Goal: Task Accomplishment & Management: Manage account settings

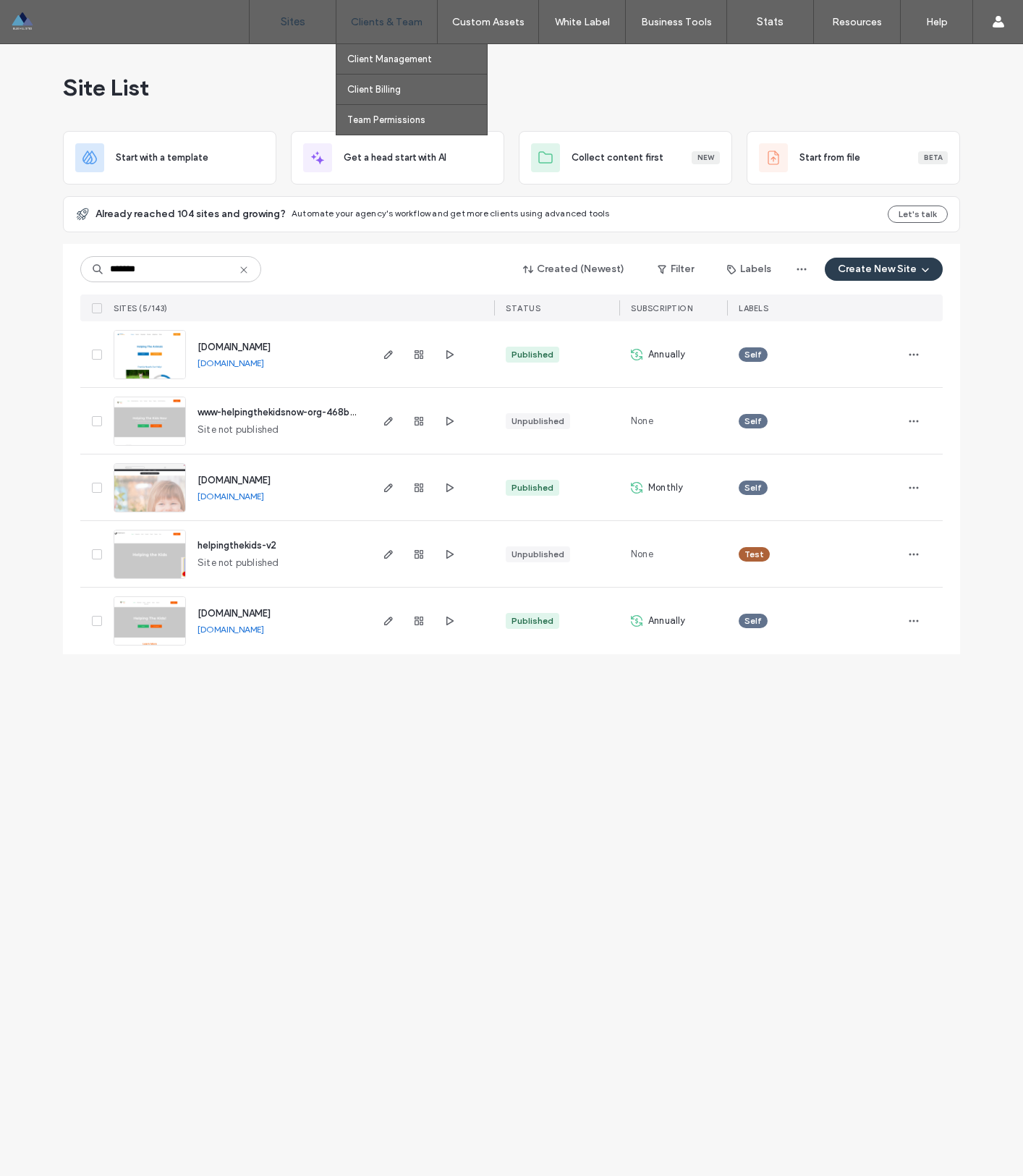
click at [395, 20] on label "Clients & Team" at bounding box center [387, 22] width 71 height 13
click at [399, 63] on label "Client Management" at bounding box center [390, 59] width 85 height 11
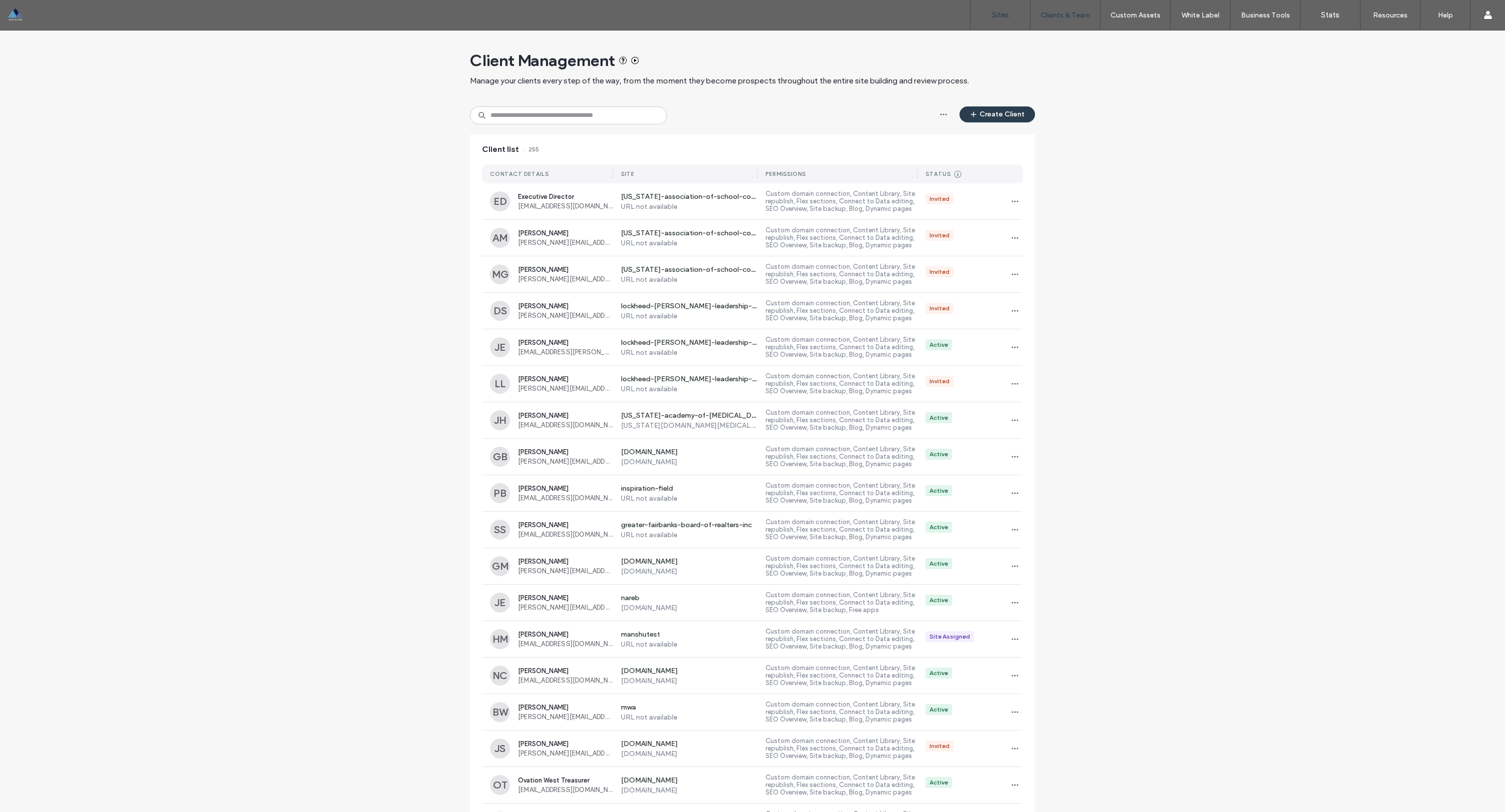
click at [707, 20] on link "Sites" at bounding box center [1000, 15] width 59 height 30
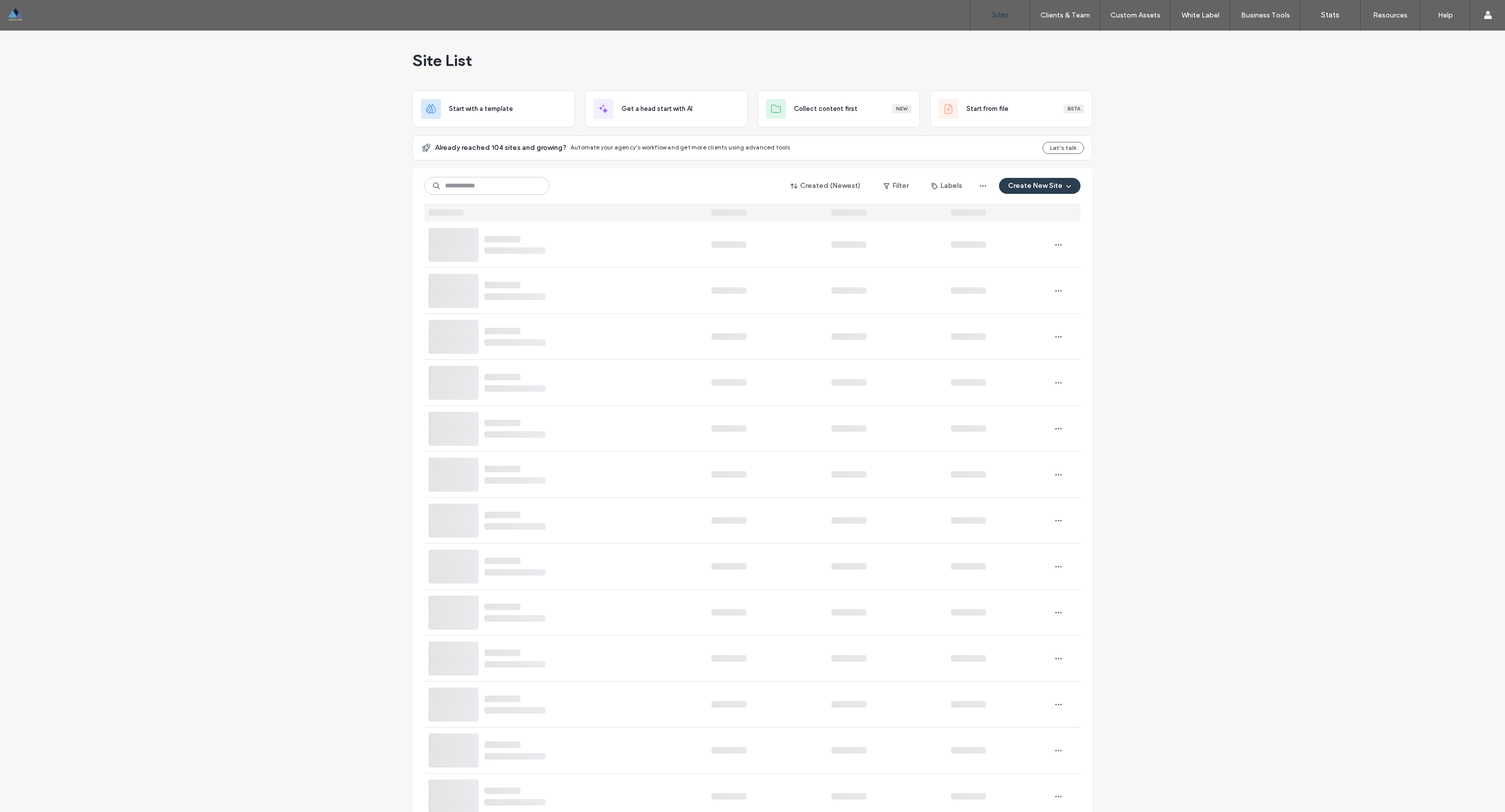
click at [516, 196] on div "Created (Newest) Filter Labels Create New Site" at bounding box center [752, 195] width 656 height 54
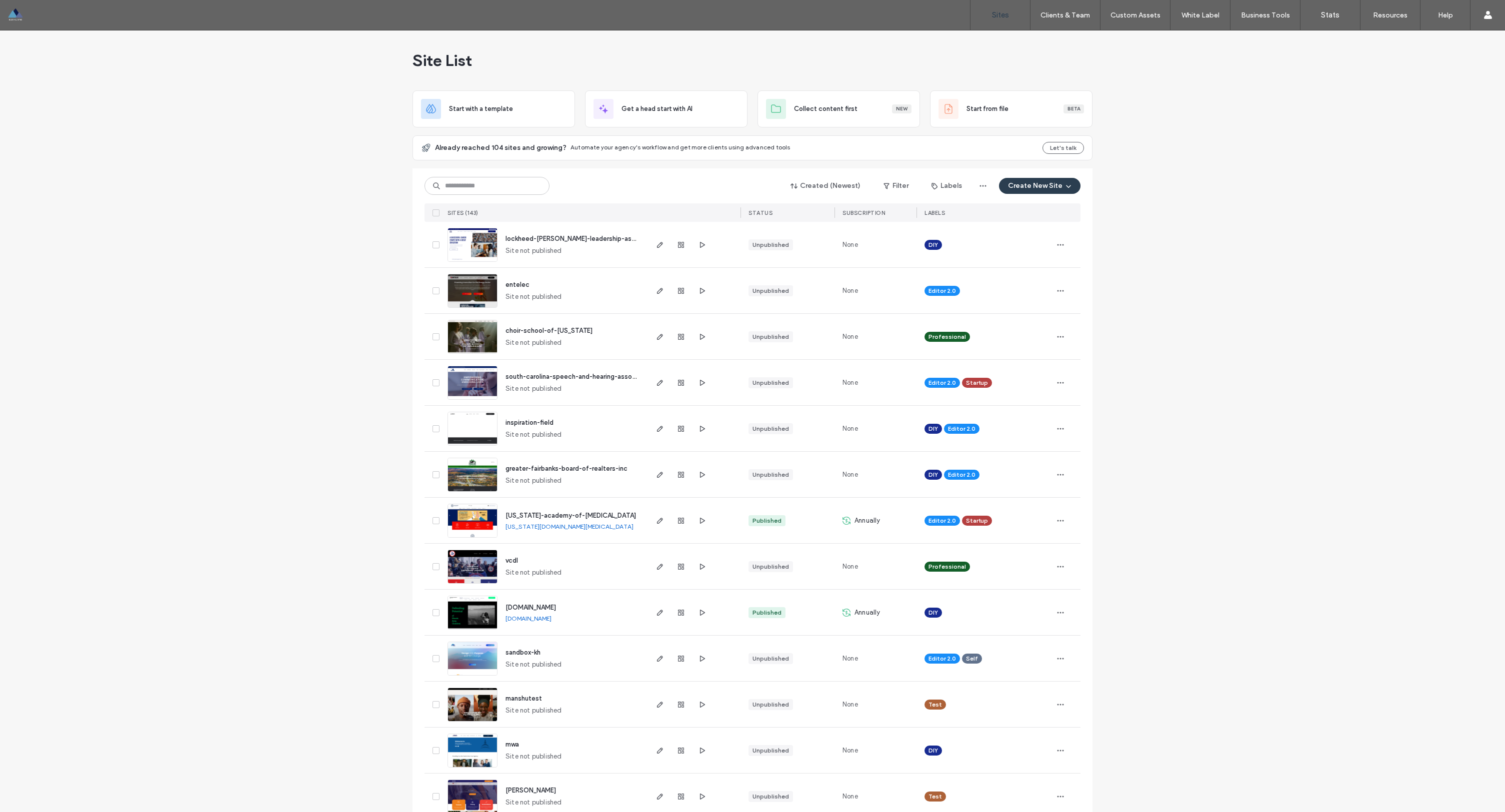
click at [522, 174] on div "Created (Newest) Filter Labels Create New Site SITES (143) STATUS SUBSCRIPTION …" at bounding box center [752, 195] width 656 height 54
click at [520, 175] on div "Created (Newest) Filter Labels Create New Site SITES (143) STATUS SUBSCRIPTION …" at bounding box center [752, 195] width 656 height 54
click at [520, 178] on input at bounding box center [487, 186] width 125 height 18
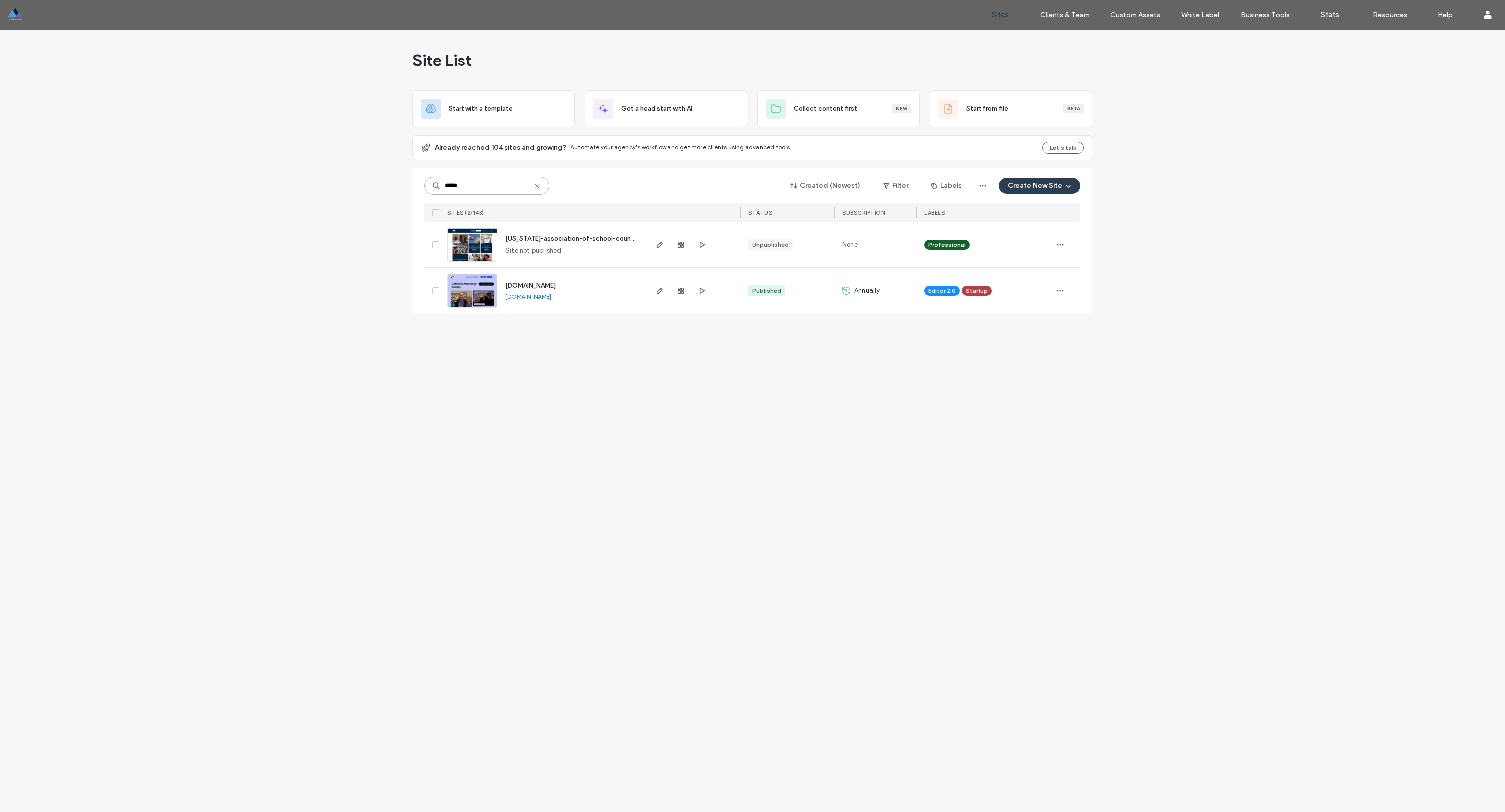
type input "*****"
click at [557, 241] on span "california-association-of-school-counselors-inc" at bounding box center [583, 239] width 156 height 7
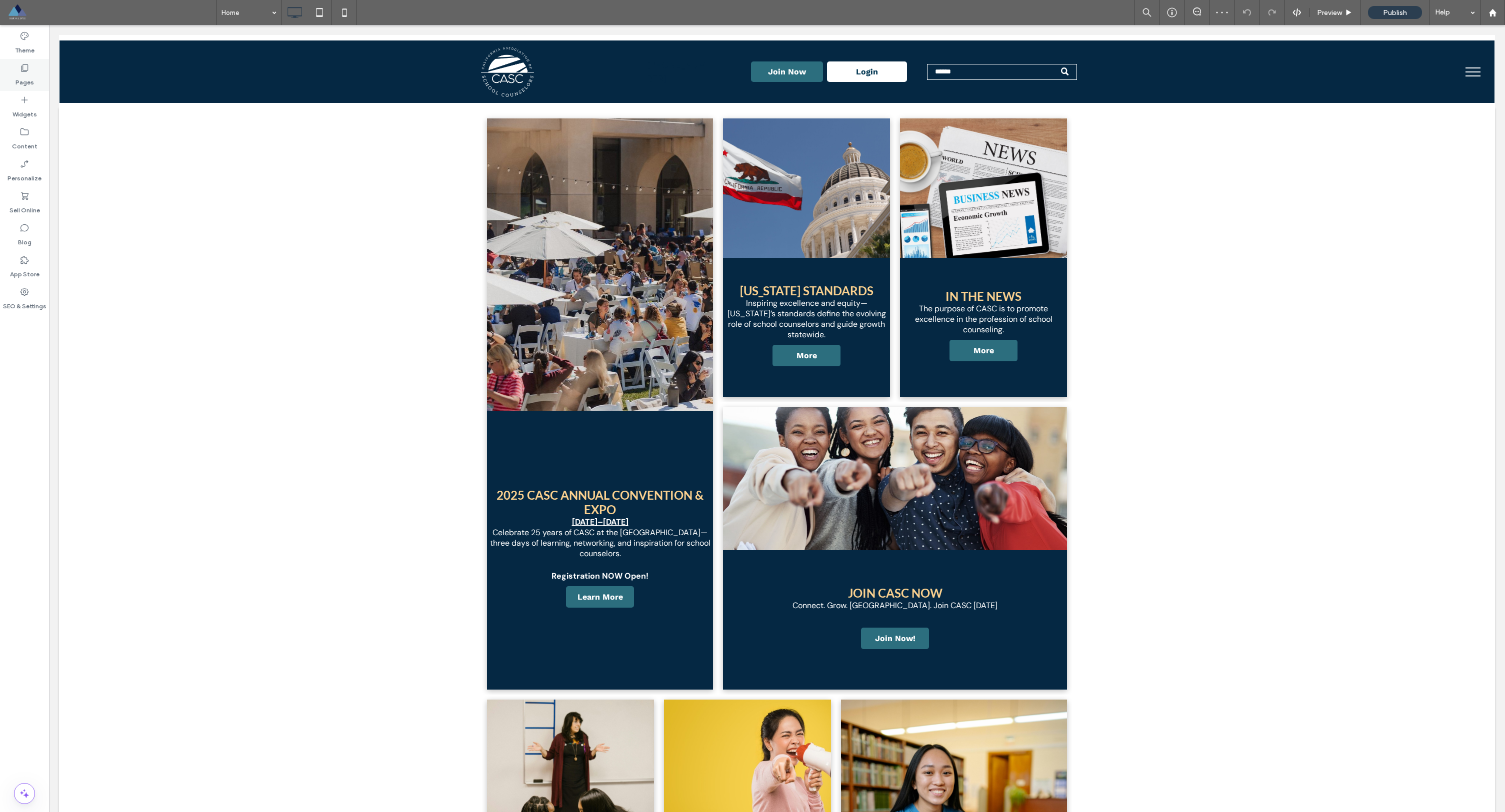
click at [14, 80] on div "Pages" at bounding box center [24, 75] width 49 height 32
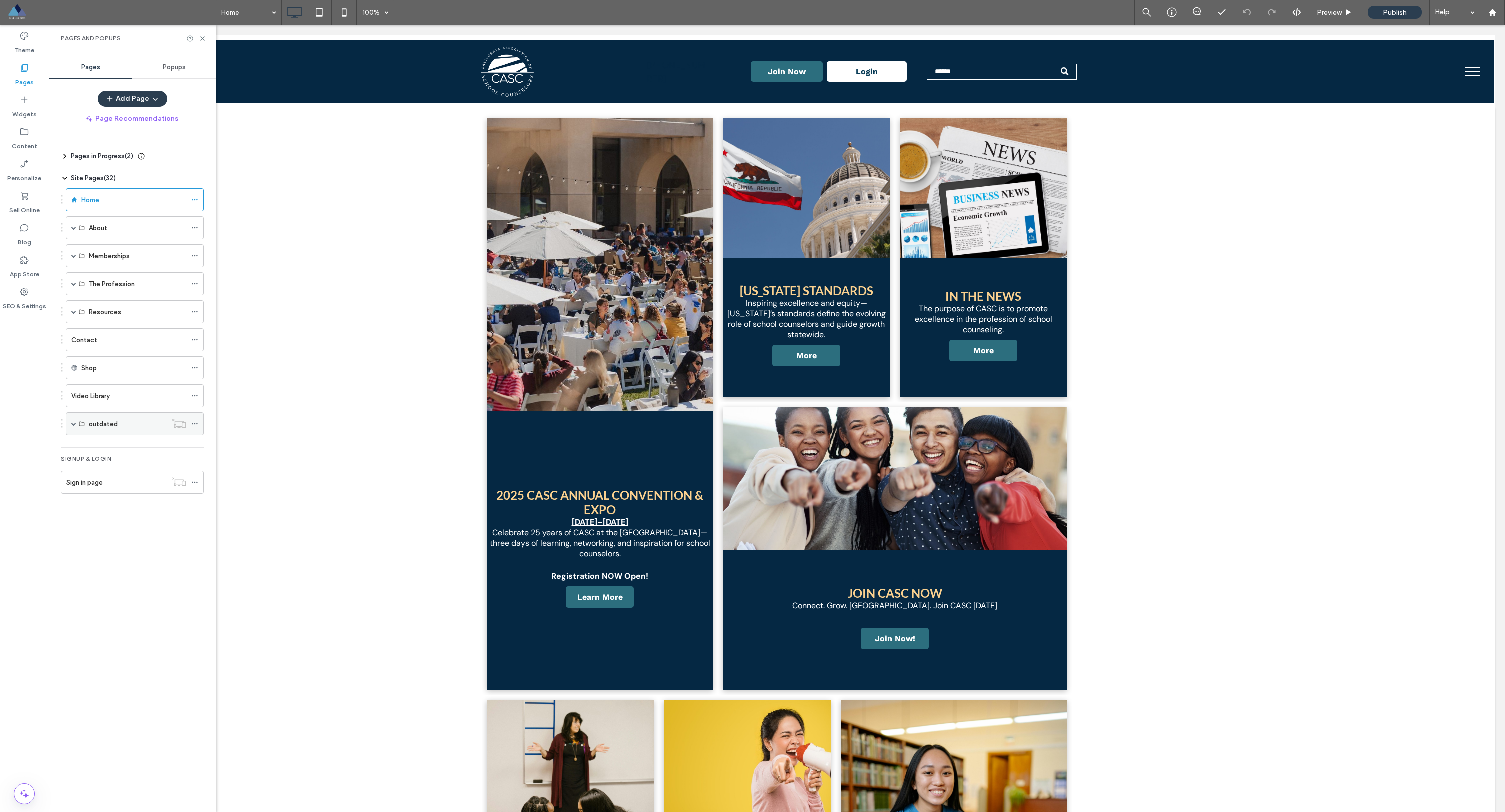
click at [193, 422] on icon at bounding box center [194, 423] width 7 height 7
click at [76, 315] on span at bounding box center [74, 312] width 5 height 22
click at [74, 292] on span at bounding box center [74, 284] width 5 height 22
click at [65, 255] on div "Memberships" at bounding box center [133, 255] width 143 height 23
click at [75, 257] on span at bounding box center [74, 256] width 5 height 5
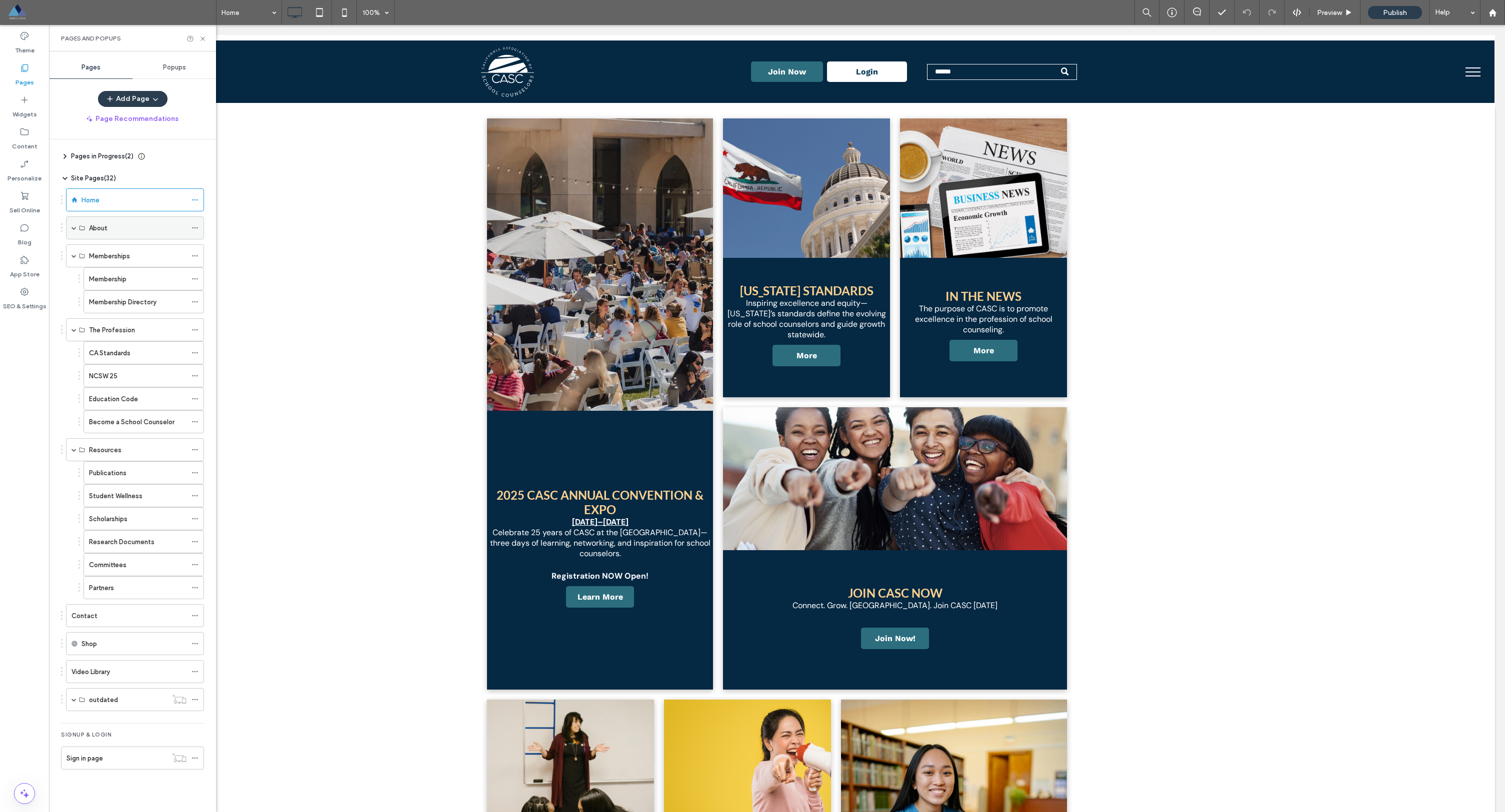
click at [73, 234] on span at bounding box center [74, 228] width 5 height 22
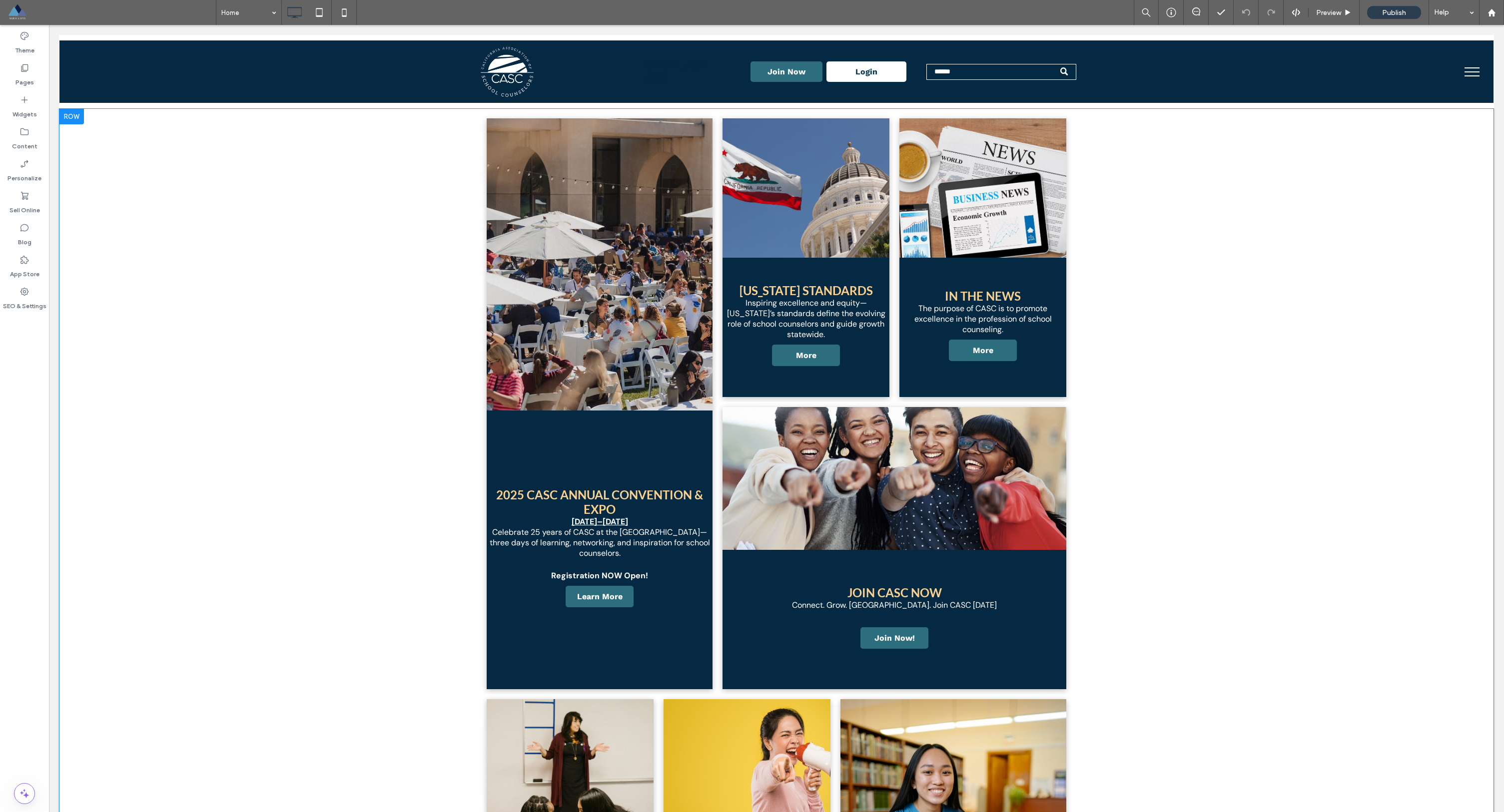
click at [719, 514] on div "2025 CASC ANNUAL CONVENTION & EXPO October 15–17, 2025 Celebrate 25 years of CA…" at bounding box center [777, 652] width 1436 height 1088
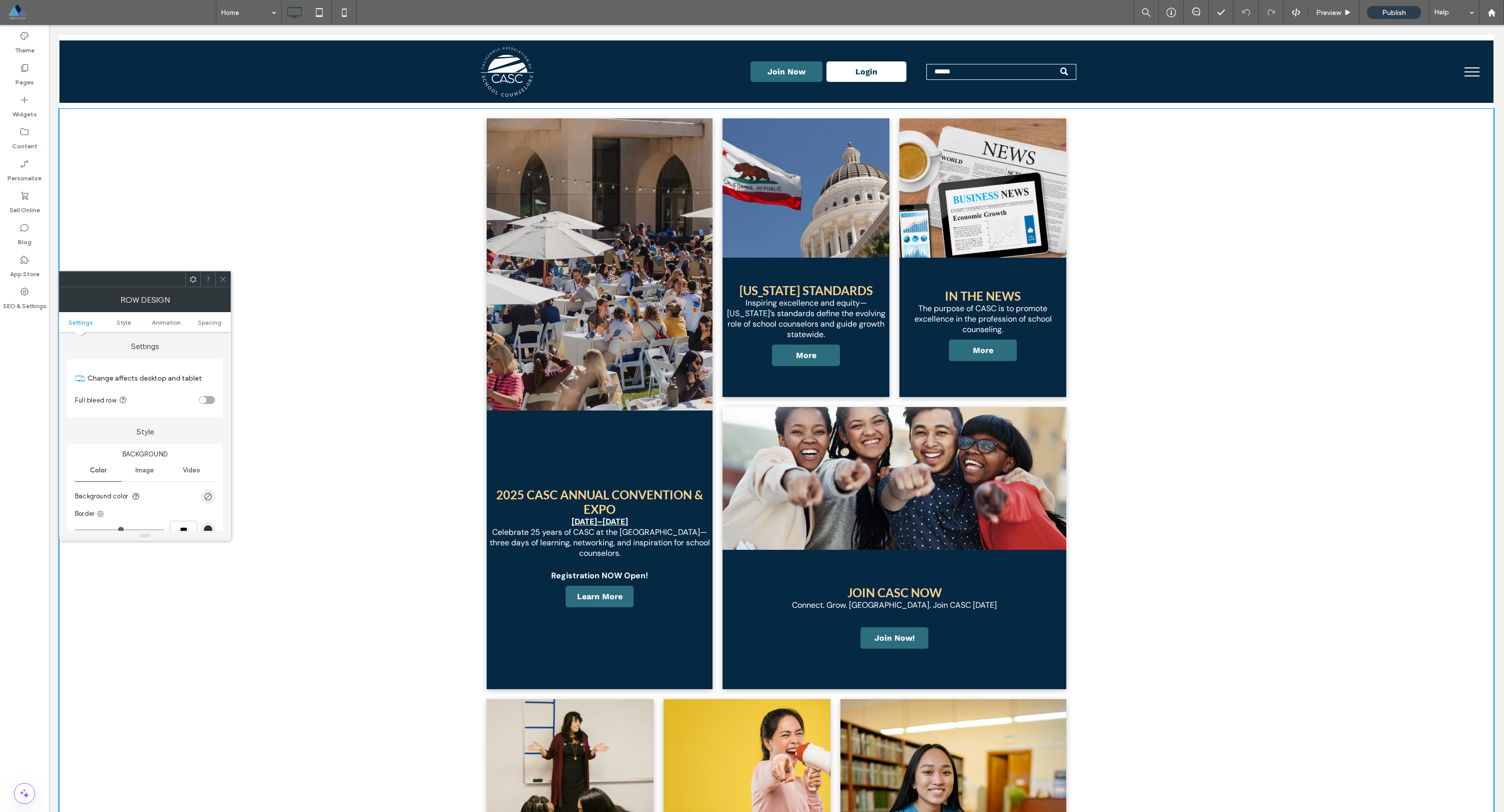
click at [246, 272] on div "2025 CASC ANNUAL CONVENTION & EXPO October 15–17, 2025 Celebrate 25 years of CA…" at bounding box center [777, 652] width 1436 height 1088
click at [221, 279] on icon at bounding box center [223, 279] width 7 height 7
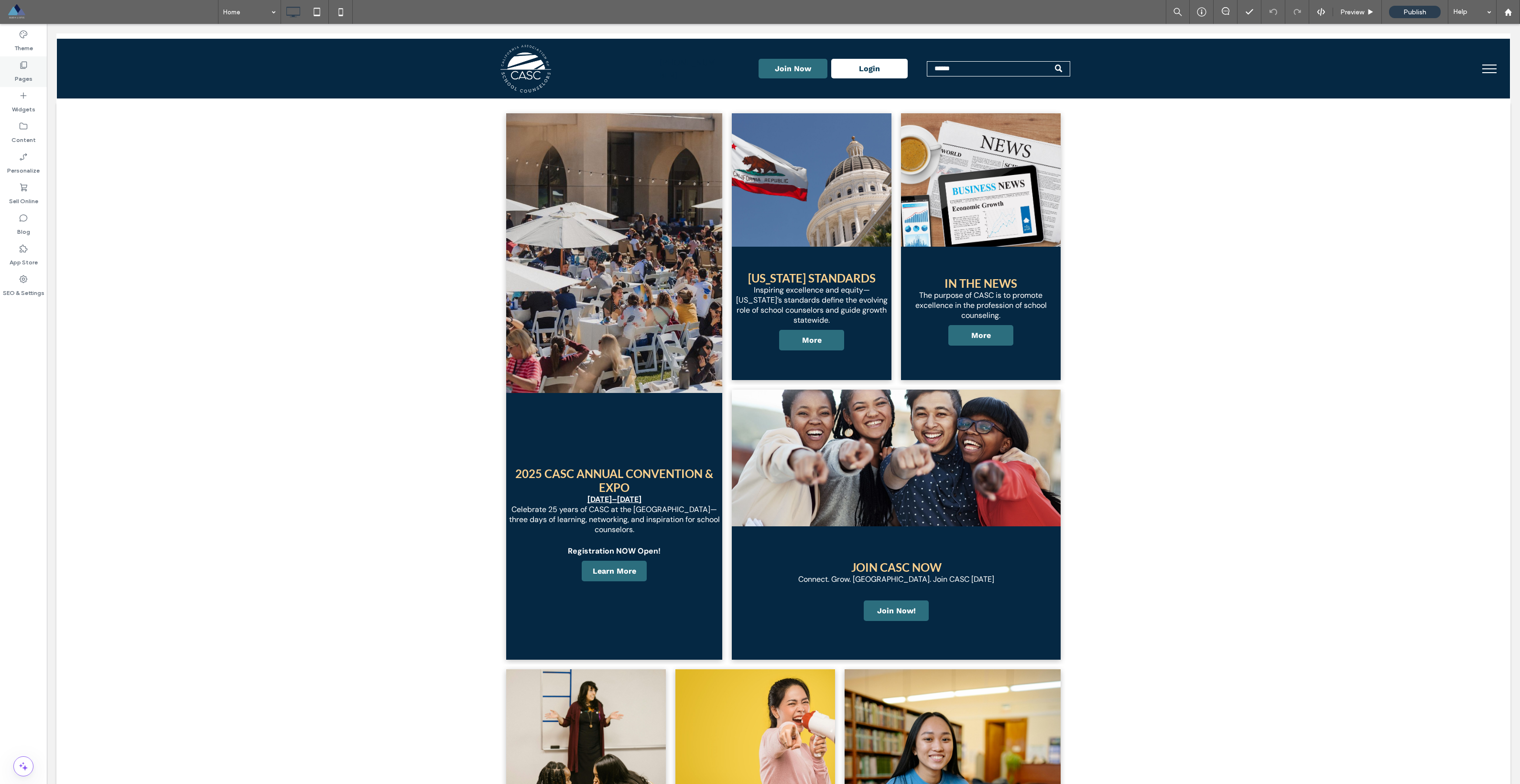
click at [19, 67] on icon at bounding box center [24, 65] width 9 height 9
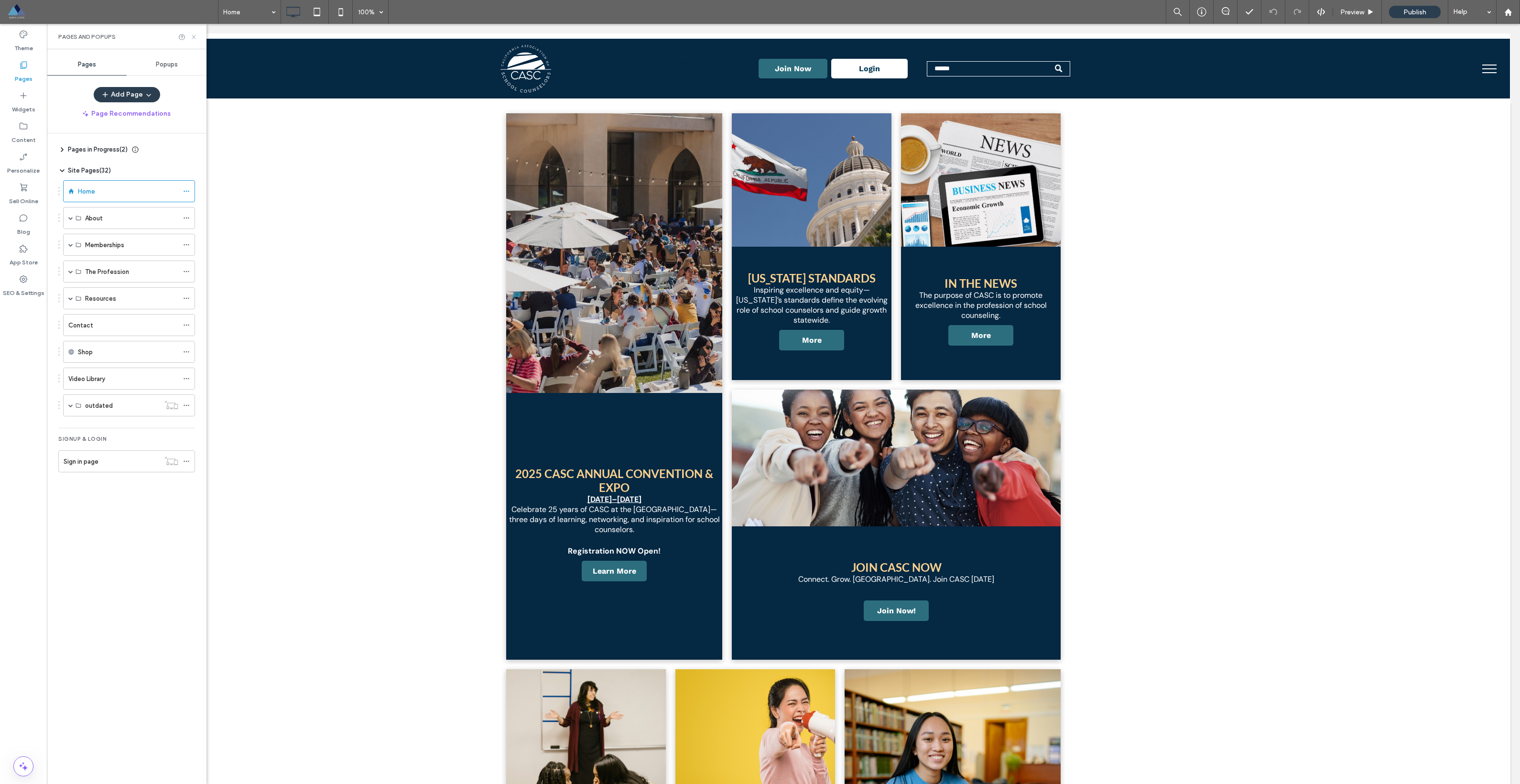
click at [192, 38] on use at bounding box center [194, 37] width 4 height 4
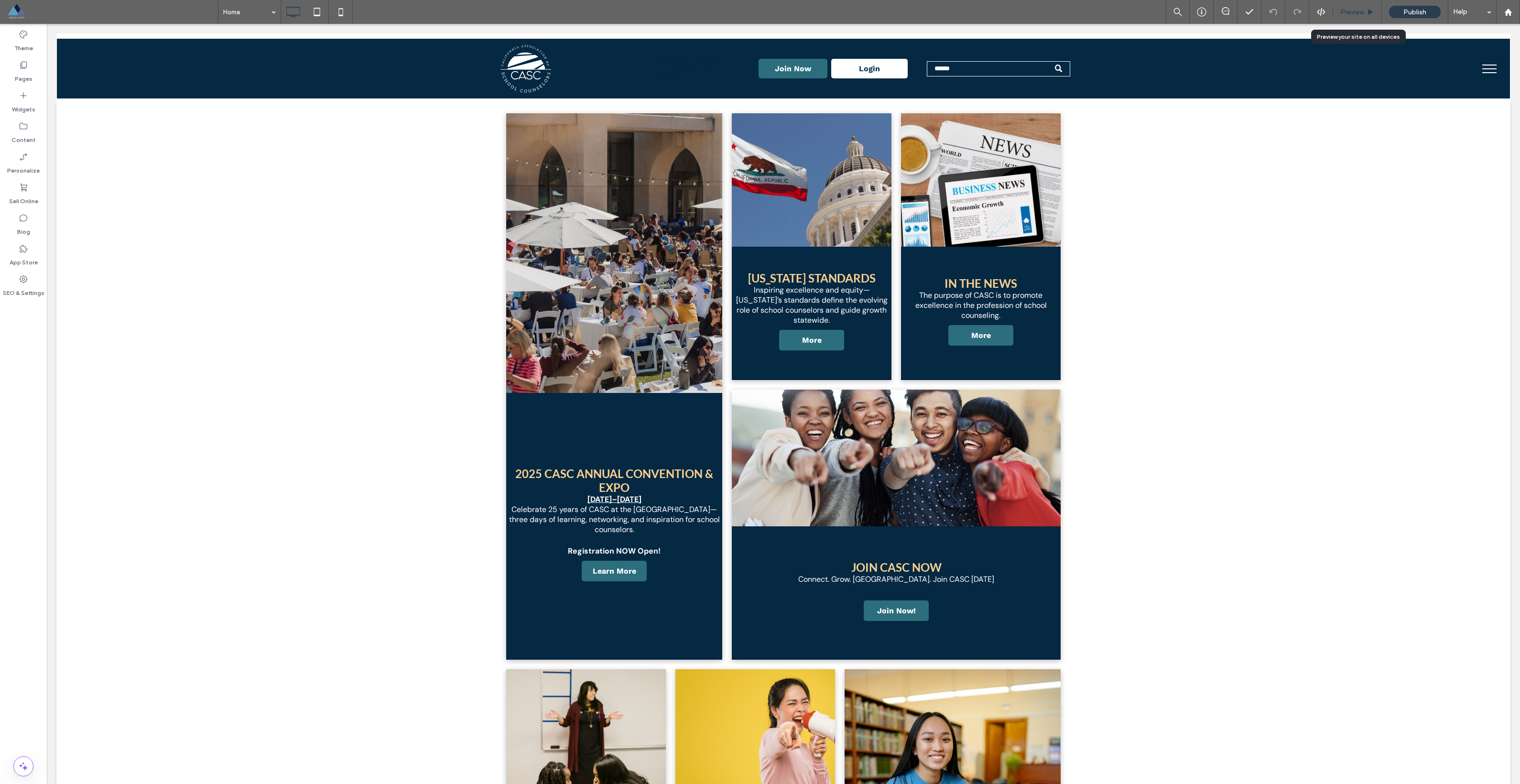
click at [688, 13] on span "Preview" at bounding box center [1352, 12] width 24 height 8
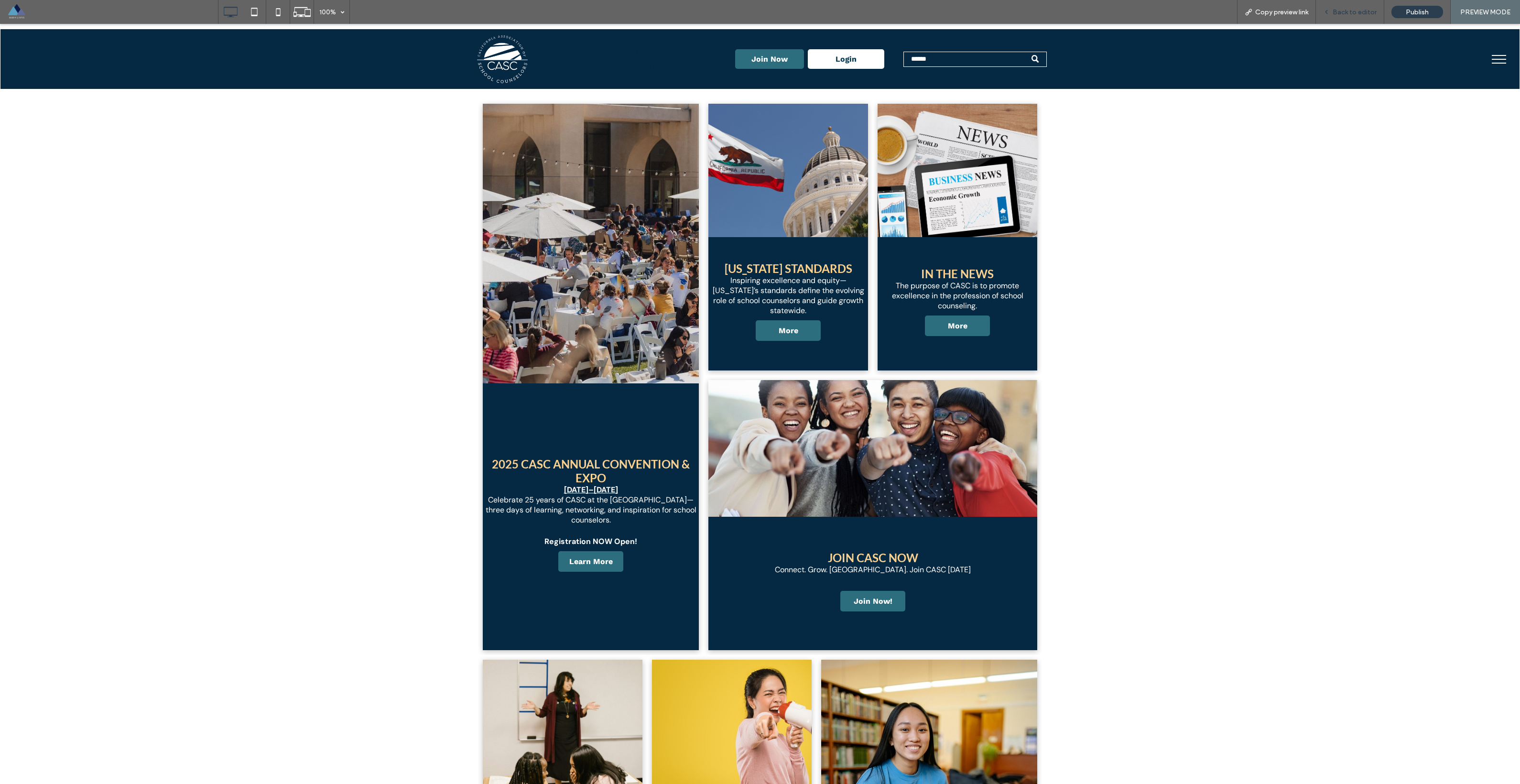
click at [688, 14] on span "Back to editor" at bounding box center [1354, 12] width 44 height 8
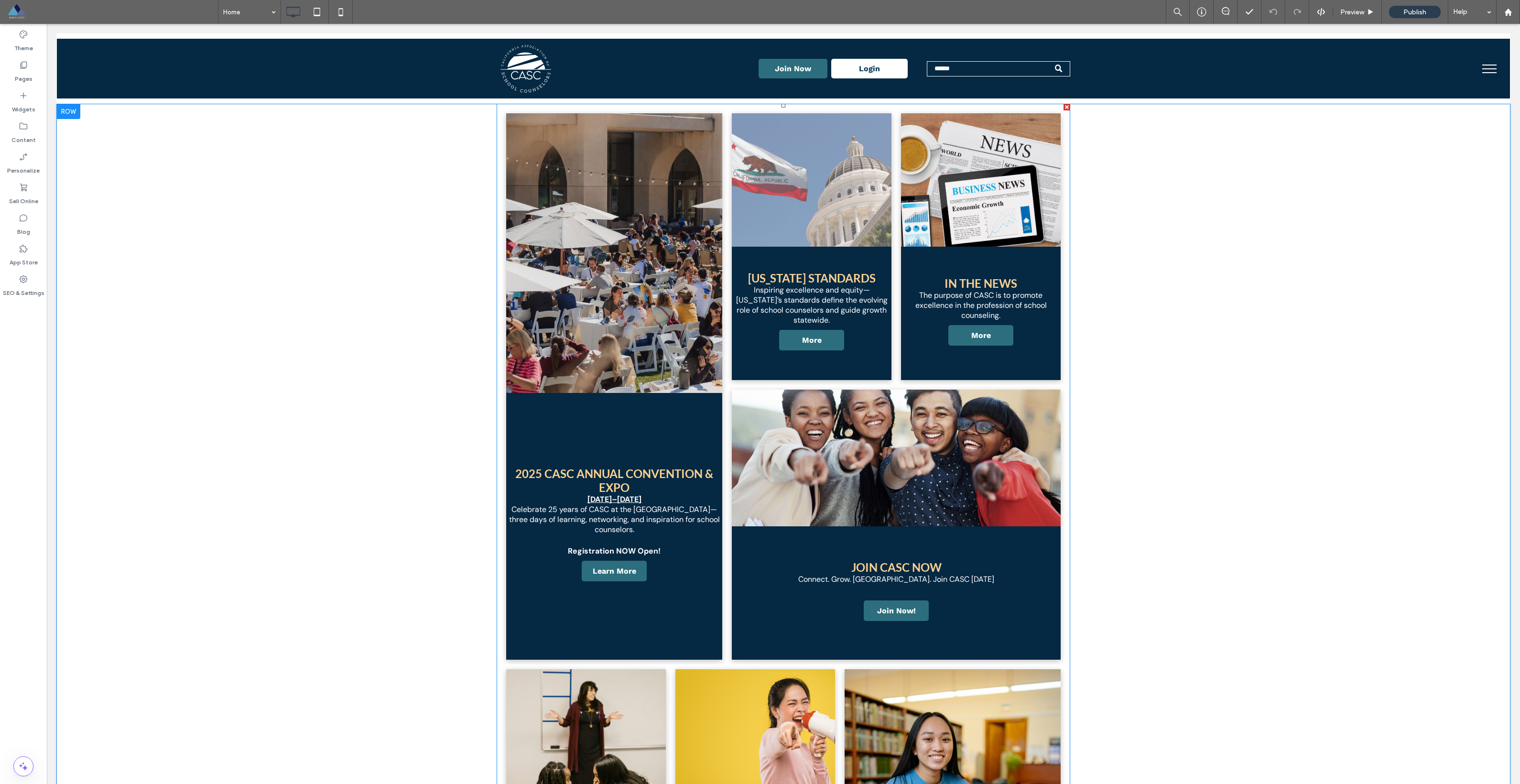
click at [688, 220] on link at bounding box center [811, 179] width 160 height 133
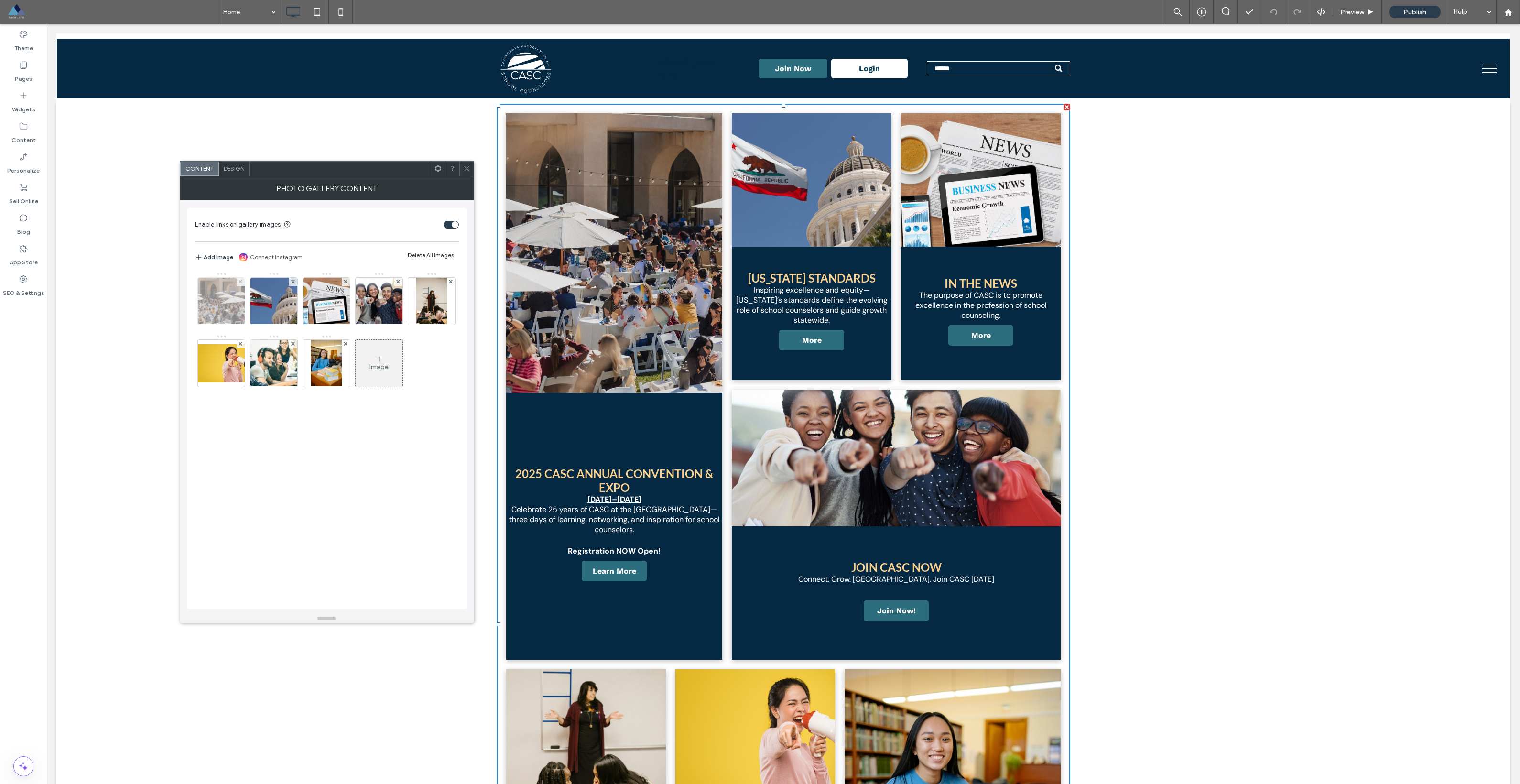
click at [232, 307] on img at bounding box center [221, 301] width 76 height 47
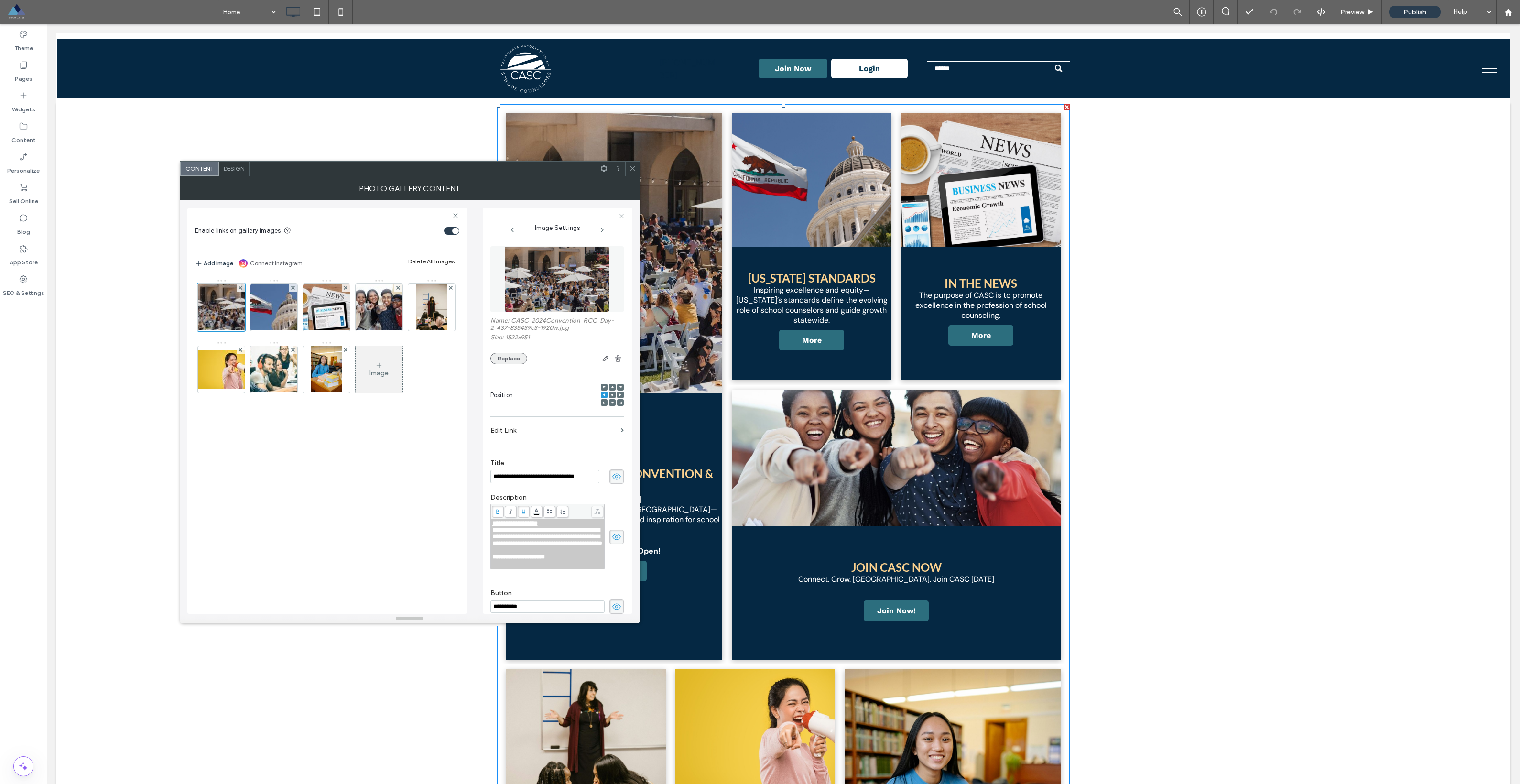
click at [498, 361] on button "Replace" at bounding box center [509, 358] width 37 height 11
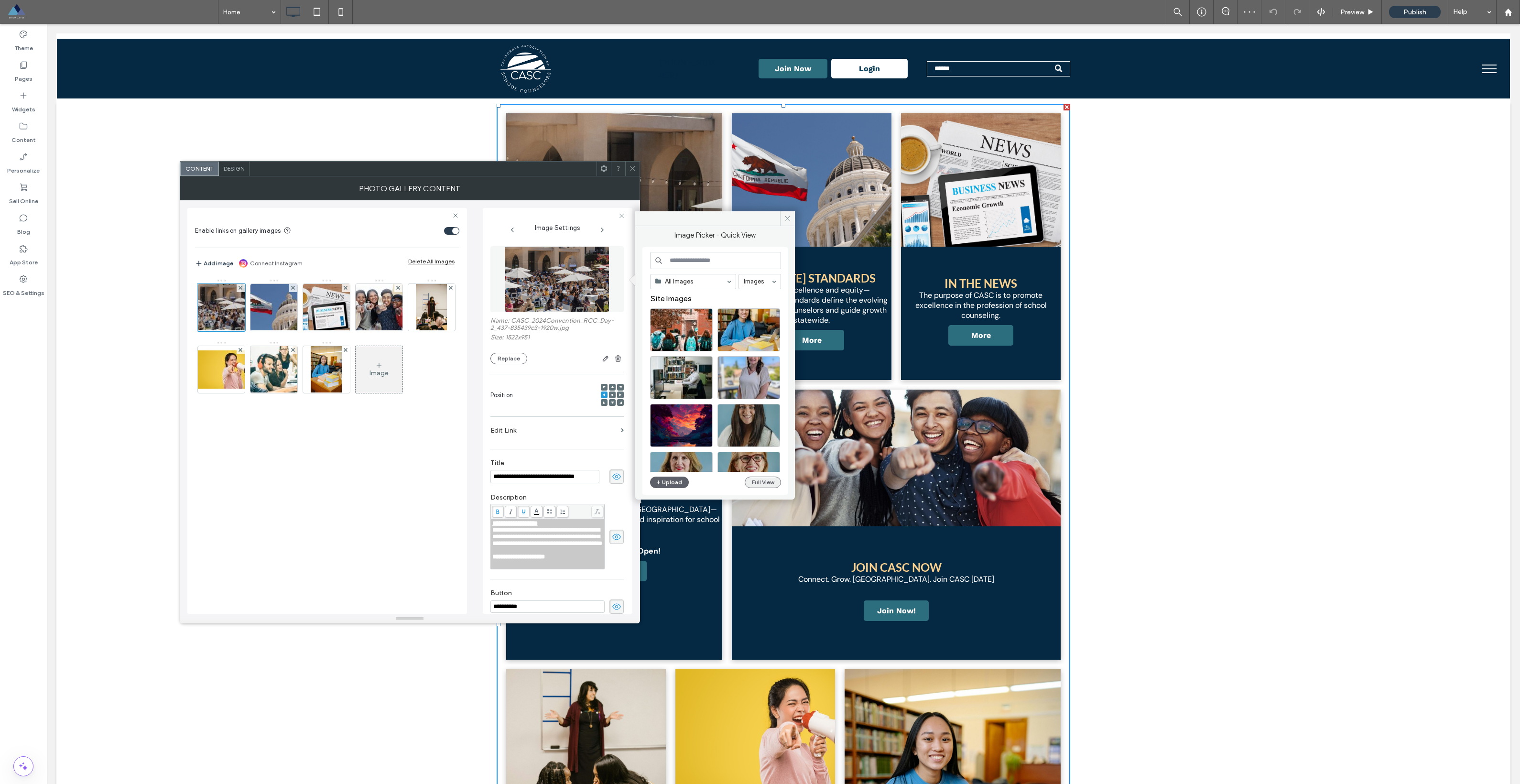
click at [688, 479] on button "Full View" at bounding box center [763, 482] width 37 height 11
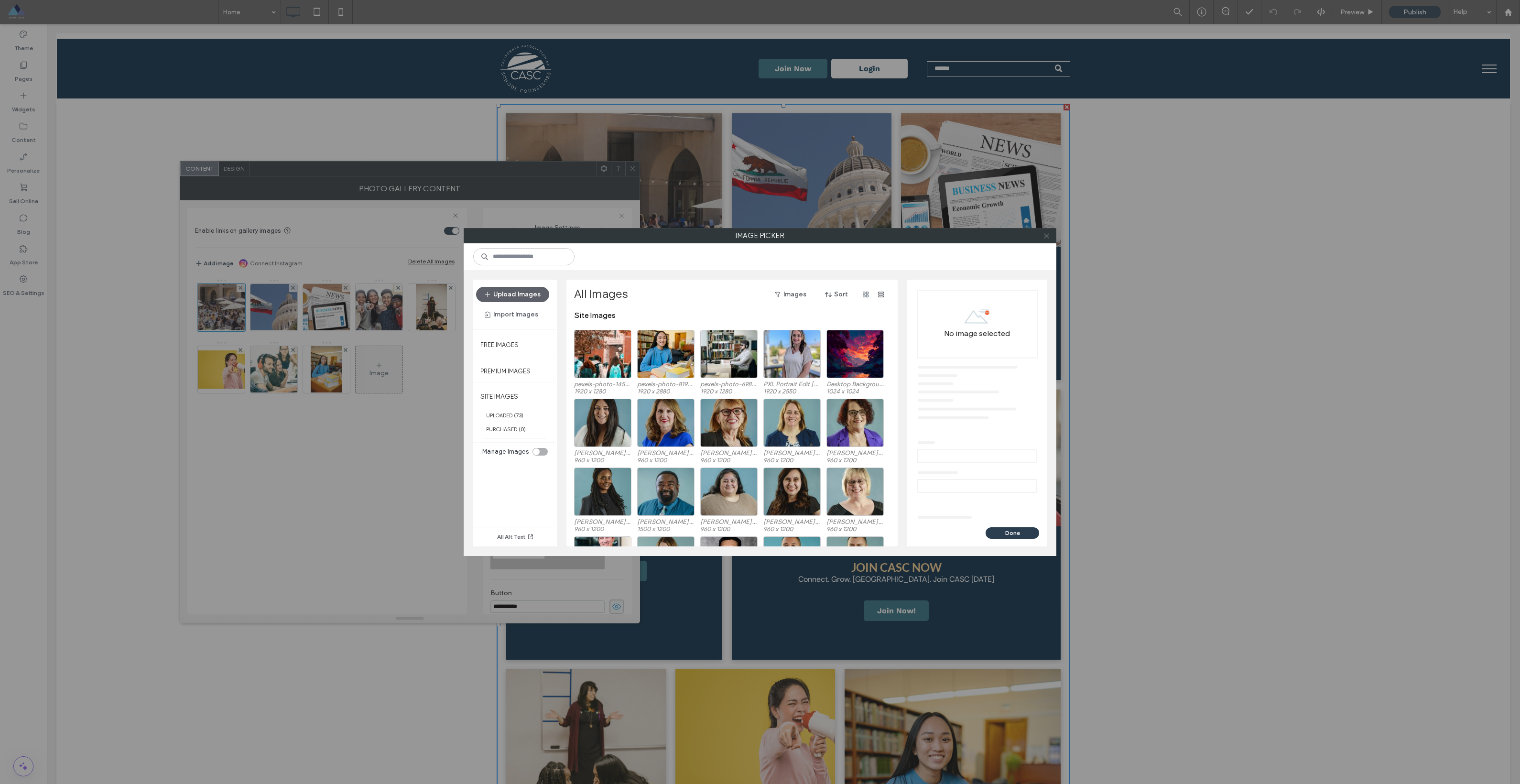
click at [688, 240] on span at bounding box center [1047, 235] width 7 height 14
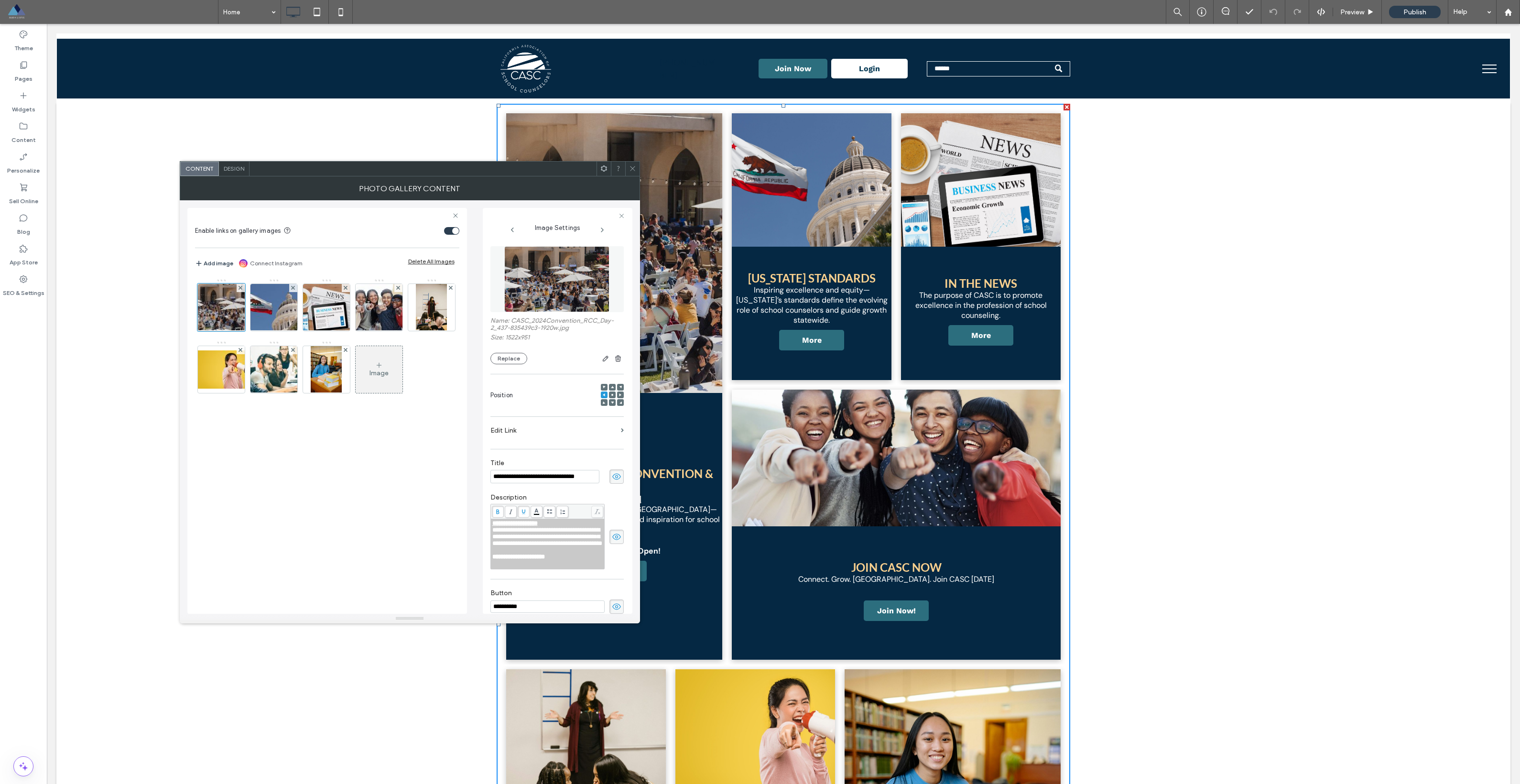
scroll to position [68, 0]
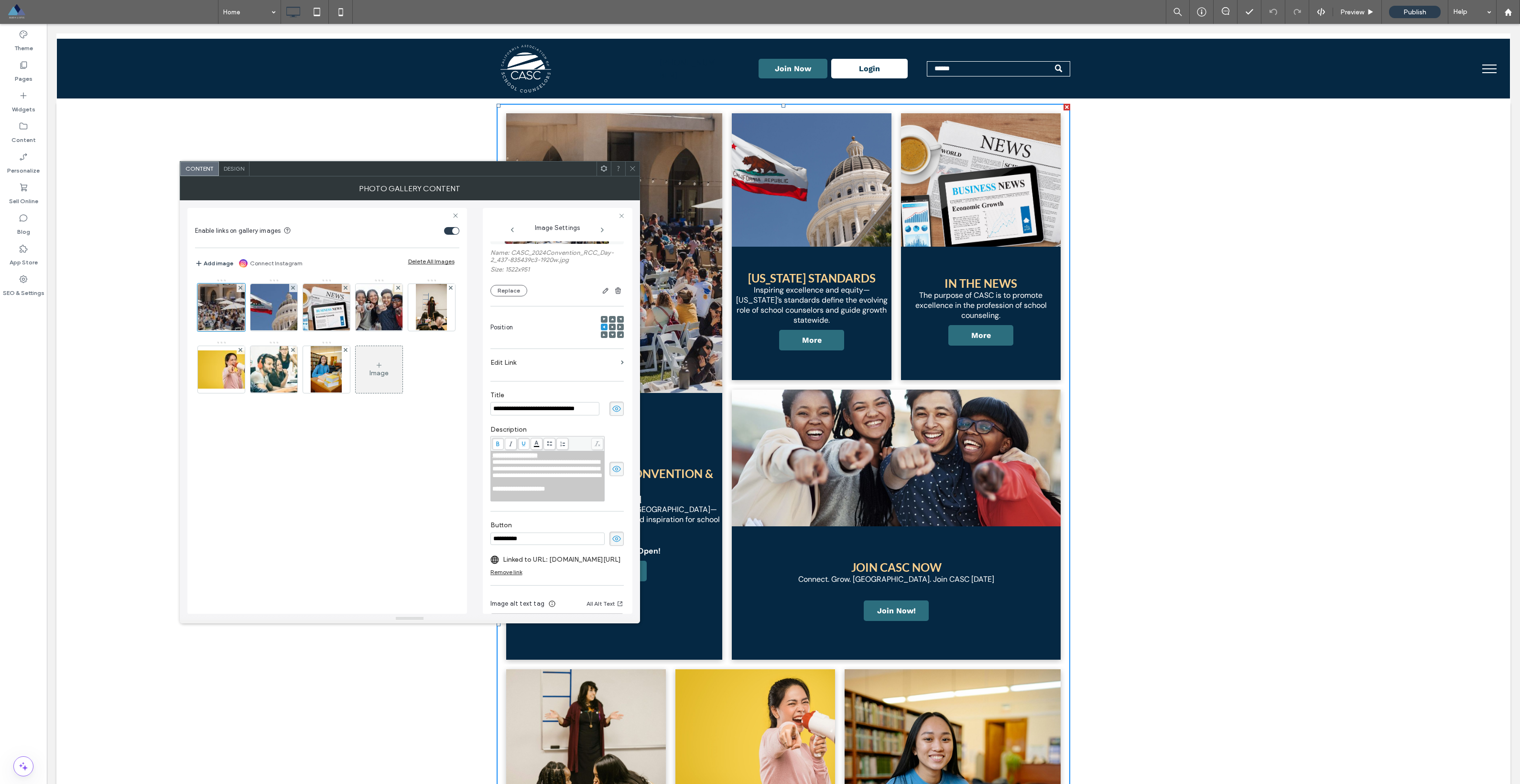
drag, startPoint x: 558, startPoint y: 502, endPoint x: 542, endPoint y: 493, distance: 18.4
click at [543, 492] on div "**********" at bounding box center [548, 472] width 111 height 40
drag, startPoint x: 575, startPoint y: 507, endPoint x: 484, endPoint y: 444, distance: 110.7
click at [484, 444] on div "**********" at bounding box center [558, 411] width 150 height 406
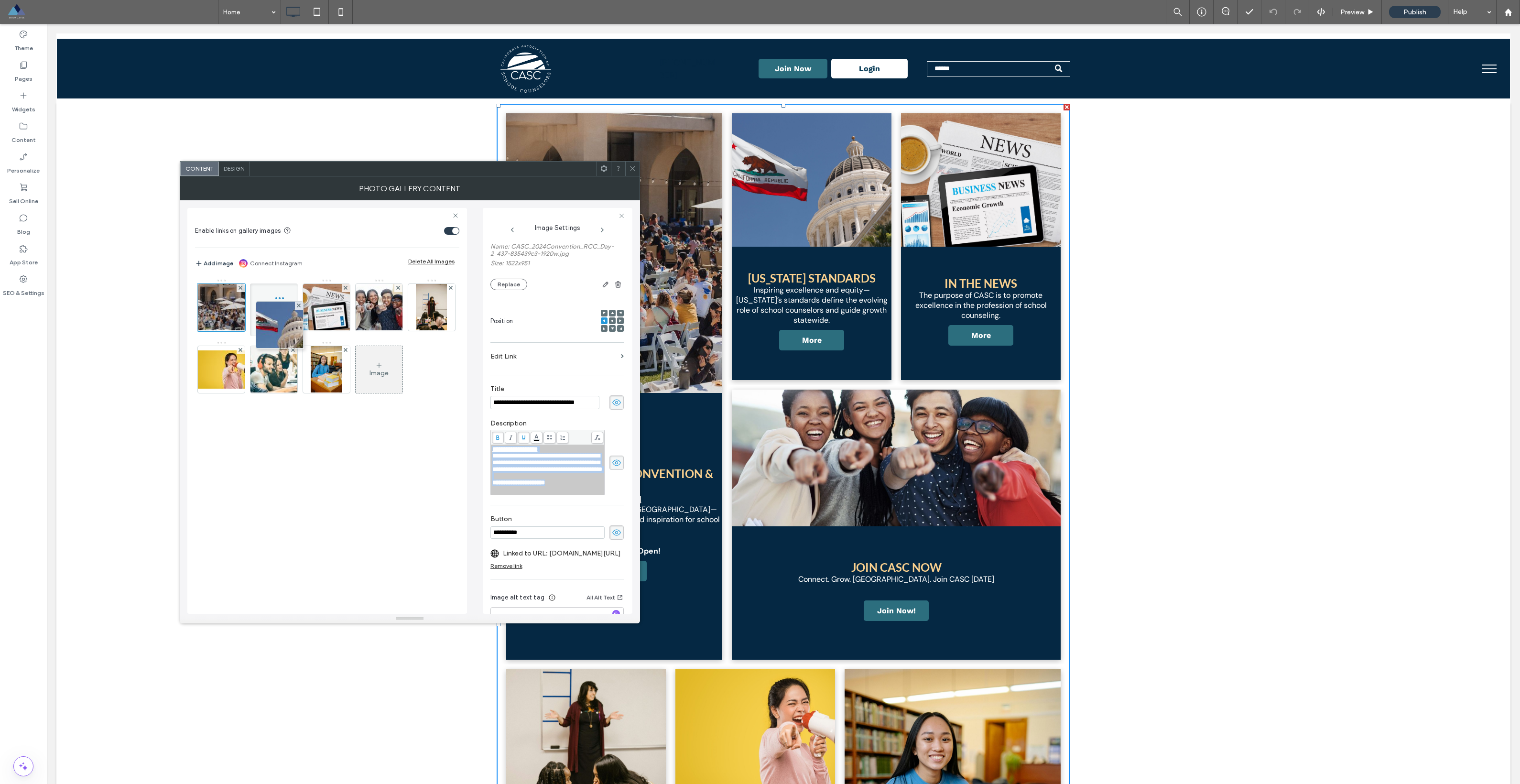
drag, startPoint x: 274, startPoint y: 280, endPoint x: 277, endPoint y: 298, distance: 18.2
click at [242, 172] on span "Design" at bounding box center [234, 168] width 21 height 7
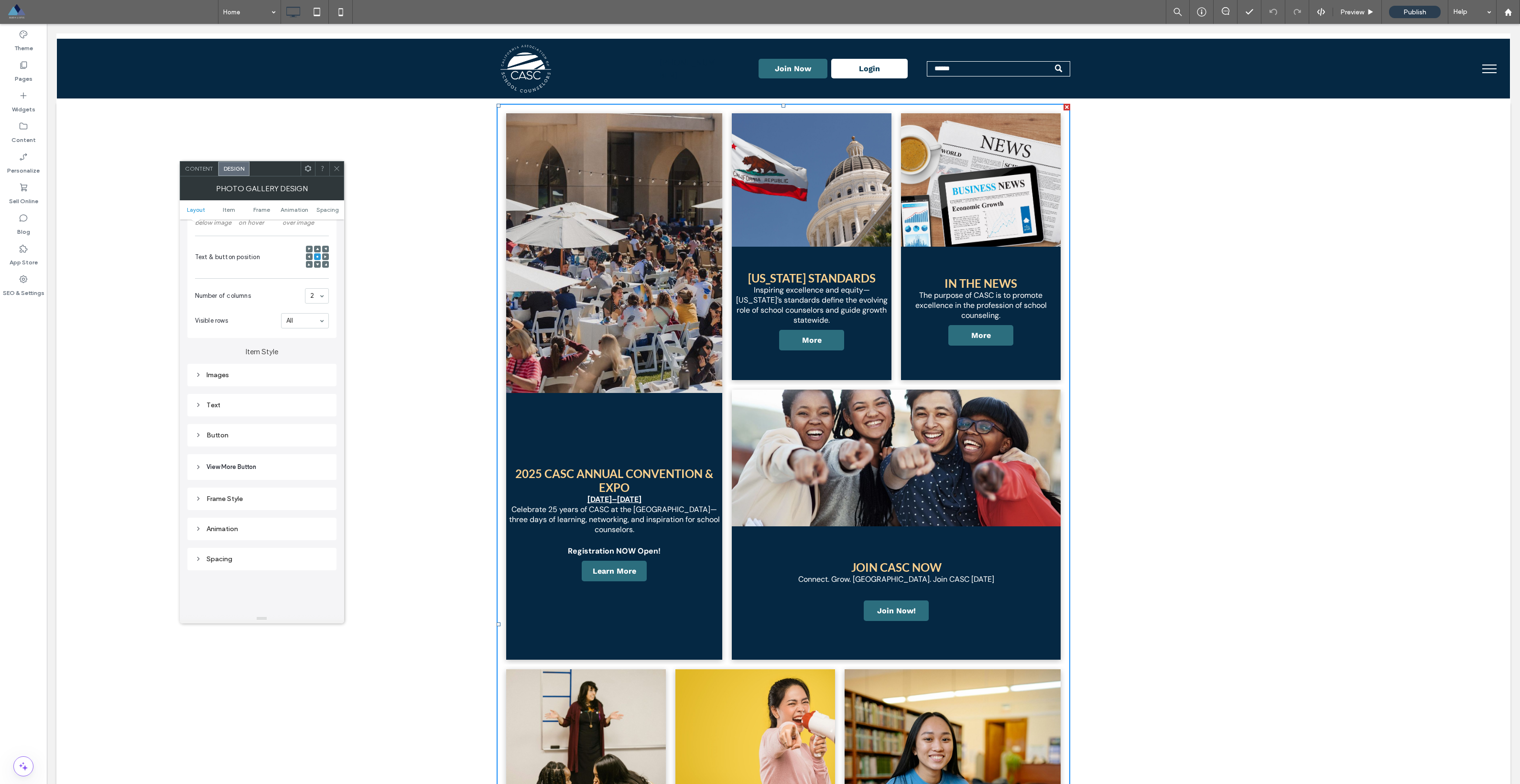
scroll to position [293, 0]
click at [198, 462] on icon at bounding box center [198, 461] width 6 height 6
click at [336, 170] on icon at bounding box center [337, 168] width 7 height 7
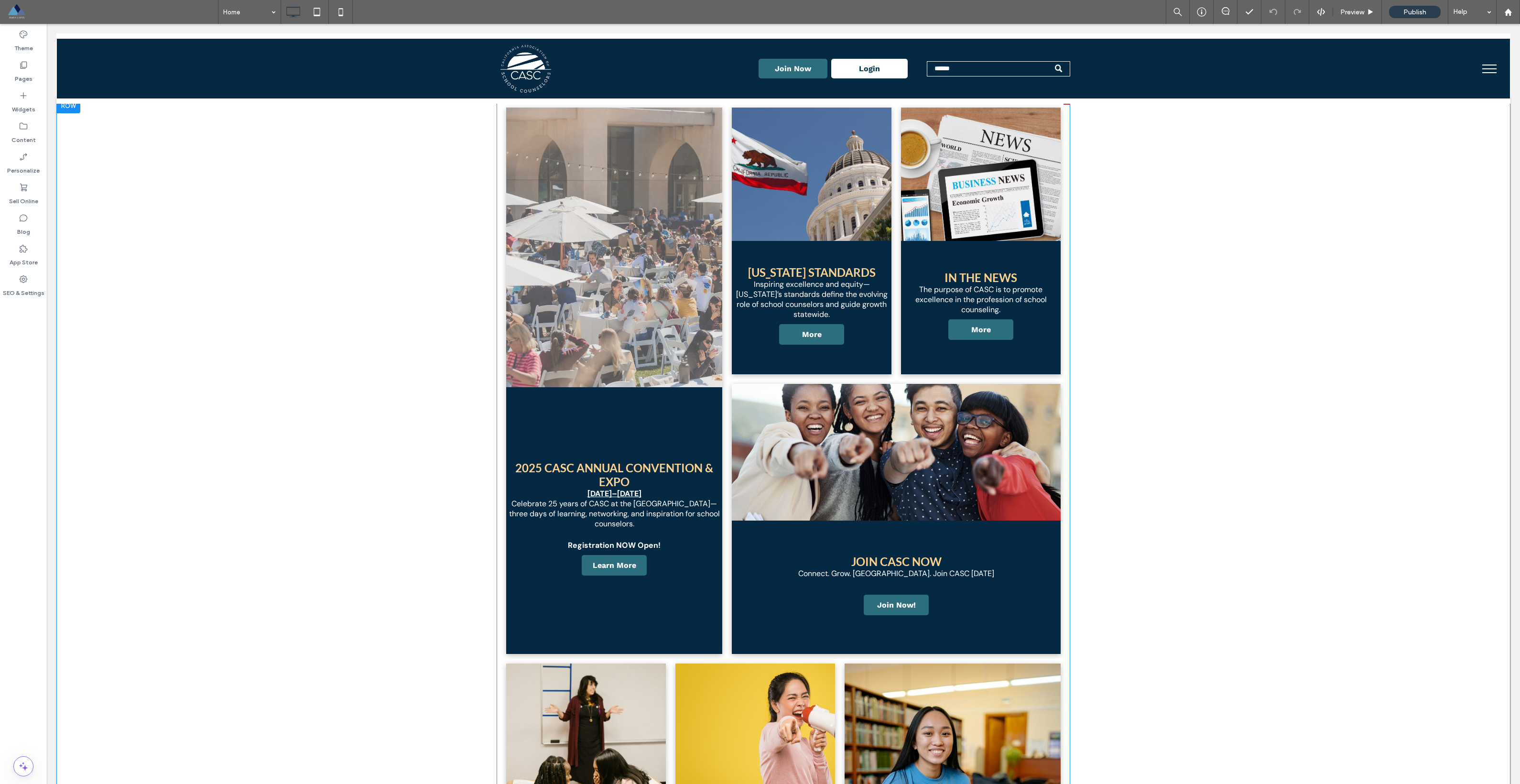
scroll to position [18, 0]
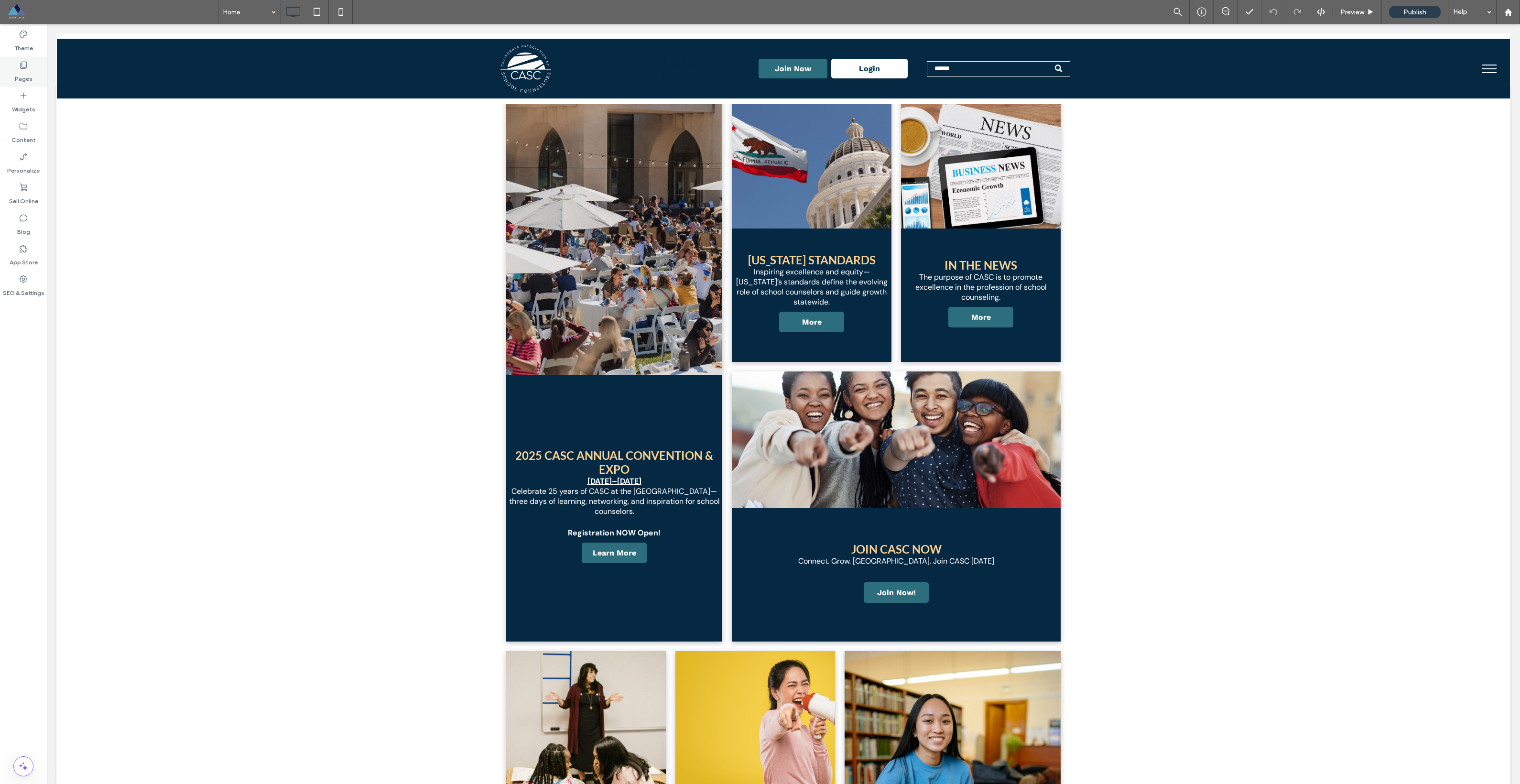
click at [30, 70] on label "Pages" at bounding box center [24, 76] width 18 height 14
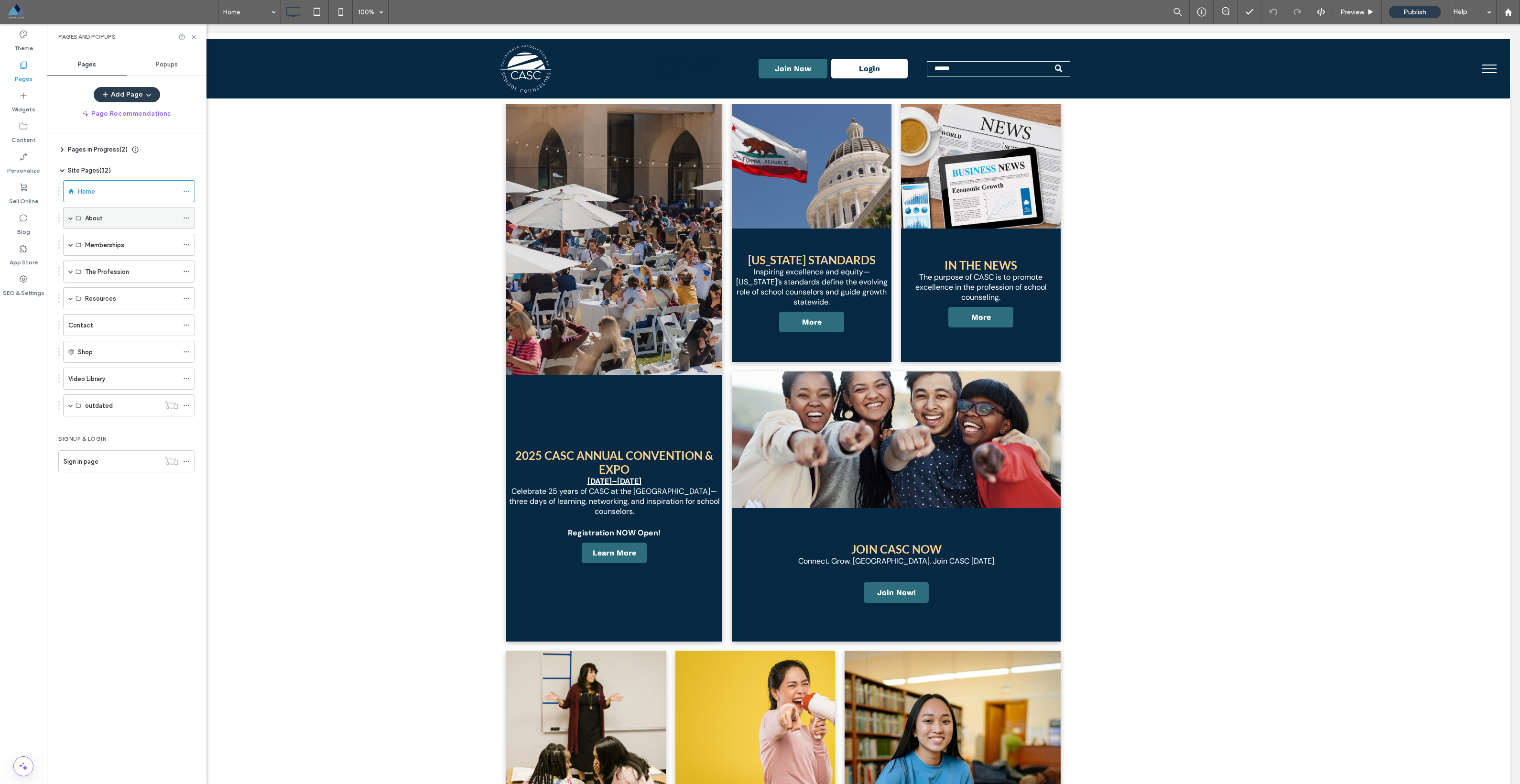
click at [73, 220] on span at bounding box center [71, 218] width 5 height 21
click at [123, 95] on button "Add Page" at bounding box center [127, 94] width 67 height 15
click at [73, 362] on div "Resources" at bounding box center [129, 364] width 132 height 22
drag, startPoint x: 75, startPoint y: 260, endPoint x: 103, endPoint y: 257, distance: 28.2
click at [688, 69] on button "menu" at bounding box center [1489, 69] width 25 height 25
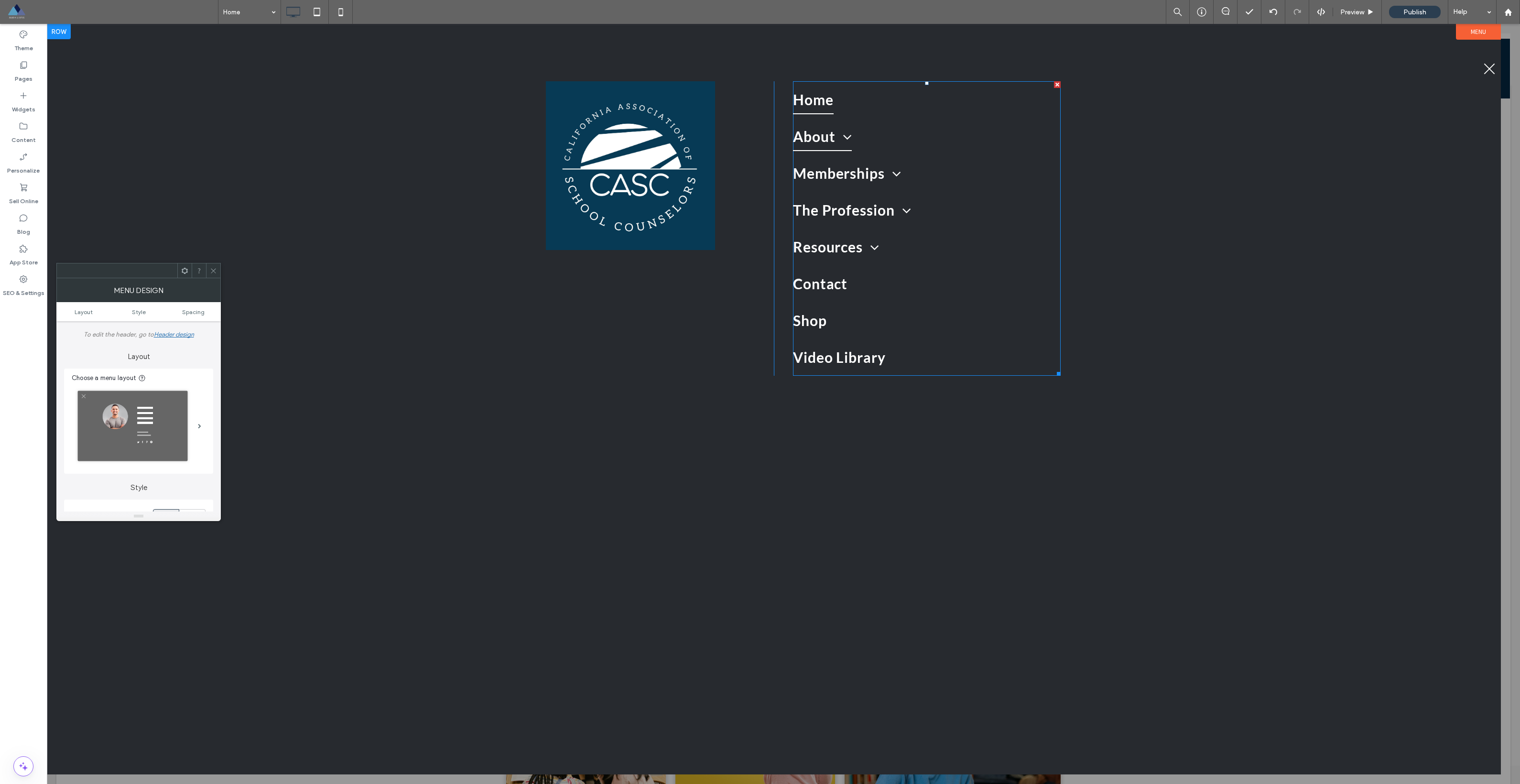
click at [688, 139] on span at bounding box center [844, 137] width 17 height 14
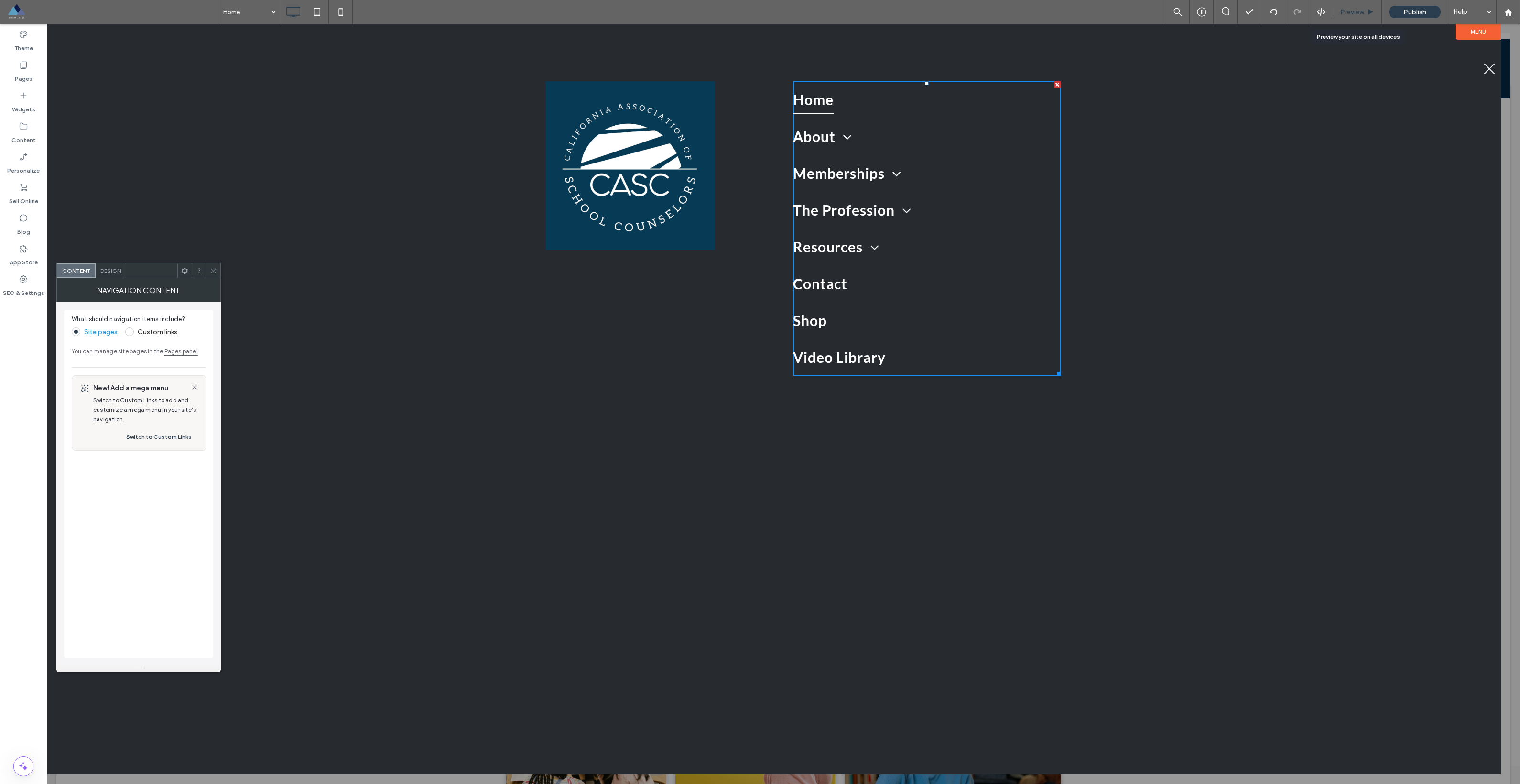
drag, startPoint x: 1354, startPoint y: 17, endPoint x: 1342, endPoint y: 19, distance: 12.2
click at [688, 17] on div "Preview" at bounding box center [1357, 12] width 49 height 24
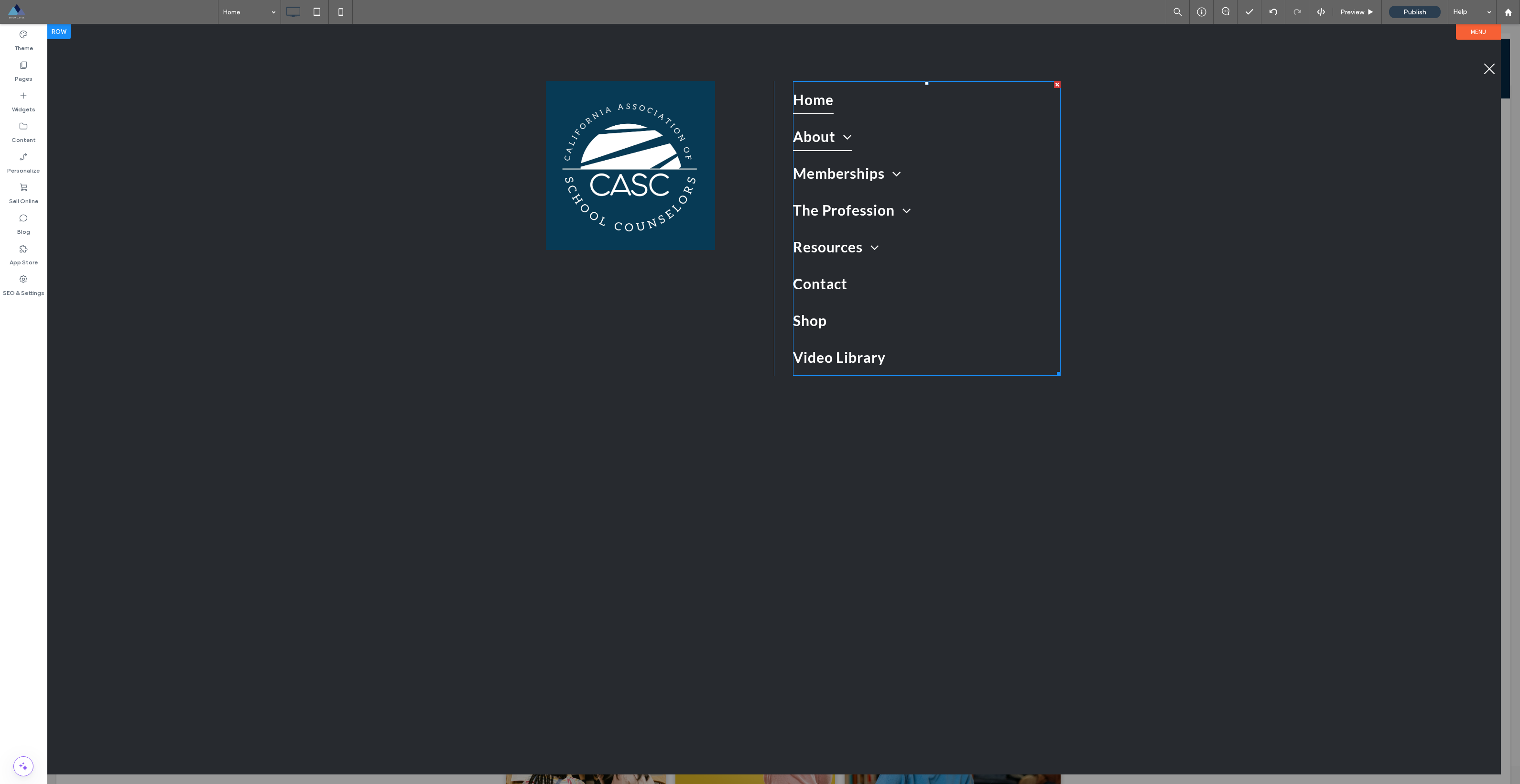
click at [688, 137] on span at bounding box center [844, 137] width 17 height 14
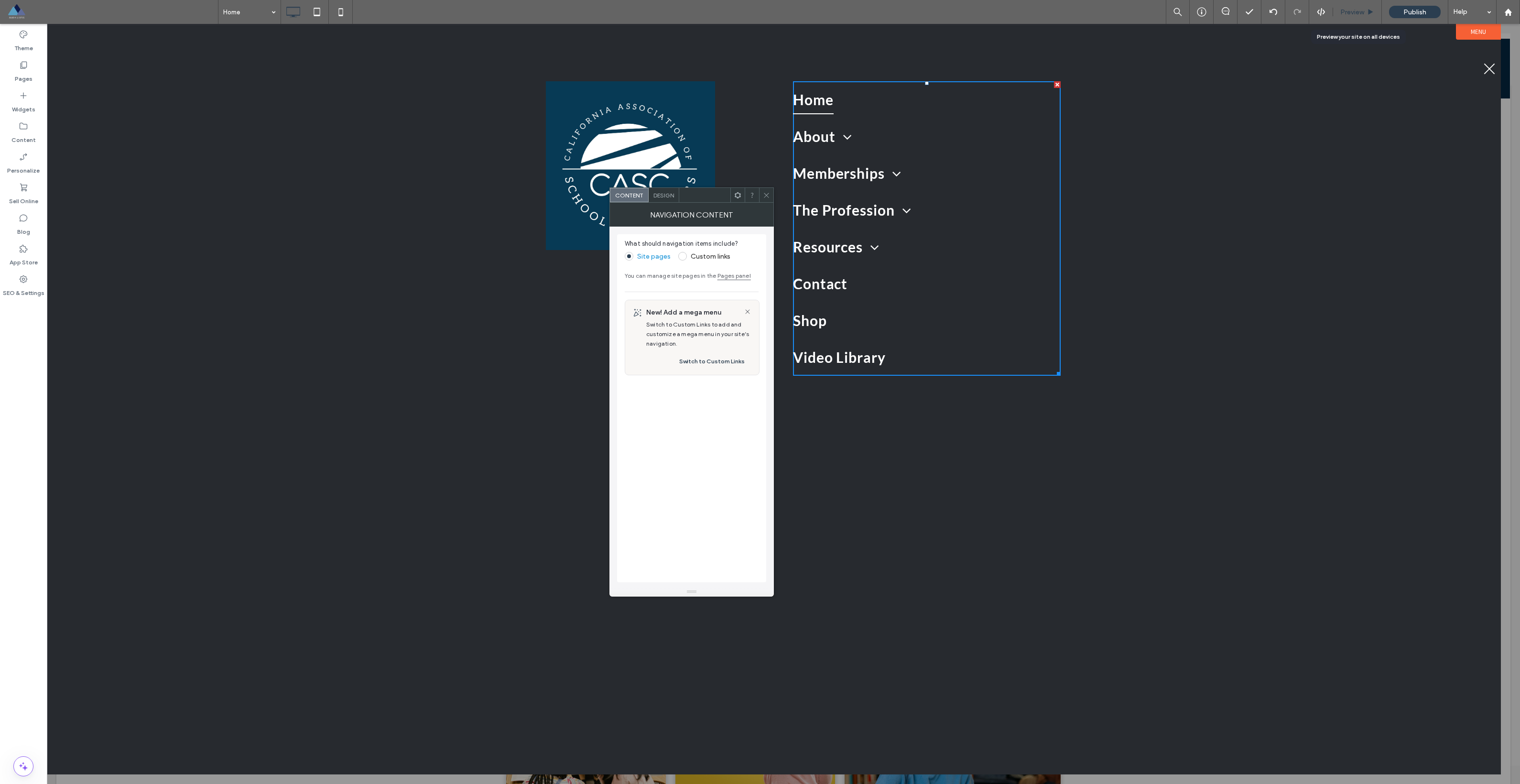
click at [688, 15] on div "Preview" at bounding box center [1357, 12] width 48 height 8
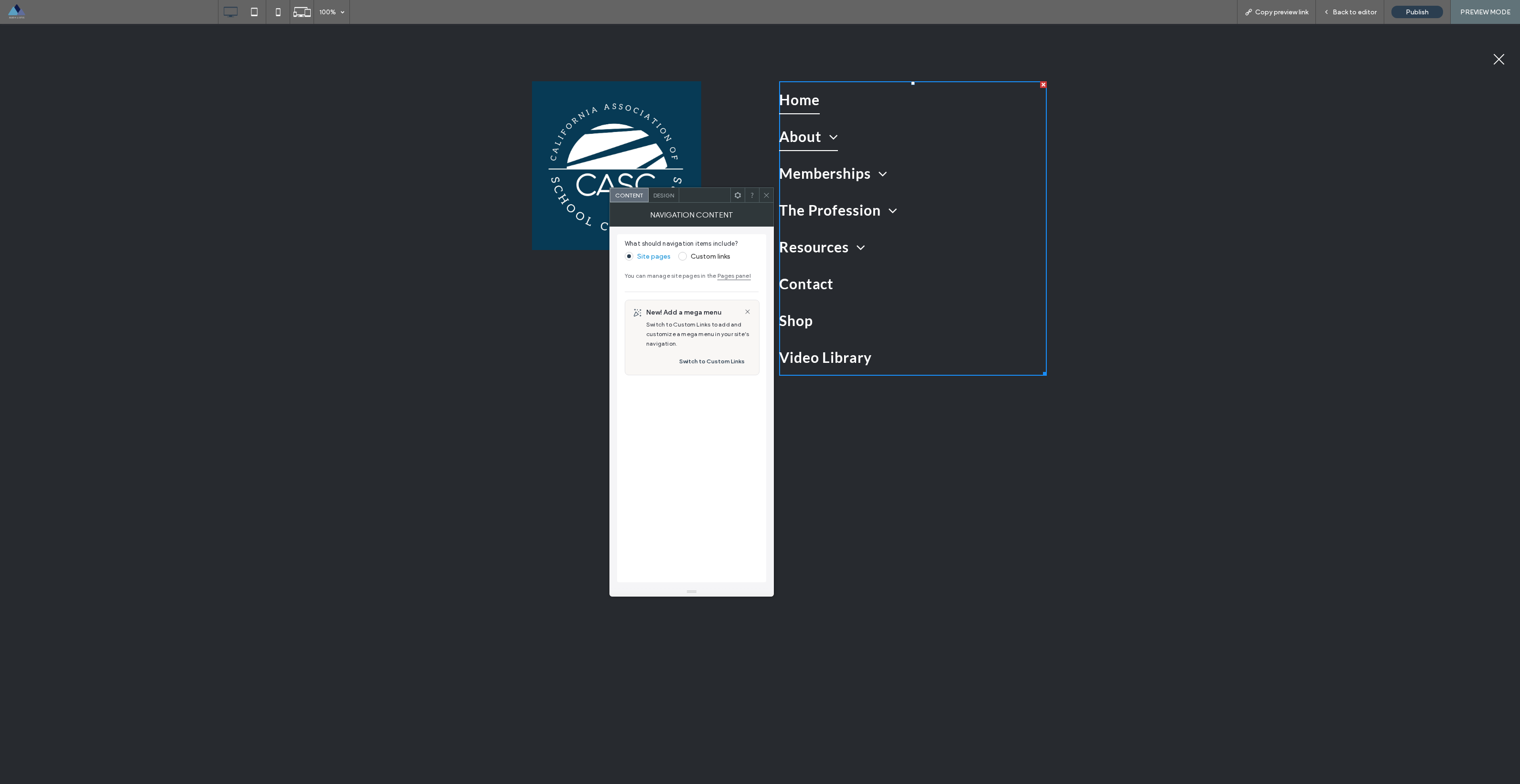
click at [688, 126] on span "About" at bounding box center [808, 136] width 59 height 29
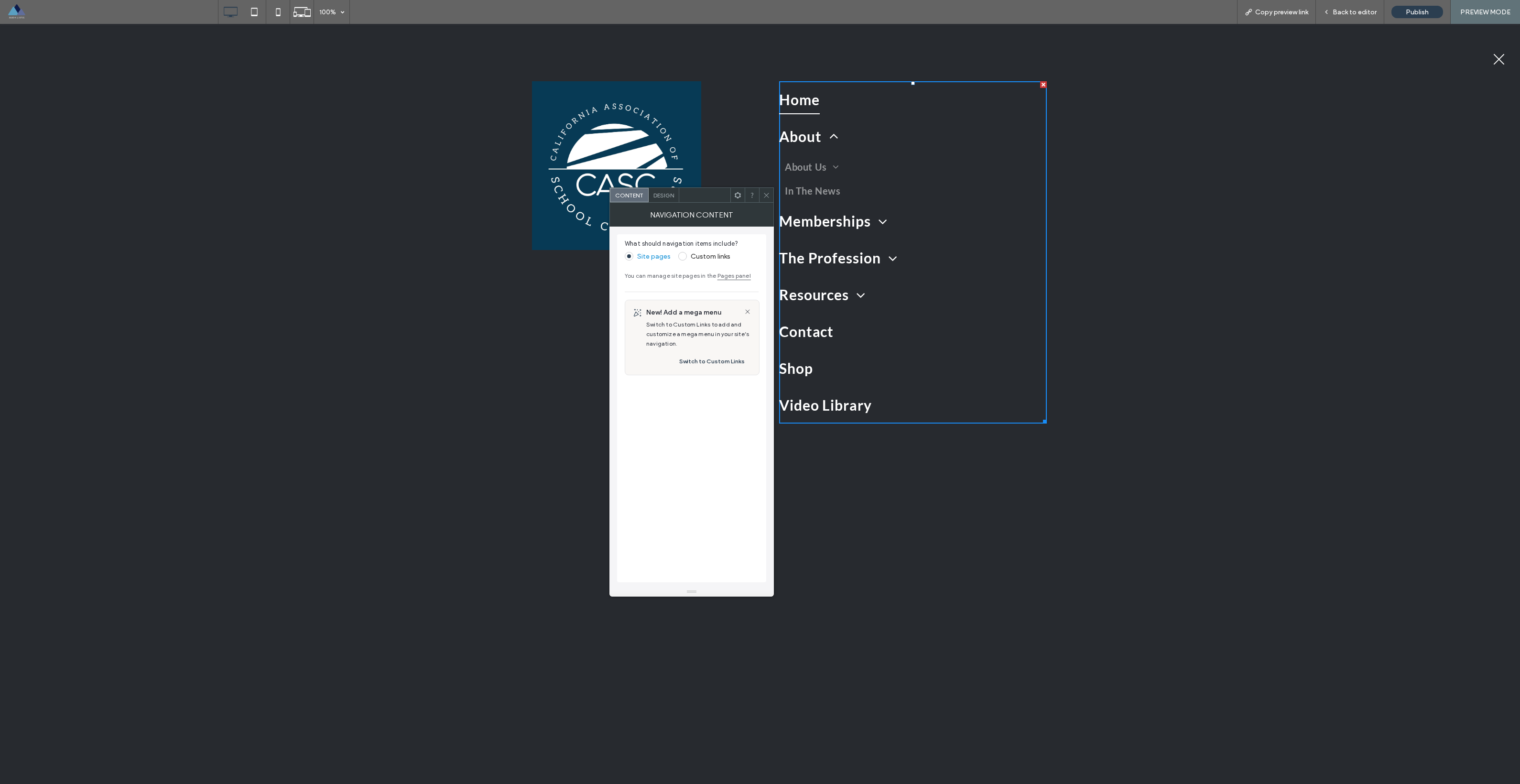
click at [688, 192] on icon at bounding box center [766, 195] width 7 height 7
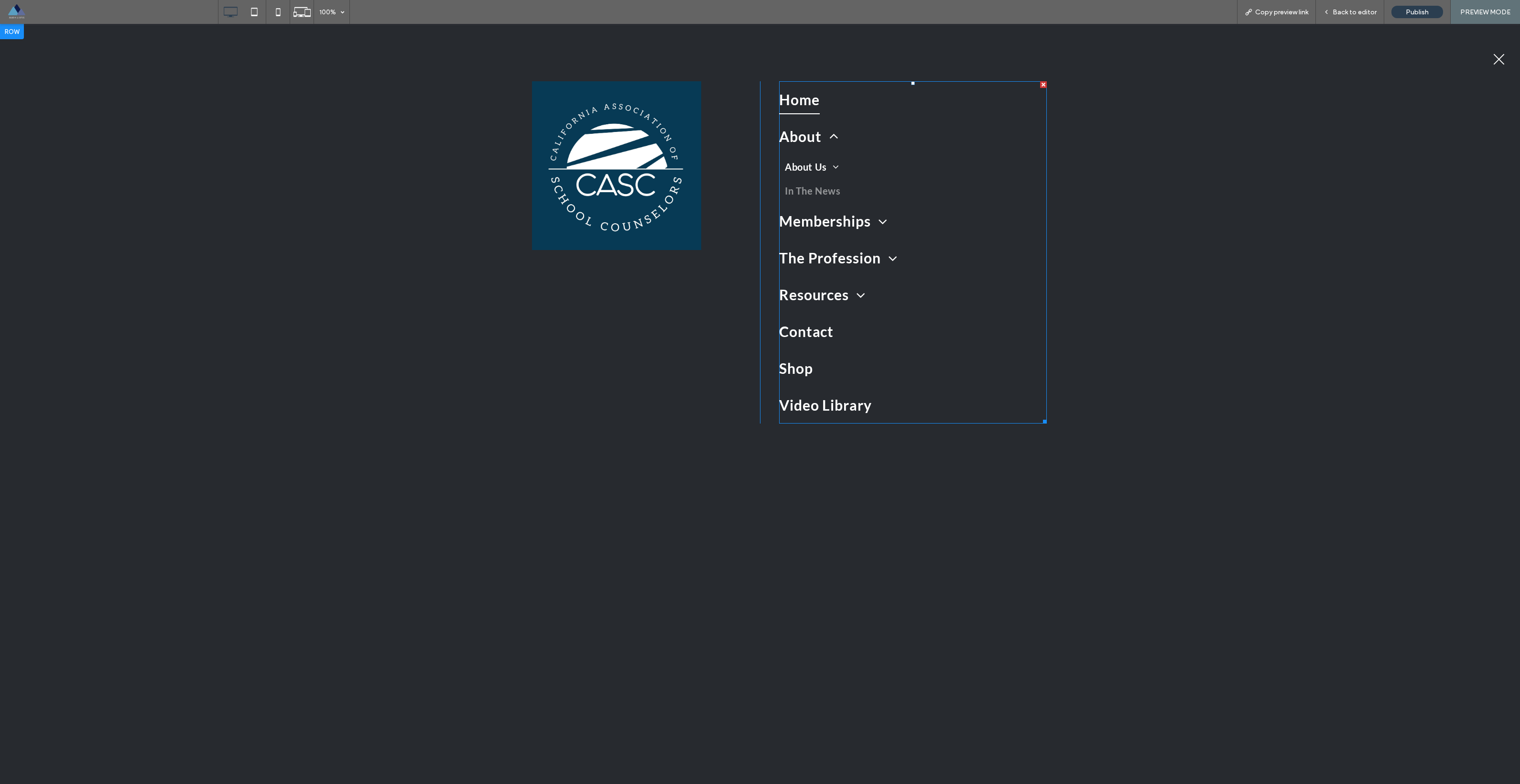
click at [688, 169] on span at bounding box center [832, 167] width 11 height 9
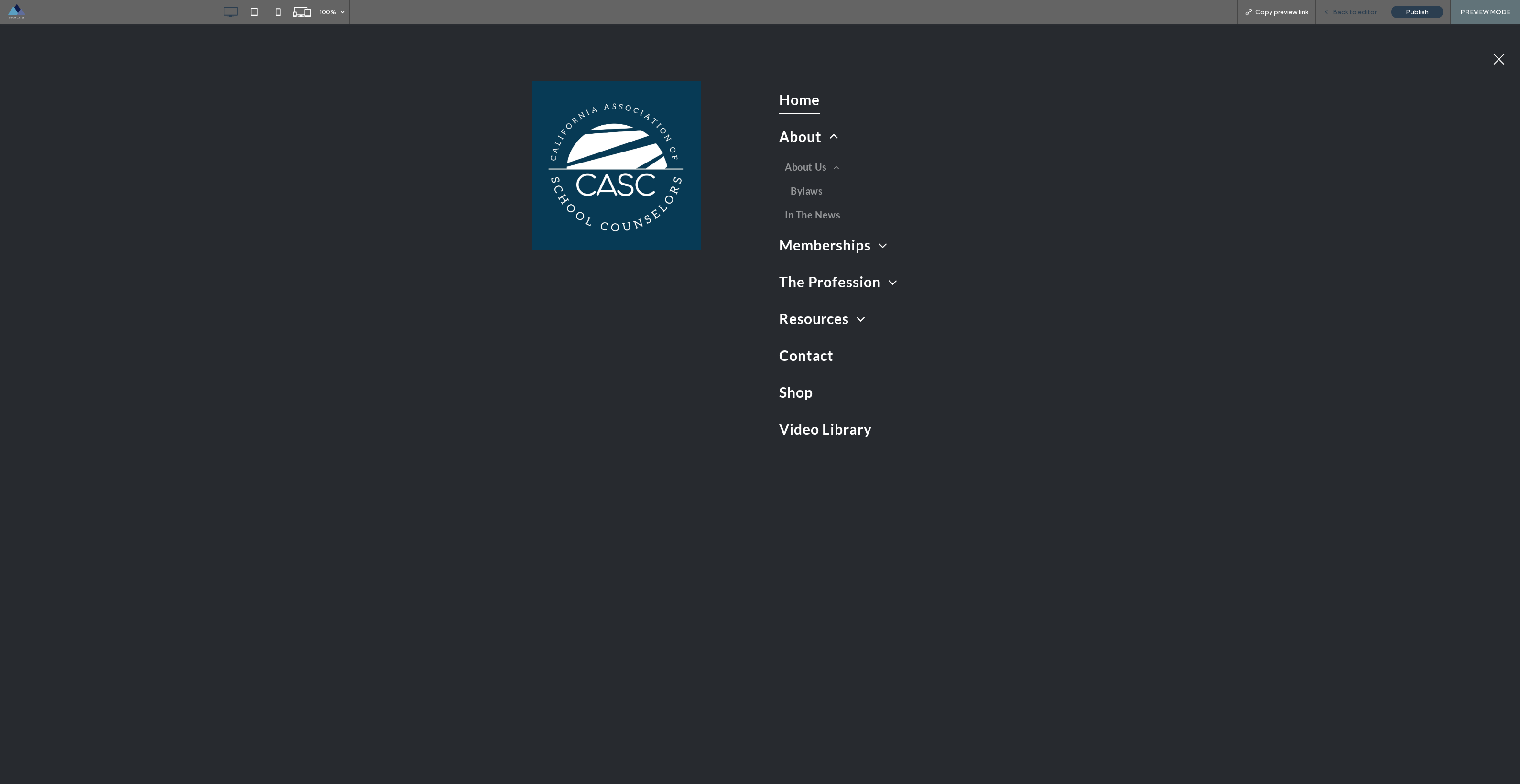
click at [688, 14] on span "Back to editor" at bounding box center [1354, 12] width 44 height 8
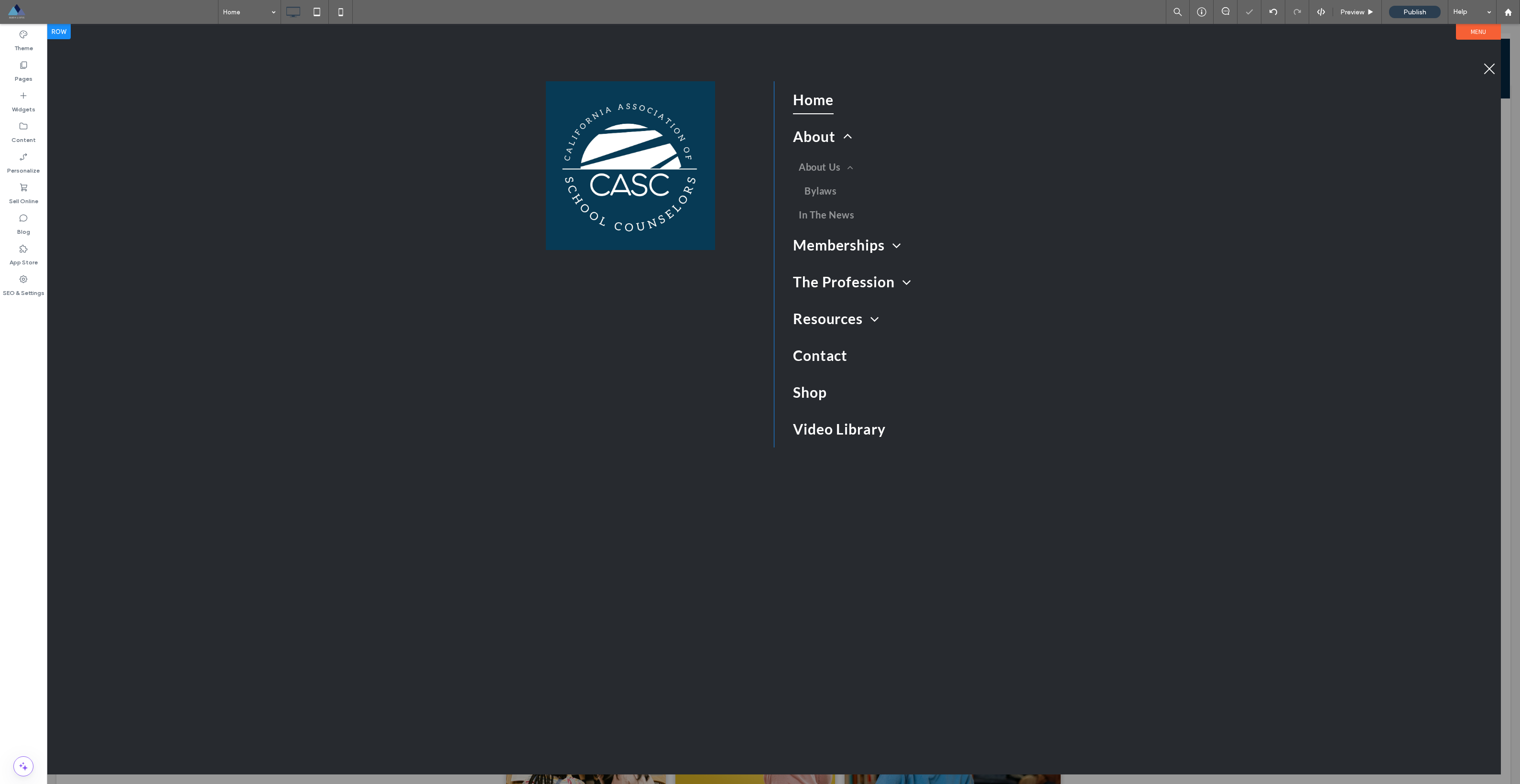
drag, startPoint x: 1431, startPoint y: 34, endPoint x: 1303, endPoint y: 48, distance: 128.8
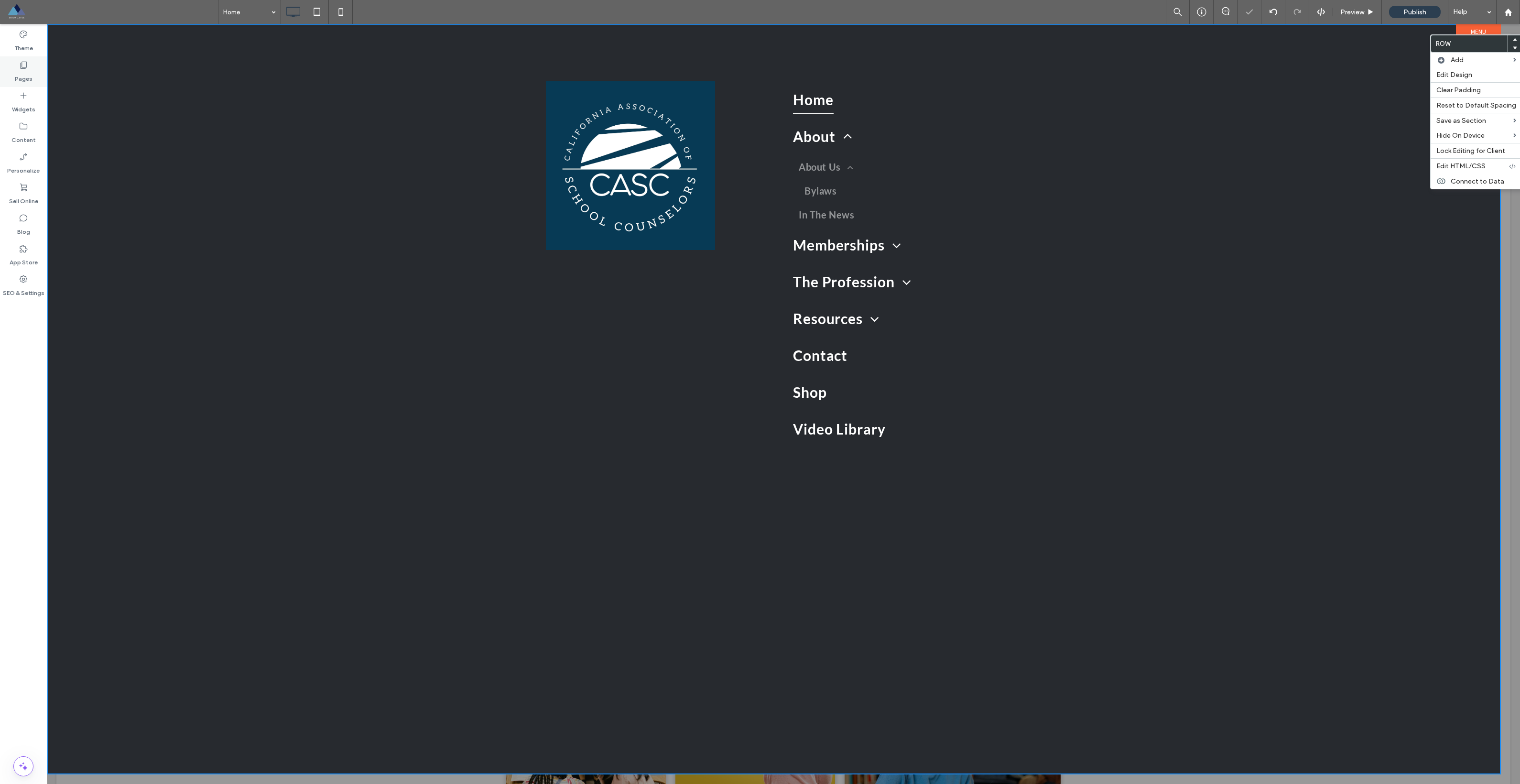
click at [23, 73] on label "Pages" at bounding box center [24, 76] width 18 height 14
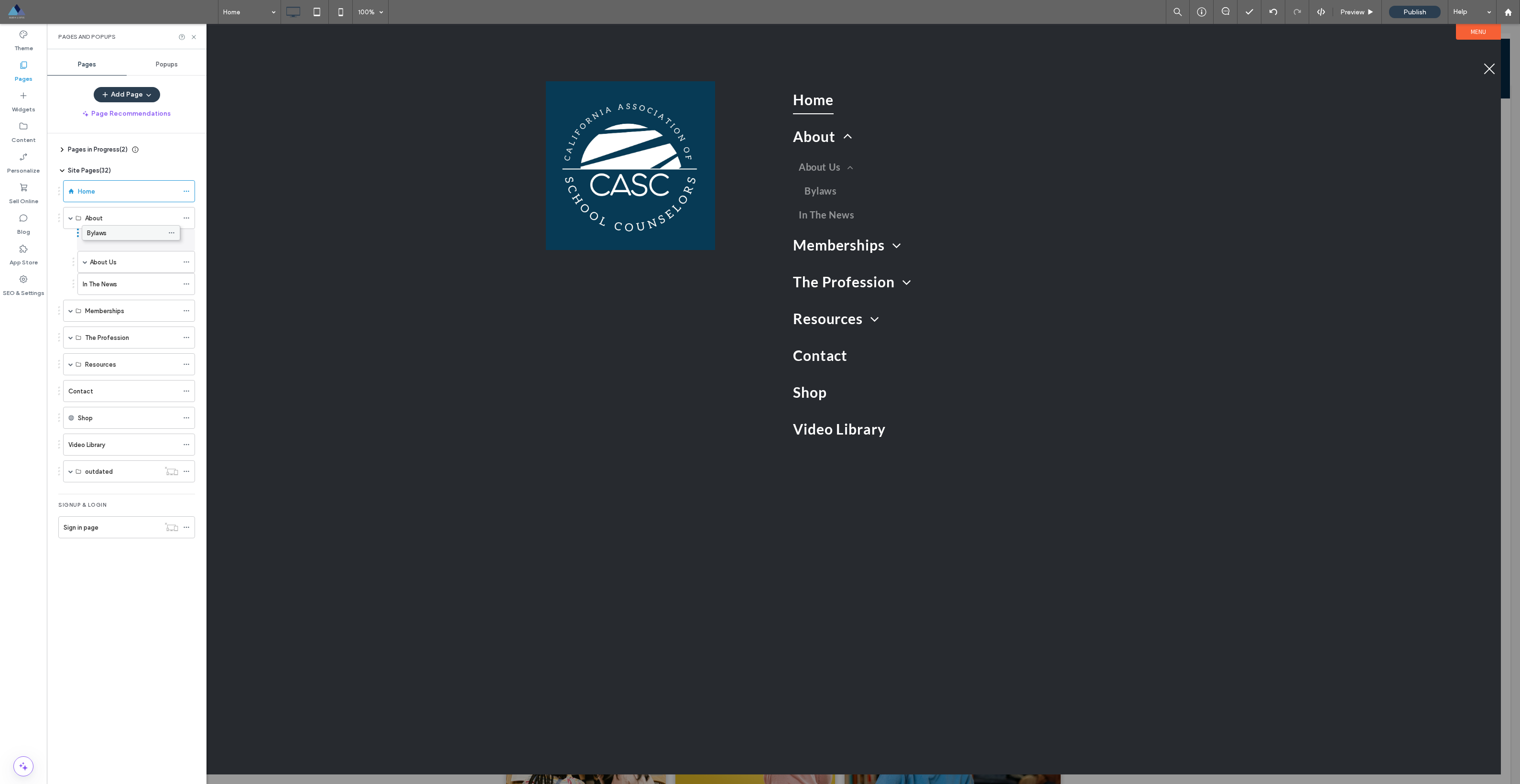
drag, startPoint x: 101, startPoint y: 260, endPoint x: 87, endPoint y: 229, distance: 34.0
click at [688, 72] on span "menu" at bounding box center [1489, 68] width 11 height 11
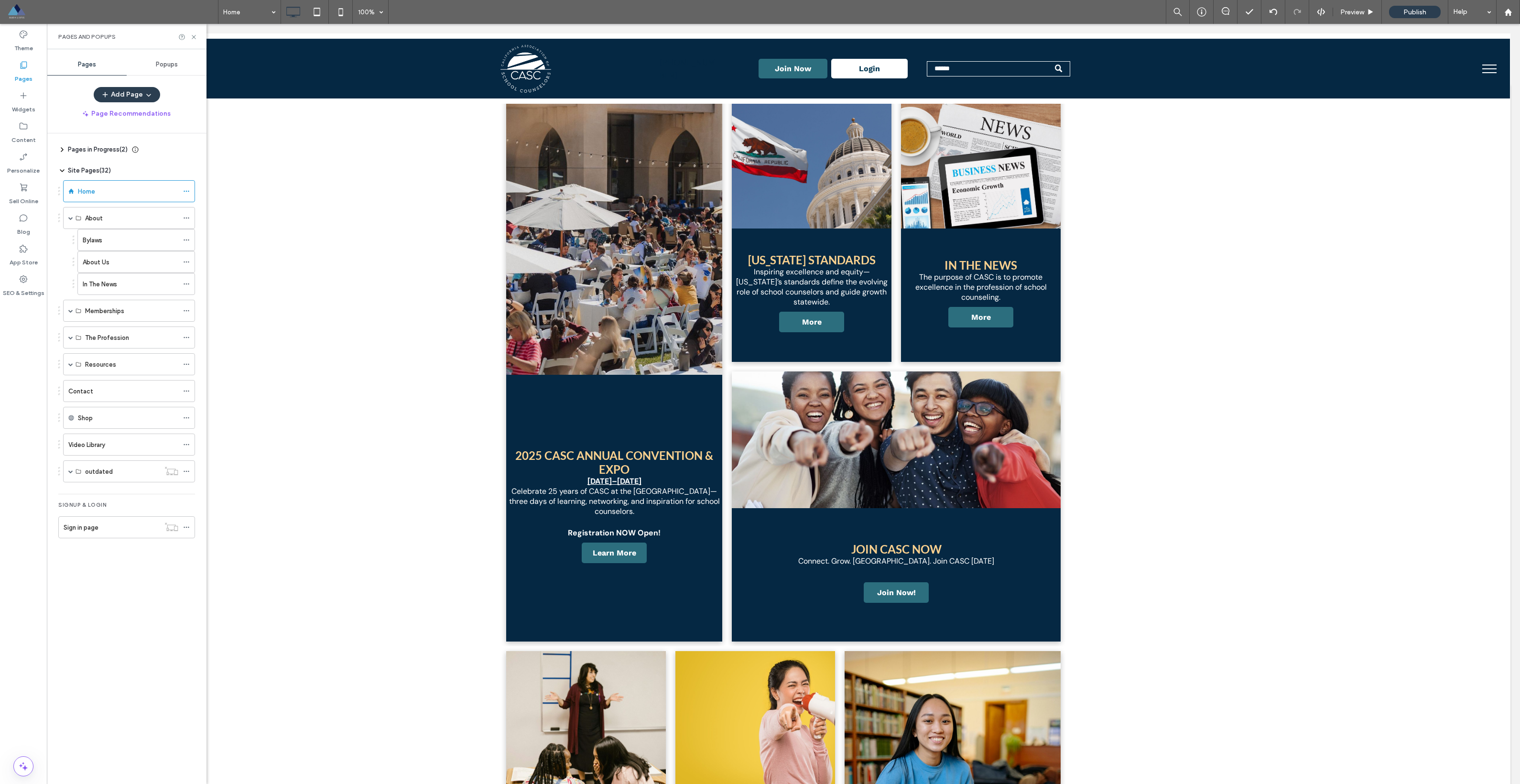
drag, startPoint x: 117, startPoint y: 242, endPoint x: 125, endPoint y: 245, distance: 8.5
click at [117, 242] on div "Bylaws" at bounding box center [130, 240] width 96 height 10
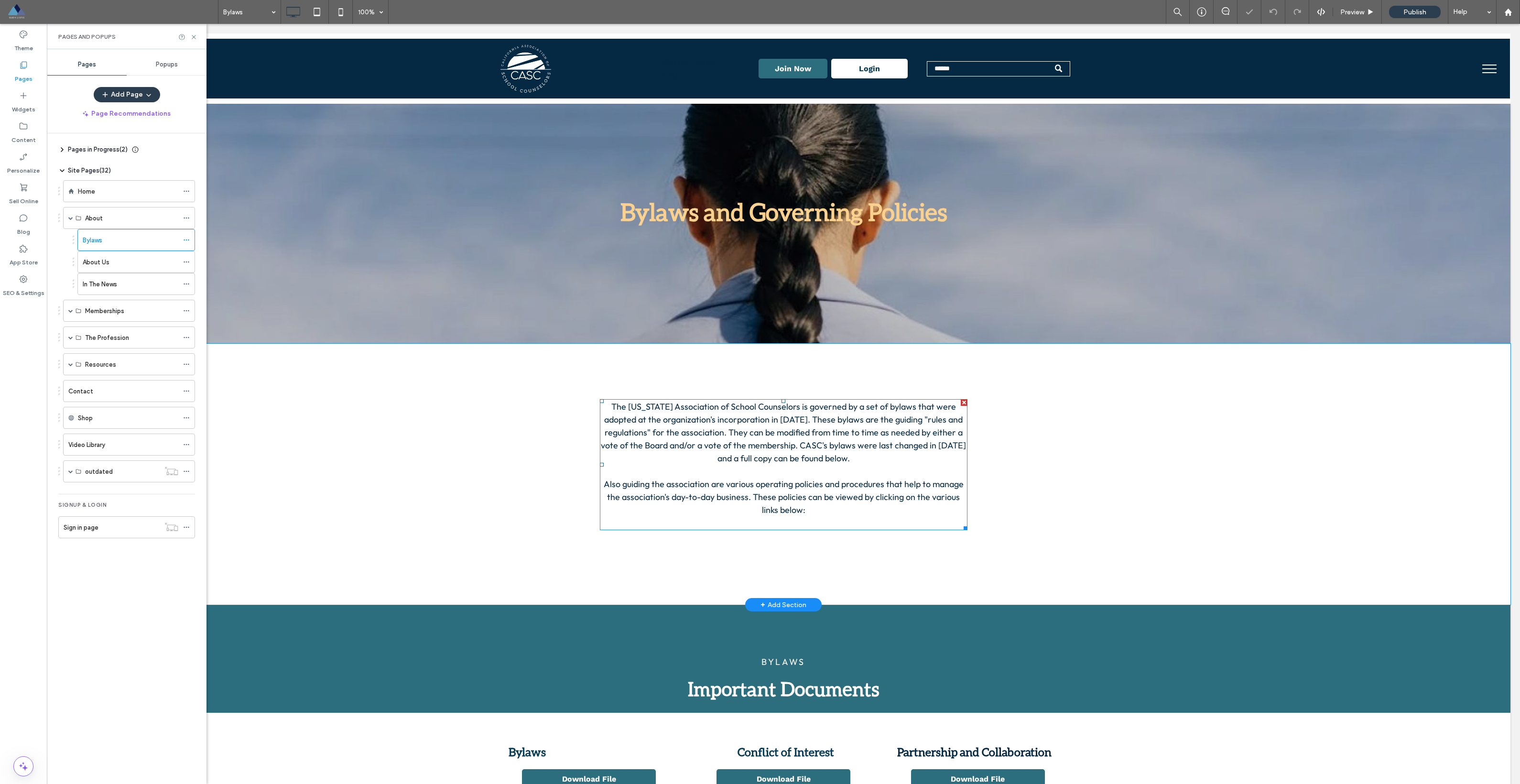
scroll to position [13, 0]
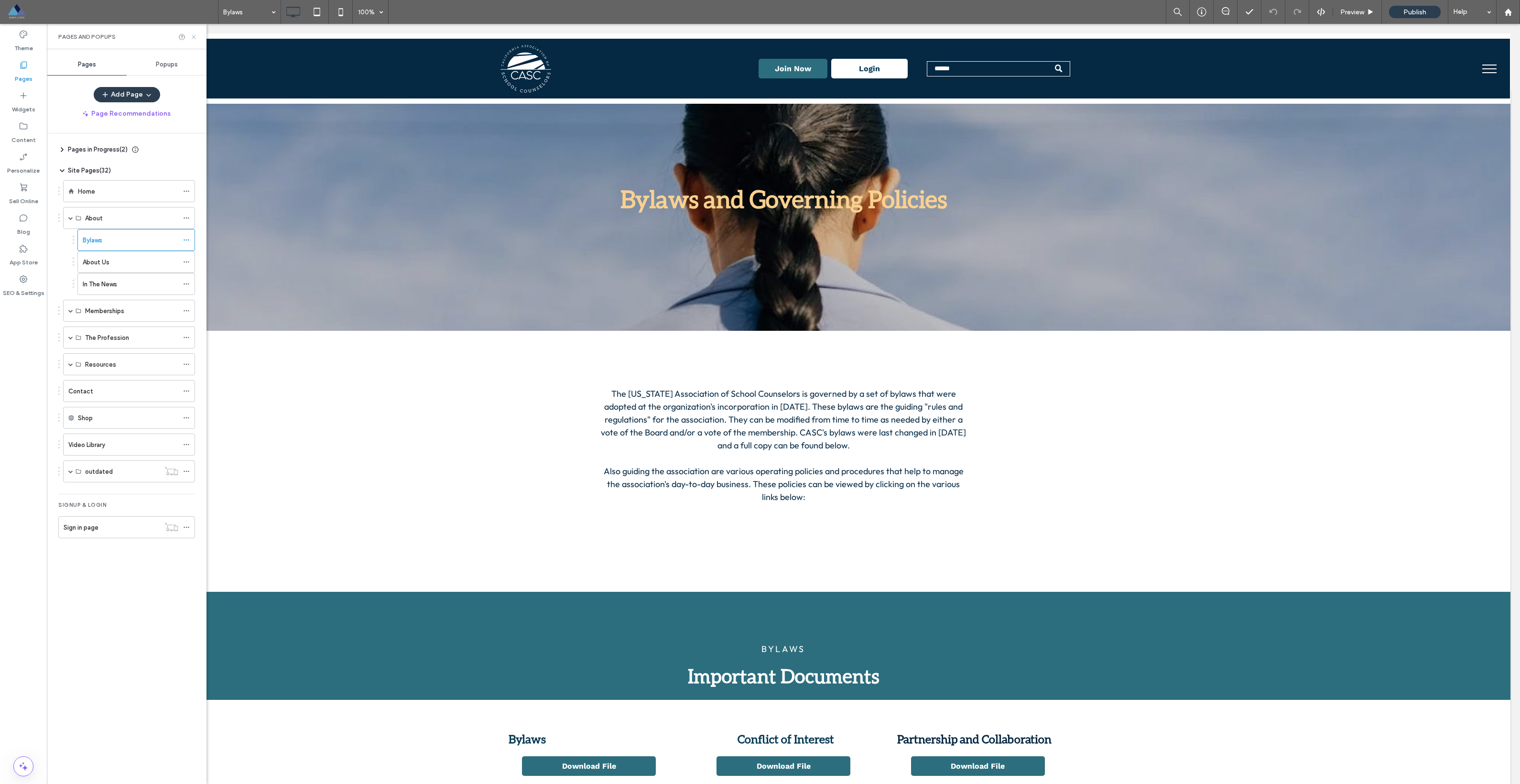
click at [194, 40] on icon at bounding box center [194, 37] width 7 height 7
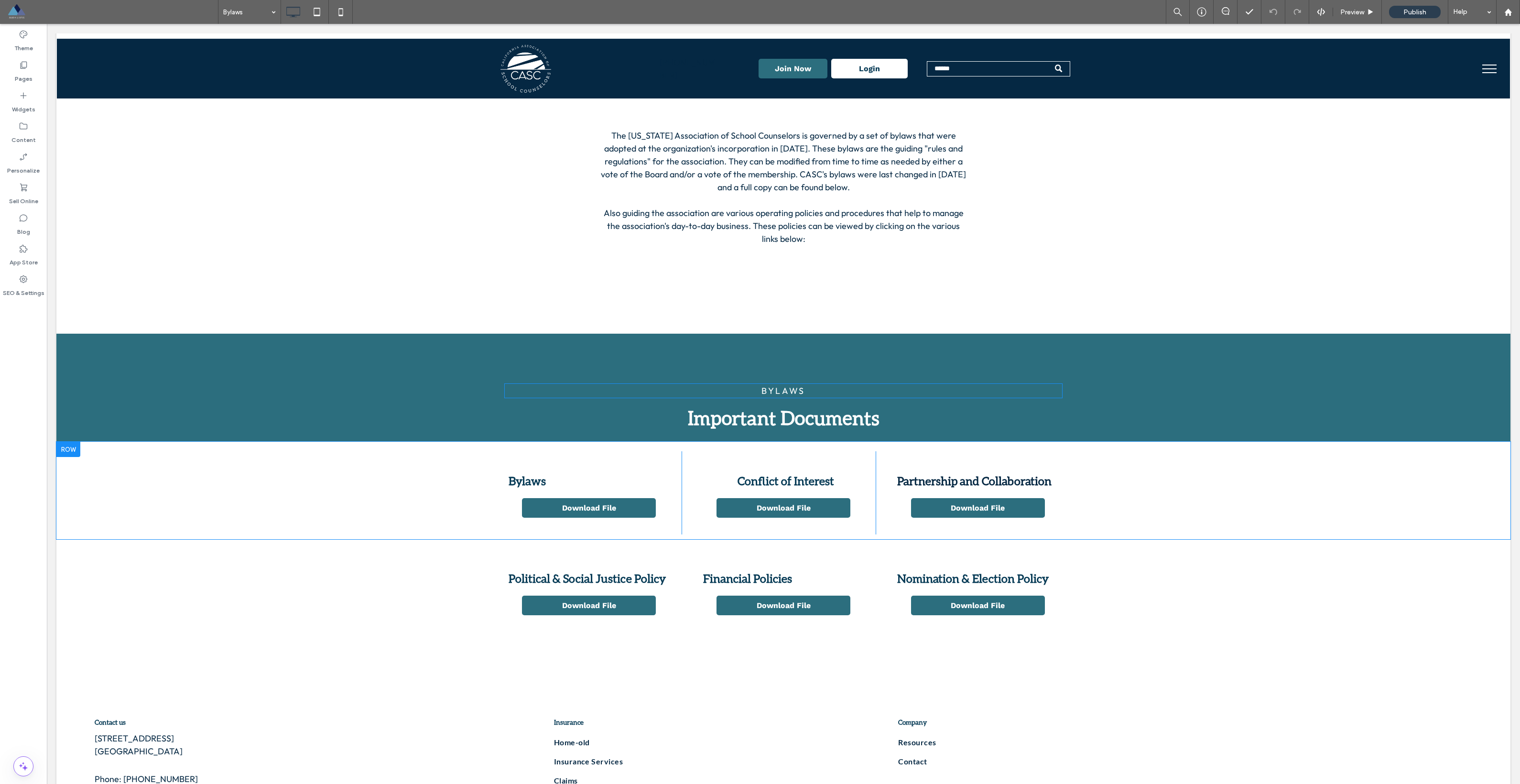
scroll to position [372, 0]
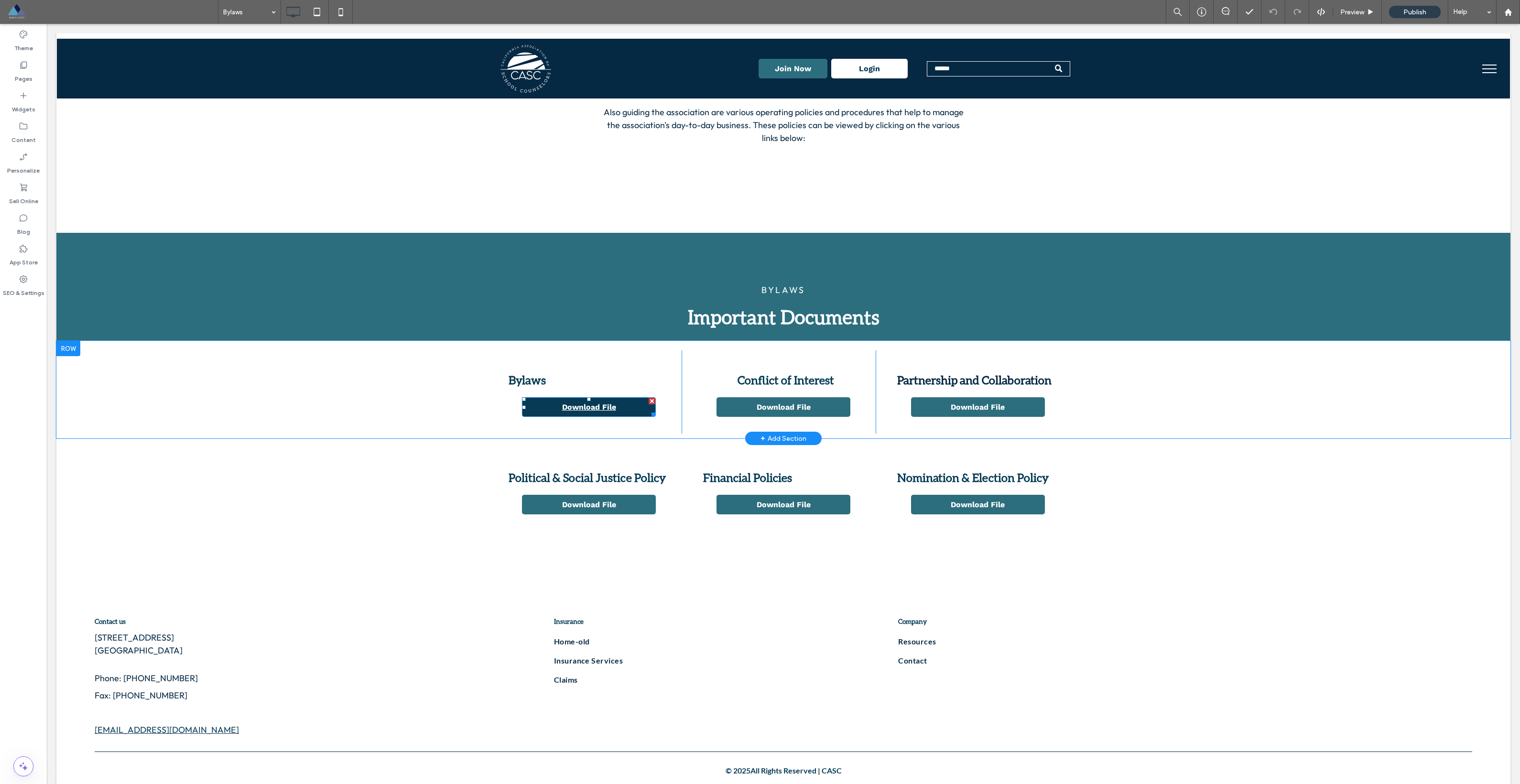
click at [570, 401] on link "Download File" at bounding box center [589, 406] width 134 height 19
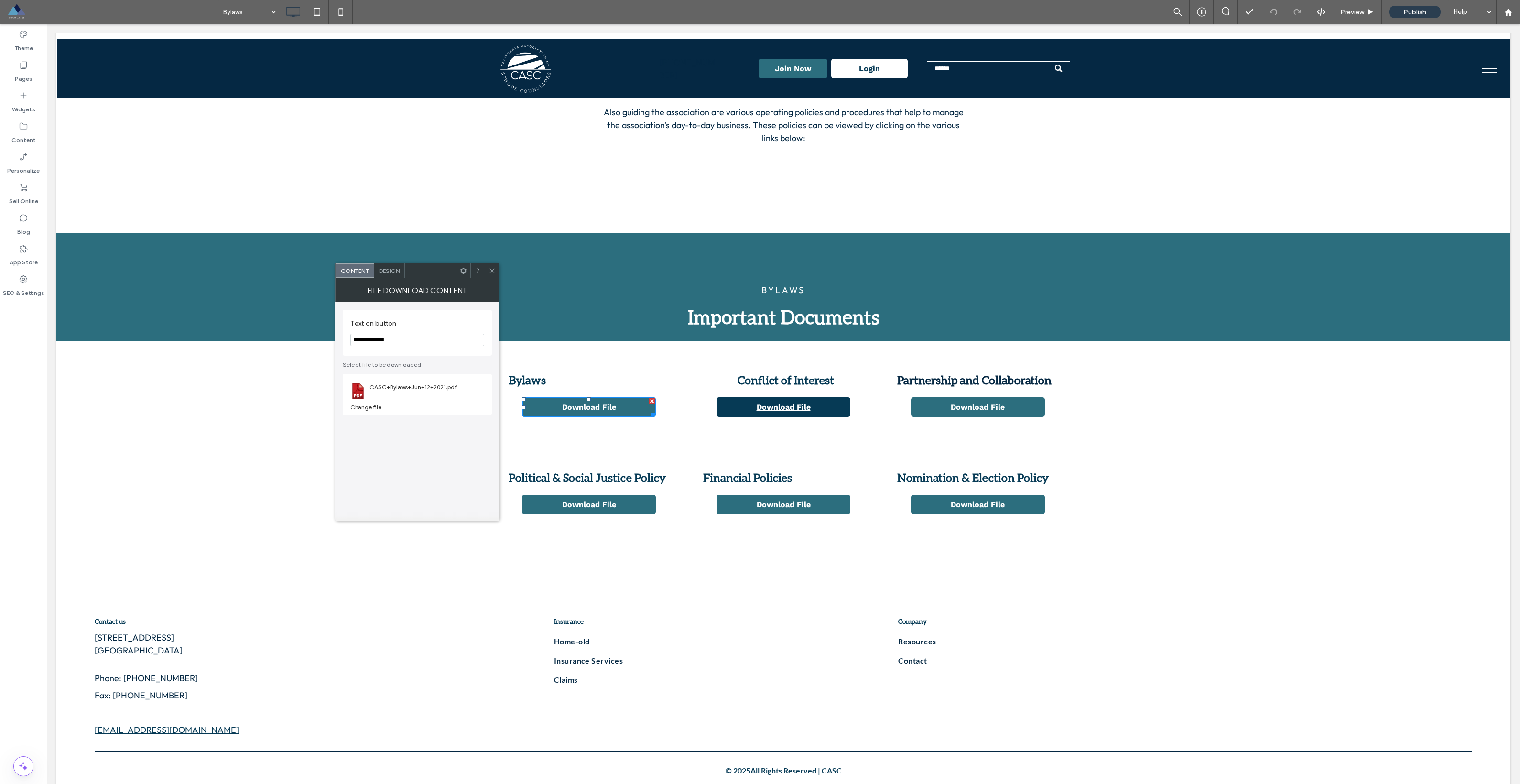
click at [688, 411] on span "Download File" at bounding box center [784, 406] width 54 height 9
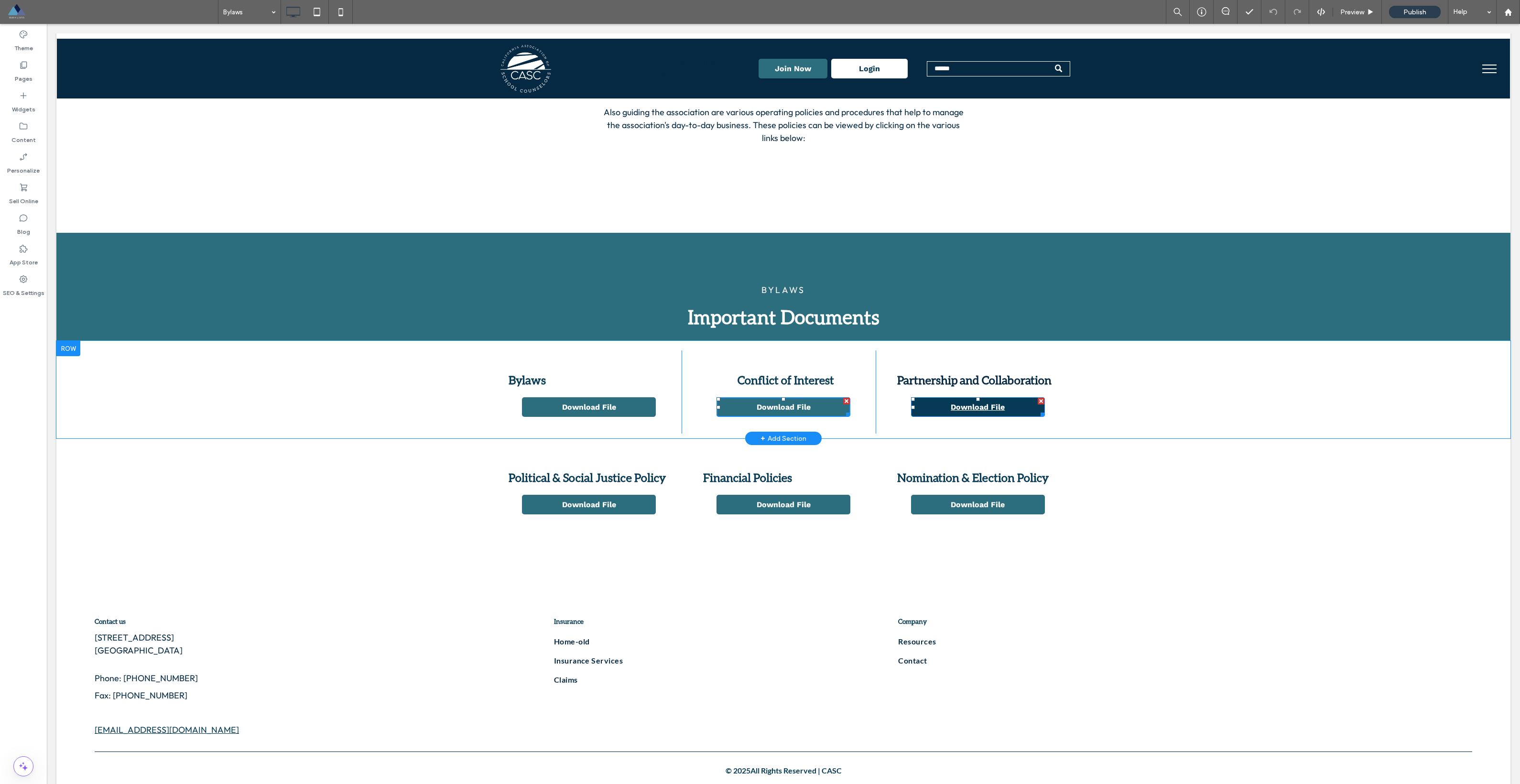
click at [688, 410] on link "Download File" at bounding box center [978, 406] width 134 height 19
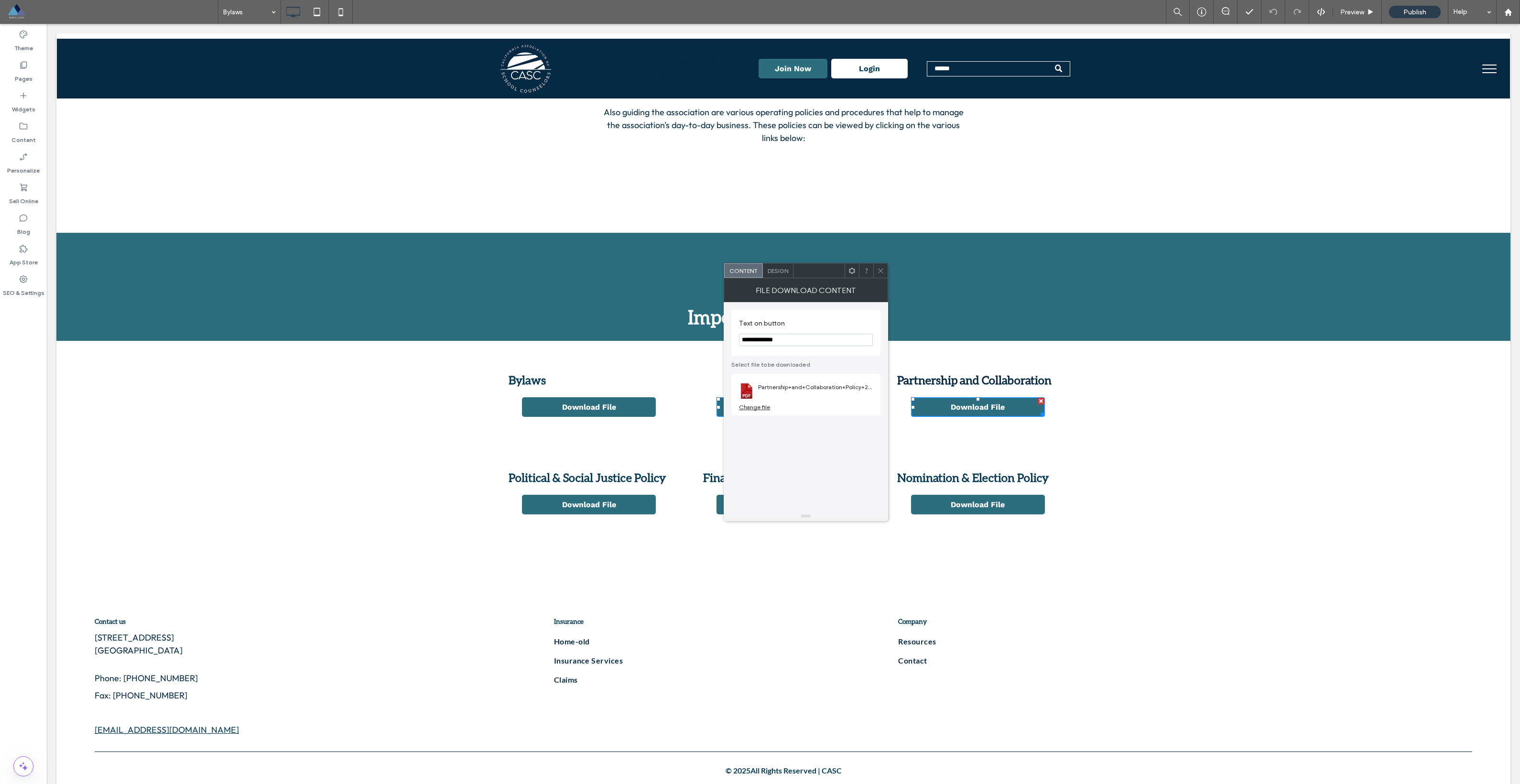
click at [688, 409] on div "Change file" at bounding box center [754, 407] width 31 height 7
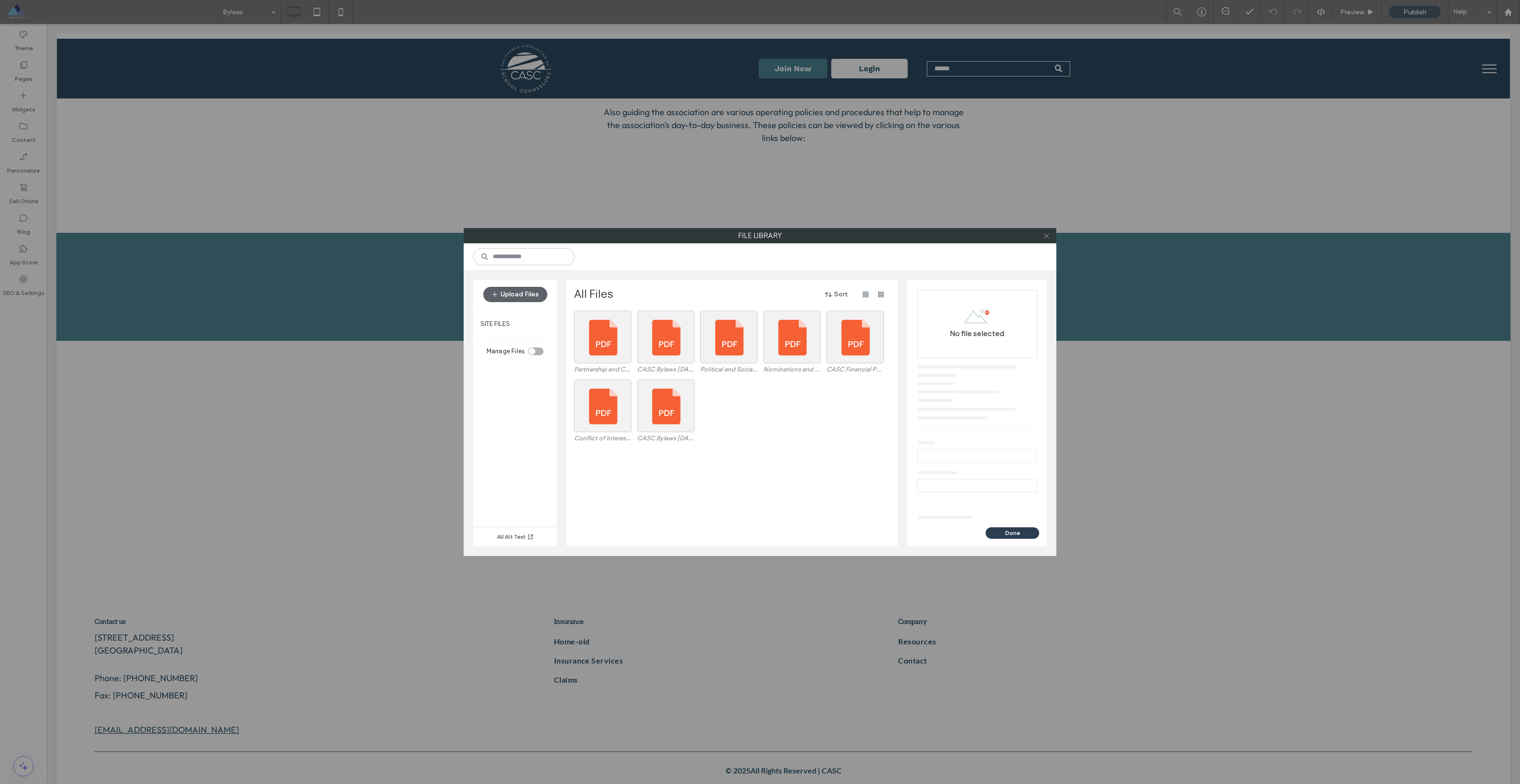
click at [688, 240] on span at bounding box center [1047, 235] width 7 height 14
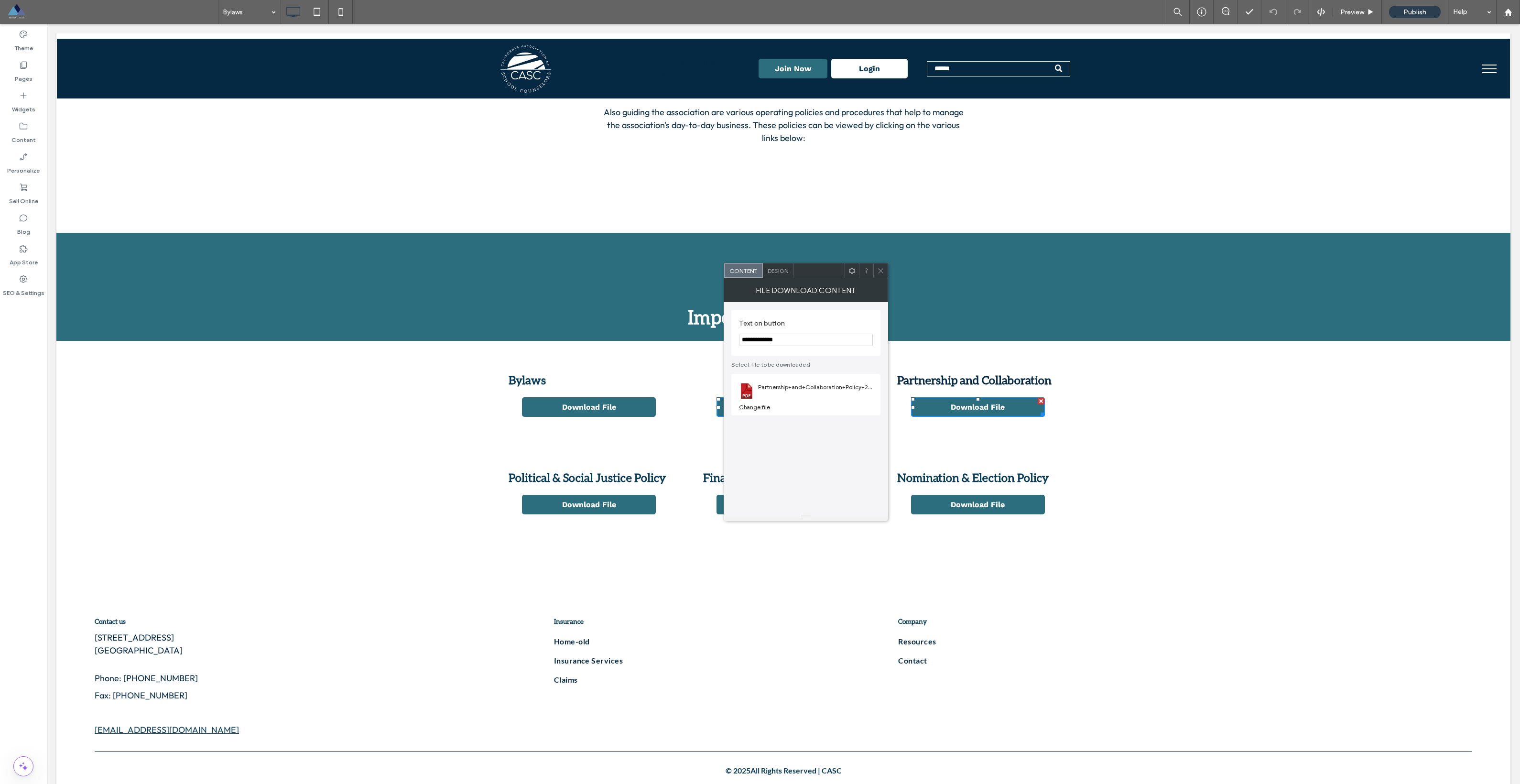
scroll to position [360, 0]
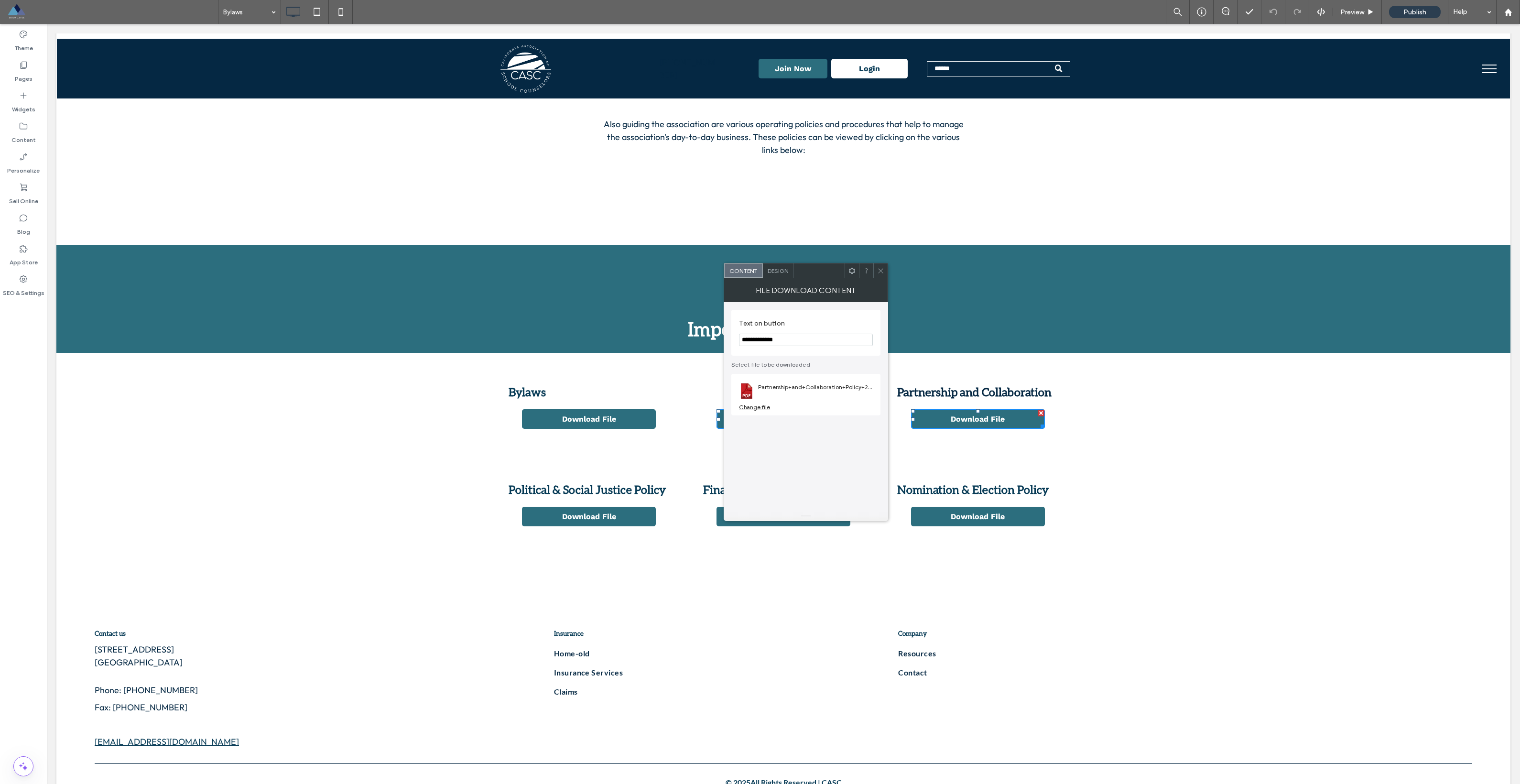
click at [688, 235] on div "The California Association of School Counselors is governed by a set of bylaws …" at bounding box center [784, 114] width 1454 height 261
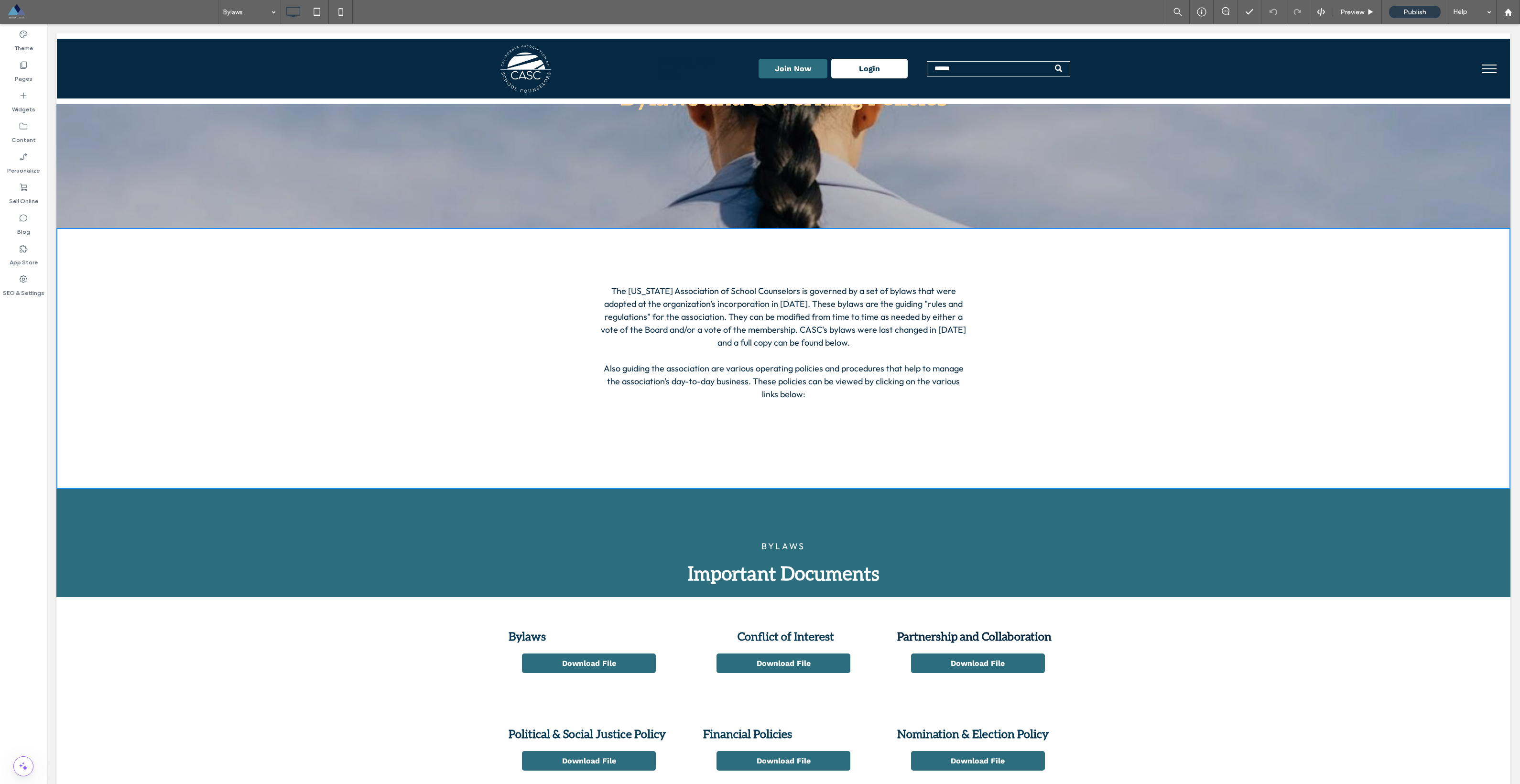
scroll to position [104, 0]
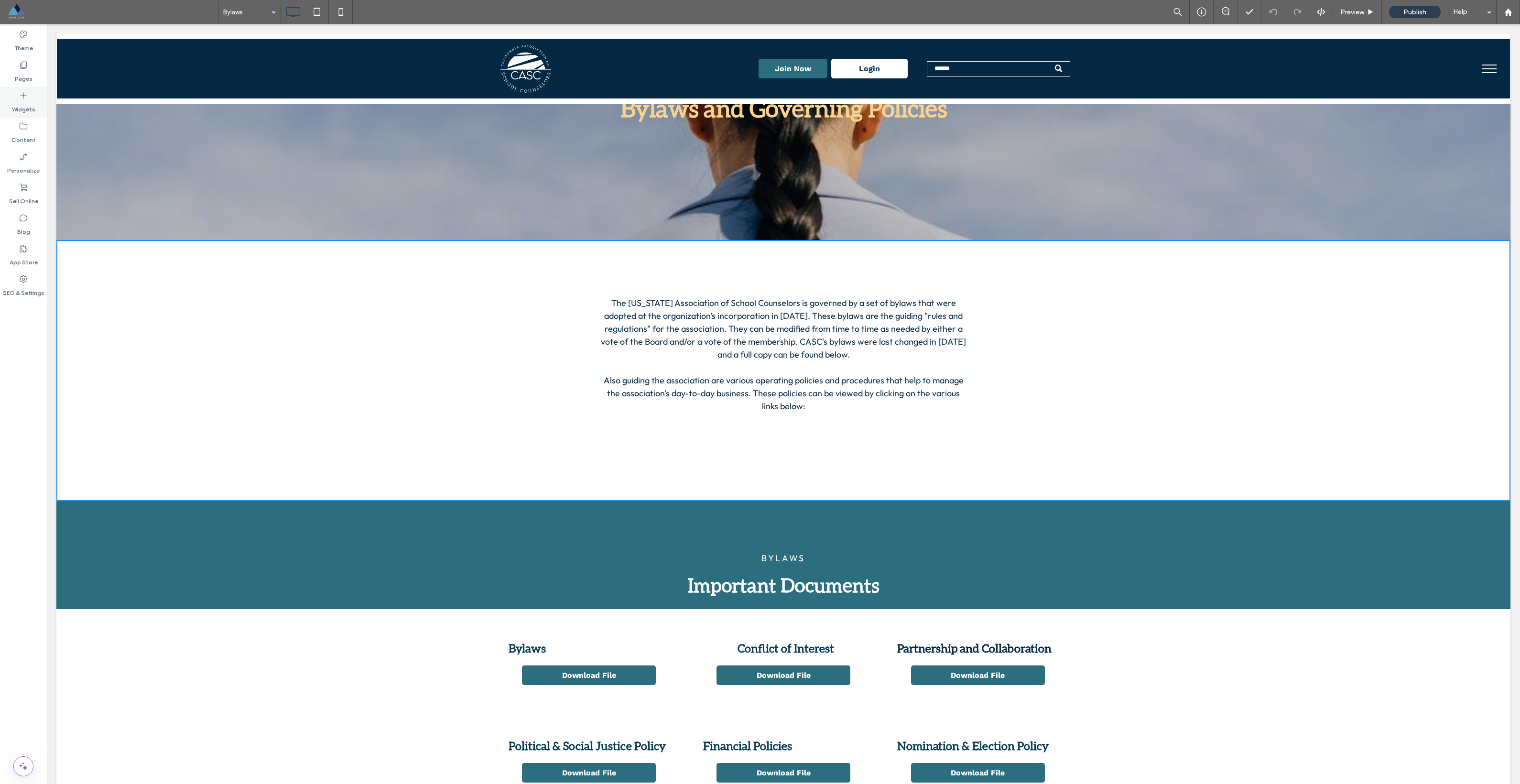
click at [19, 105] on label "Widgets" at bounding box center [24, 107] width 24 height 14
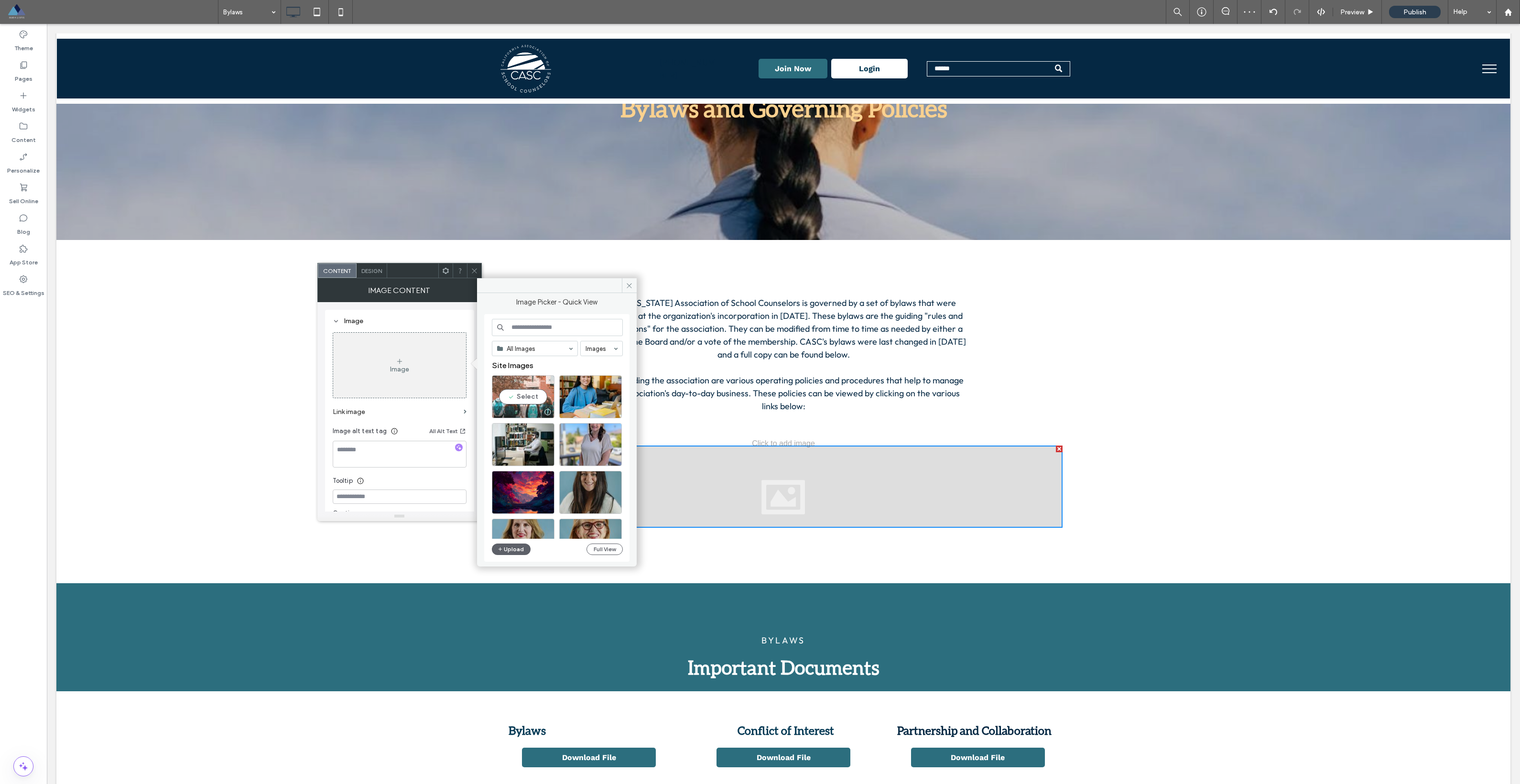
click at [522, 400] on div "Select" at bounding box center [523, 396] width 63 height 43
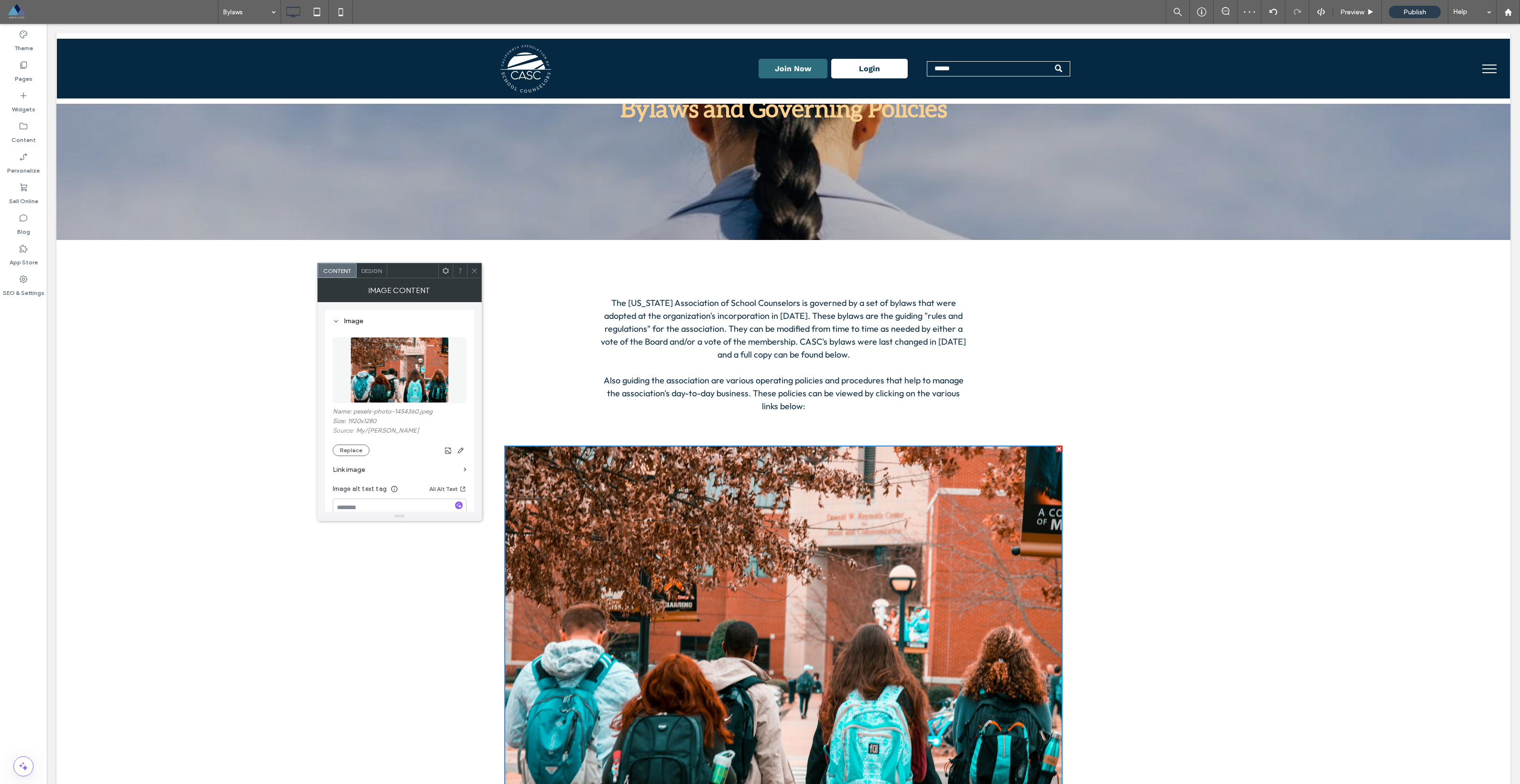
scroll to position [218, 0]
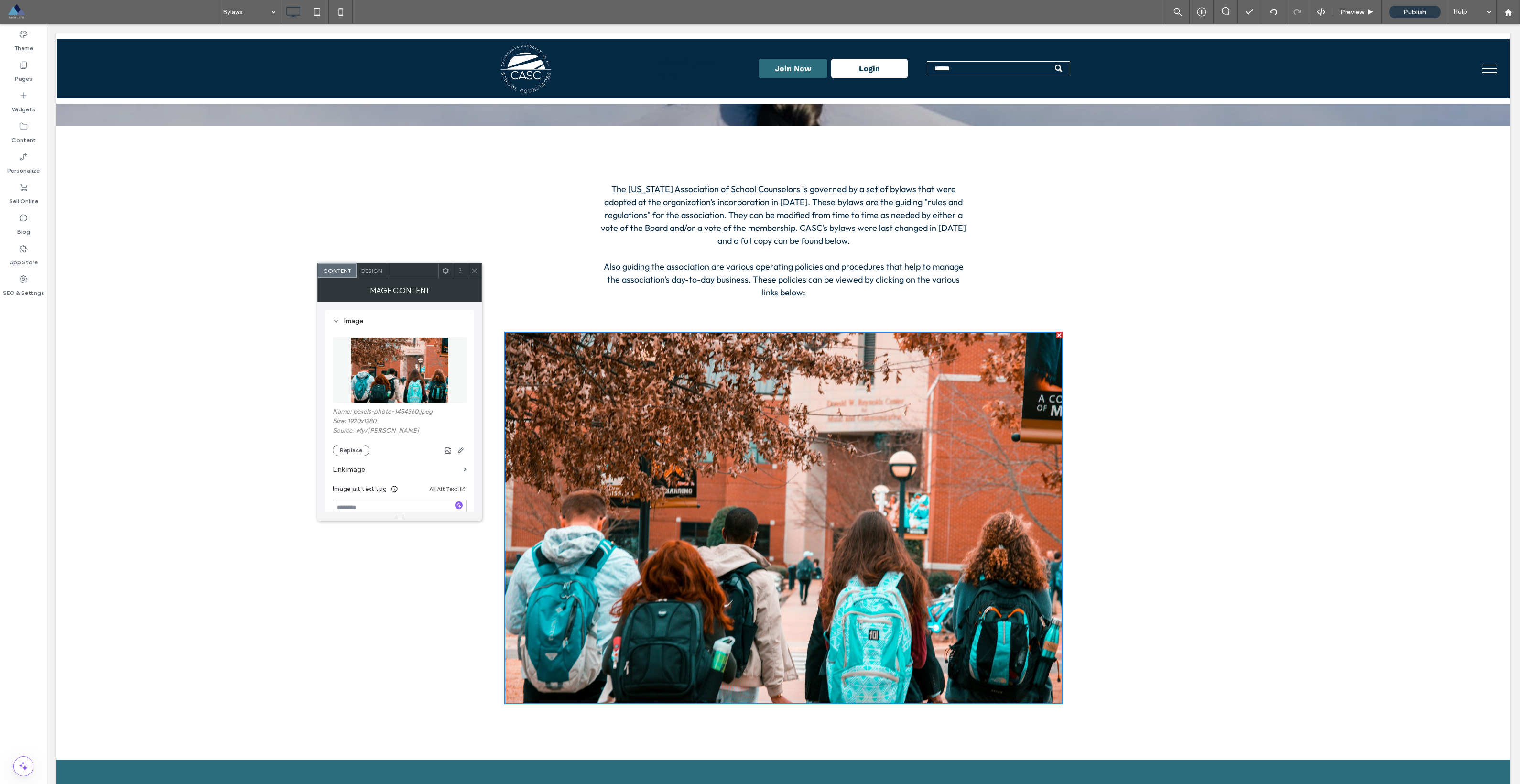
click at [472, 266] on span at bounding box center [474, 270] width 7 height 14
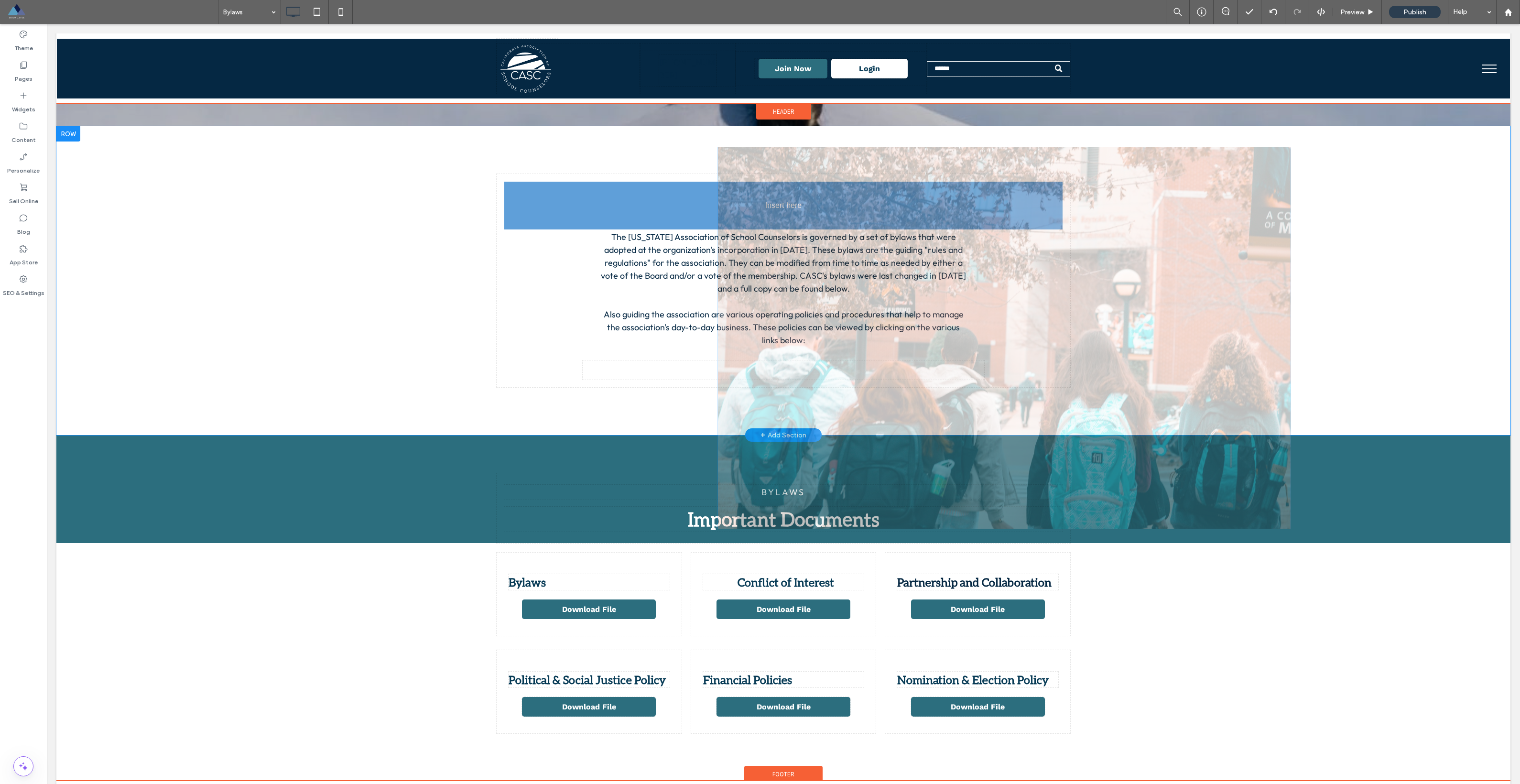
drag, startPoint x: 910, startPoint y: 440, endPoint x: 919, endPoint y: 255, distance: 185.2
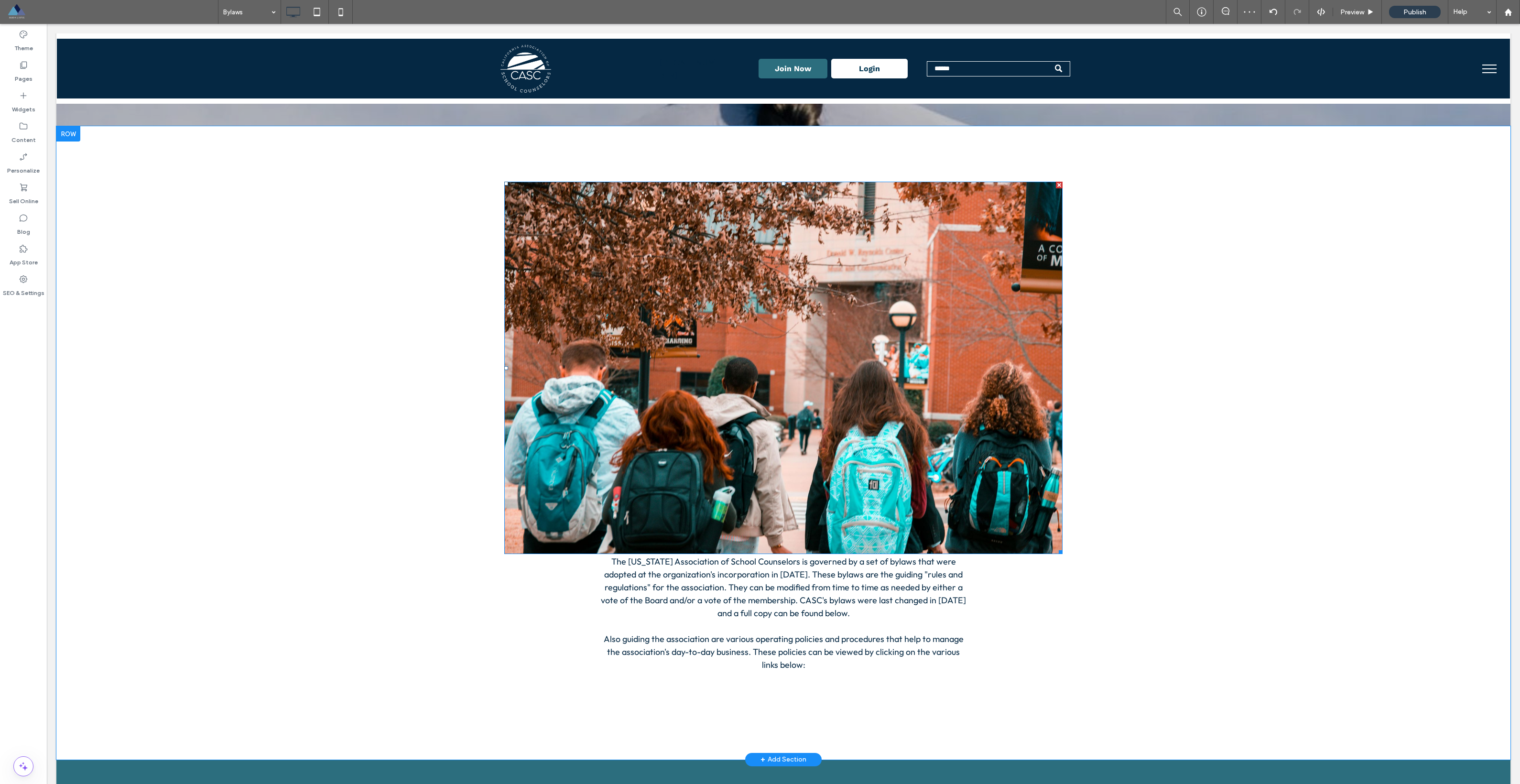
click at [688, 186] on div at bounding box center [1059, 185] width 6 height 6
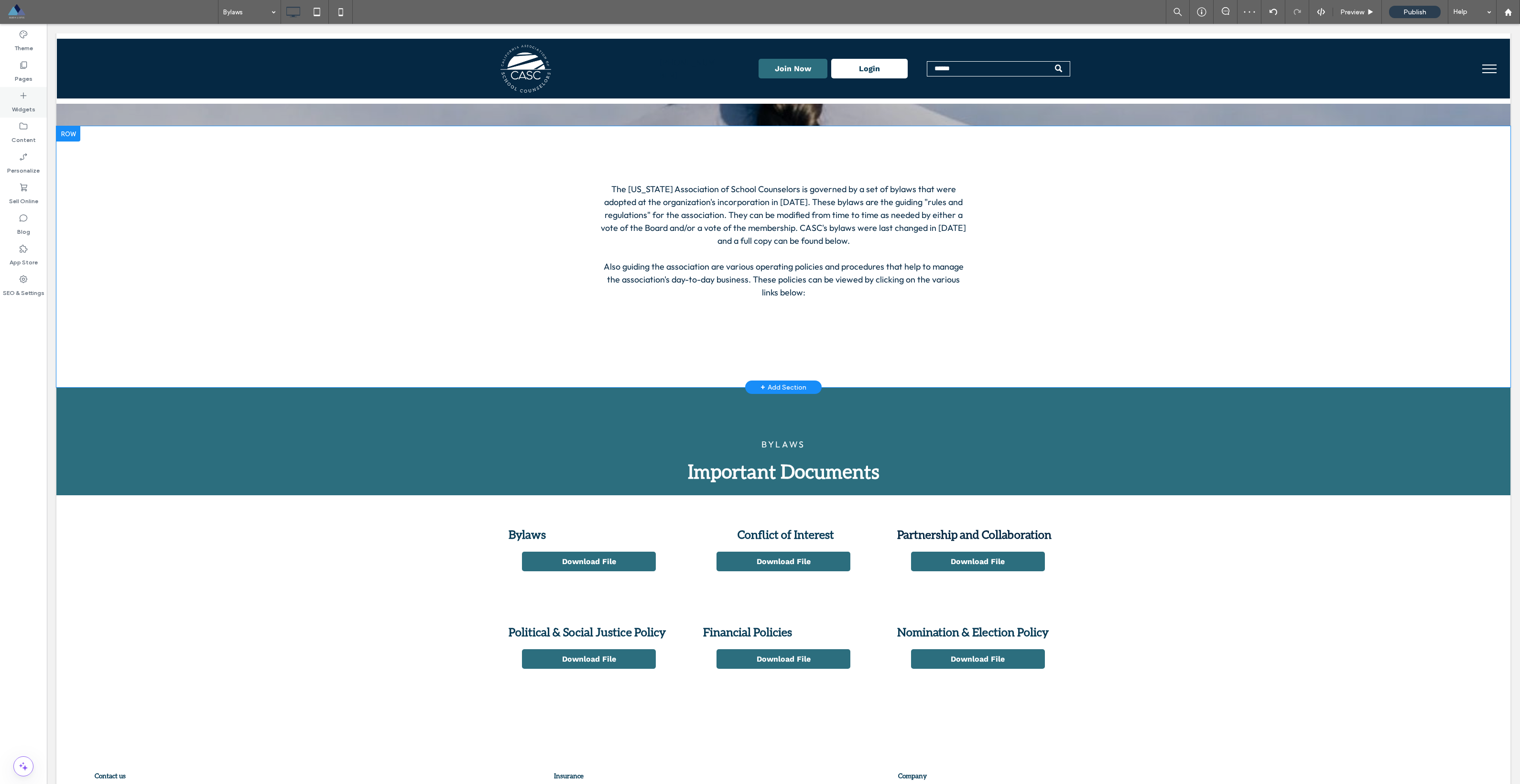
click at [9, 97] on div "Widgets" at bounding box center [23, 102] width 47 height 31
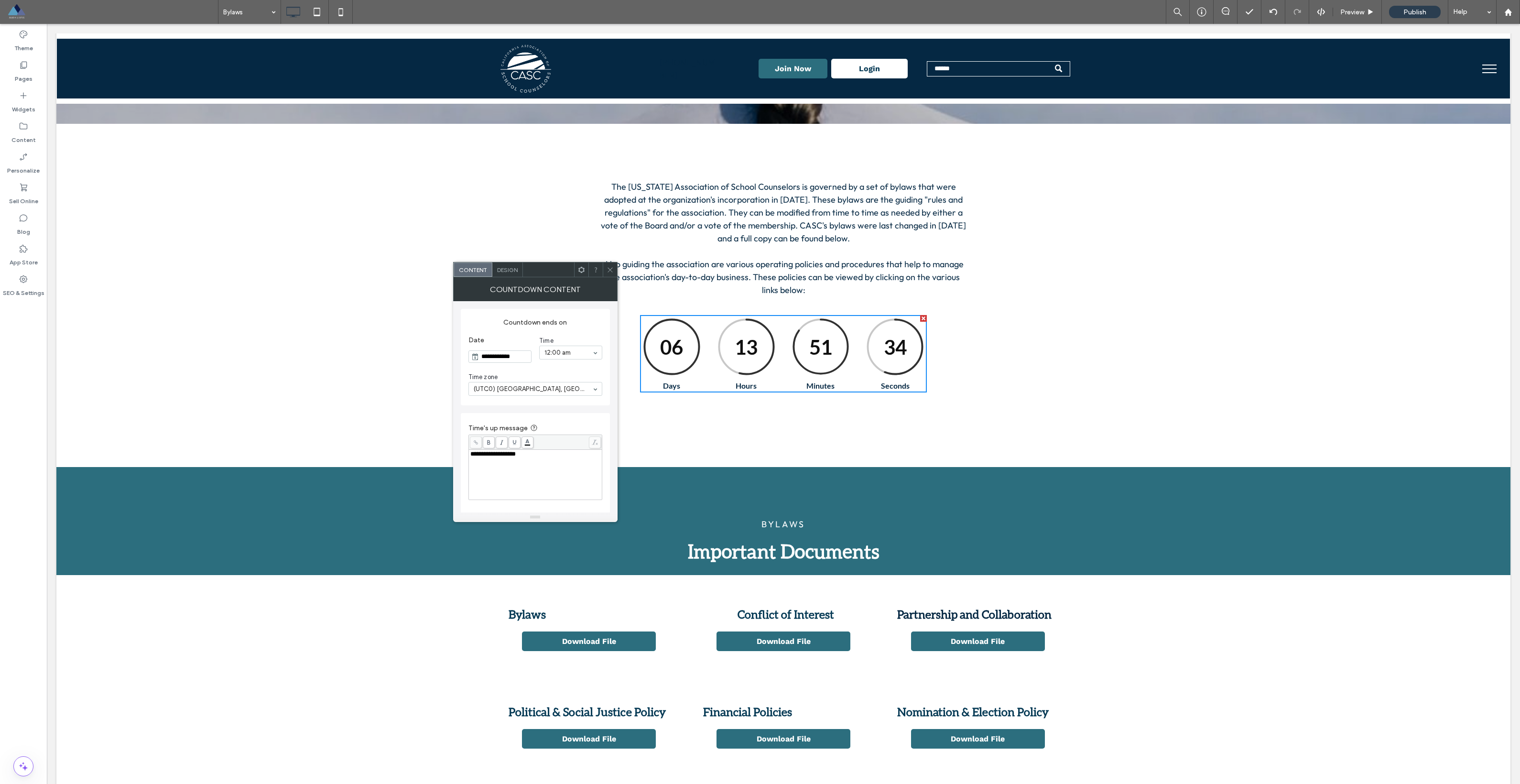
click at [688, 319] on div at bounding box center [923, 318] width 6 height 6
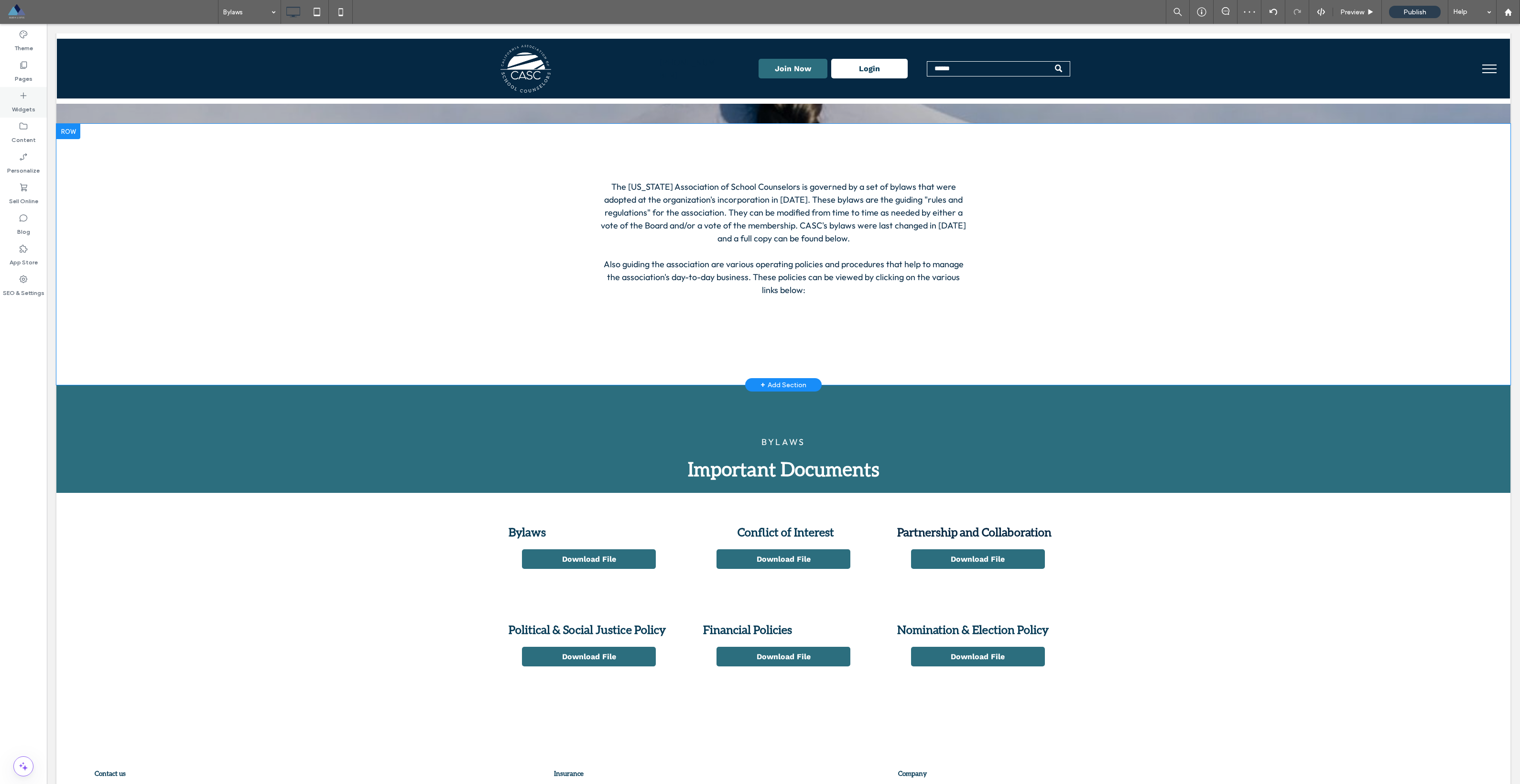
click at [30, 101] on label "Widgets" at bounding box center [24, 107] width 24 height 14
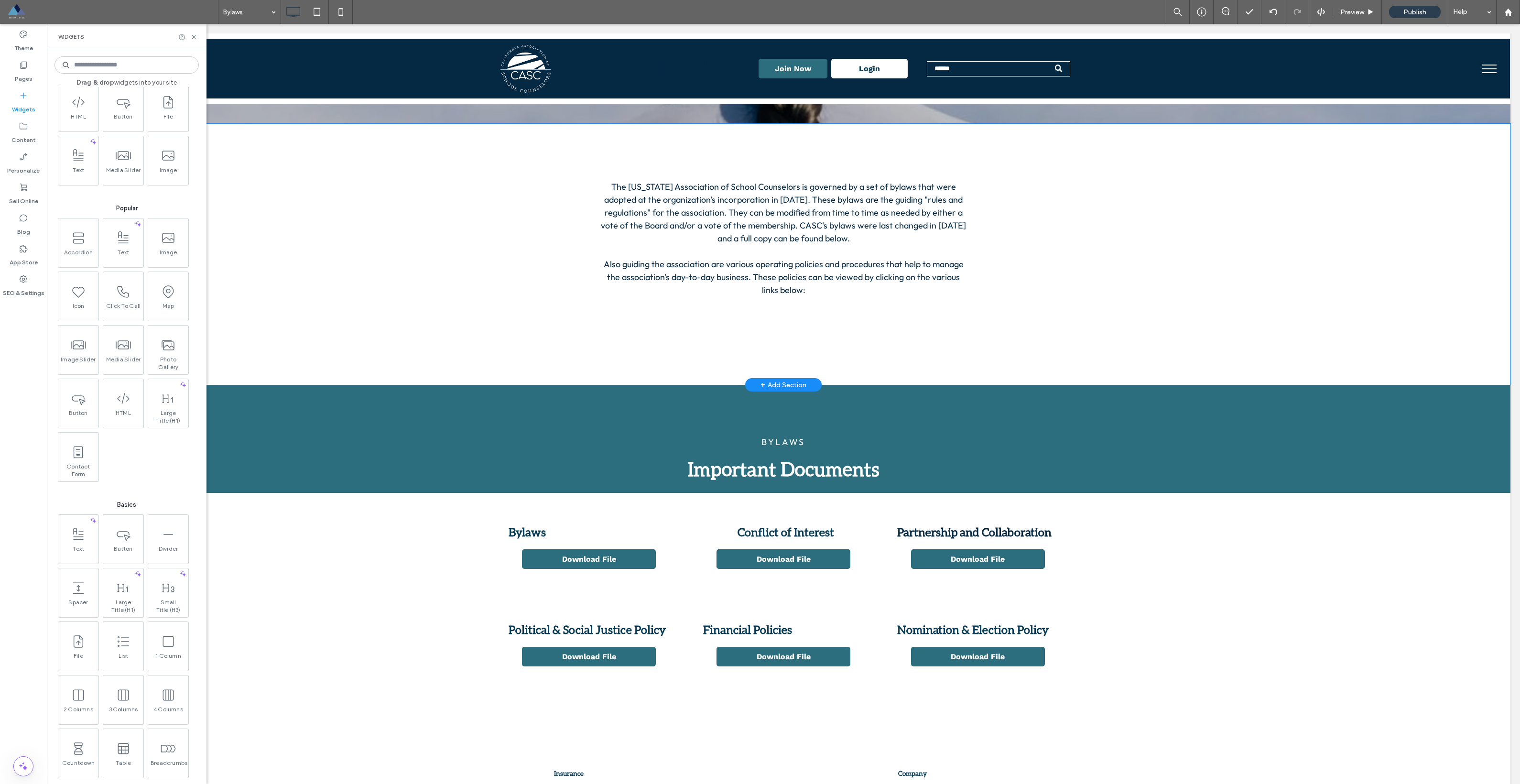
scroll to position [0, 0]
click at [192, 35] on use at bounding box center [194, 37] width 4 height 4
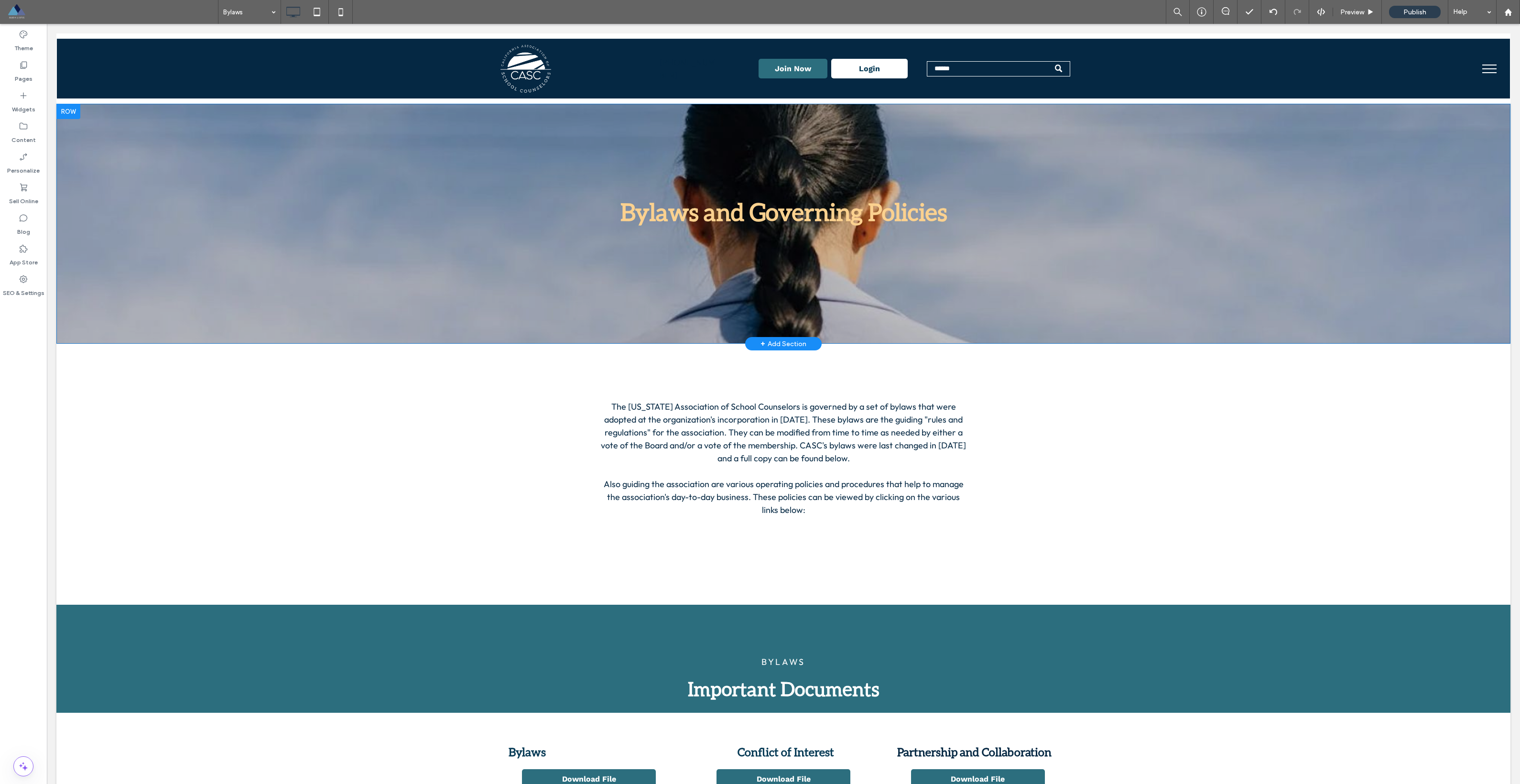
click at [444, 216] on div "Bylaws and Governing Policies Click To Paste Row + Add Section" at bounding box center [784, 224] width 1454 height 240
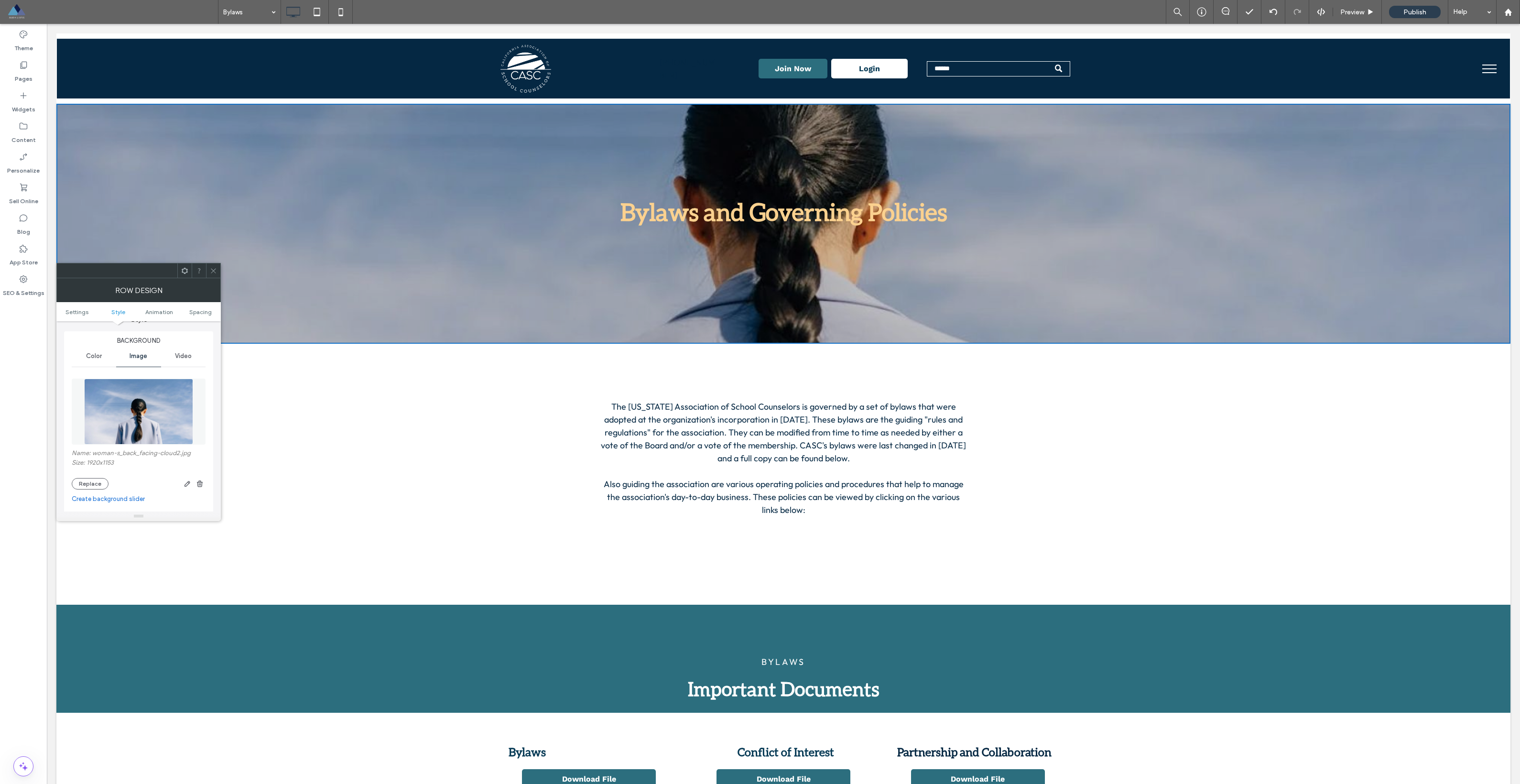
scroll to position [104, 0]
click at [99, 478] on button "Replace" at bounding box center [90, 477] width 37 height 11
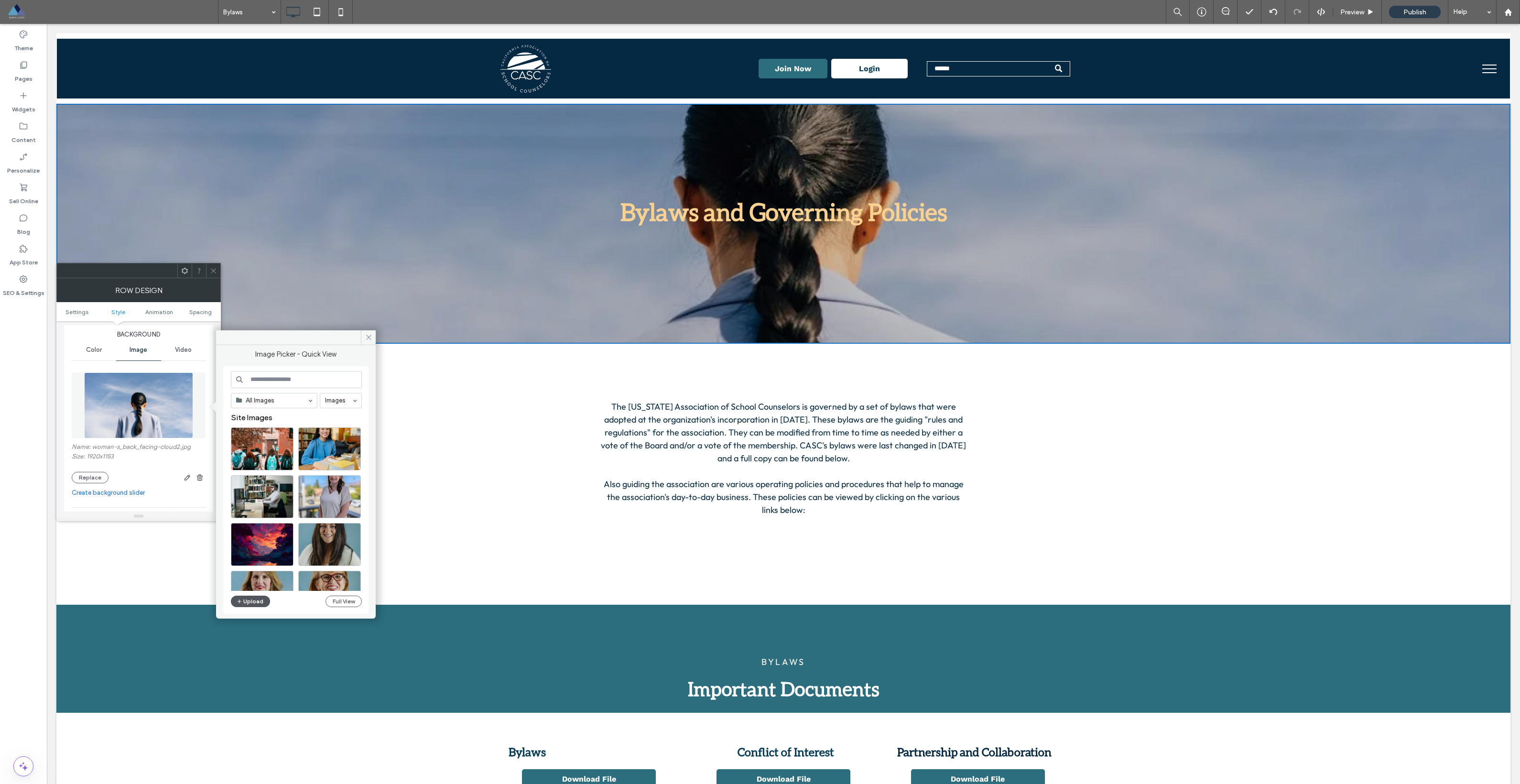
click at [244, 603] on button "Upload" at bounding box center [250, 601] width 39 height 11
click at [255, 599] on button "Upload" at bounding box center [250, 601] width 39 height 11
click at [365, 339] on icon at bounding box center [369, 337] width 7 height 7
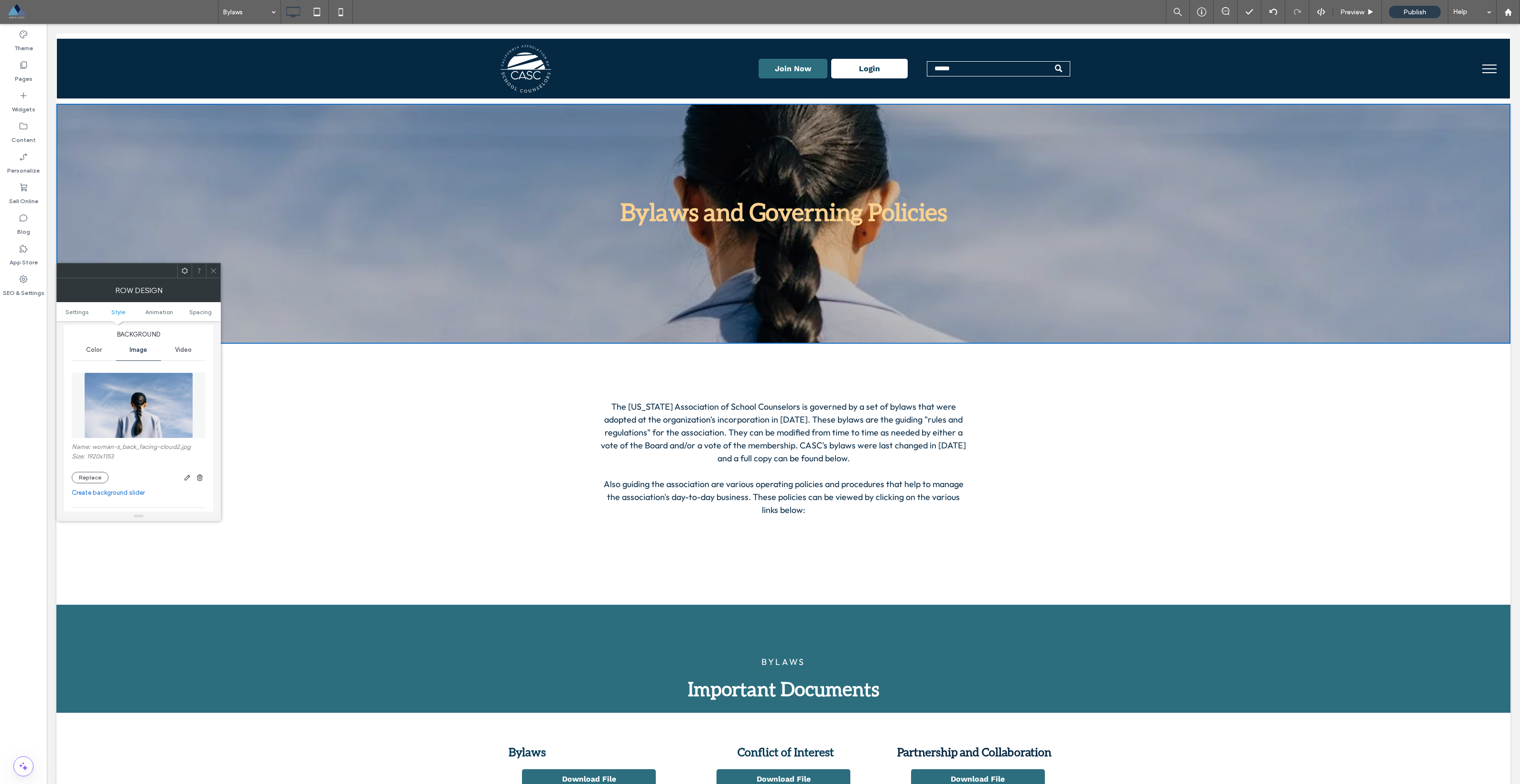
click at [206, 267] on div at bounding box center [213, 270] width 14 height 14
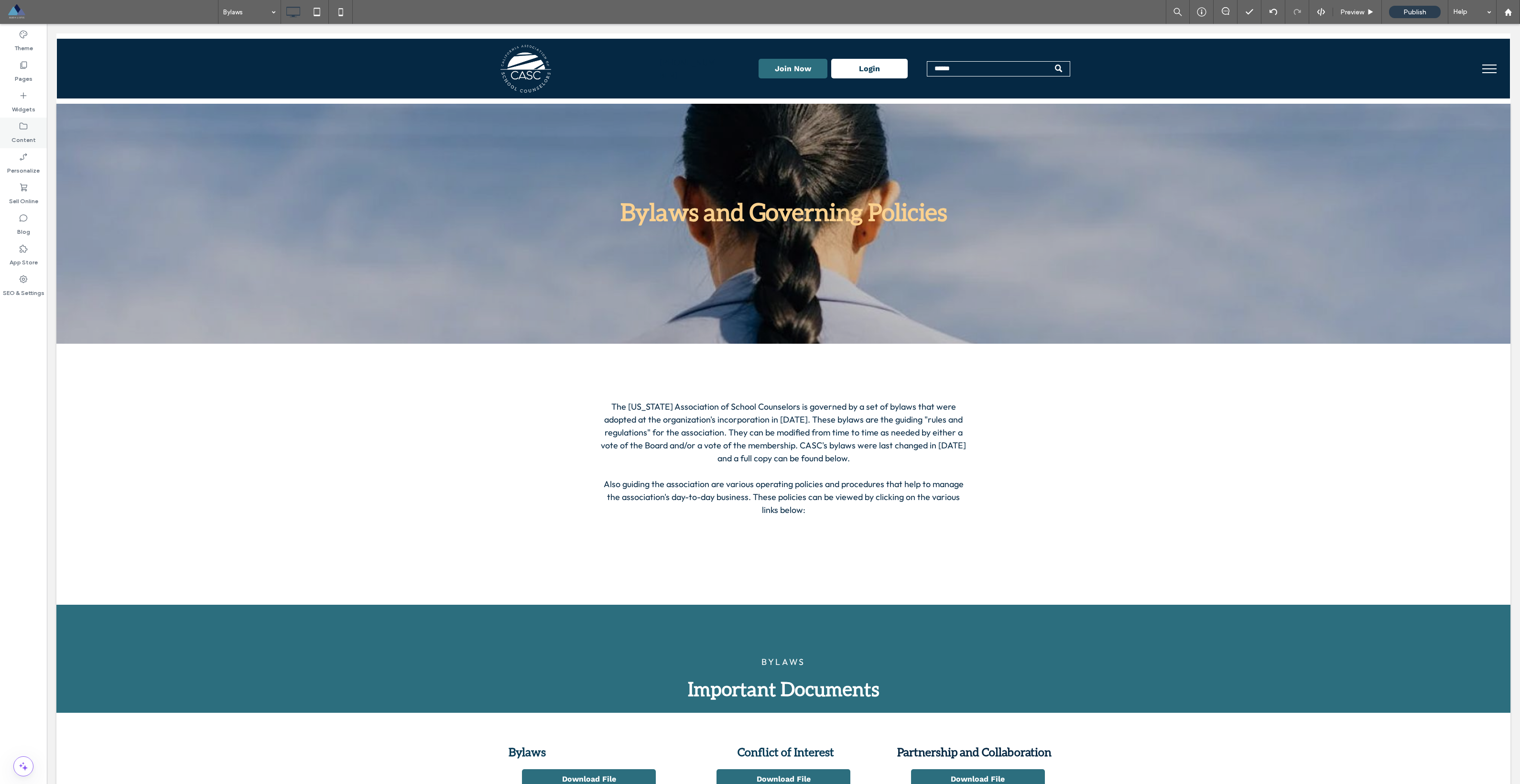
click at [21, 120] on div "Content" at bounding box center [23, 133] width 47 height 31
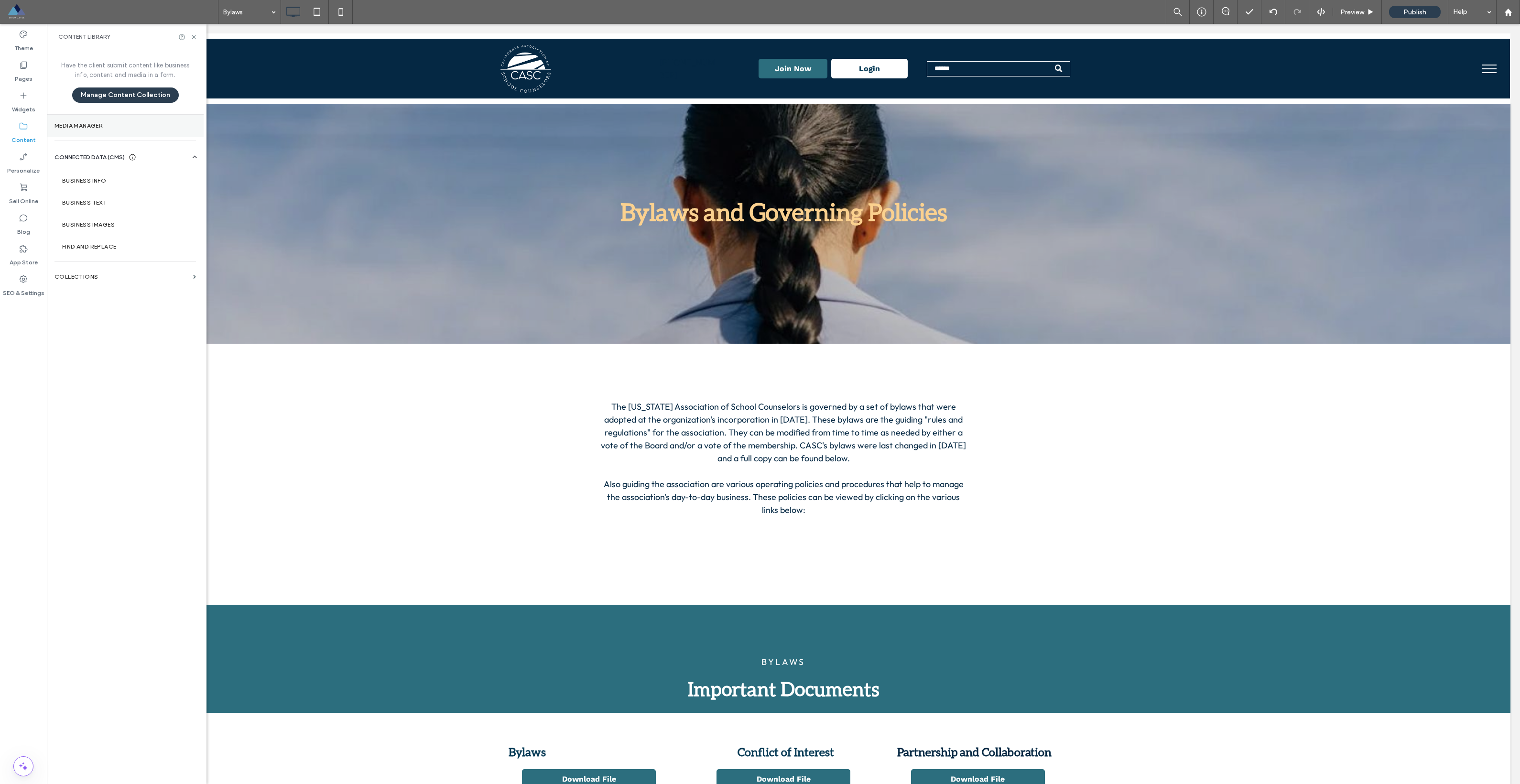
click at [82, 127] on label "Media Manager" at bounding box center [125, 125] width 142 height 6
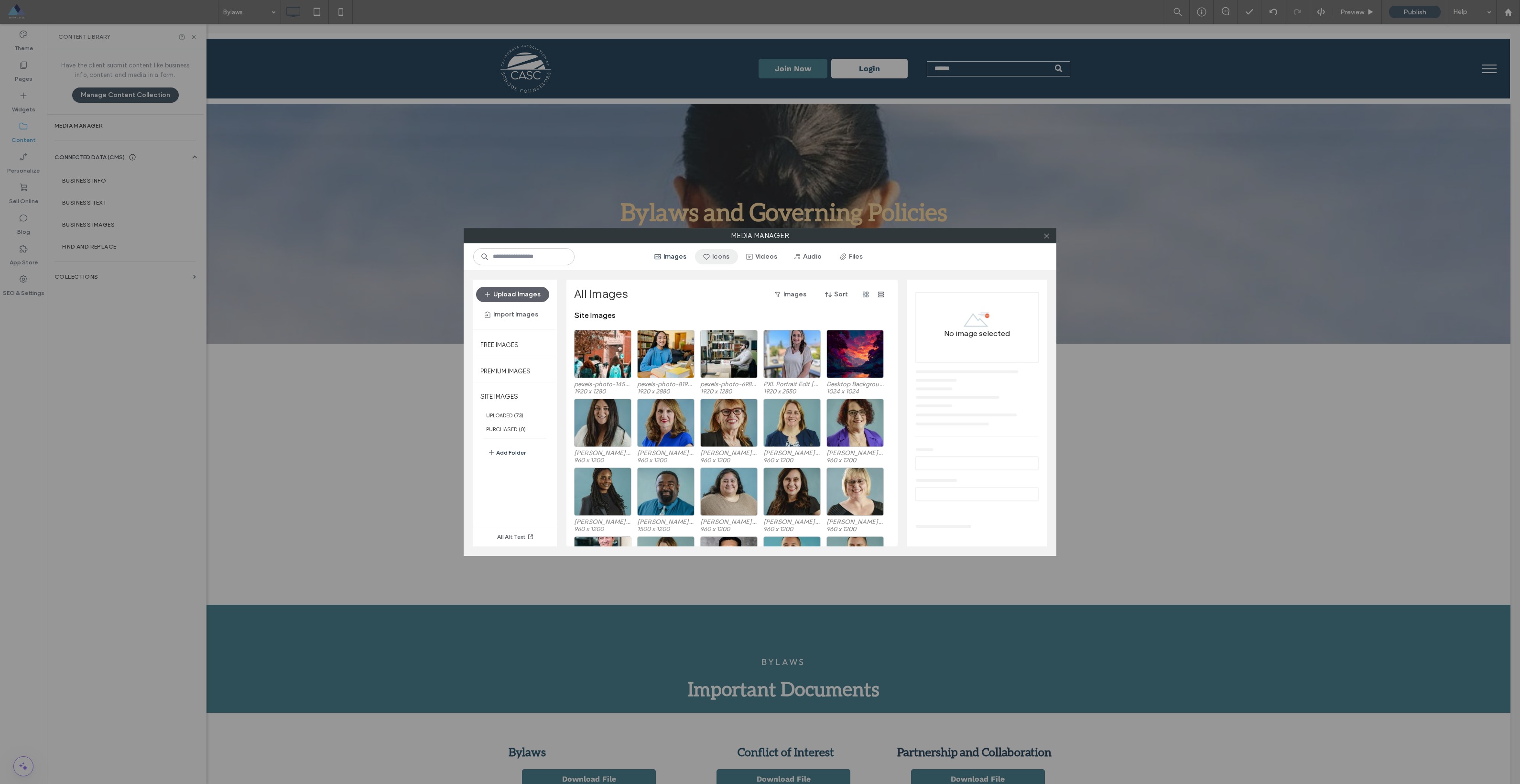
click at [688, 256] on button "Icons" at bounding box center [716, 257] width 43 height 15
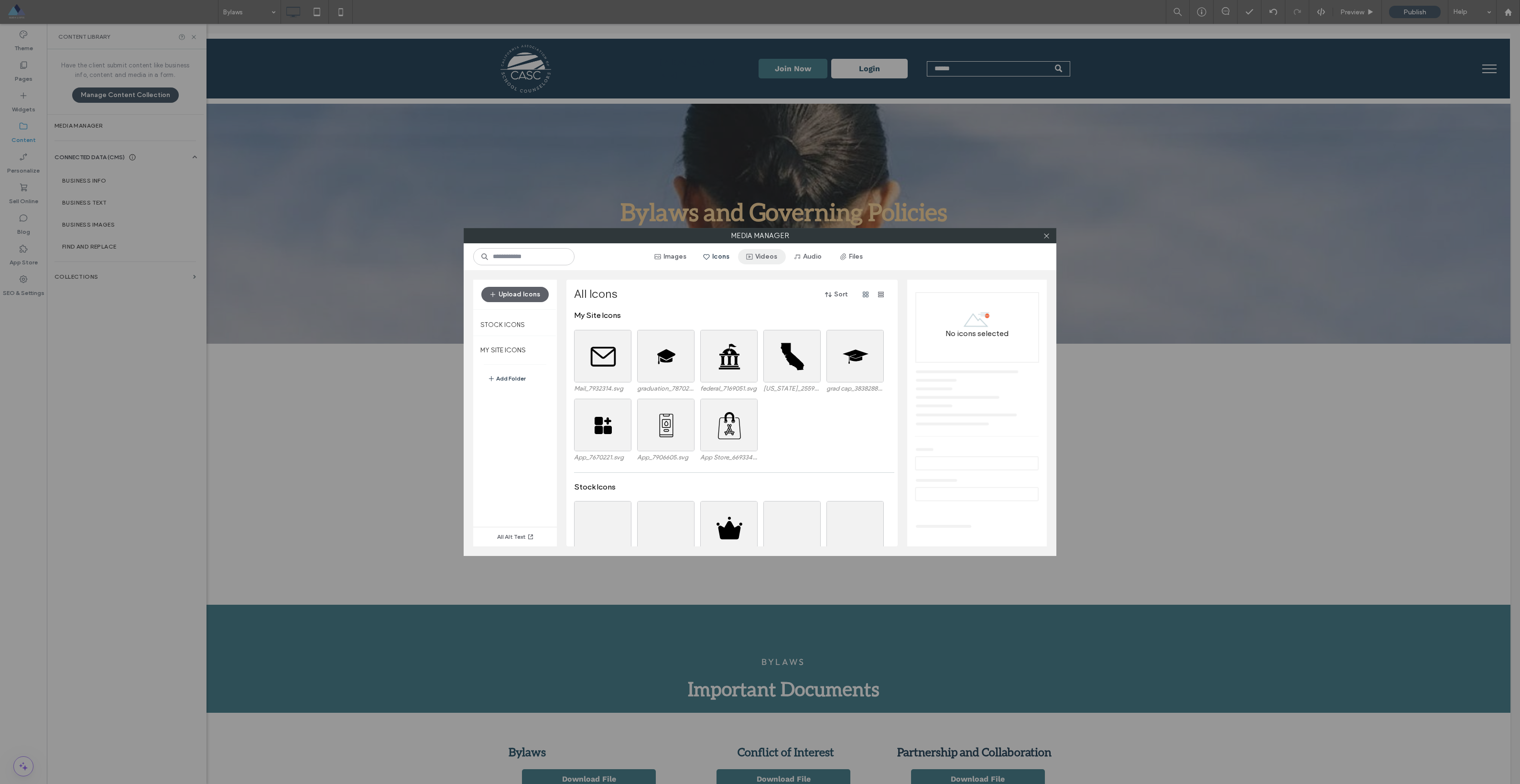
click at [688, 255] on button "Videos" at bounding box center [762, 257] width 48 height 15
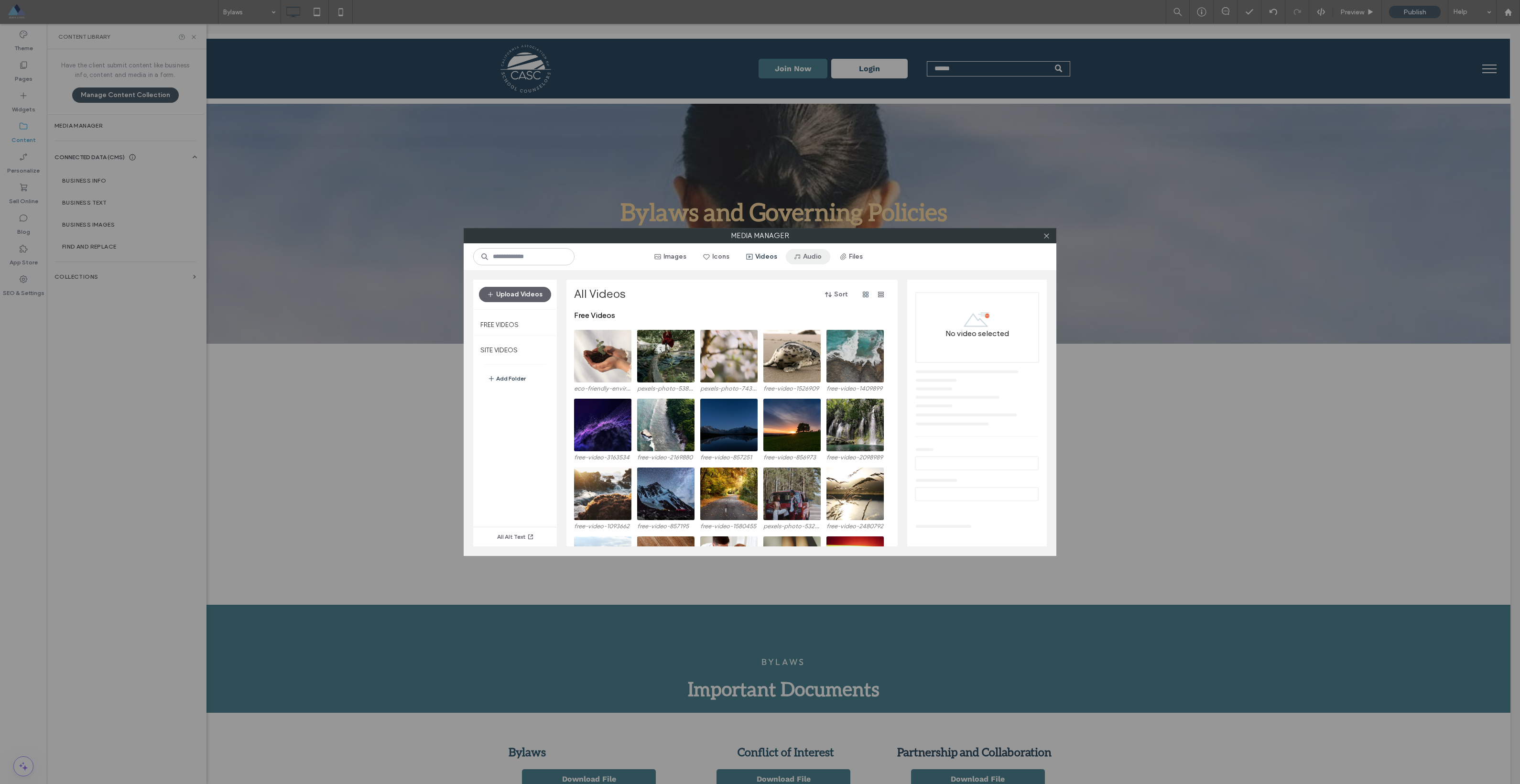
click at [688, 258] on button "Audio" at bounding box center [808, 257] width 44 height 15
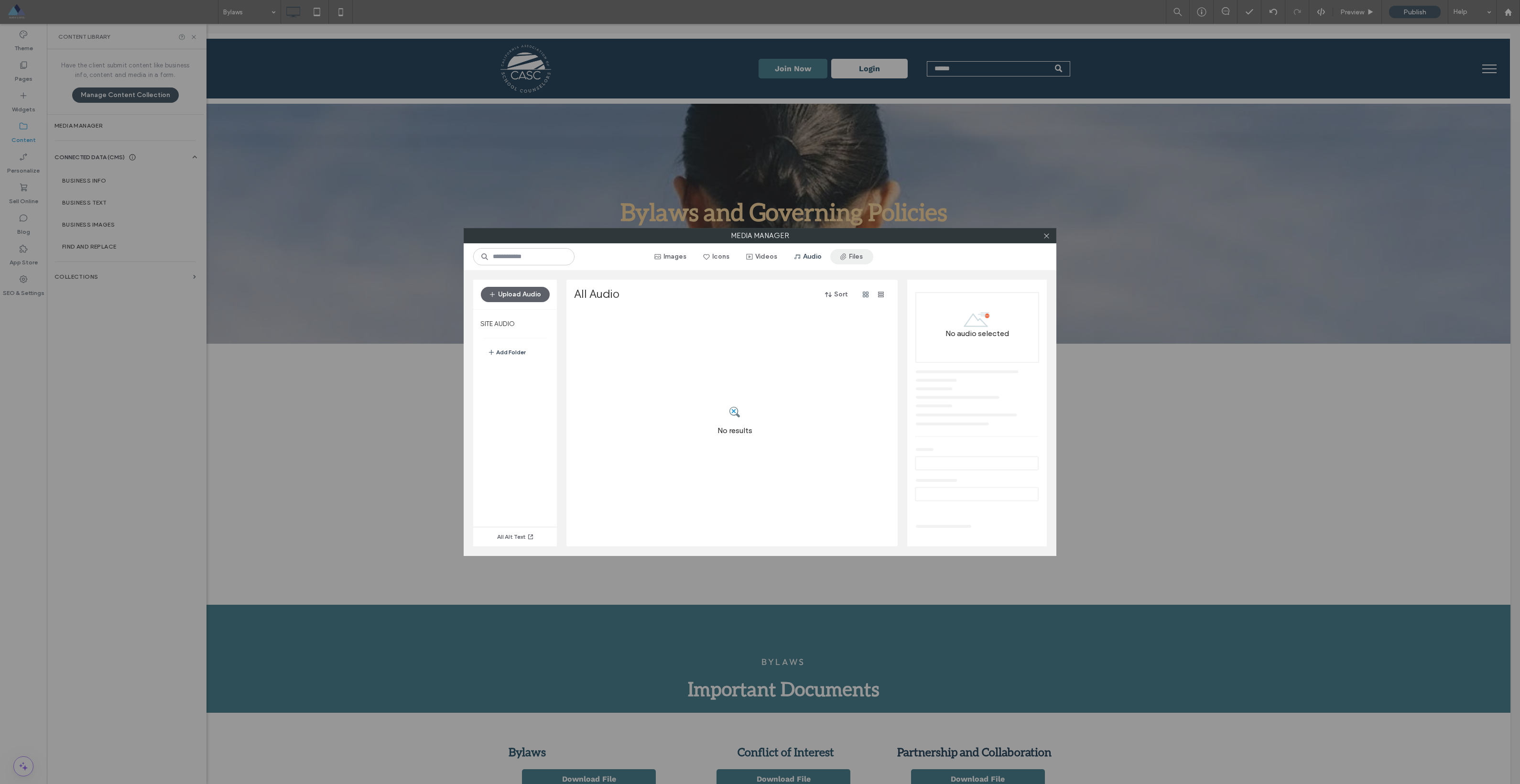
click at [688, 262] on span "button" at bounding box center [844, 257] width 9 height 14
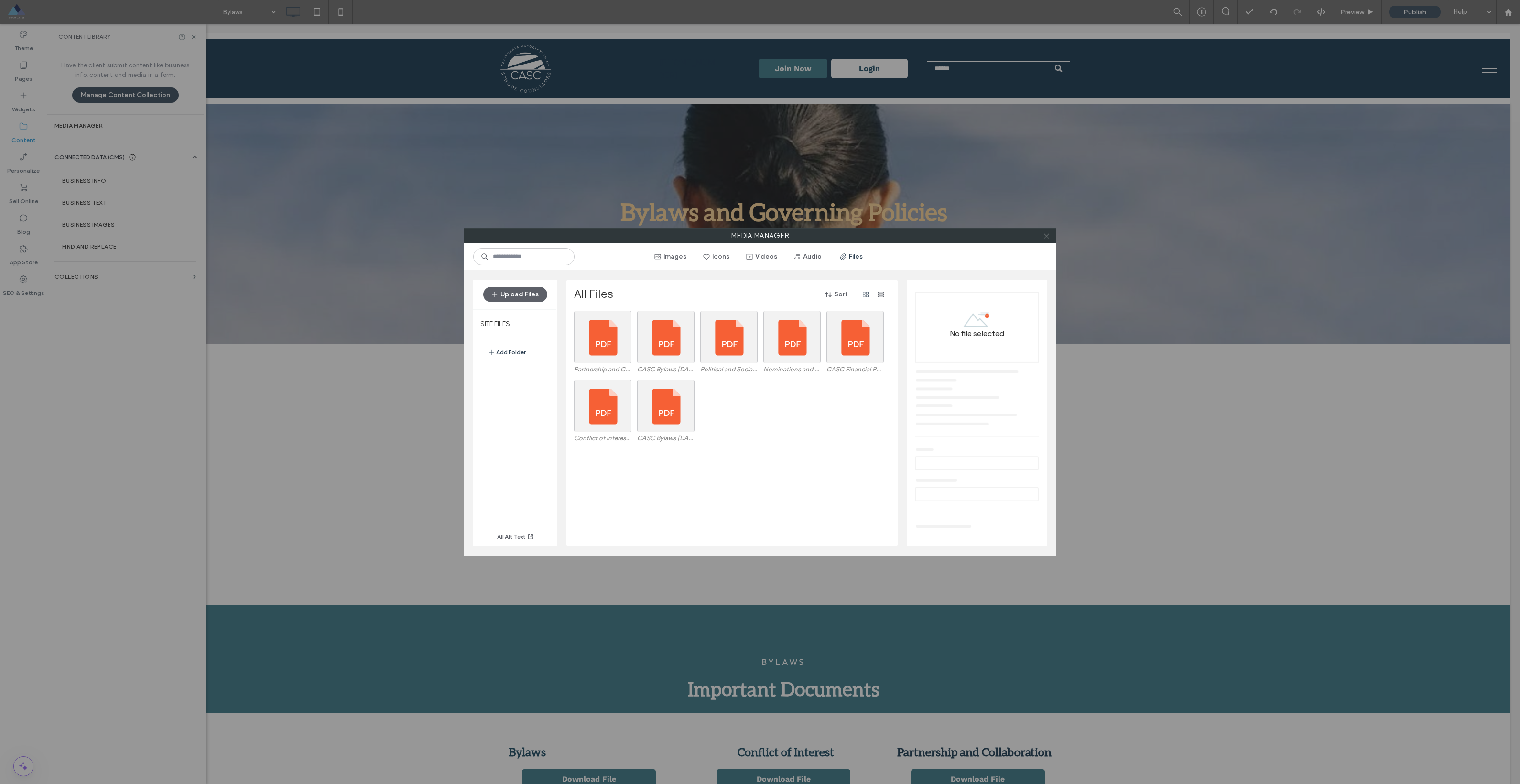
click at [688, 237] on icon at bounding box center [1047, 236] width 7 height 7
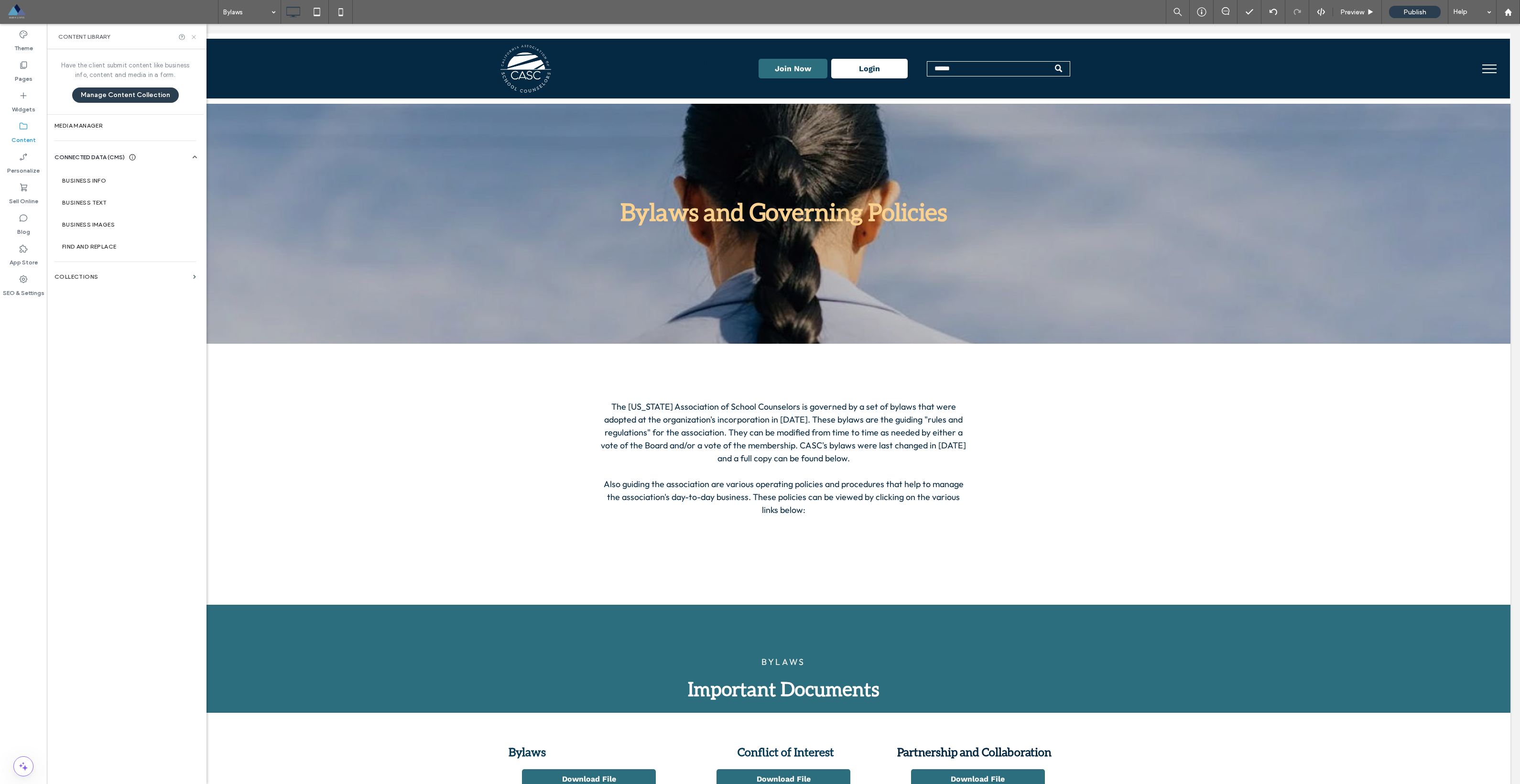
click at [194, 40] on icon at bounding box center [194, 37] width 7 height 7
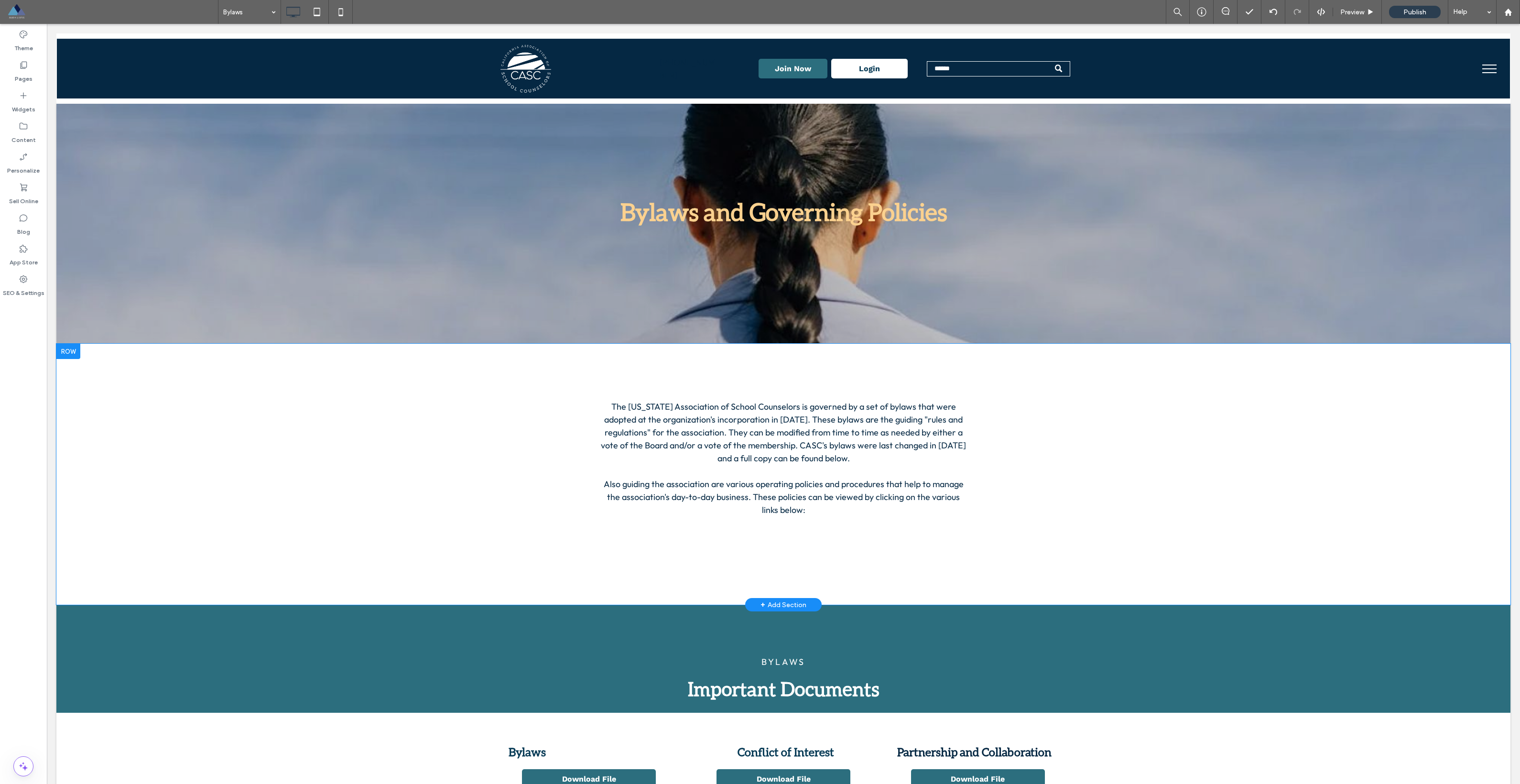
scroll to position [96, 0]
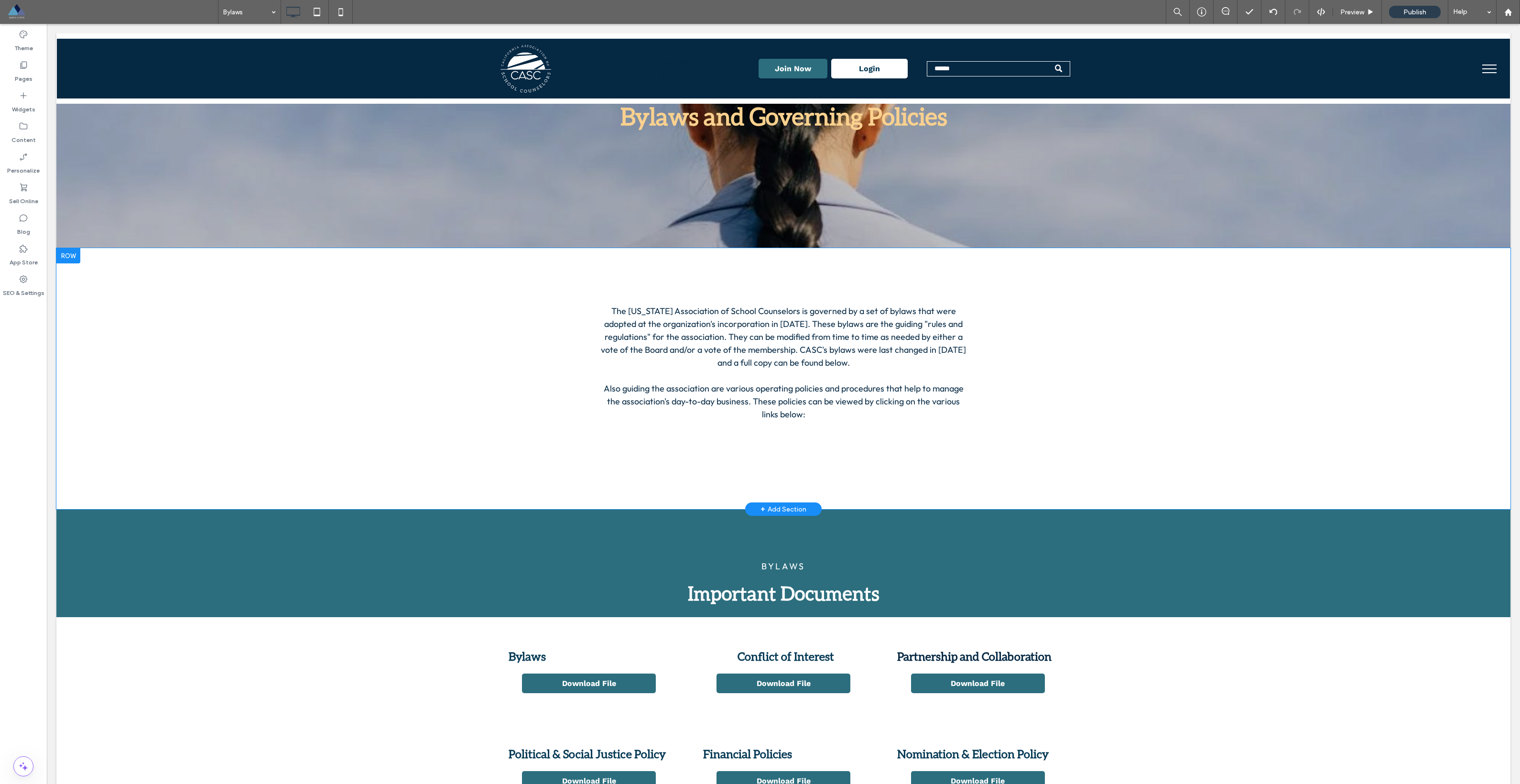
click at [688, 507] on div "+ Add Section" at bounding box center [784, 509] width 46 height 11
click at [688, 437] on use at bounding box center [780, 438] width 8 height 9
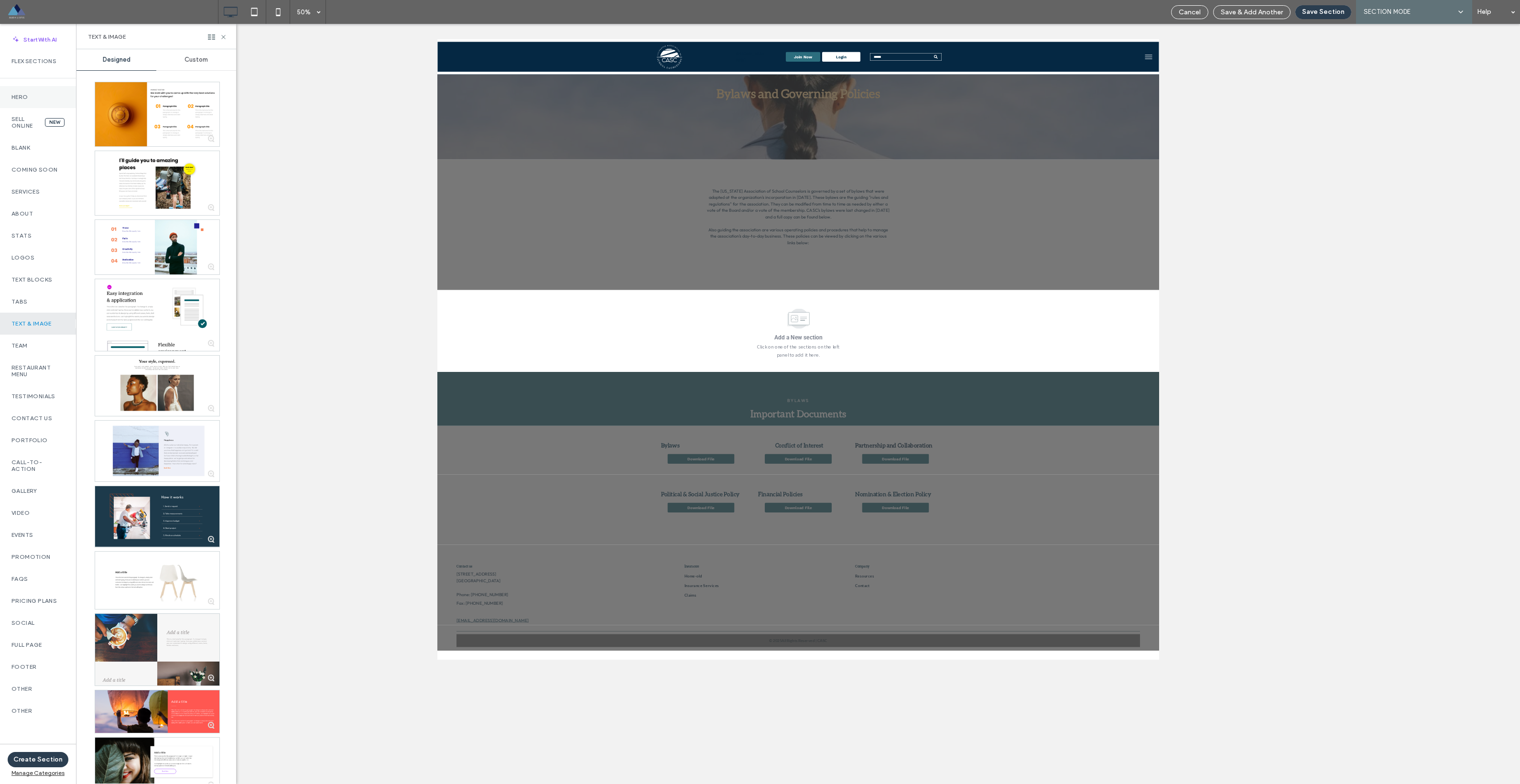
click at [39, 89] on div "Hero" at bounding box center [38, 97] width 76 height 22
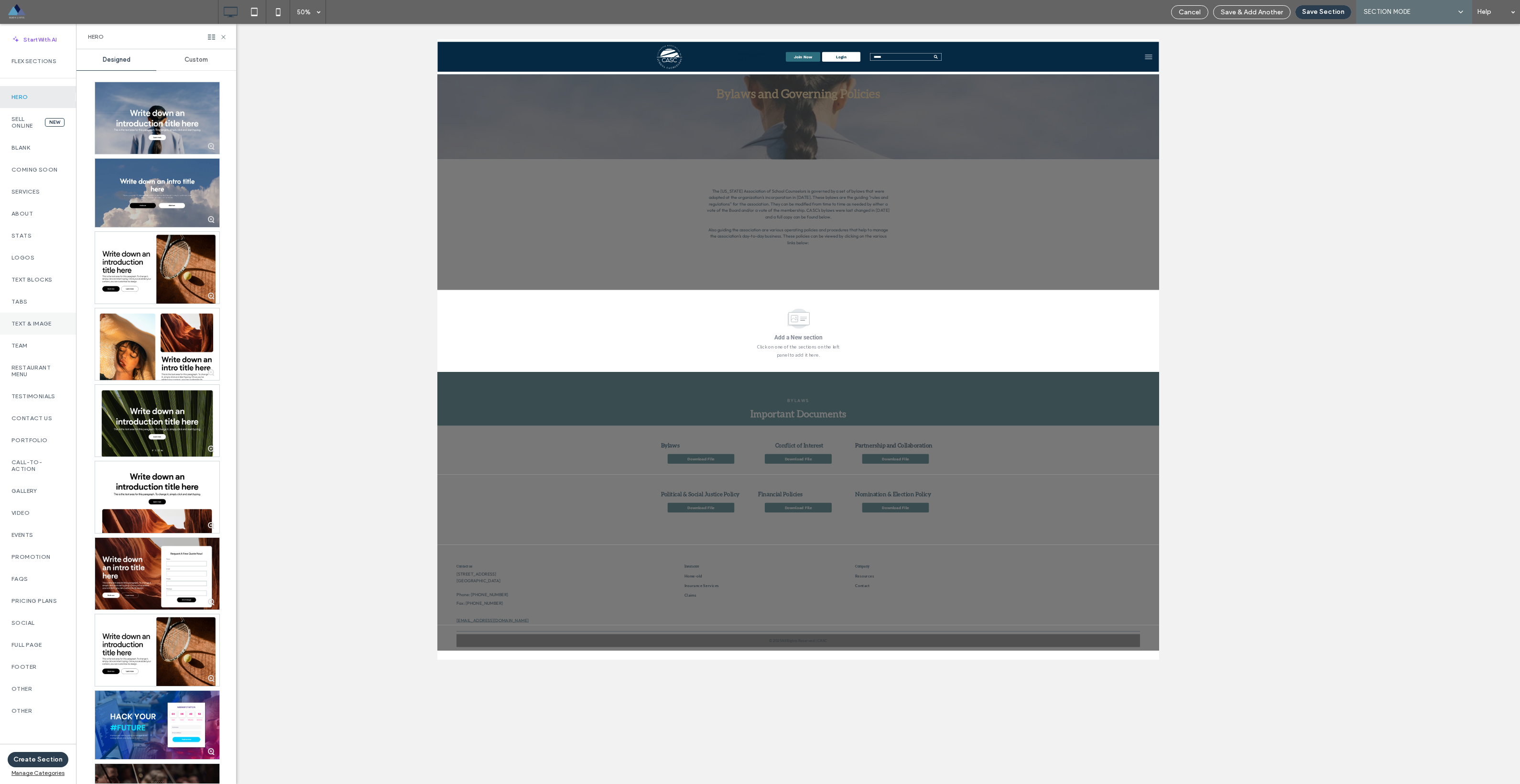
click at [37, 324] on label "Text & Image" at bounding box center [38, 323] width 53 height 6
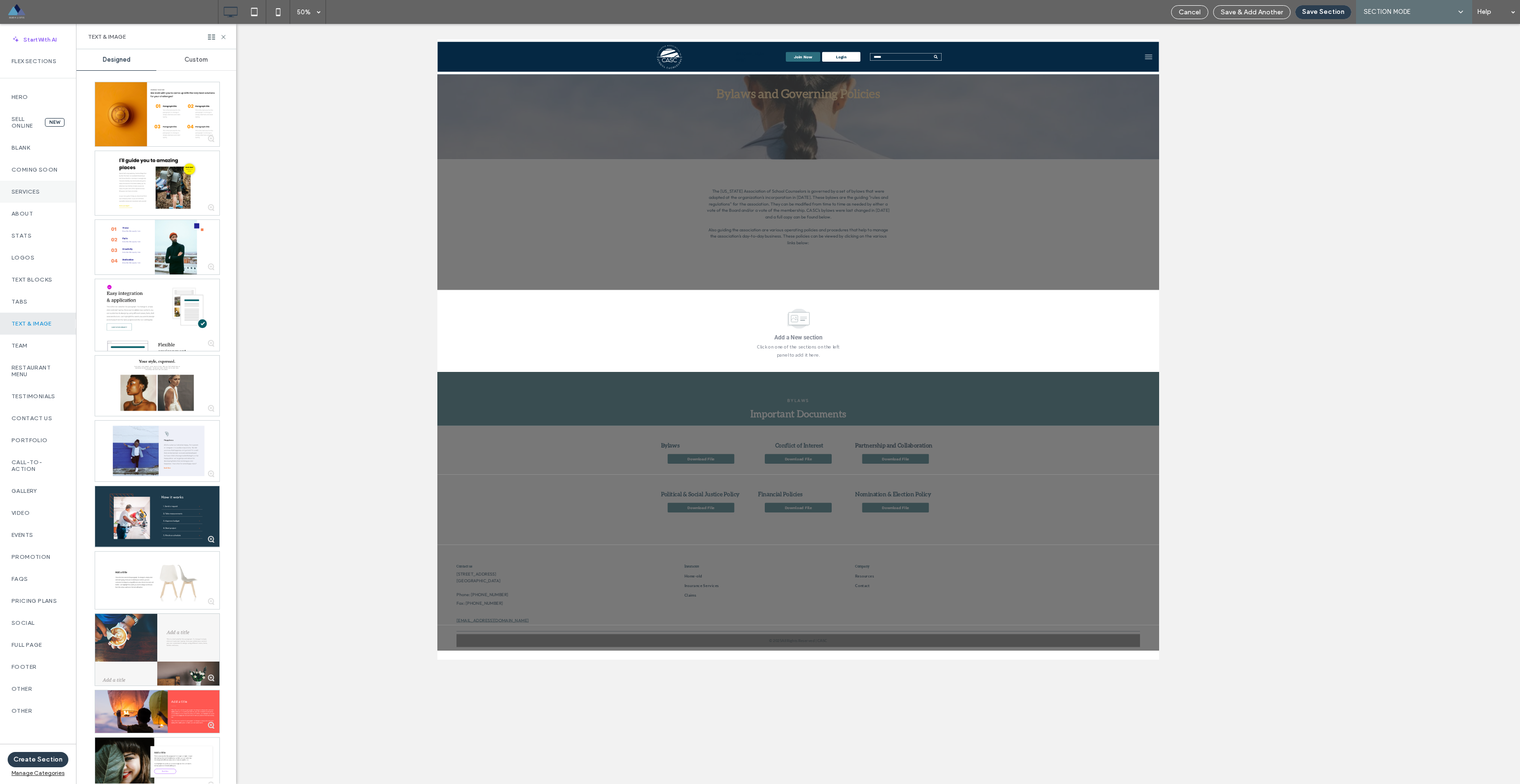
click at [54, 186] on div "Services" at bounding box center [38, 191] width 76 height 22
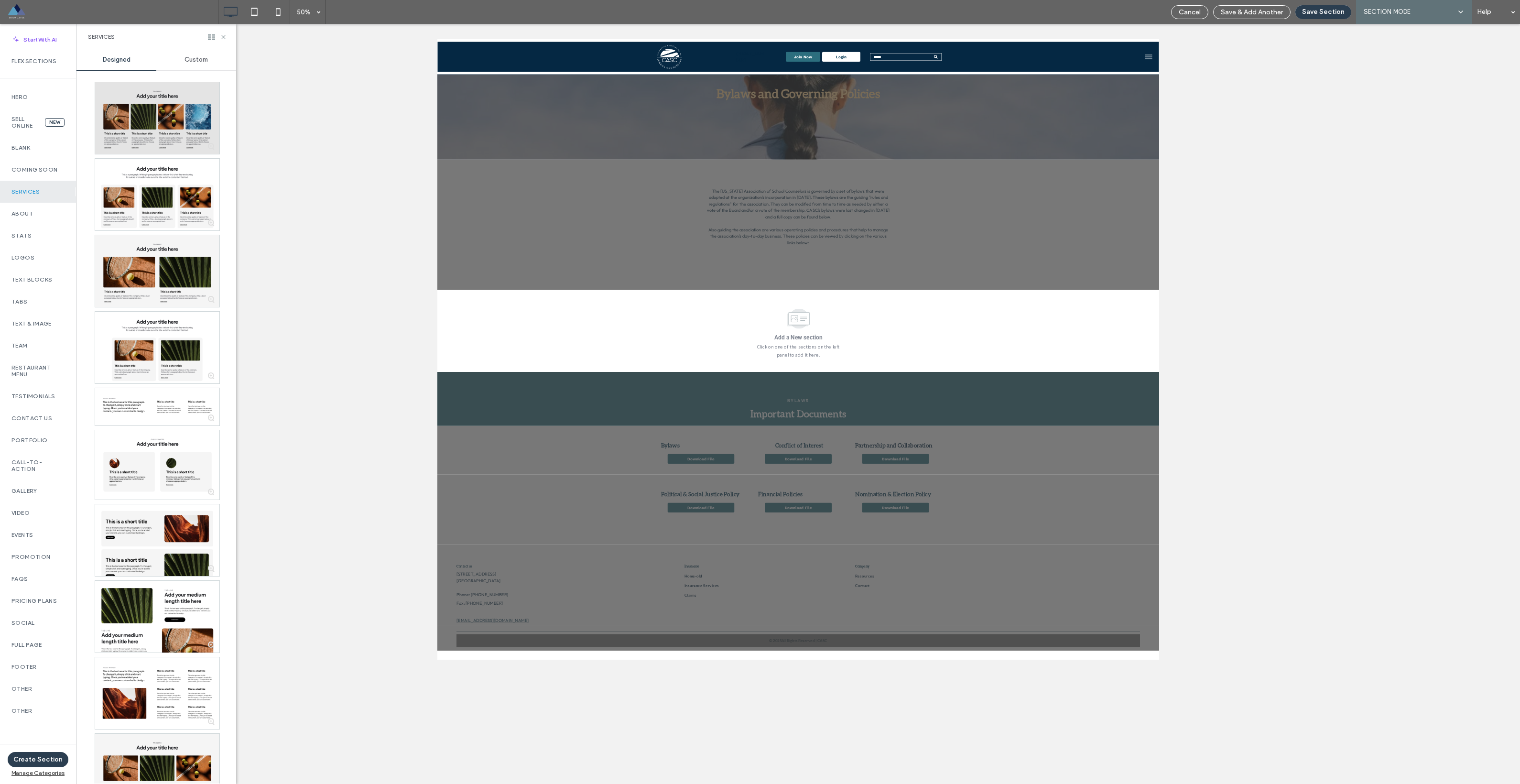
click at [168, 139] on div at bounding box center [157, 118] width 125 height 72
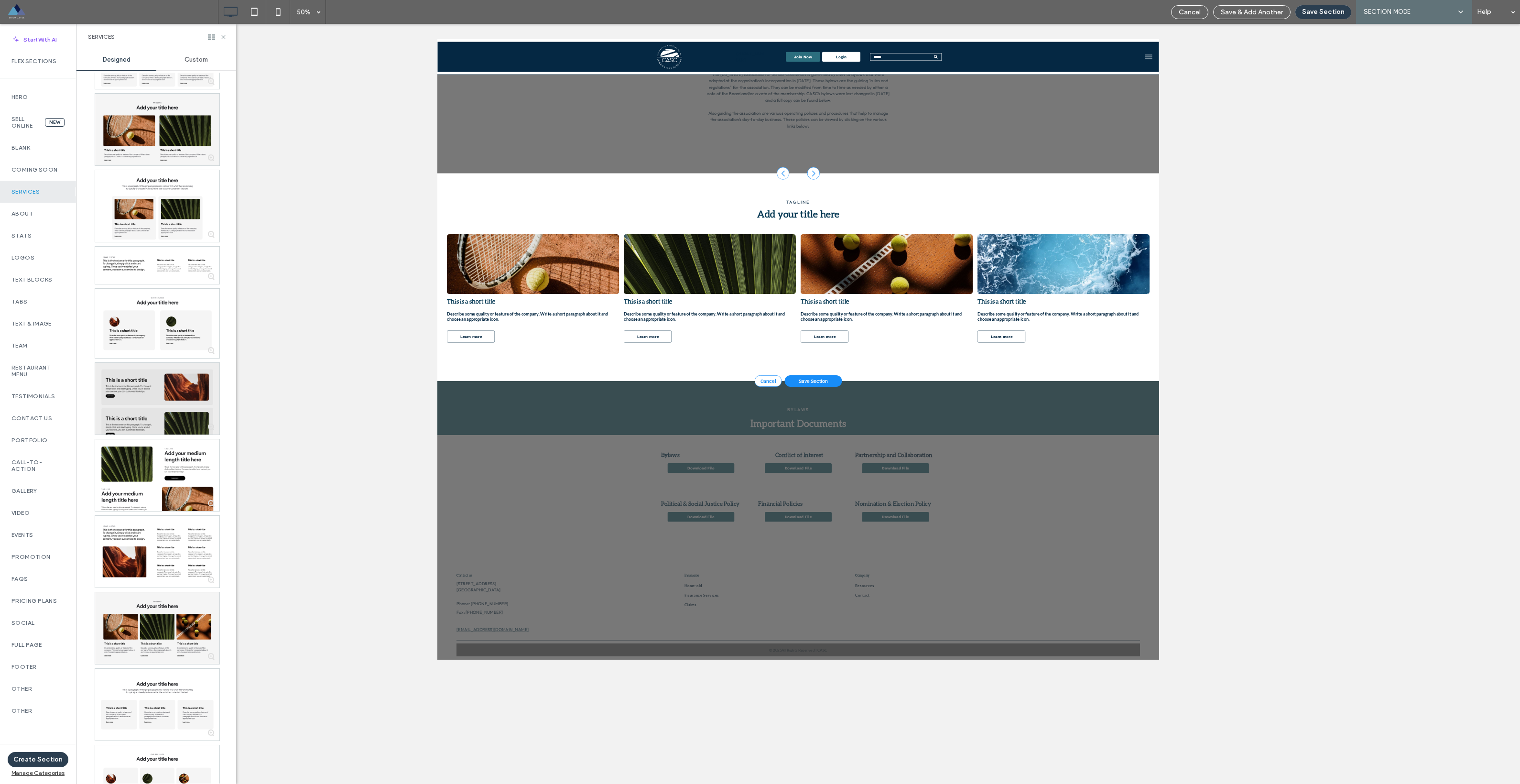
scroll to position [136, 0]
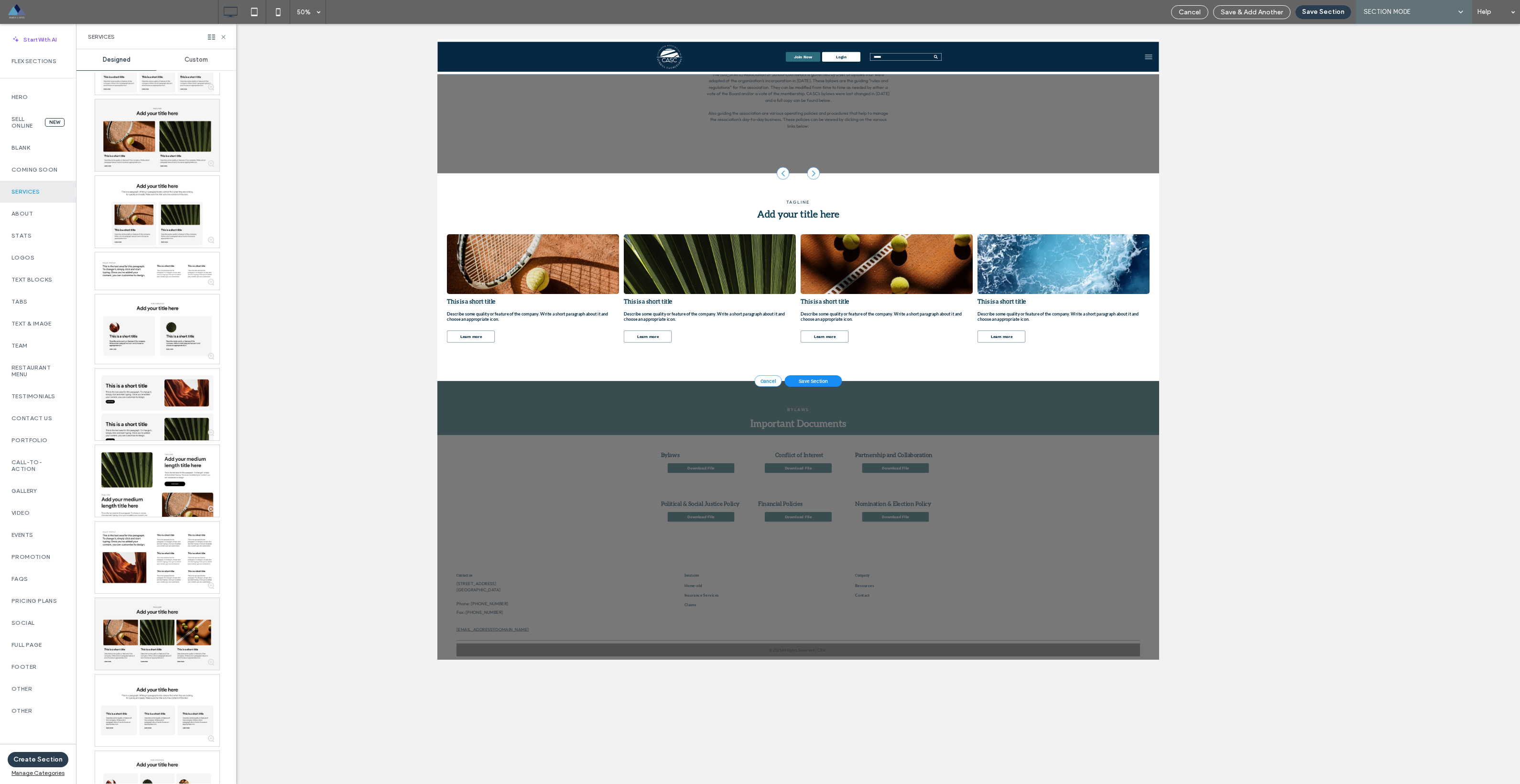
click at [688, 729] on div "Cancel" at bounding box center [1099, 722] width 54 height 23
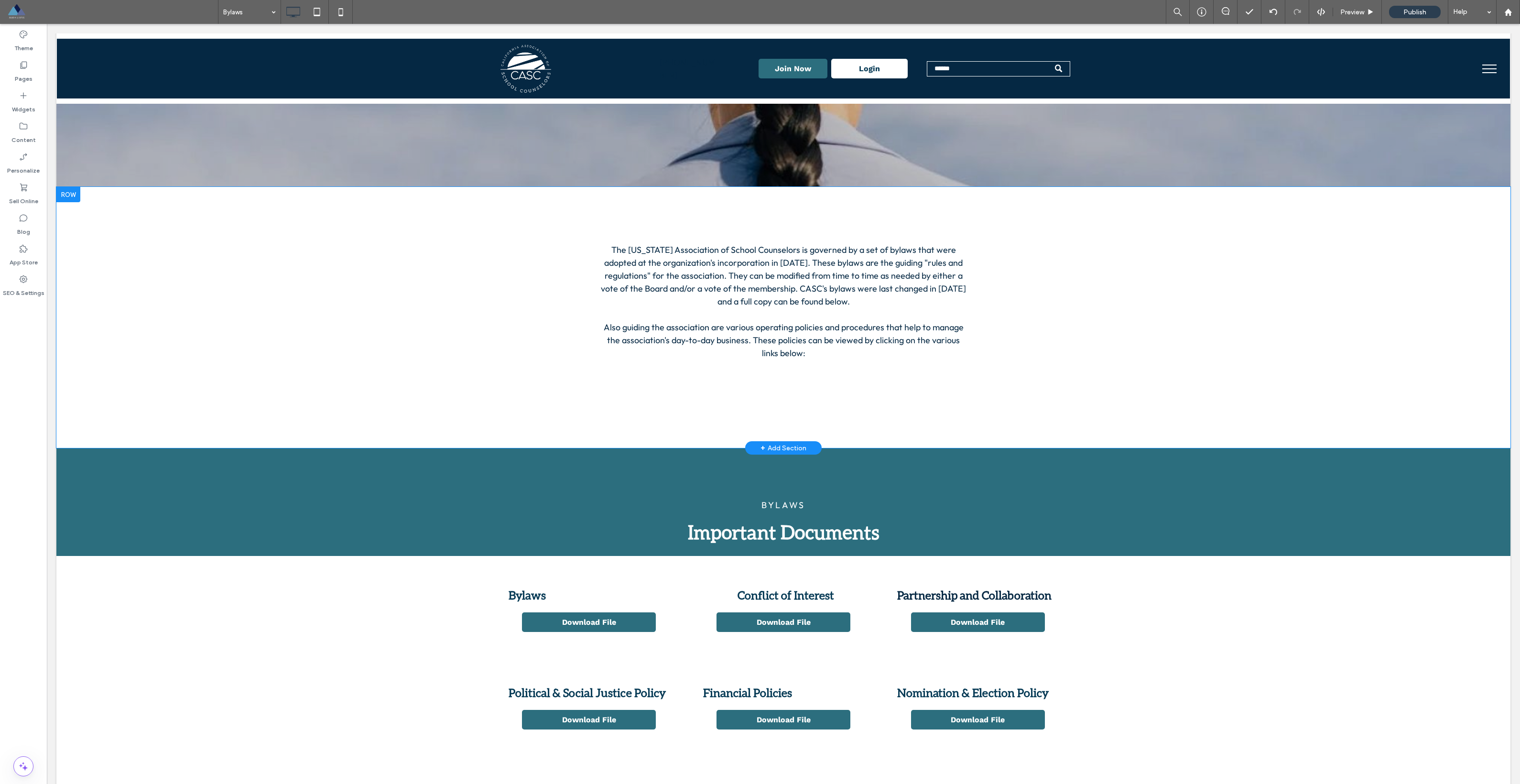
scroll to position [0, 0]
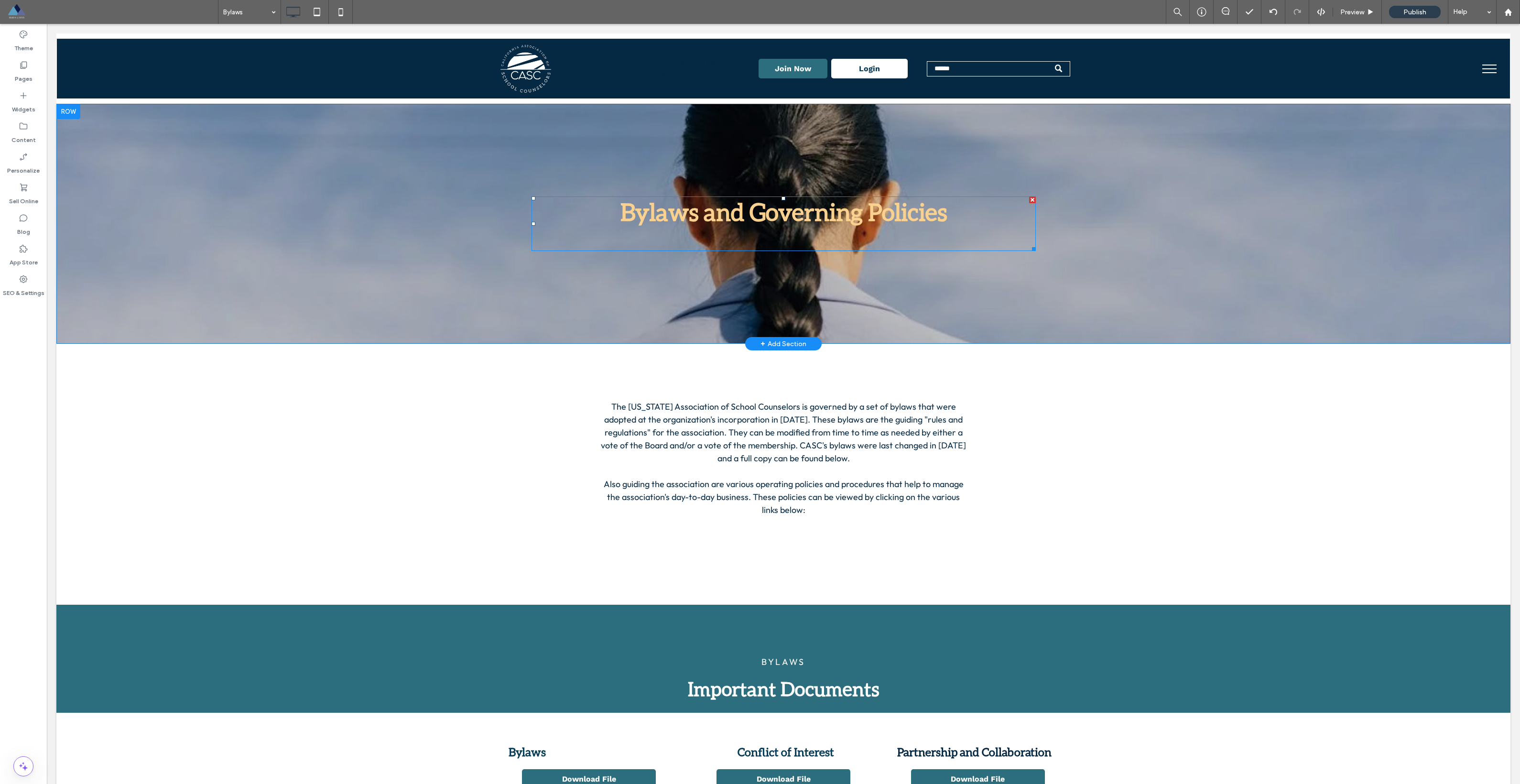
click at [652, 219] on span "Bylaws and Governing Policies" at bounding box center [783, 212] width 326 height 29
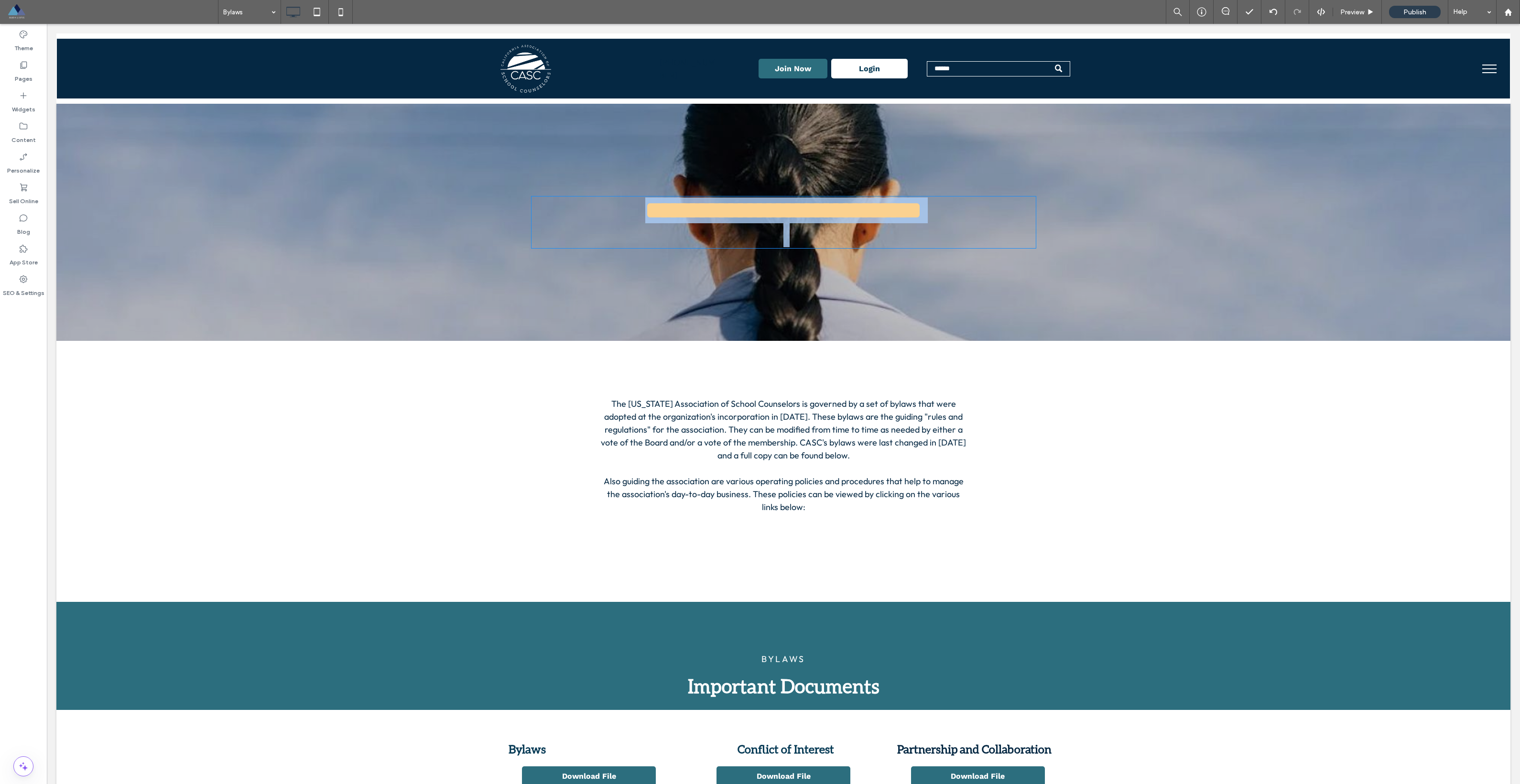
type input "**********"
type input "**"
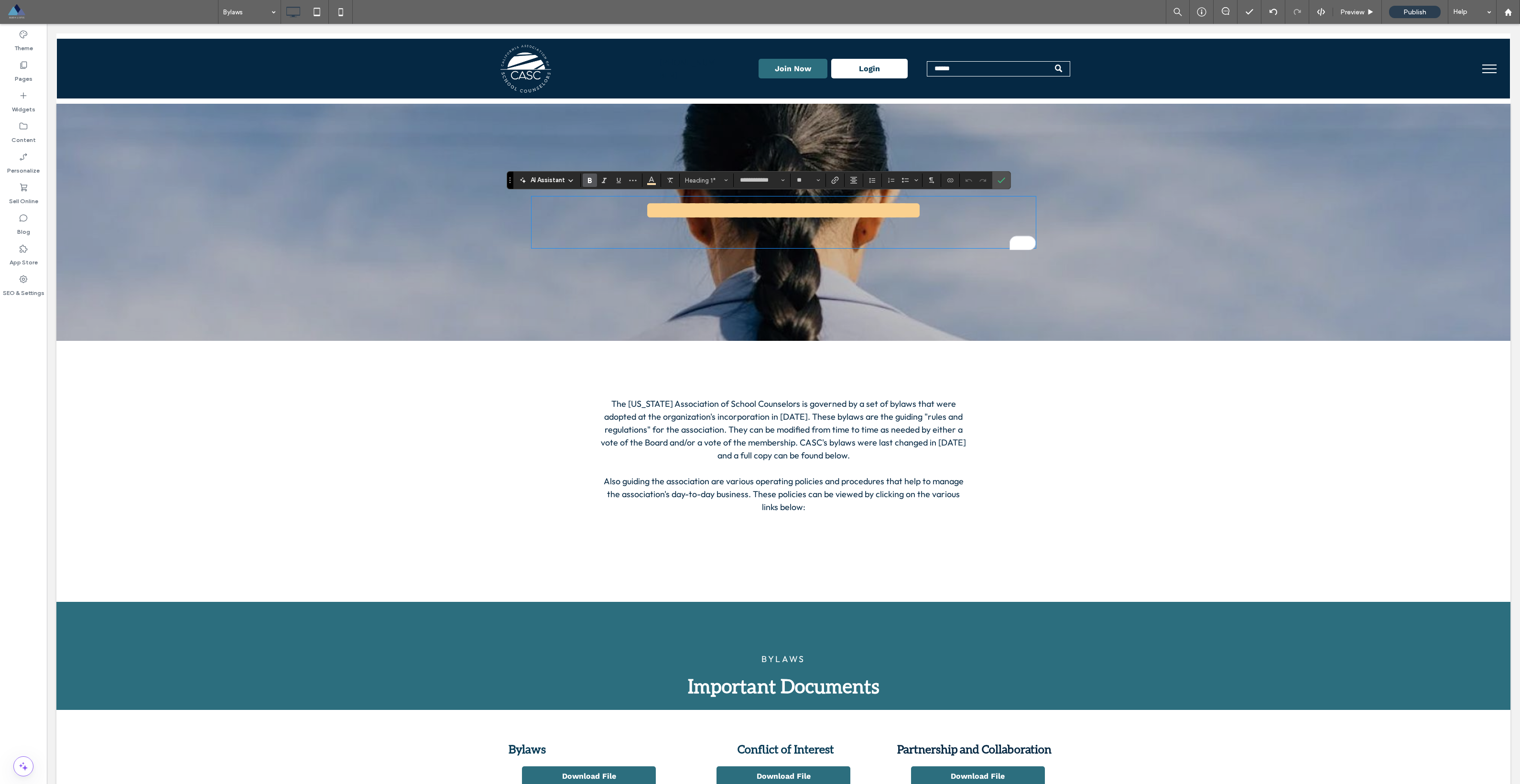
click at [688, 266] on div "**********" at bounding box center [784, 222] width 1454 height 237
click at [688, 187] on span "Confirm" at bounding box center [1000, 180] width 4 height 17
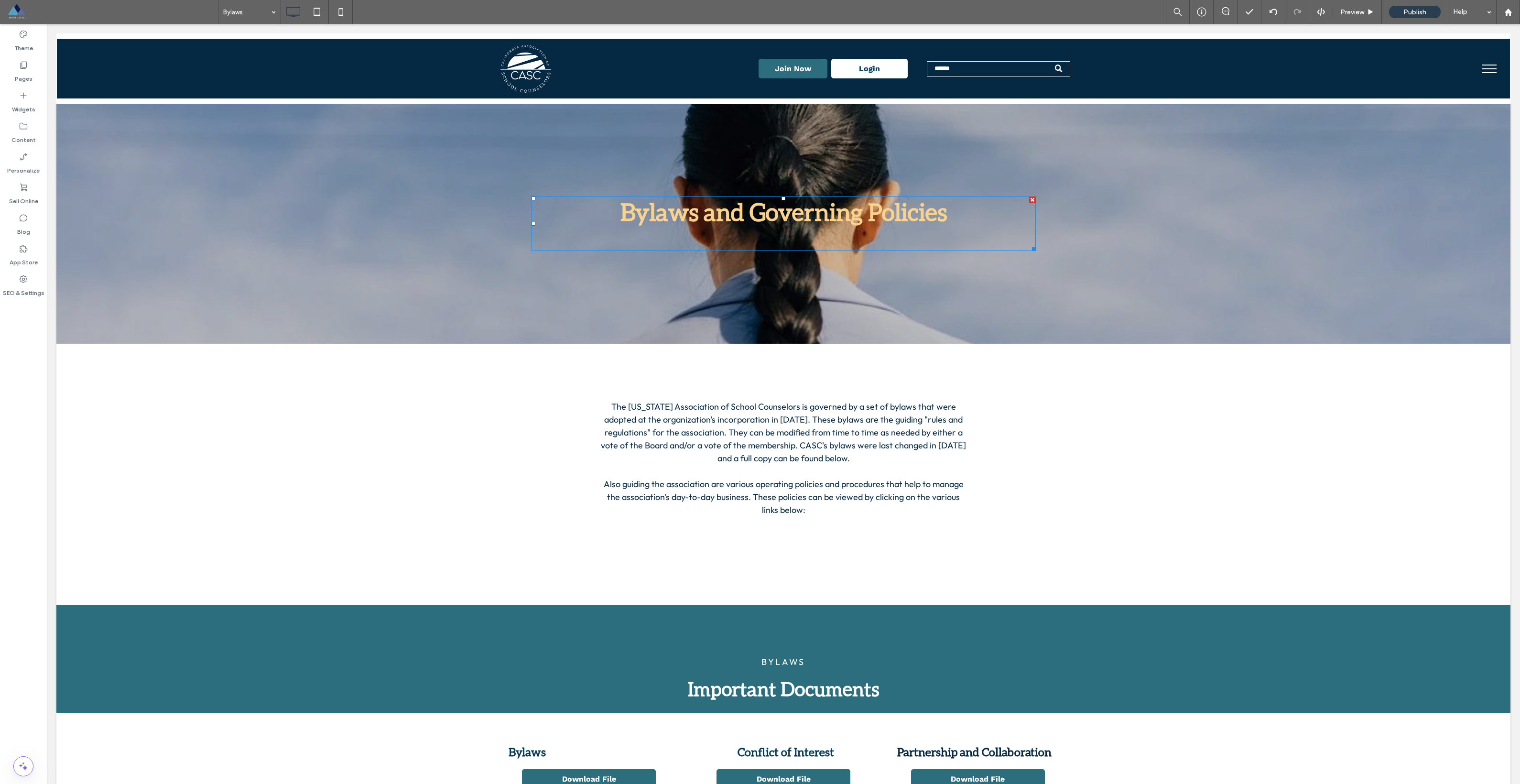
click at [688, 214] on span "Bylaws and Governing Policies" at bounding box center [783, 212] width 326 height 29
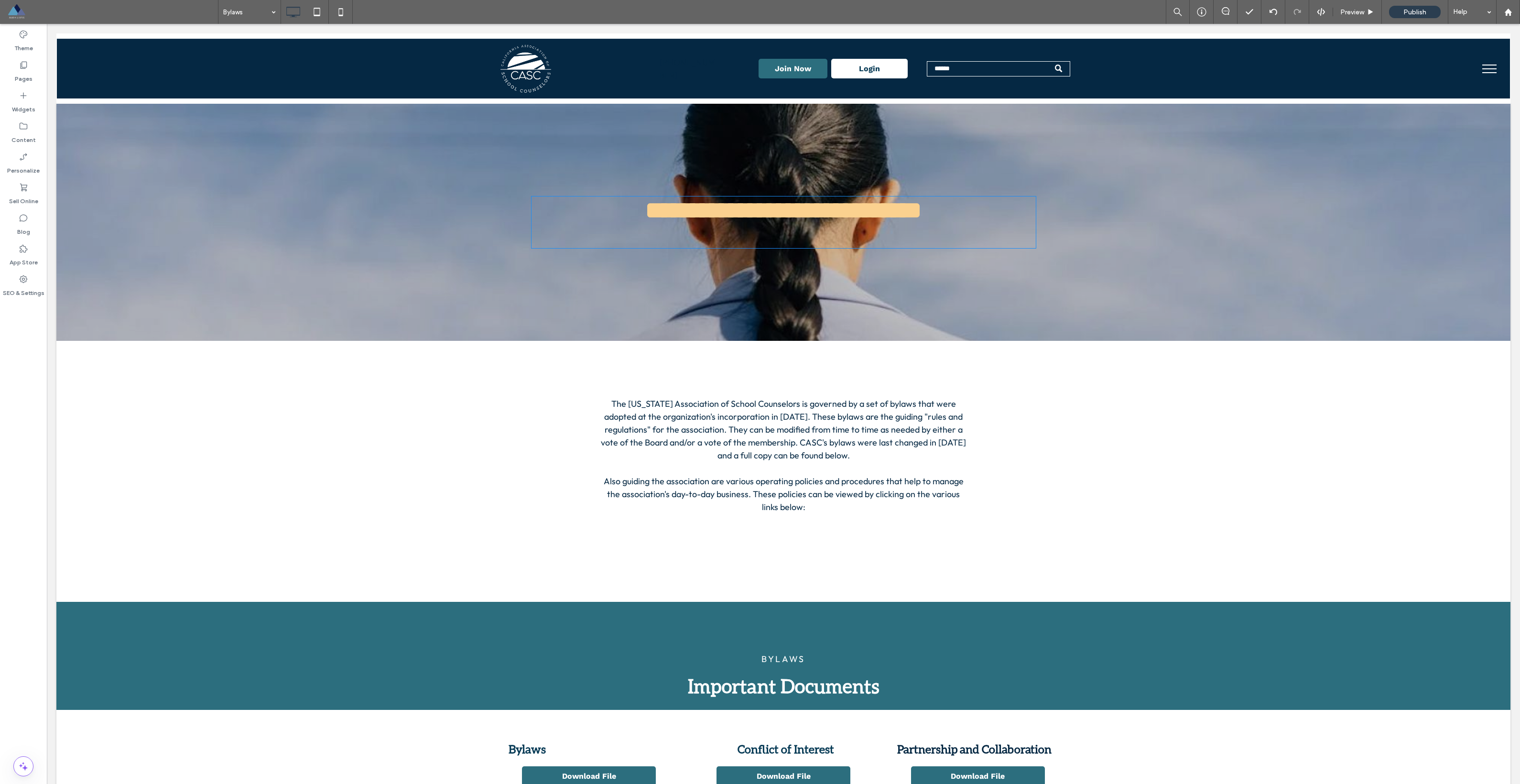
type input "**********"
type input "**"
click at [688, 214] on span "**********" at bounding box center [784, 210] width 276 height 24
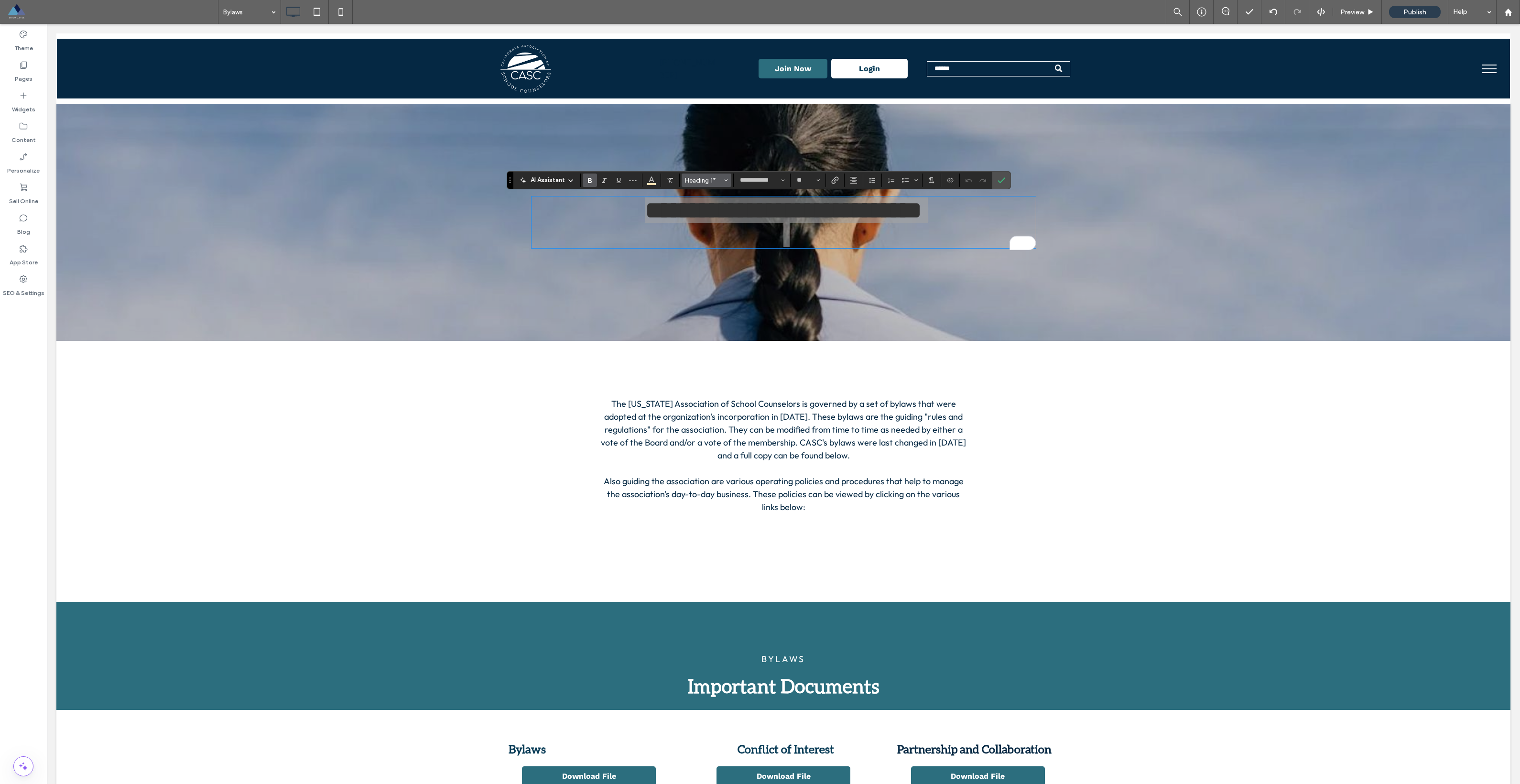
click at [688, 178] on span "Heading 1*" at bounding box center [703, 181] width 37 height 7
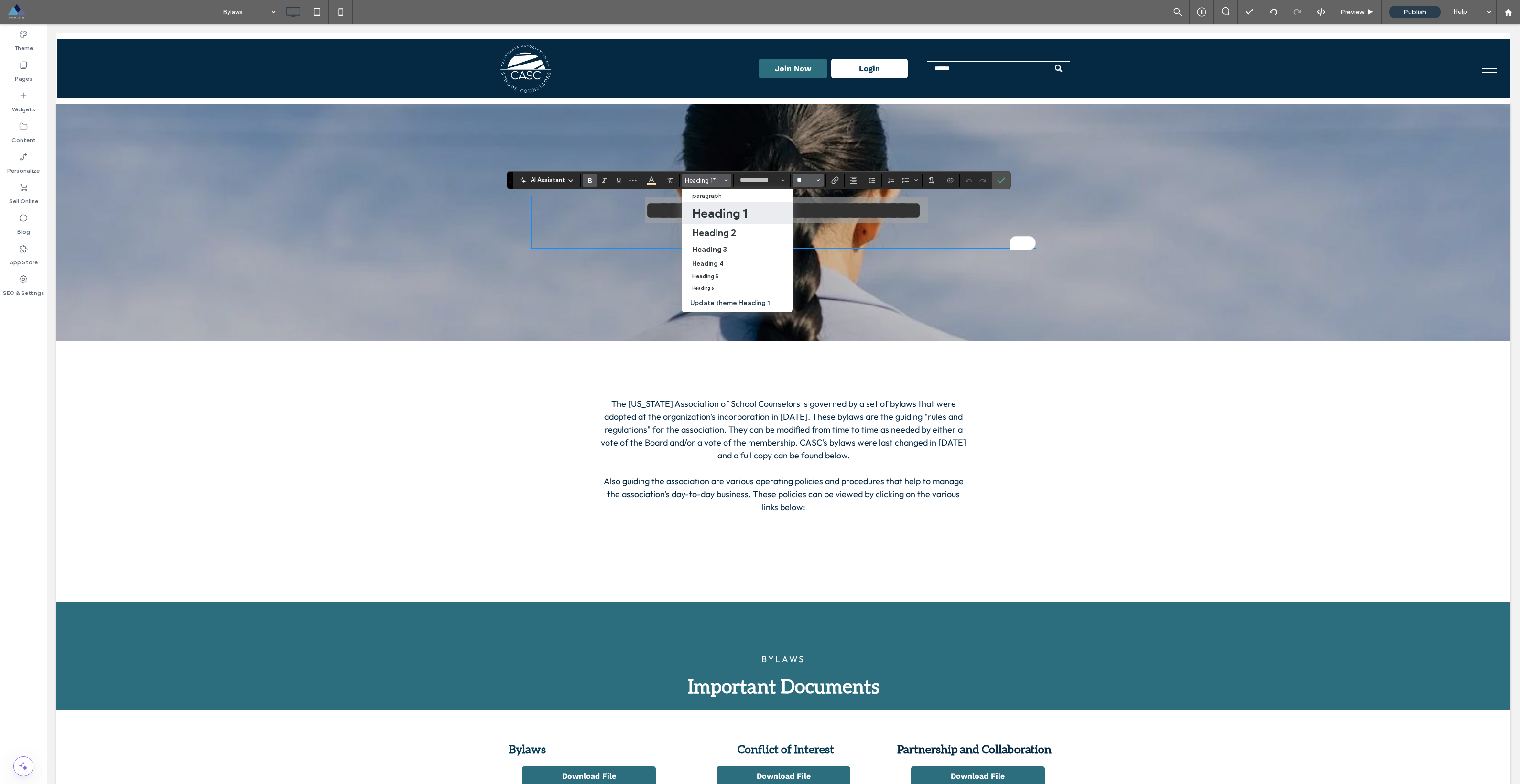
click at [688, 178] on input "**" at bounding box center [805, 180] width 19 height 8
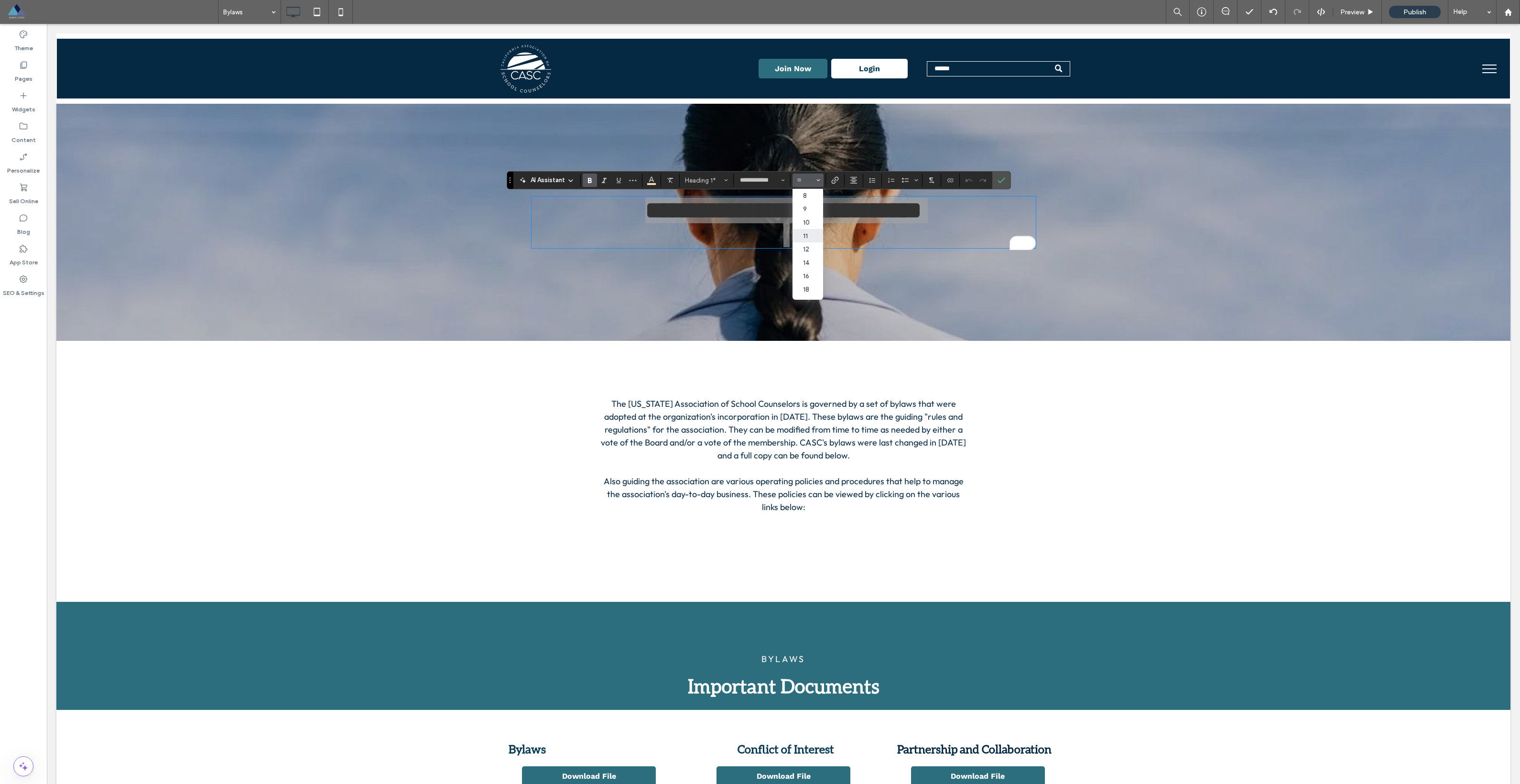
scroll to position [118, 0]
click at [688, 286] on label "96" at bounding box center [808, 293] width 31 height 14
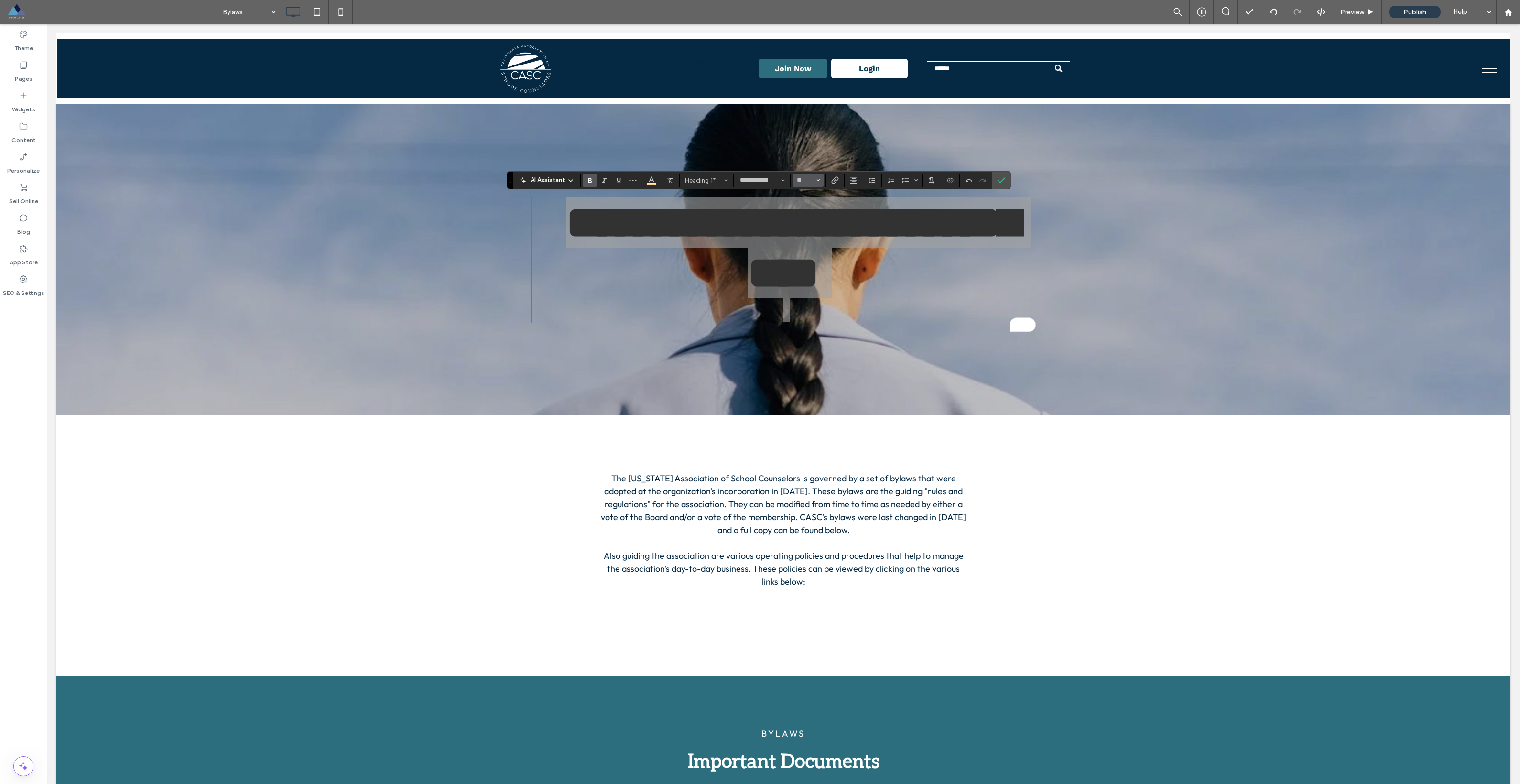
click at [688, 185] on button "**" at bounding box center [808, 180] width 31 height 14
click at [688, 209] on label "9" at bounding box center [808, 209] width 31 height 14
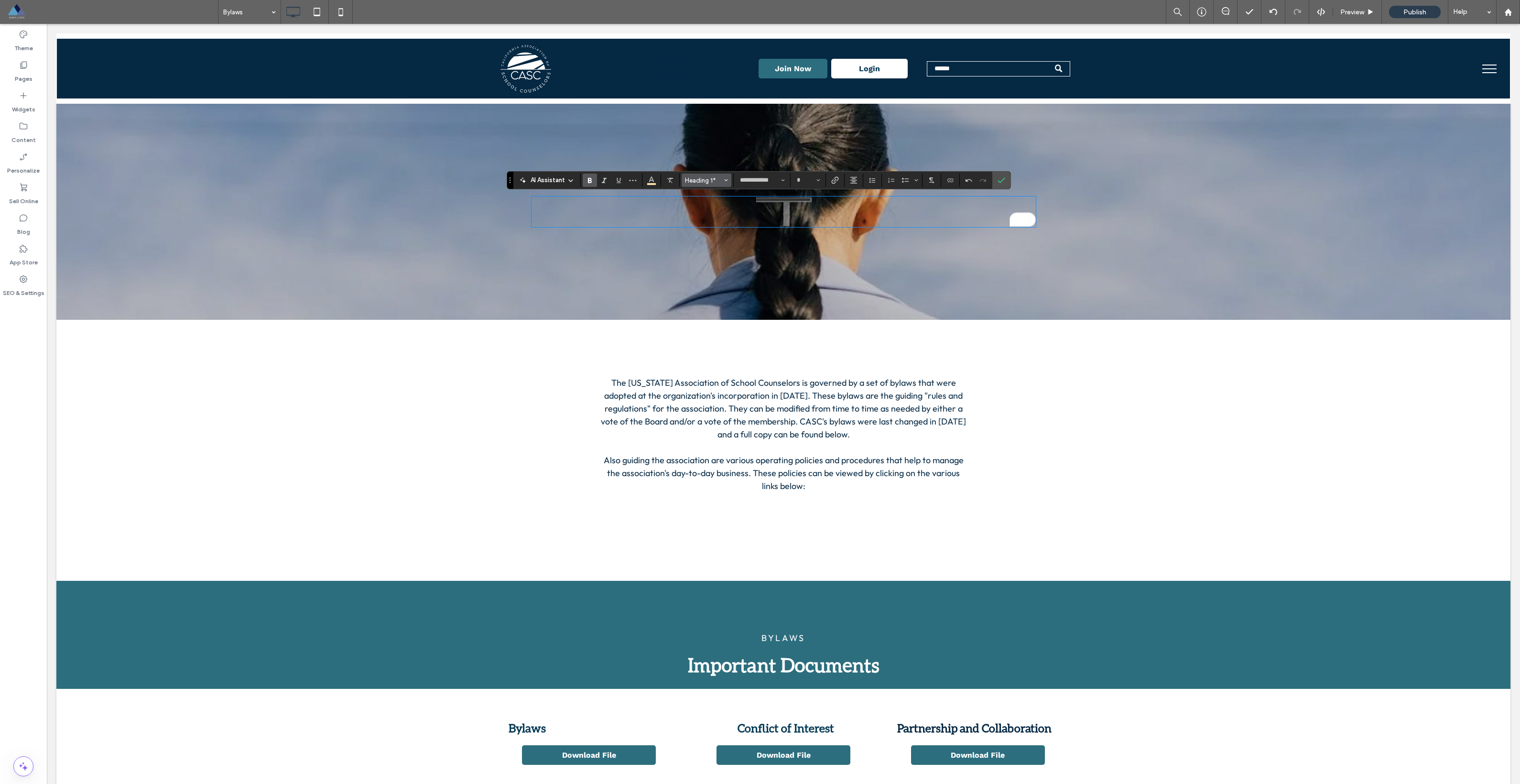
click at [688, 181] on span "Heading 1*" at bounding box center [703, 181] width 37 height 7
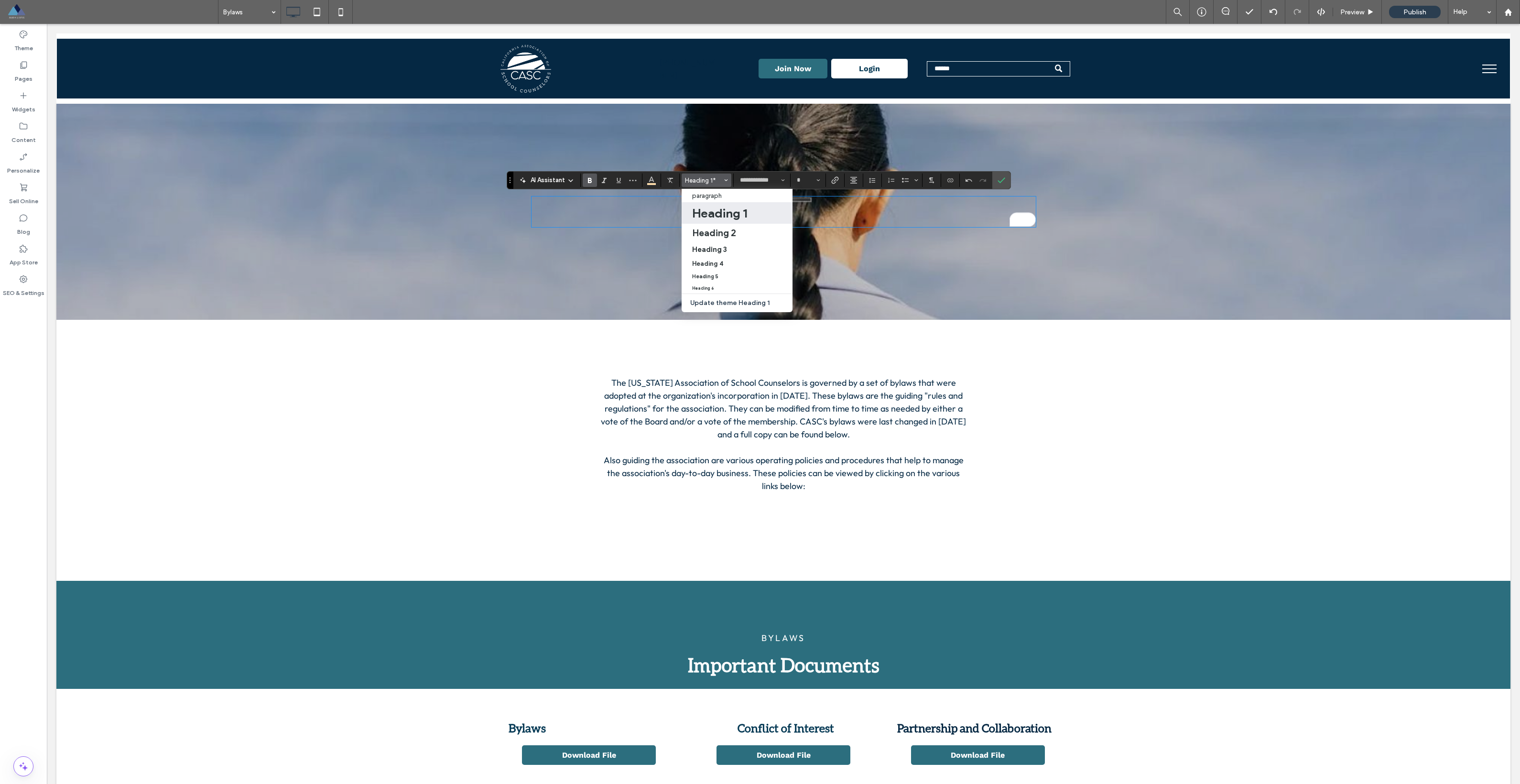
drag, startPoint x: 711, startPoint y: 209, endPoint x: 664, endPoint y: 185, distance: 52.8
click at [688, 209] on h1 "Heading 1" at bounding box center [719, 213] width 55 height 15
type input "**"
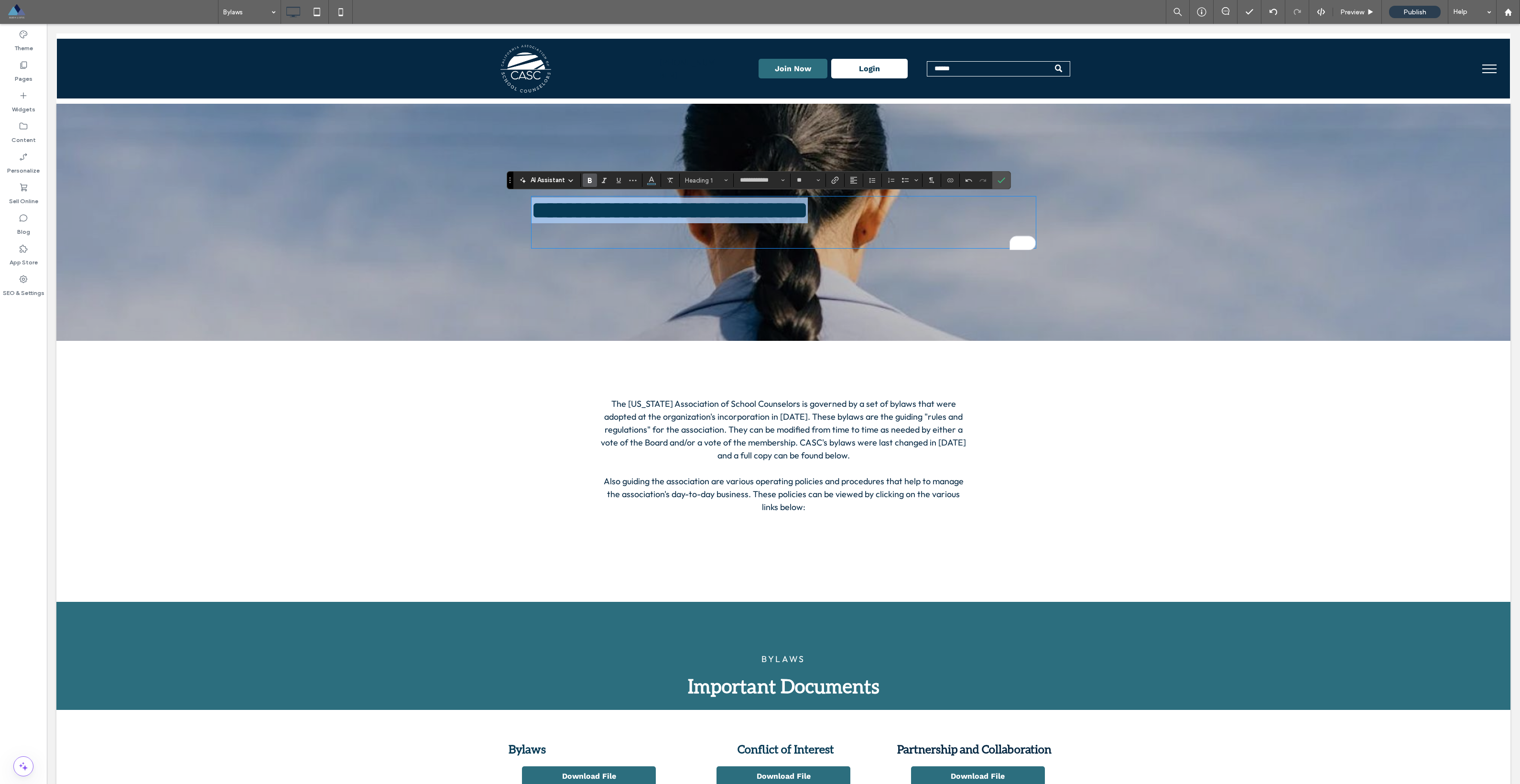
click at [651, 221] on span "**********" at bounding box center [670, 210] width 276 height 24
drag, startPoint x: 844, startPoint y: 227, endPoint x: 866, endPoint y: 223, distance: 22.4
click at [688, 227] on h1 "To enrich screen reader interactions, please activate Accessibility in Grammarl…" at bounding box center [784, 235] width 505 height 24
drag, startPoint x: 867, startPoint y: 221, endPoint x: 531, endPoint y: 199, distance: 336.7
click at [532, 199] on h1 "**********" at bounding box center [784, 211] width 505 height 26
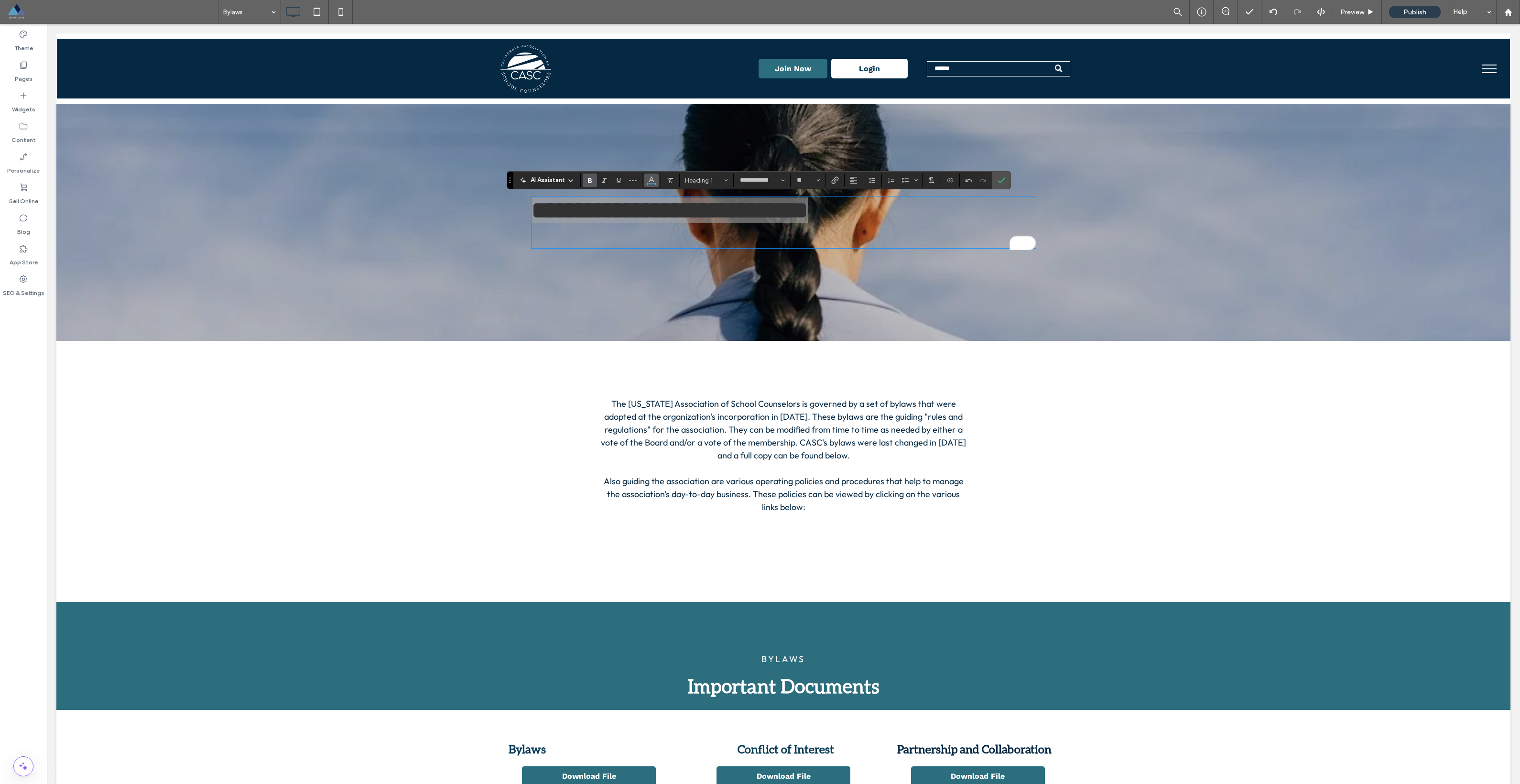
click at [656, 182] on button "Color" at bounding box center [651, 180] width 14 height 14
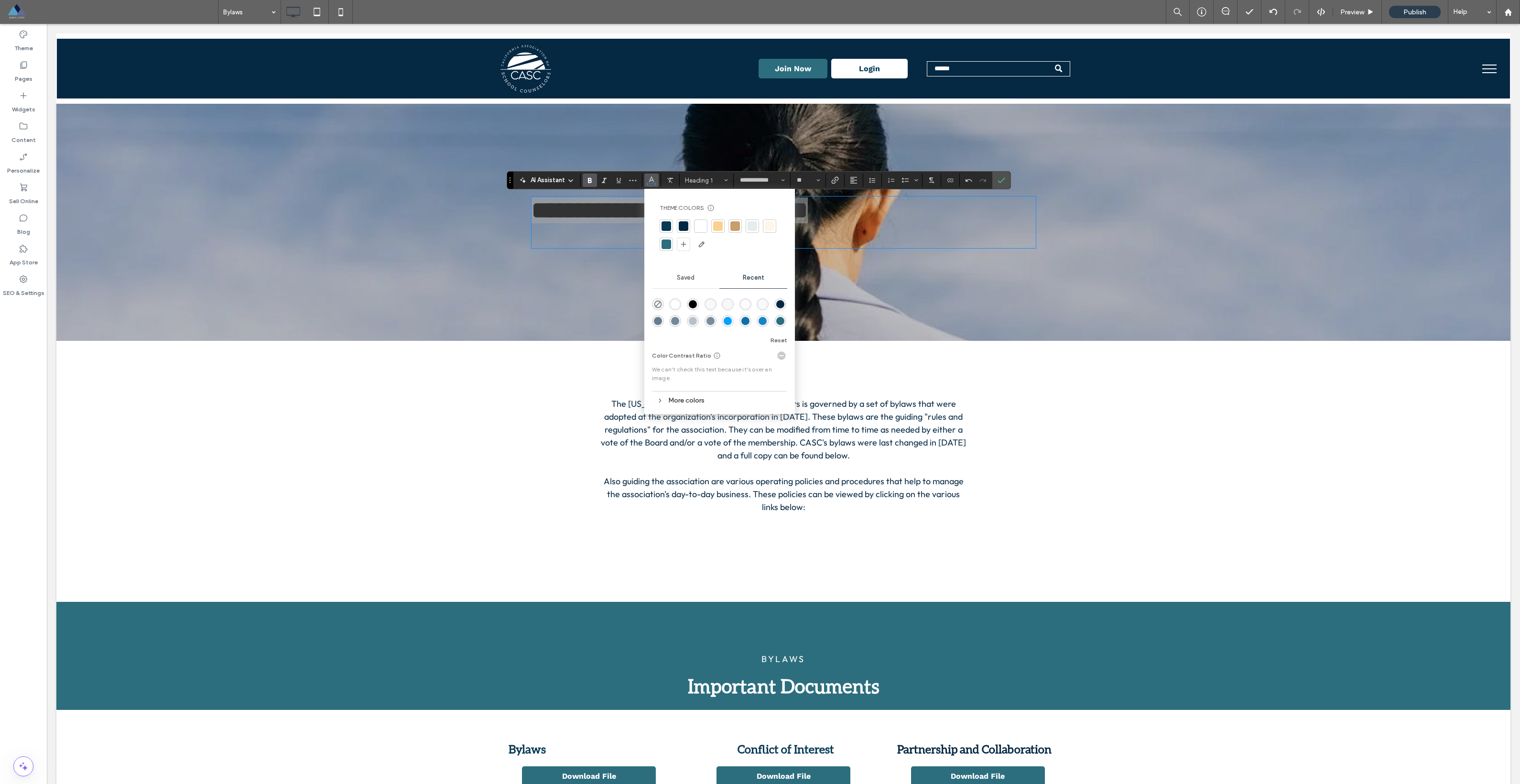
click at [688, 225] on div at bounding box center [718, 226] width 9 height 9
click at [688, 179] on button "Alignment" at bounding box center [854, 180] width 14 height 14
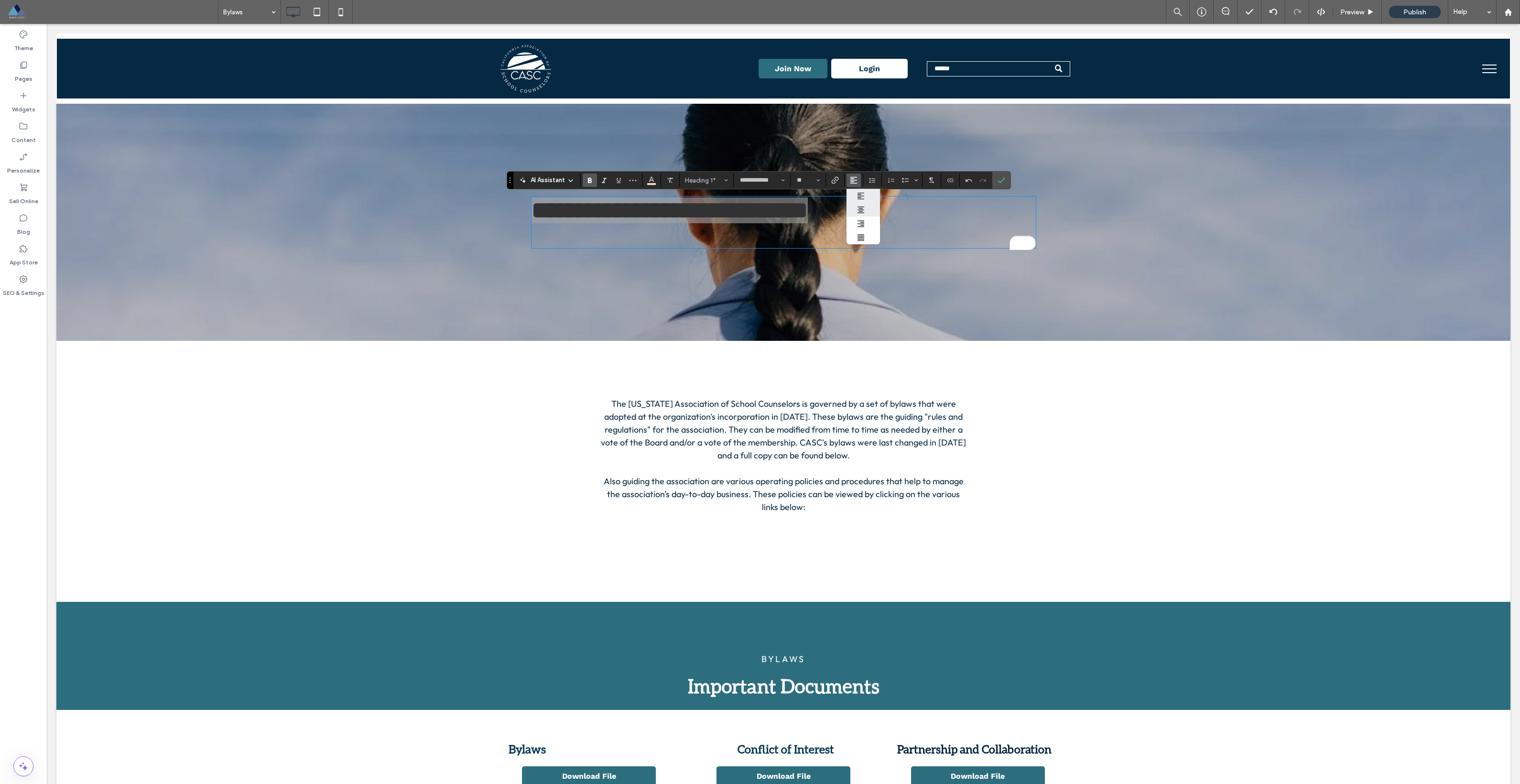
click at [688, 210] on icon "ui.textEditor.alignment.center" at bounding box center [860, 209] width 8 height 8
click at [688, 183] on label "Confirm" at bounding box center [1001, 180] width 14 height 17
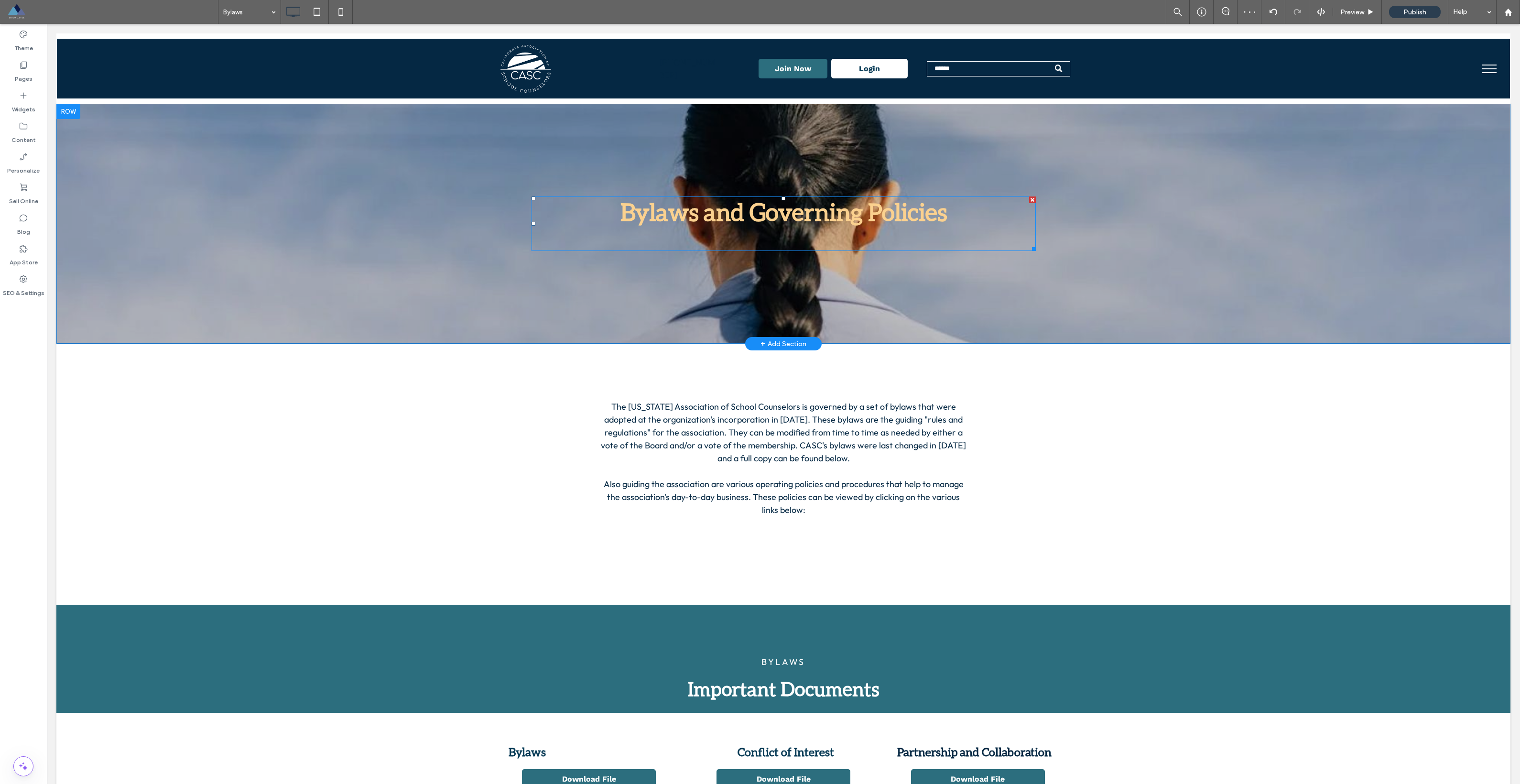
click at [688, 231] on h1 at bounding box center [784, 238] width 505 height 24
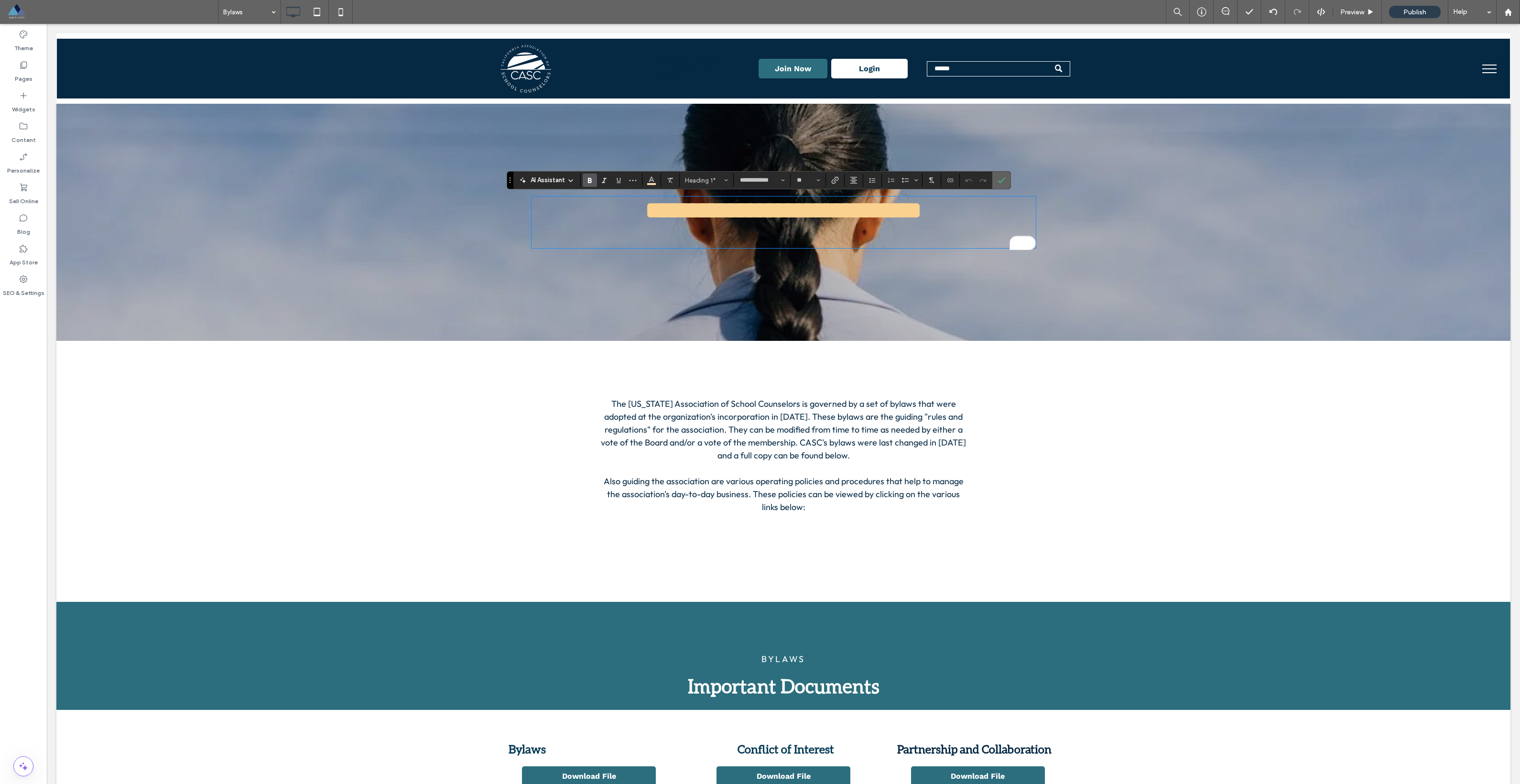
drag, startPoint x: 1005, startPoint y: 186, endPoint x: 958, endPoint y: 172, distance: 49.0
click at [688, 186] on label "Confirm" at bounding box center [1001, 180] width 14 height 17
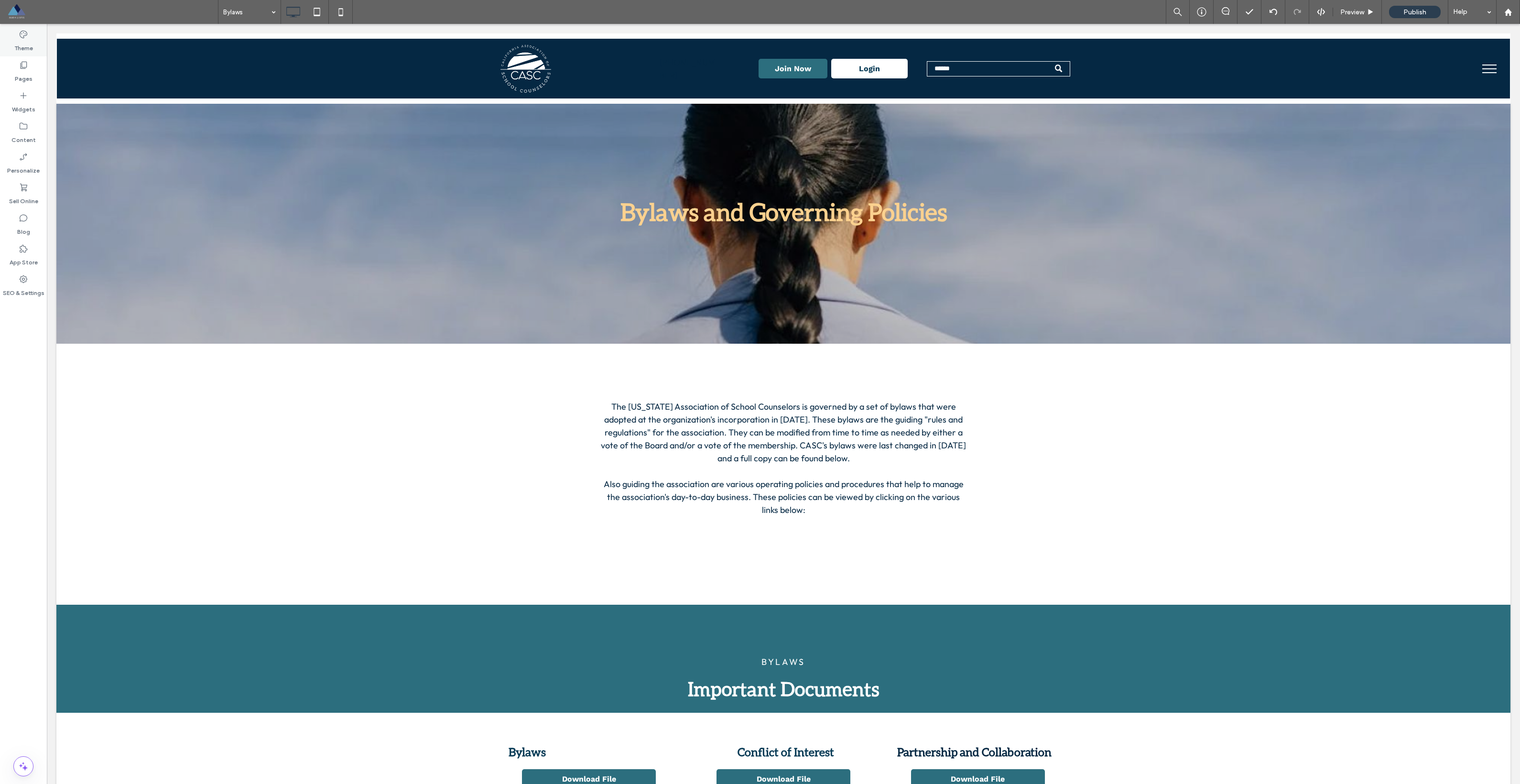
click at [34, 52] on div "Theme" at bounding box center [23, 41] width 47 height 31
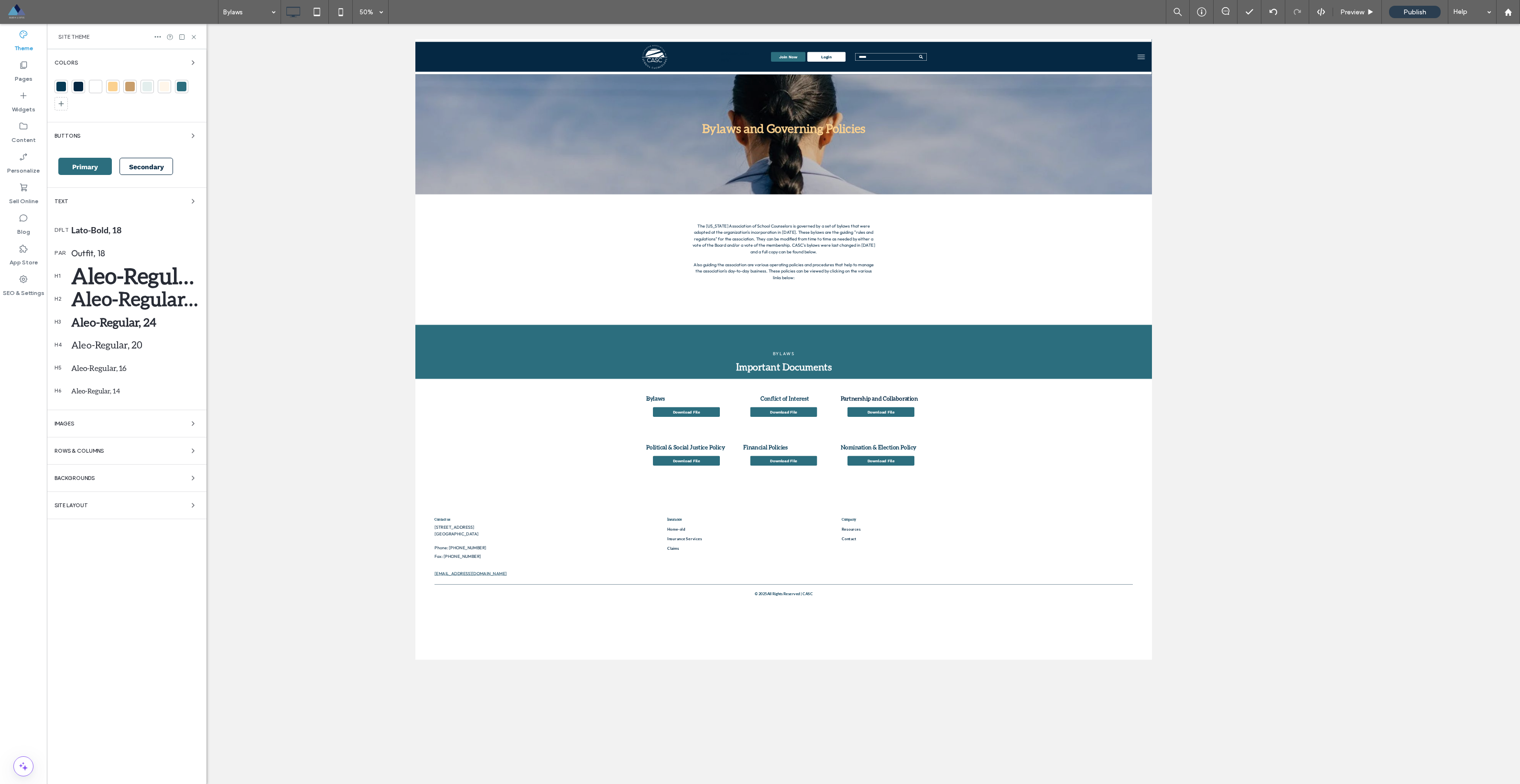
click at [116, 282] on div "Aleo-Regular, 50" at bounding box center [135, 276] width 127 height 26
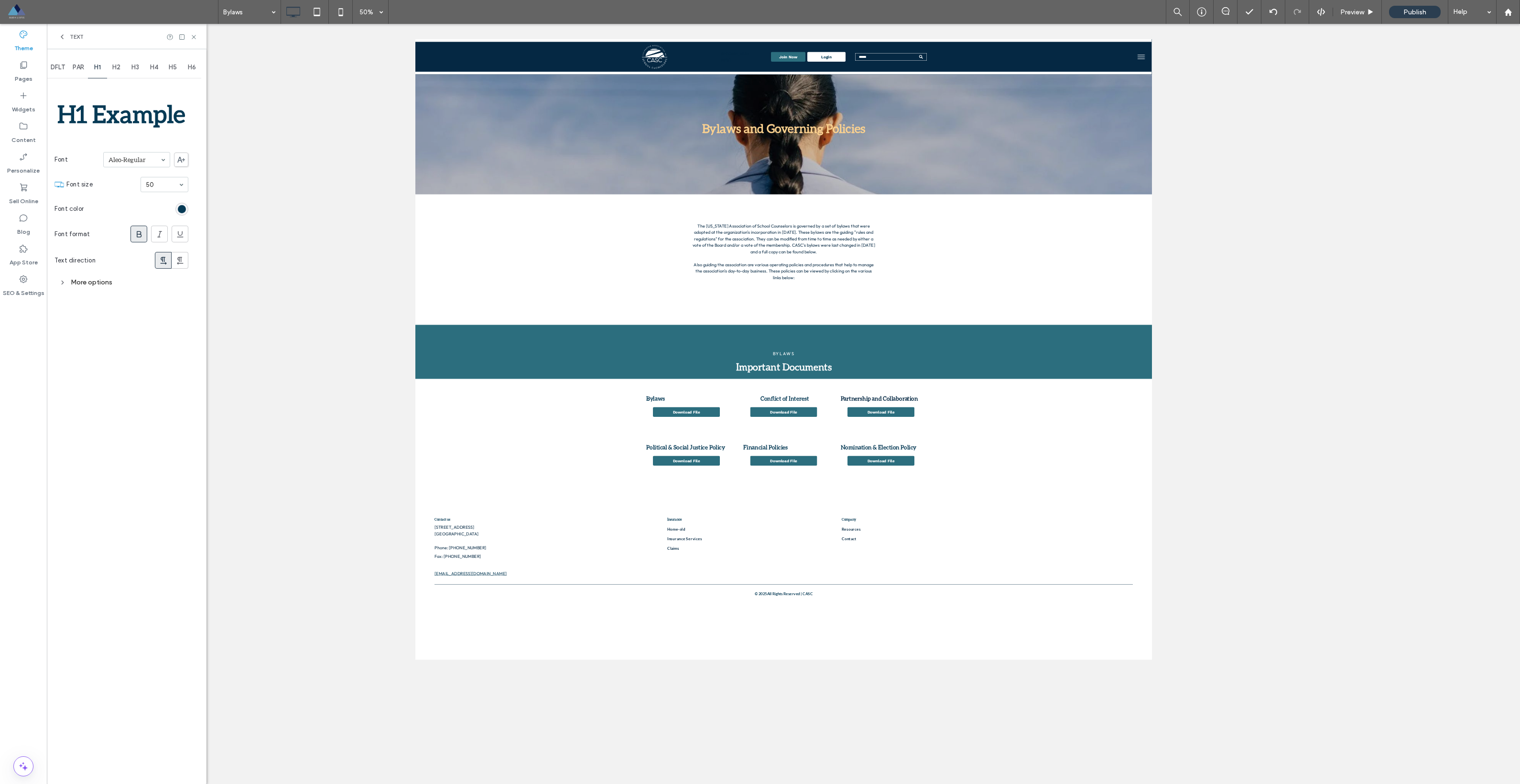
click at [61, 36] on icon at bounding box center [62, 37] width 8 height 8
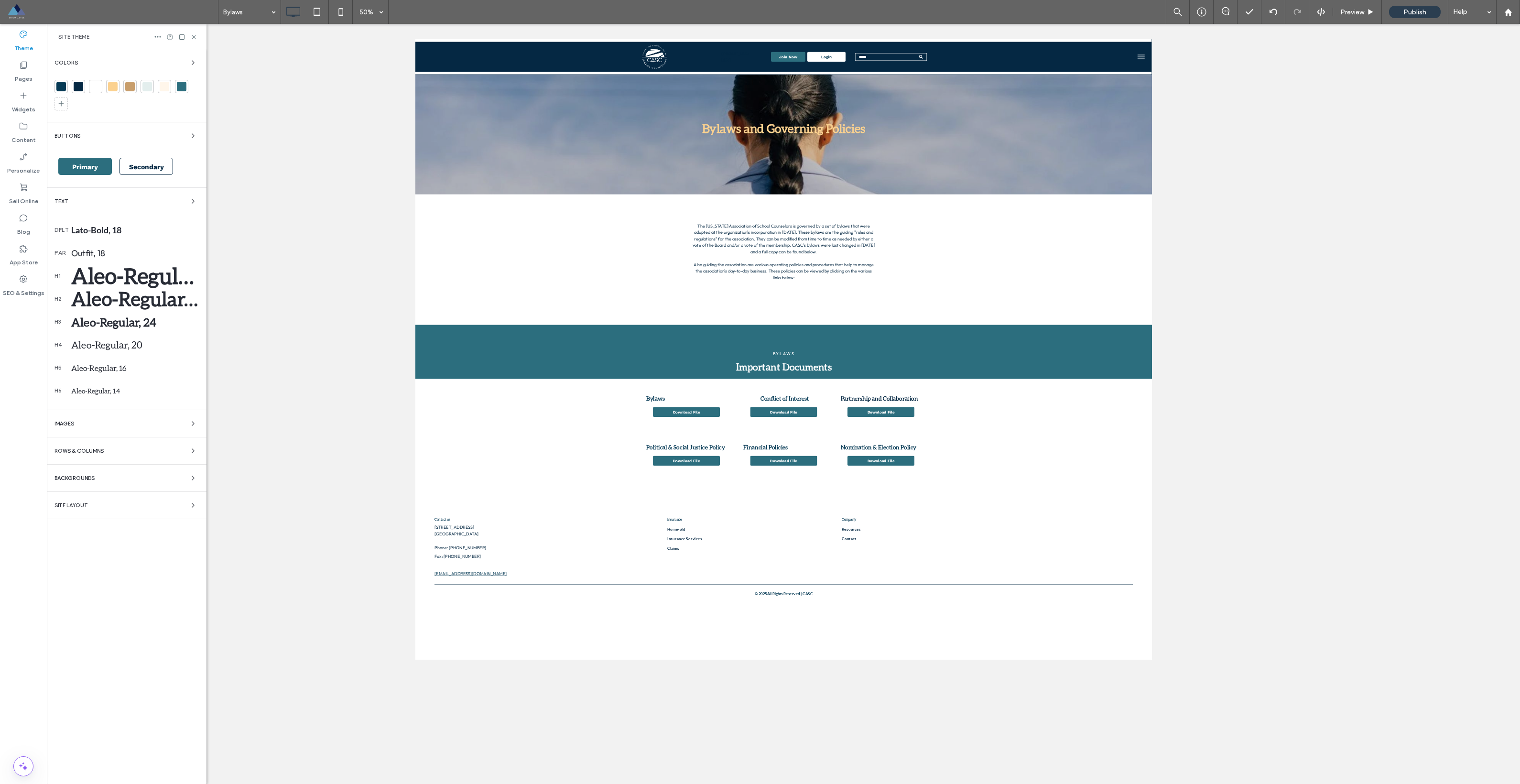
click at [126, 265] on div "Aleo-Regular, 50" at bounding box center [135, 276] width 127 height 26
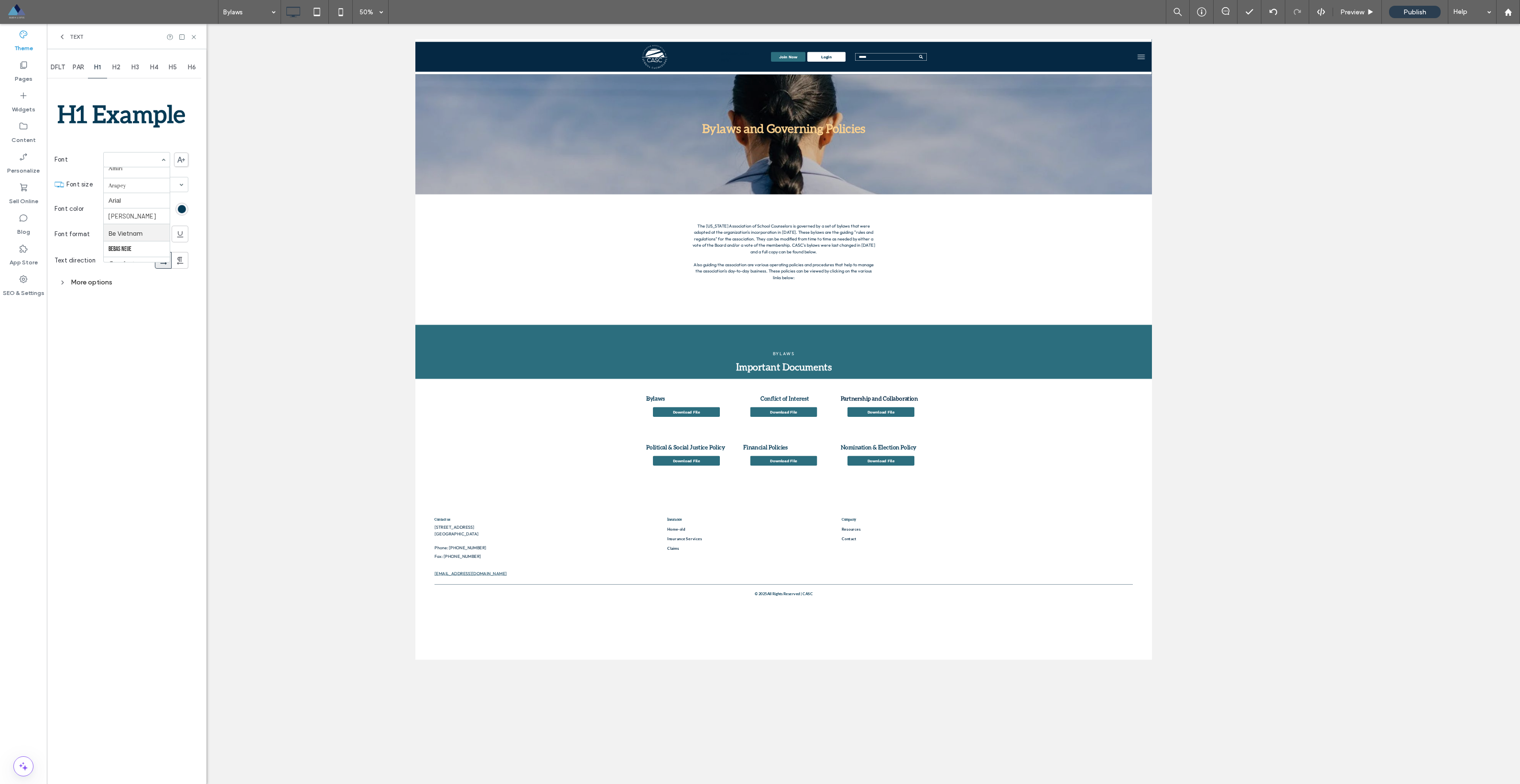
scroll to position [185, 0]
click at [107, 291] on div "DFLT PAR H1 H2 H3 H4 H5 H6 H1 Example Font Aboreto Abril Fatface Albert Sans Al…" at bounding box center [126, 416] width 160 height 734
click at [179, 163] on span at bounding box center [181, 159] width 14 height 14
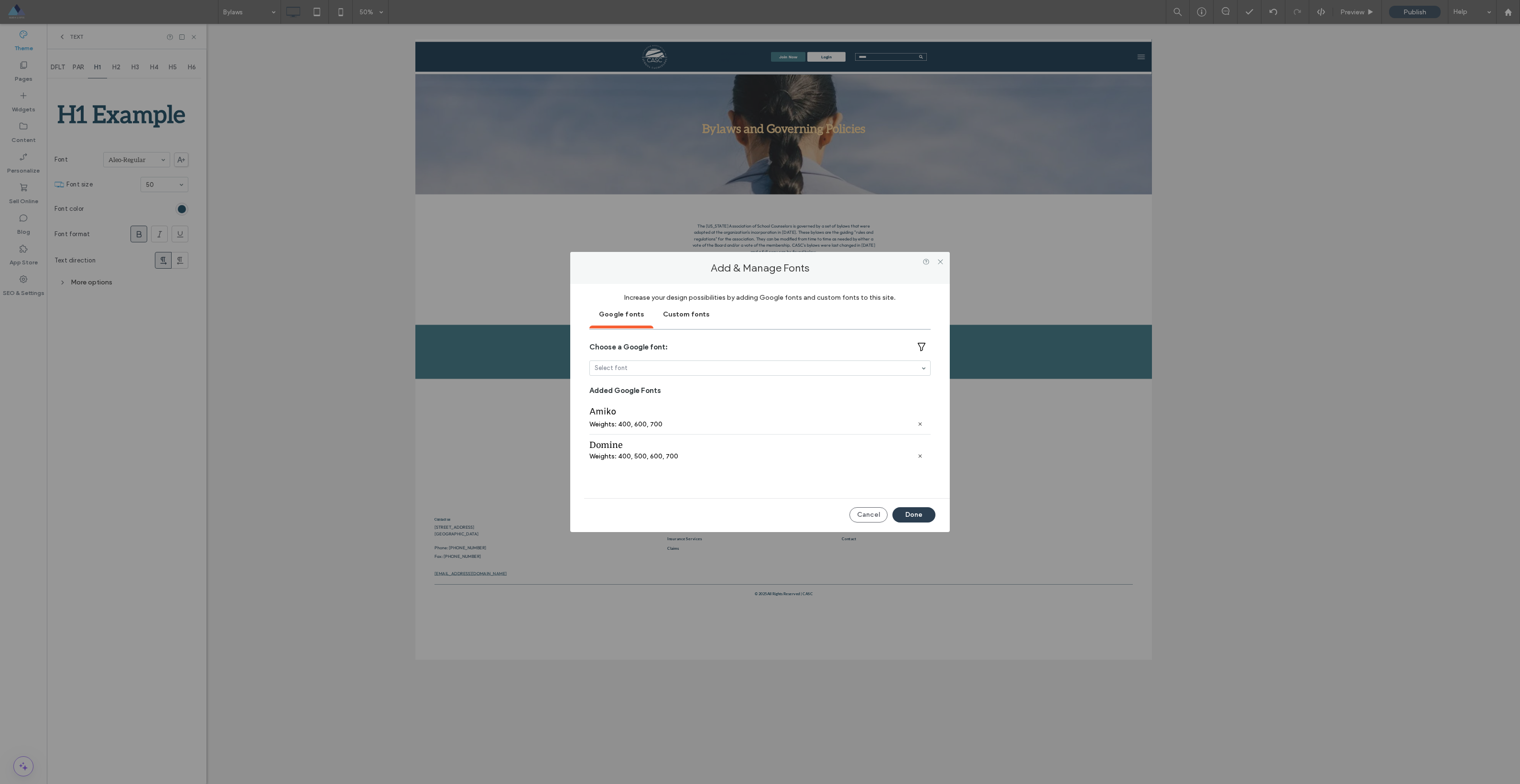
click at [690, 321] on div "Custom fonts" at bounding box center [686, 313] width 65 height 24
drag, startPoint x: 587, startPoint y: 427, endPoint x: 661, endPoint y: 434, distance: 74.3
click at [661, 434] on div "Google fonts Custom fonts Upload custom fonts Select TTF, OTF, EOT or WOFF file…" at bounding box center [760, 397] width 351 height 192
click at [939, 264] on icon at bounding box center [941, 261] width 7 height 7
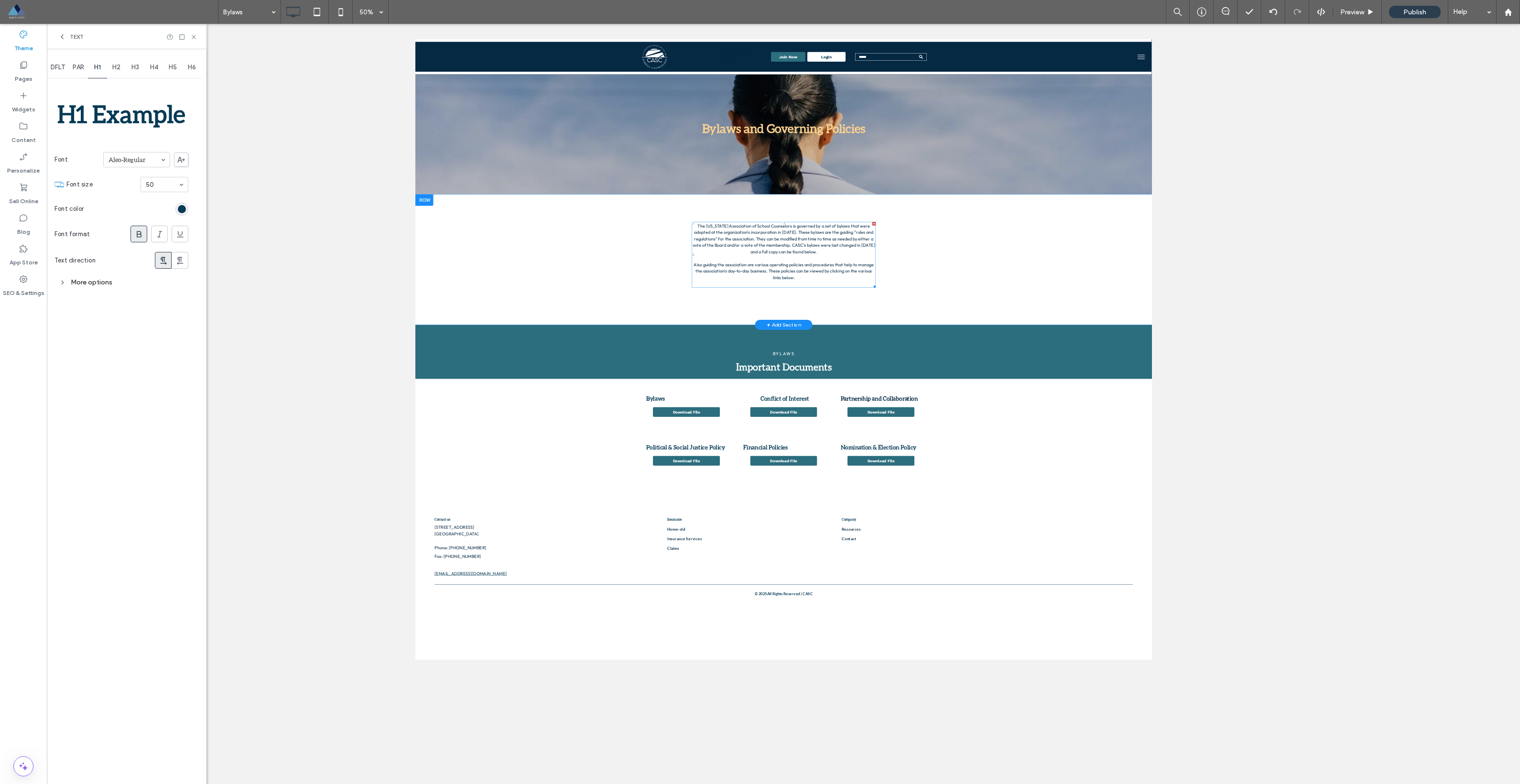
click at [1119, 457] on p "The California Association of School Counselors is governed by a set of bylaws …" at bounding box center [1151, 470] width 368 height 129
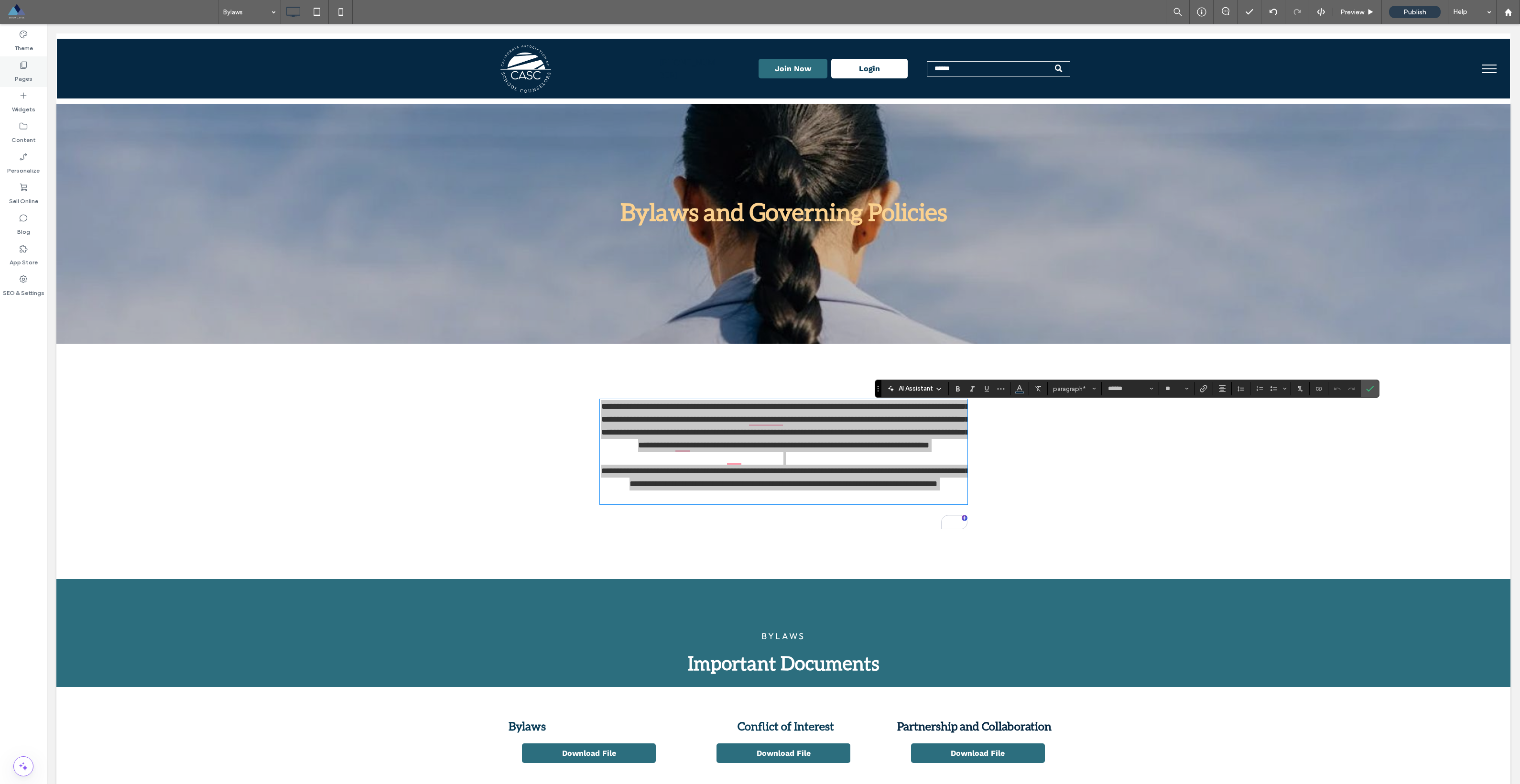
click at [30, 65] on div "Pages" at bounding box center [23, 72] width 47 height 31
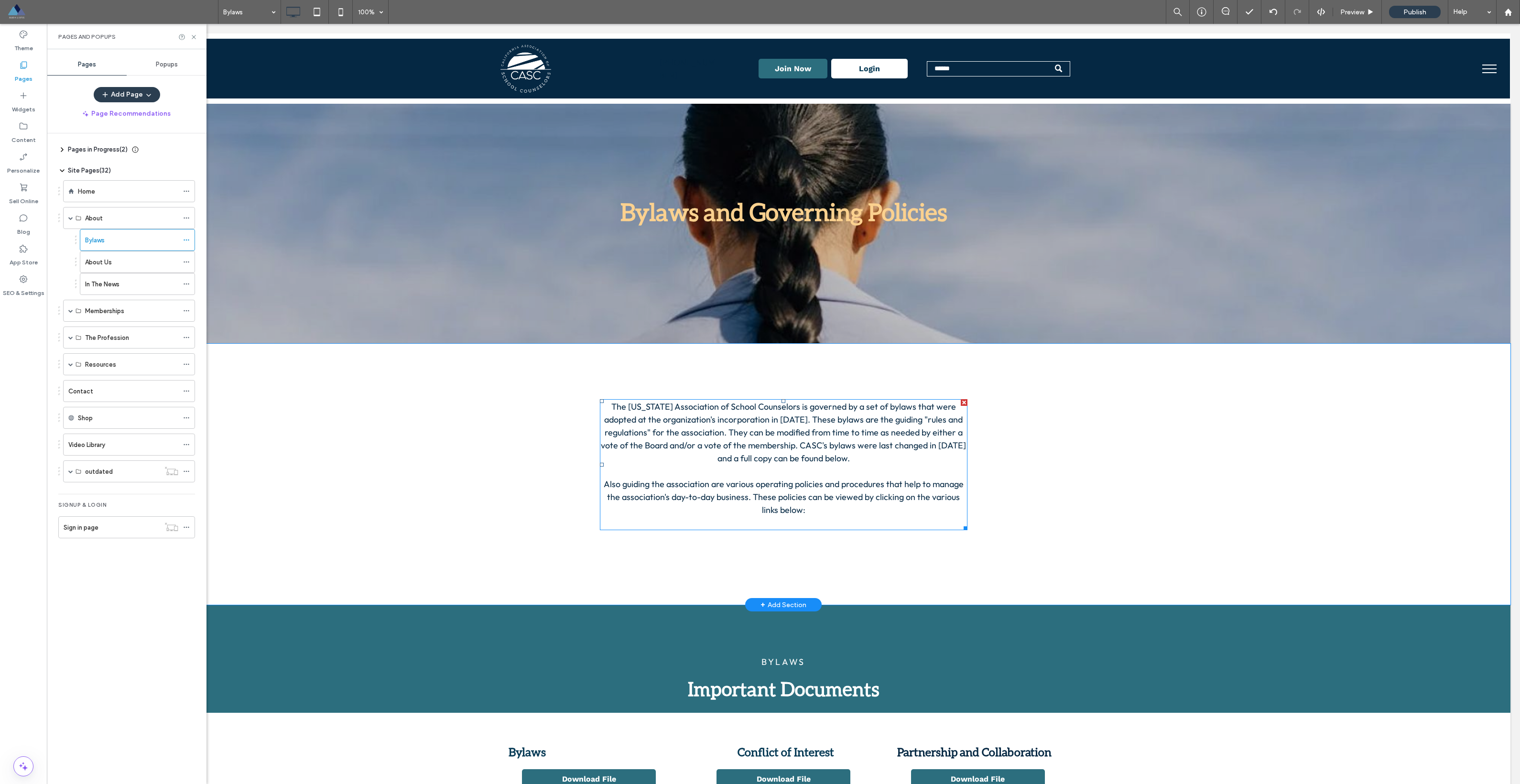
click at [722, 431] on span "The California Association of School Counselors is governed by a set of bylaws …" at bounding box center [783, 464] width 365 height 127
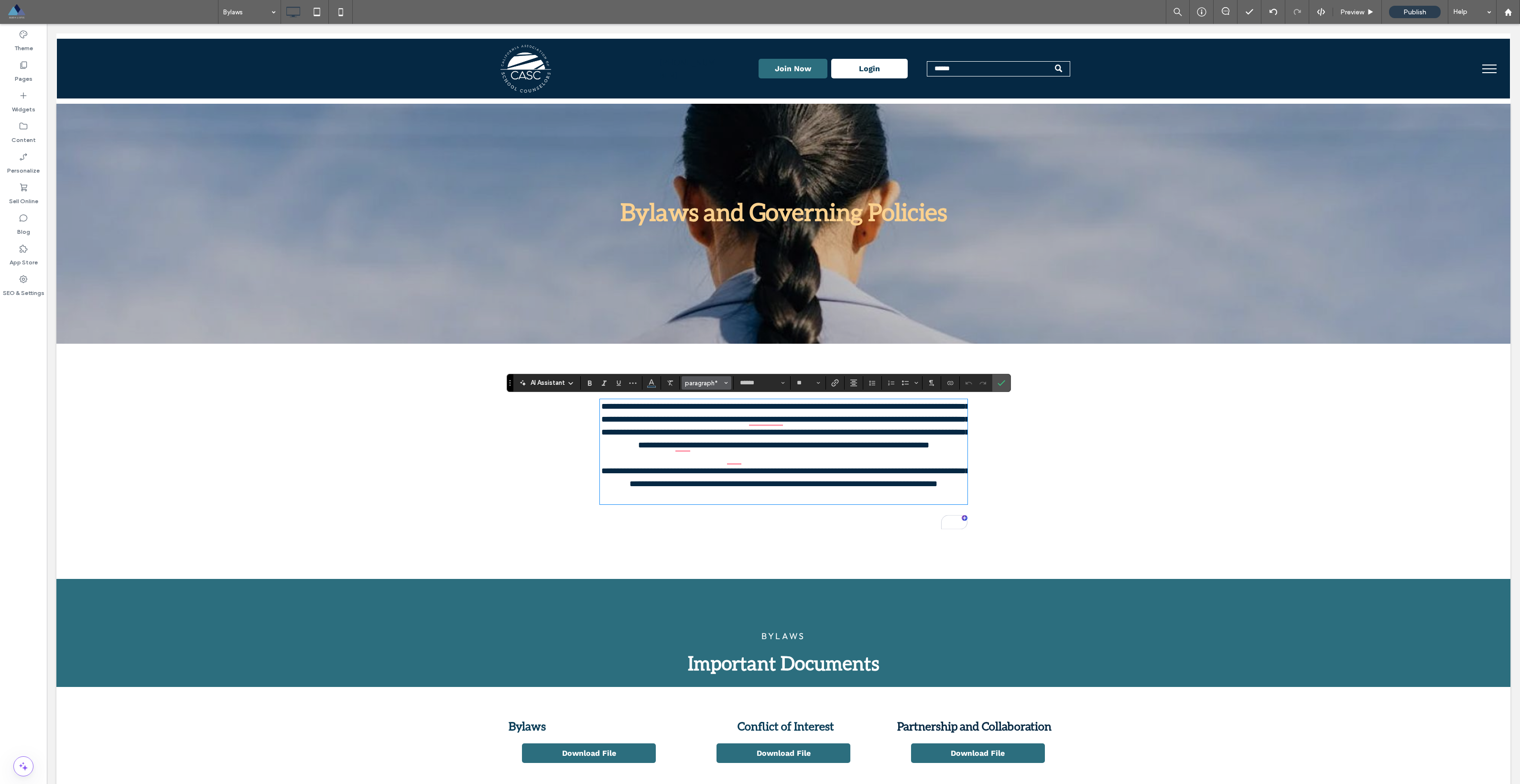
click at [693, 383] on span "paragraph*" at bounding box center [703, 383] width 37 height 7
click at [707, 402] on label "paragraph" at bounding box center [738, 398] width 112 height 14
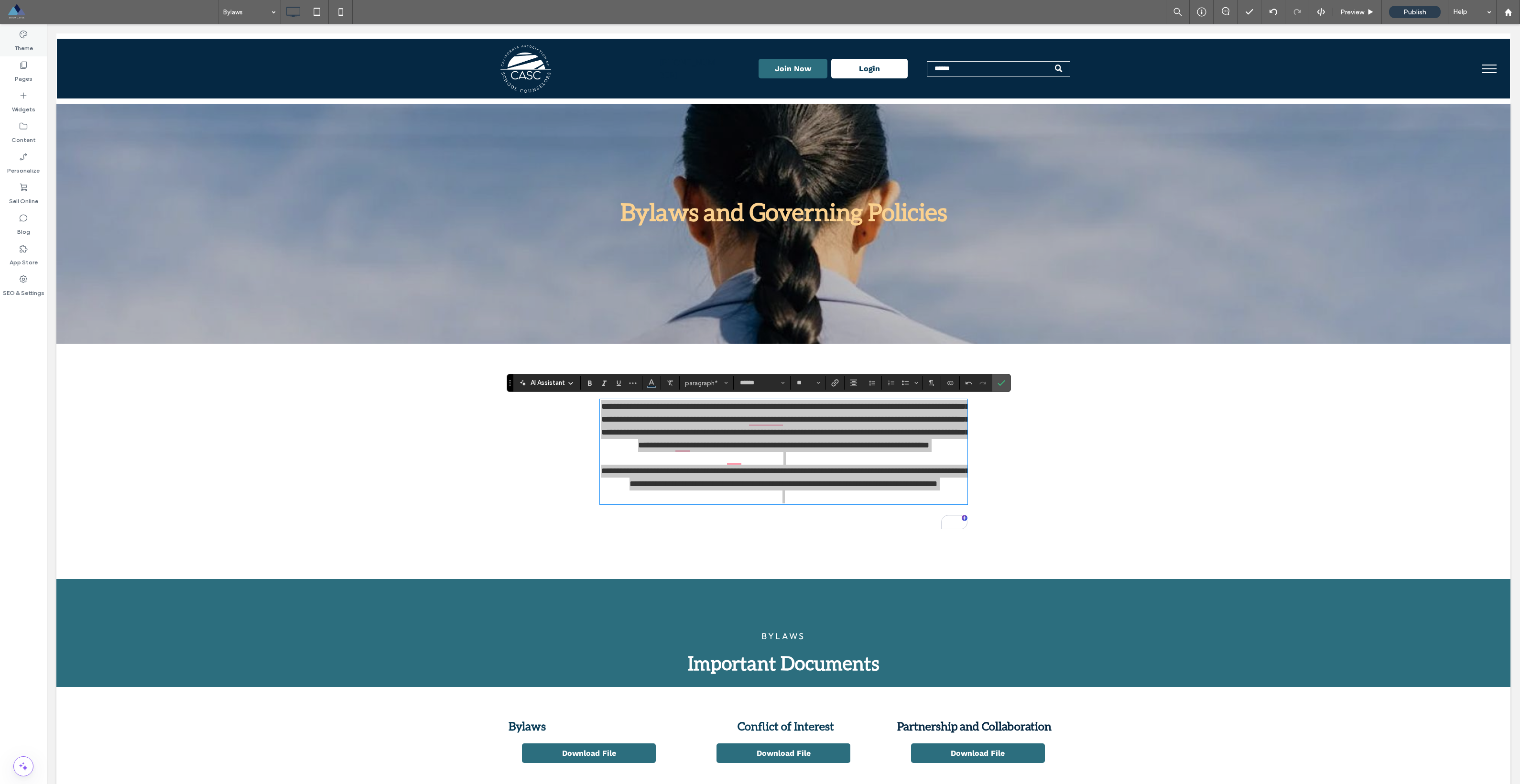
click at [15, 32] on div "Theme" at bounding box center [23, 41] width 47 height 31
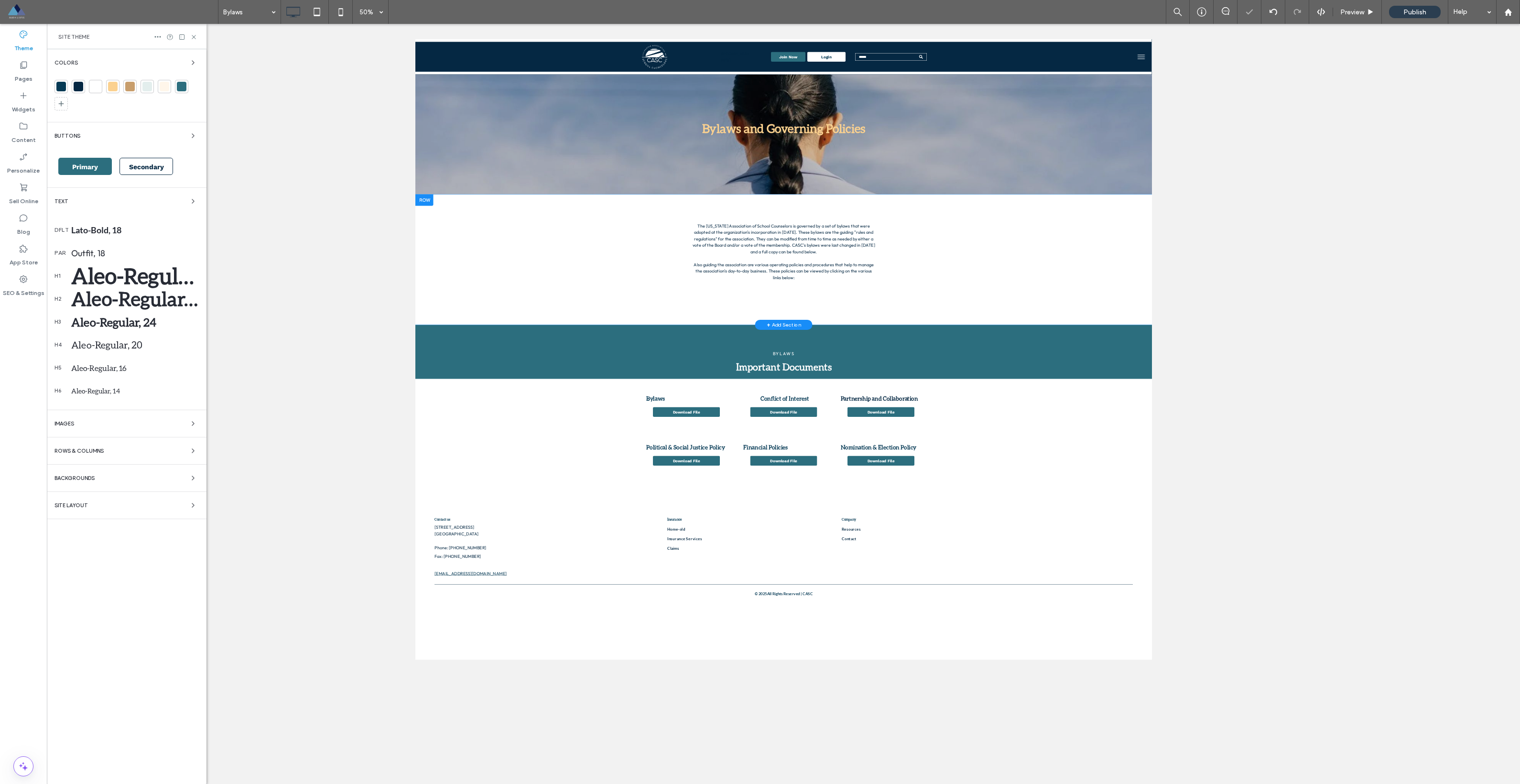
click at [110, 247] on div "par Outfit, 18" at bounding box center [126, 252] width 145 height 23
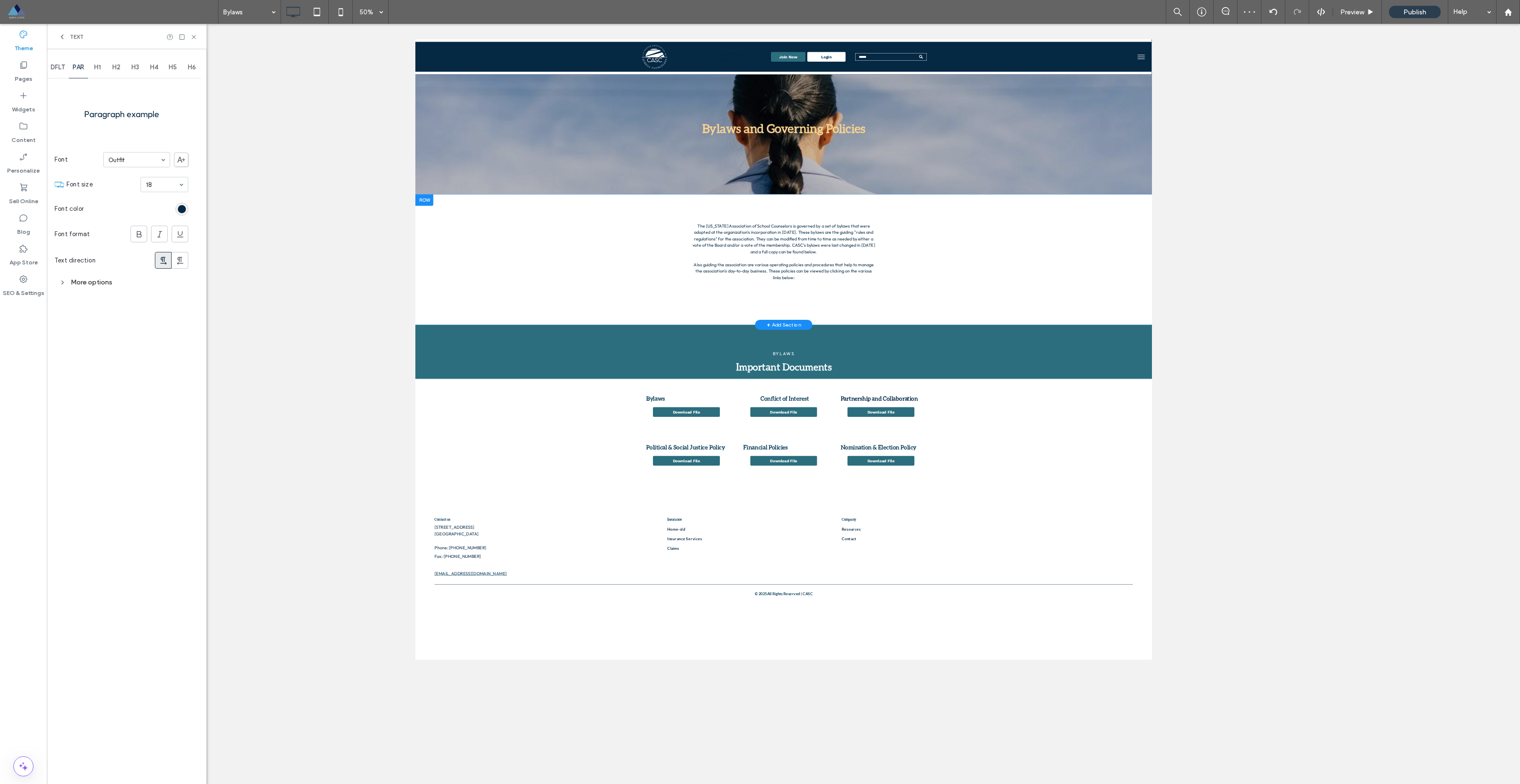
click at [94, 275] on div "More options" at bounding box center [121, 282] width 134 height 18
click at [192, 39] on icon at bounding box center [194, 37] width 7 height 7
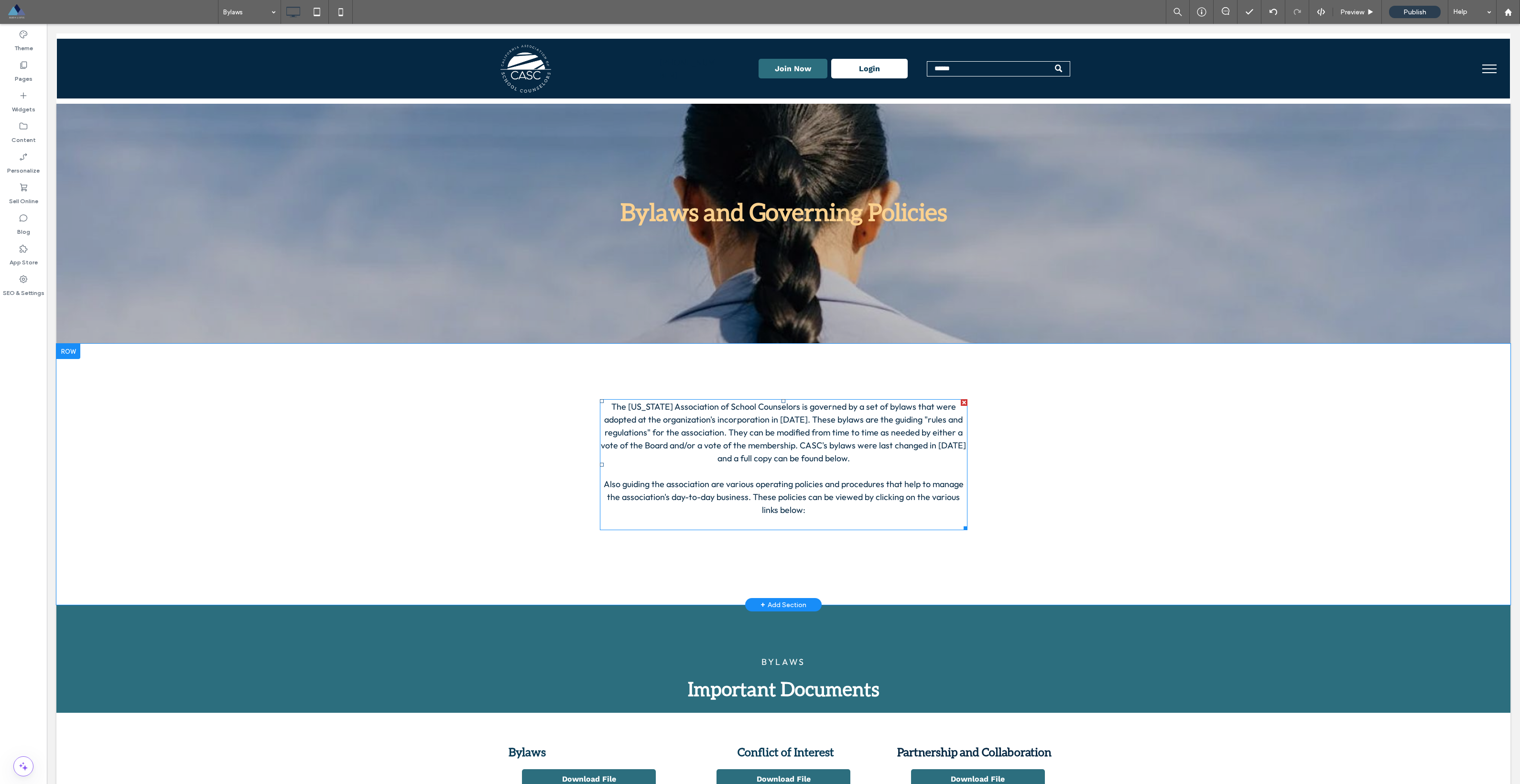
click at [615, 424] on span "The California Association of School Counselors is governed by a set of bylaws …" at bounding box center [783, 464] width 365 height 127
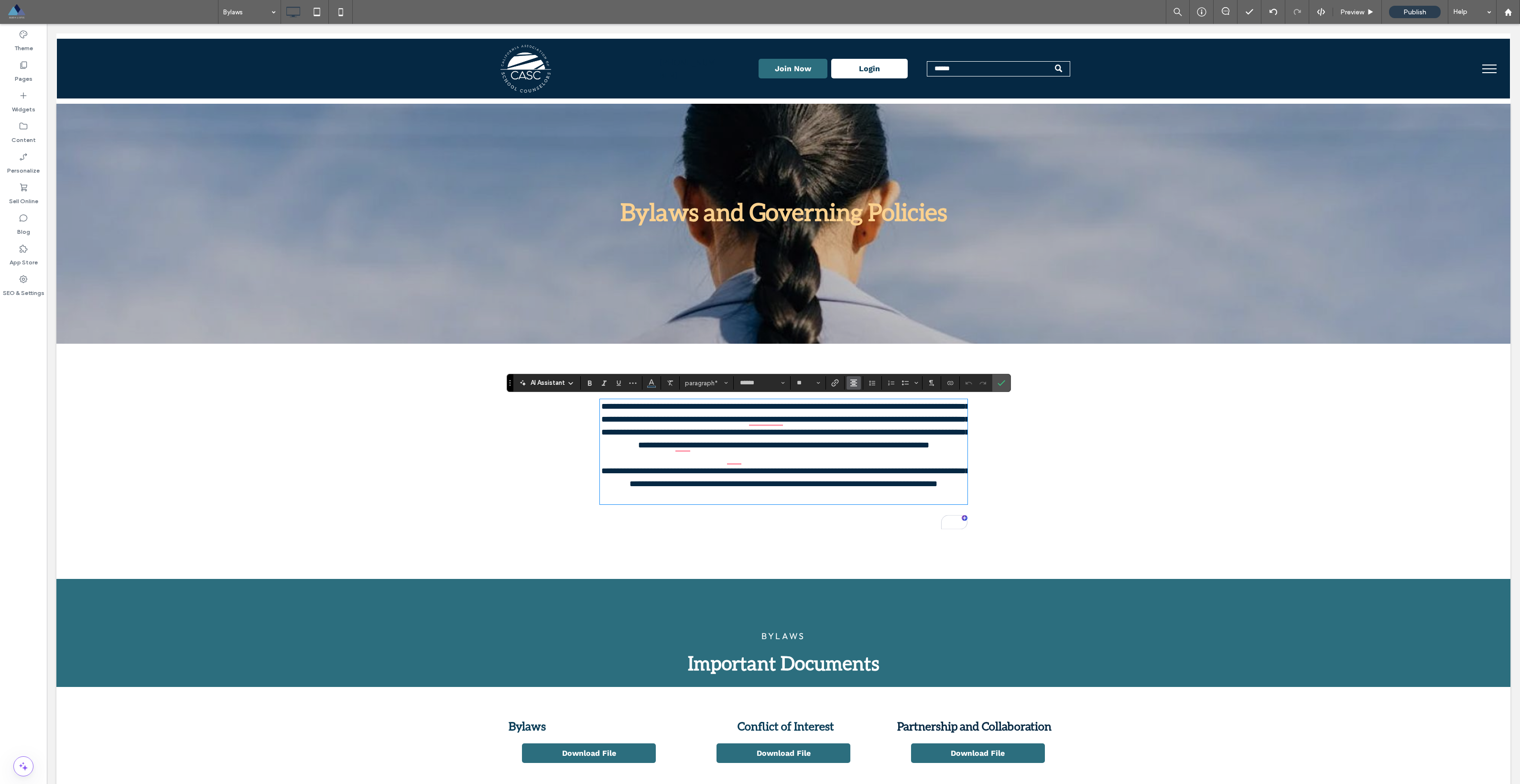
click at [854, 382] on icon "Alignment" at bounding box center [853, 382] width 8 height 8
click at [857, 402] on label "ui.textEditor.alignment.left" at bounding box center [863, 398] width 34 height 14
click at [690, 503] on p "**********" at bounding box center [784, 451] width 368 height 103
click at [999, 386] on icon "Confirm" at bounding box center [1001, 382] width 8 height 8
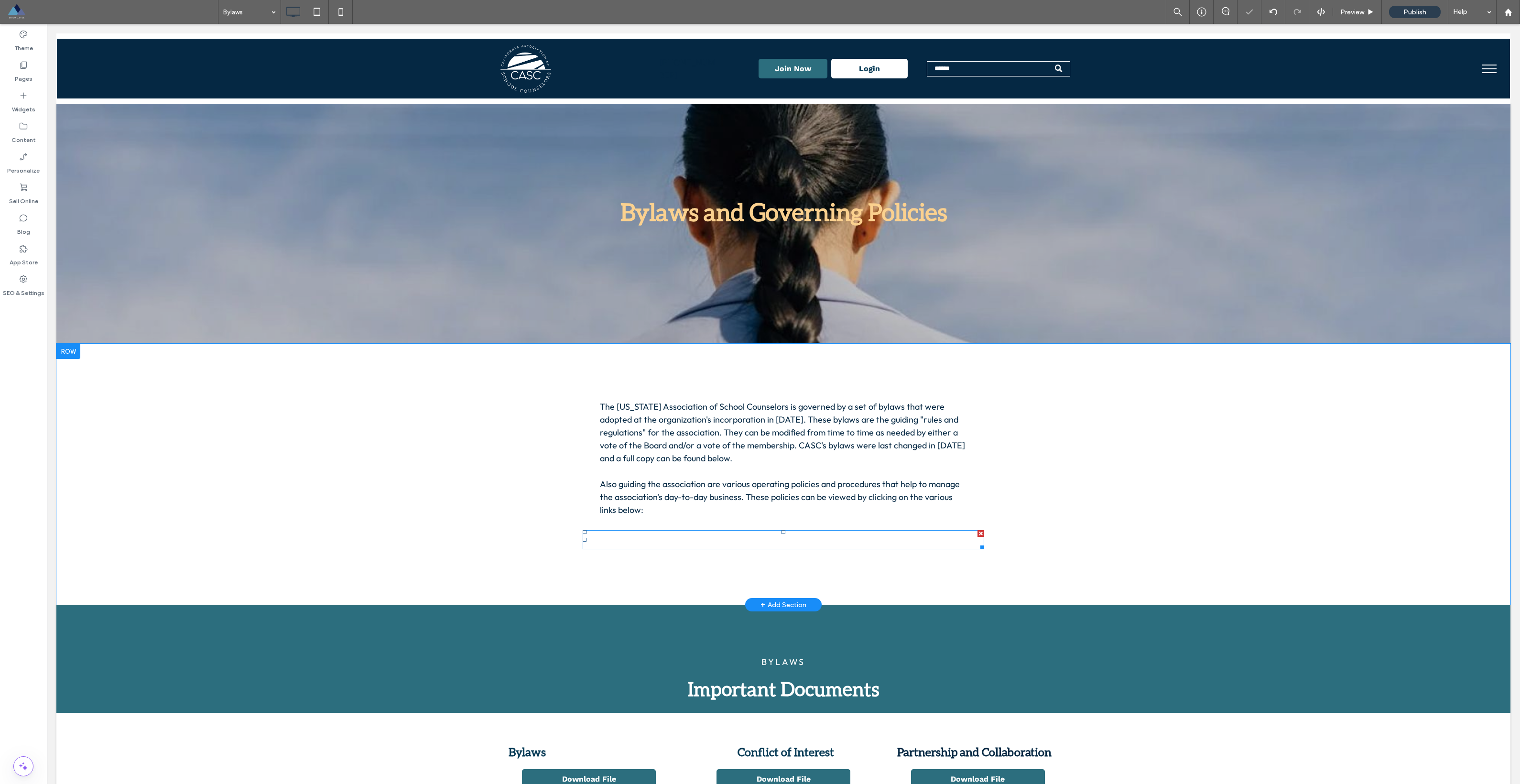
click at [791, 605] on div "+ Add Section" at bounding box center [784, 605] width 46 height 11
click at [1028, 579] on div "What type of section? Empty Designed AI-Generated" at bounding box center [760, 415] width 1520 height 831
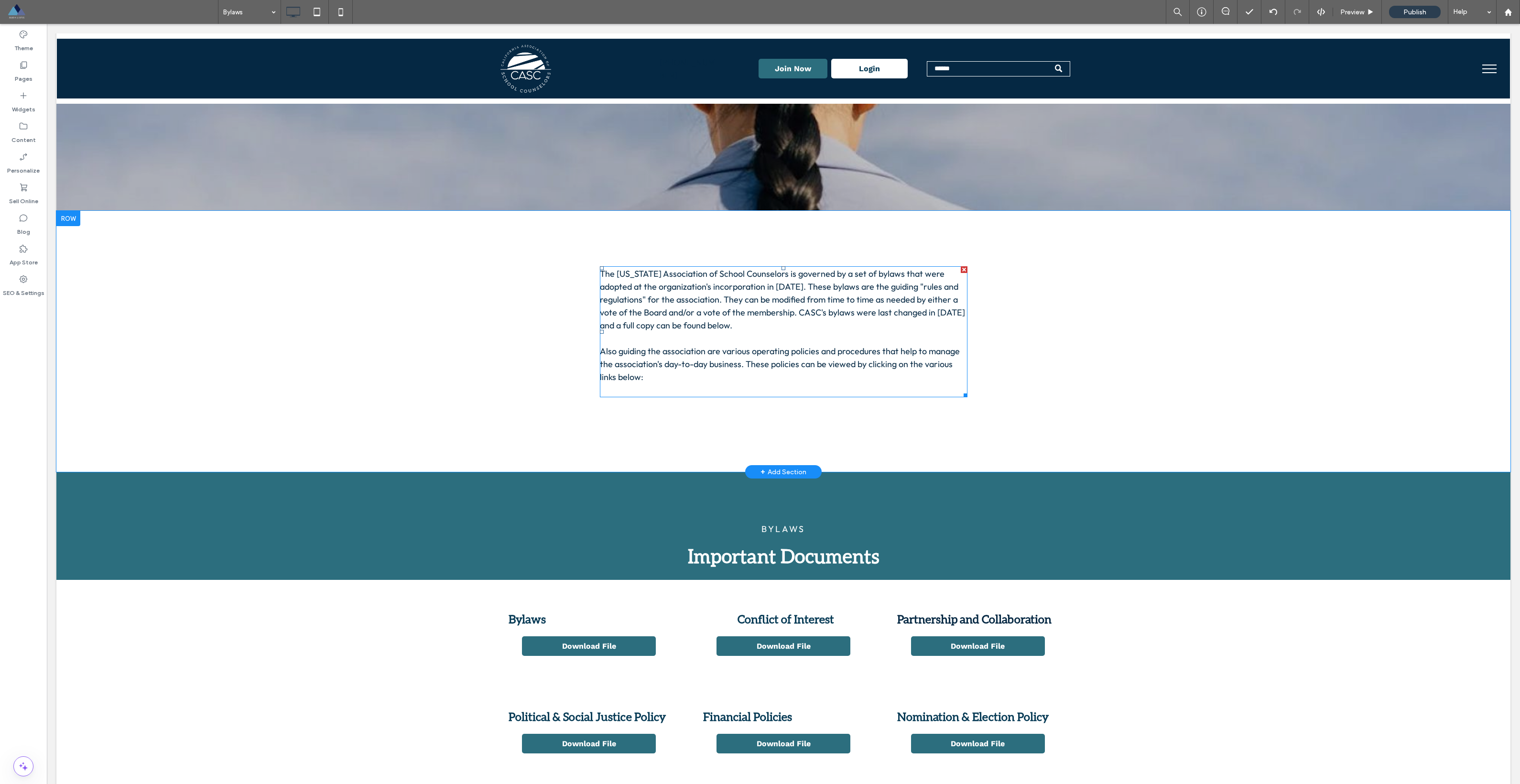
scroll to position [120, 0]
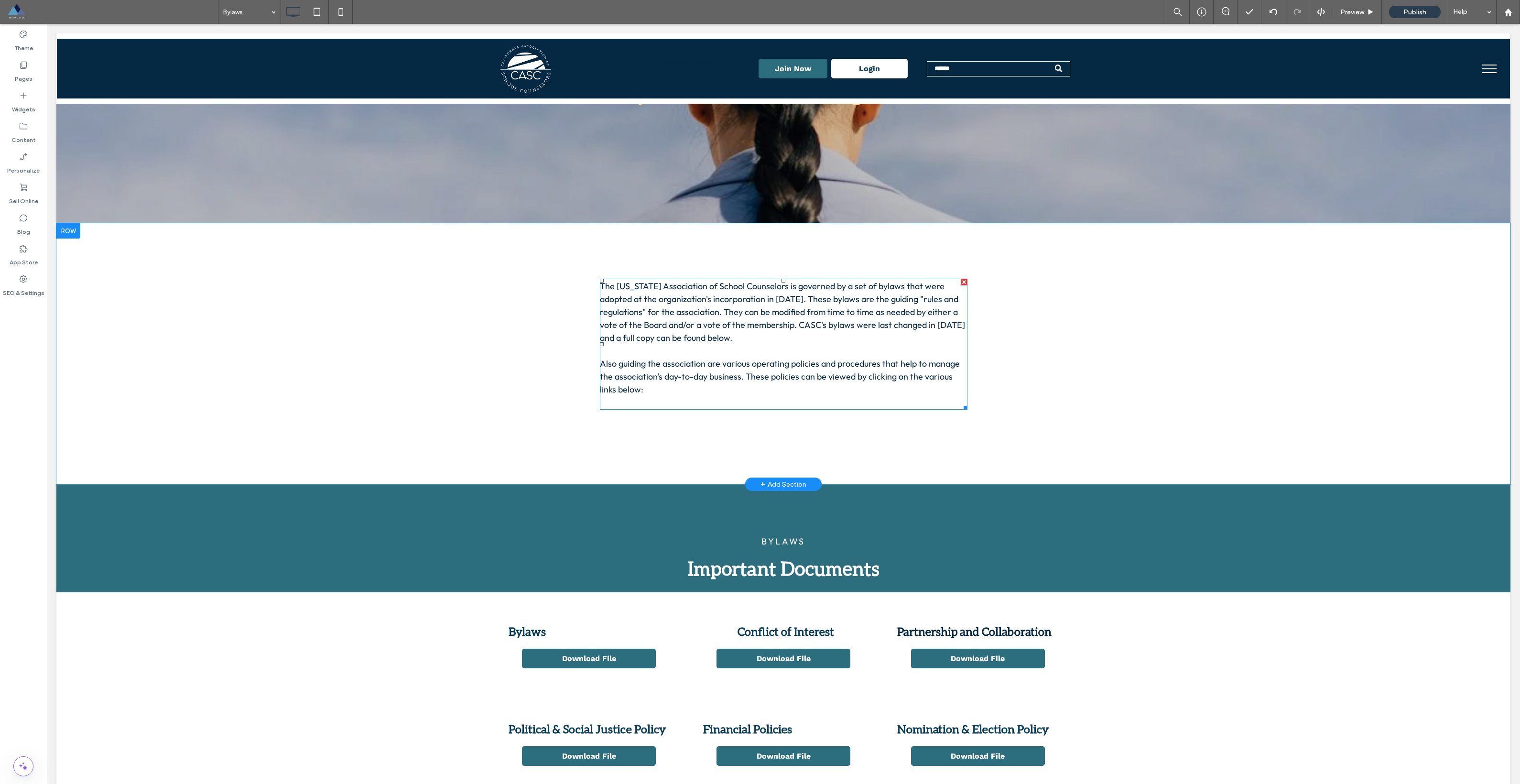
click at [832, 337] on p "The California Association of School Counselors is governed by a set of bylaws …" at bounding box center [784, 344] width 368 height 129
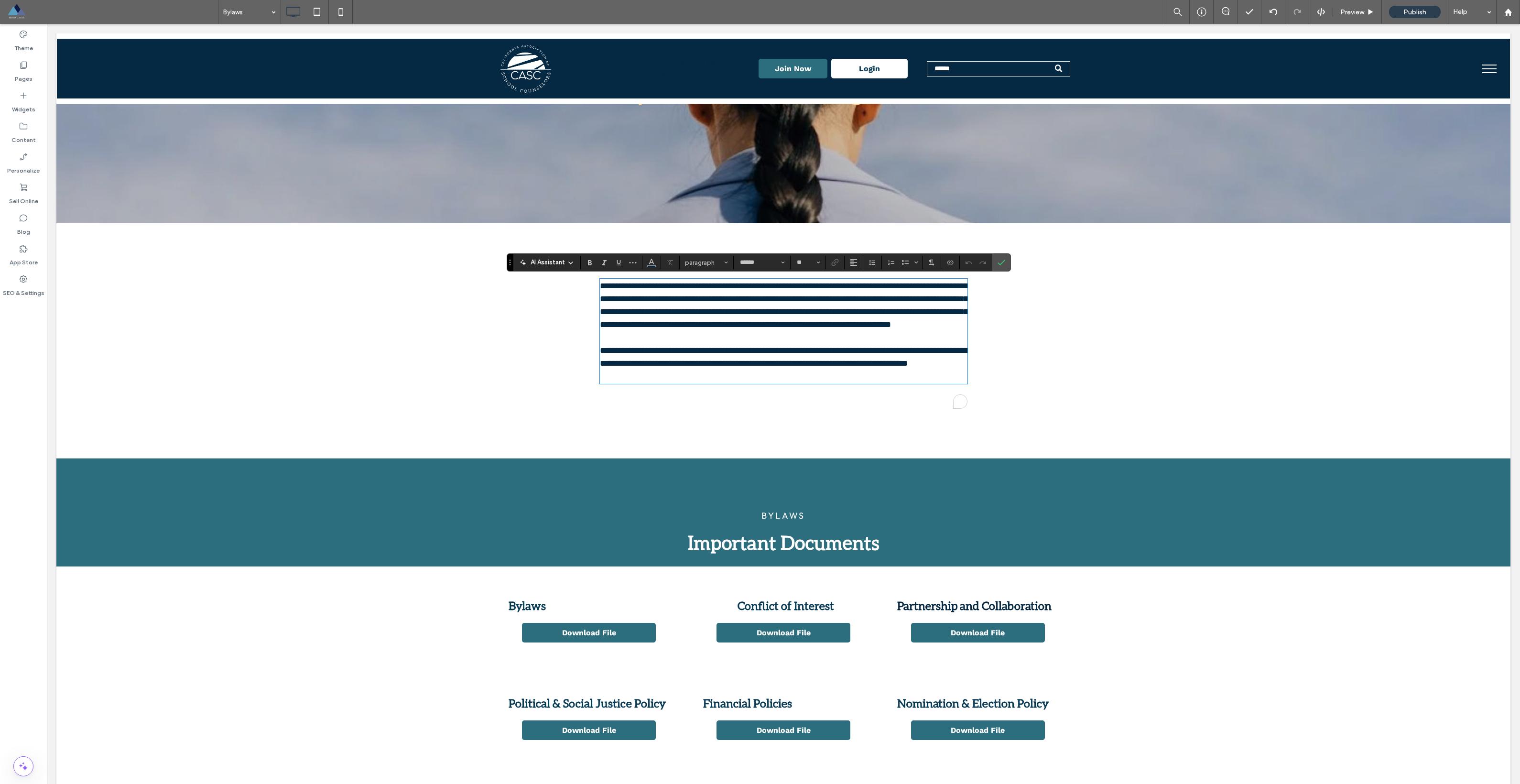
click at [832, 337] on p "**********" at bounding box center [784, 331] width 368 height 103
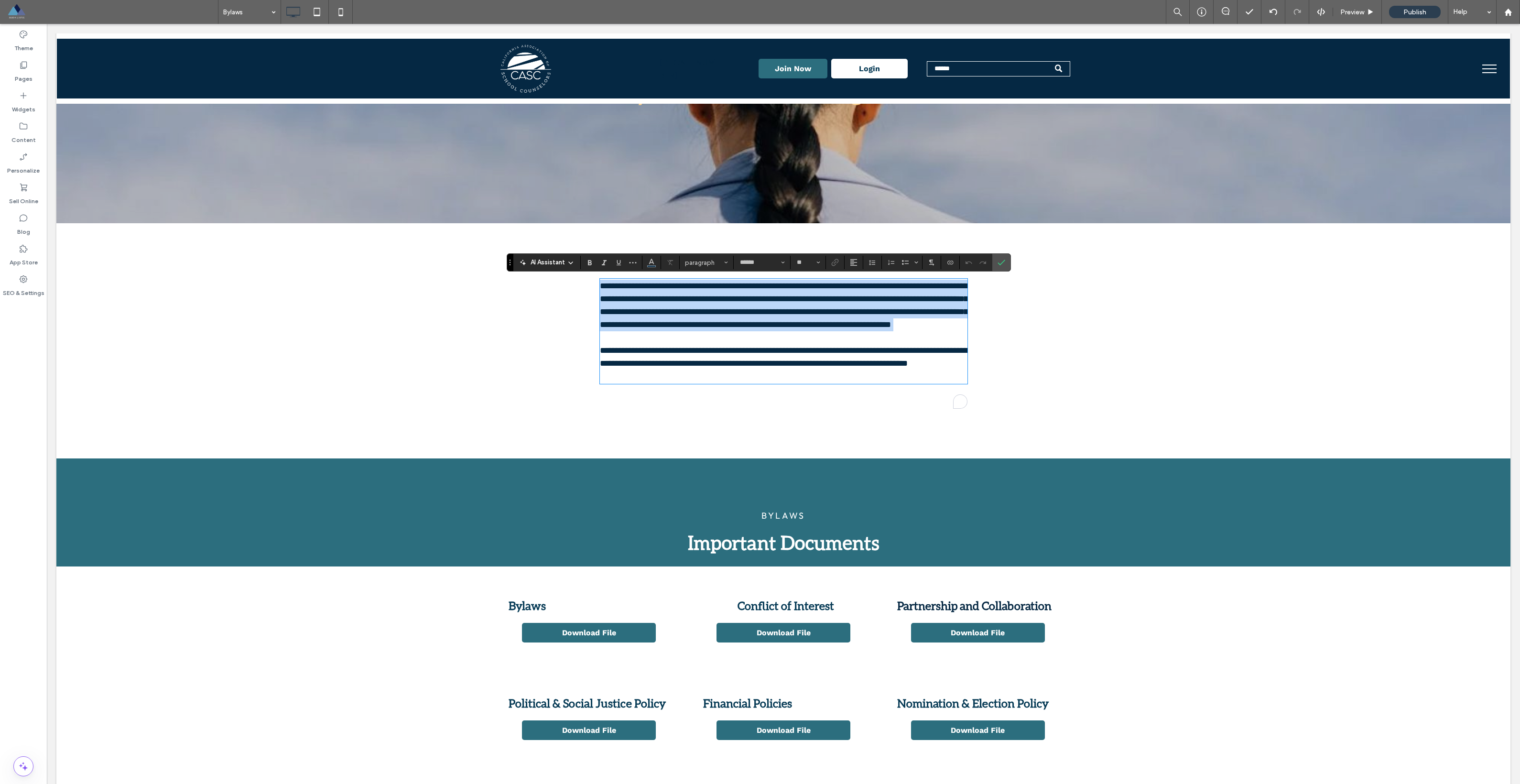
click at [832, 337] on p "**********" at bounding box center [784, 331] width 368 height 103
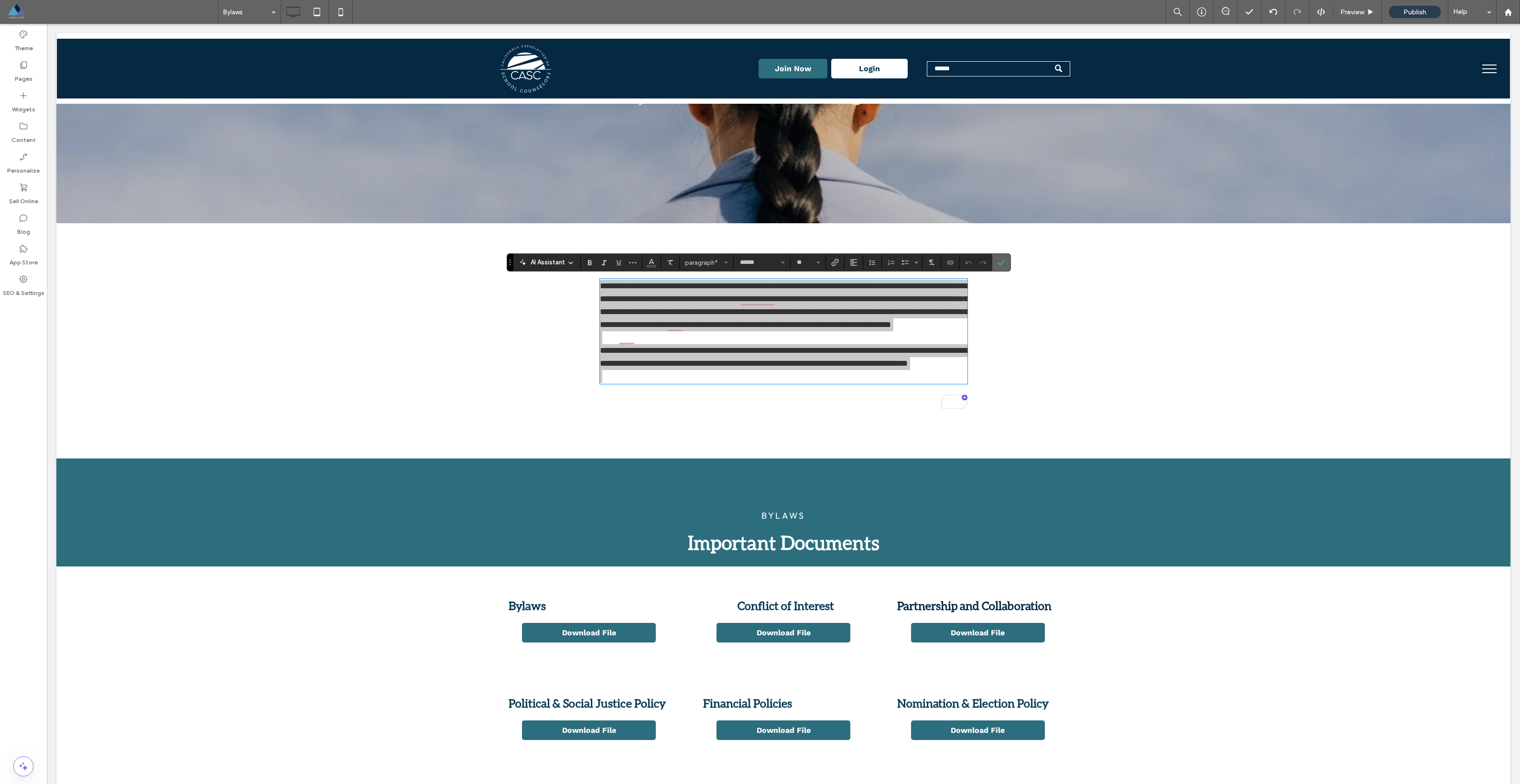
click at [1004, 265] on icon "Confirm" at bounding box center [1001, 262] width 8 height 8
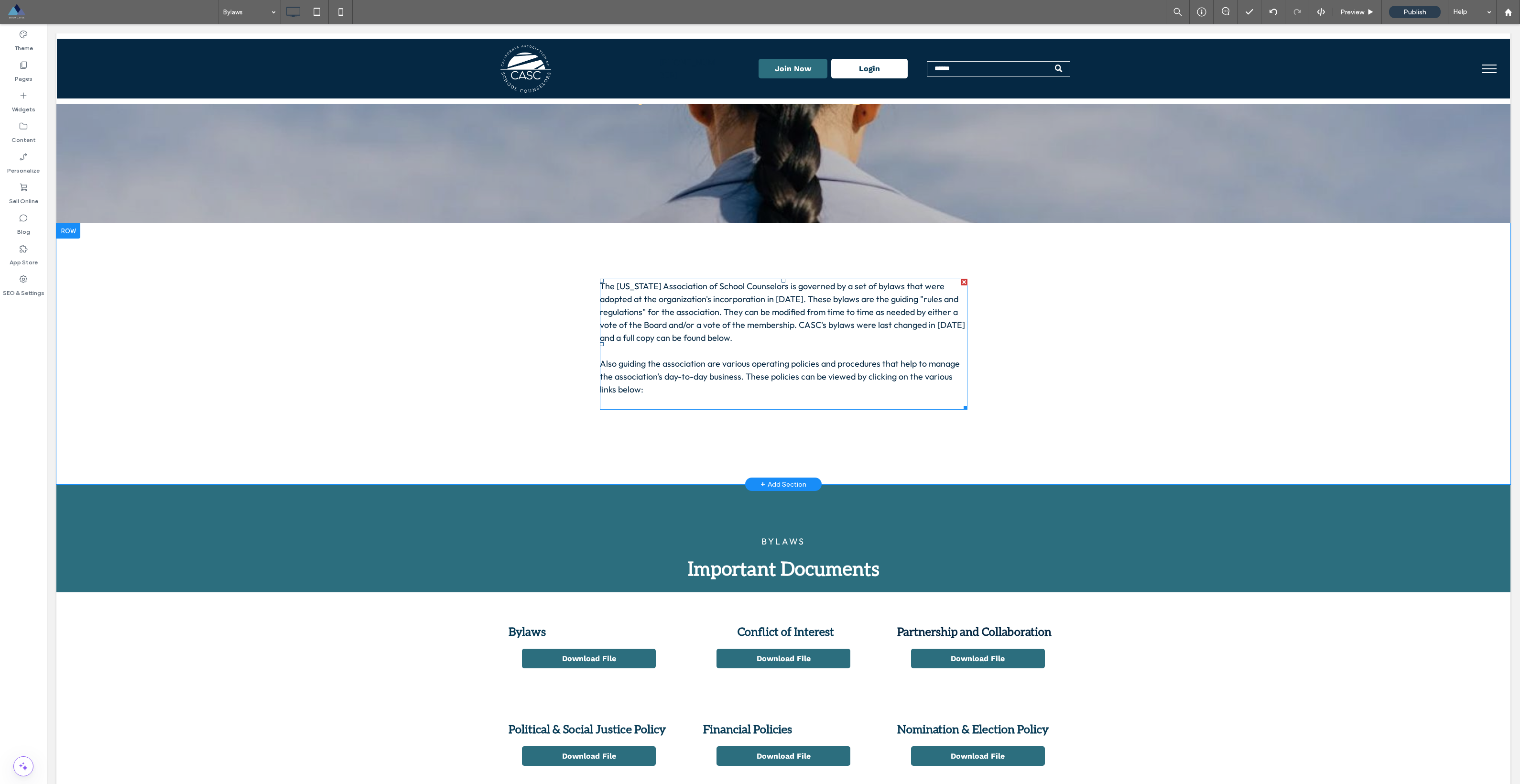
scroll to position [0, 0]
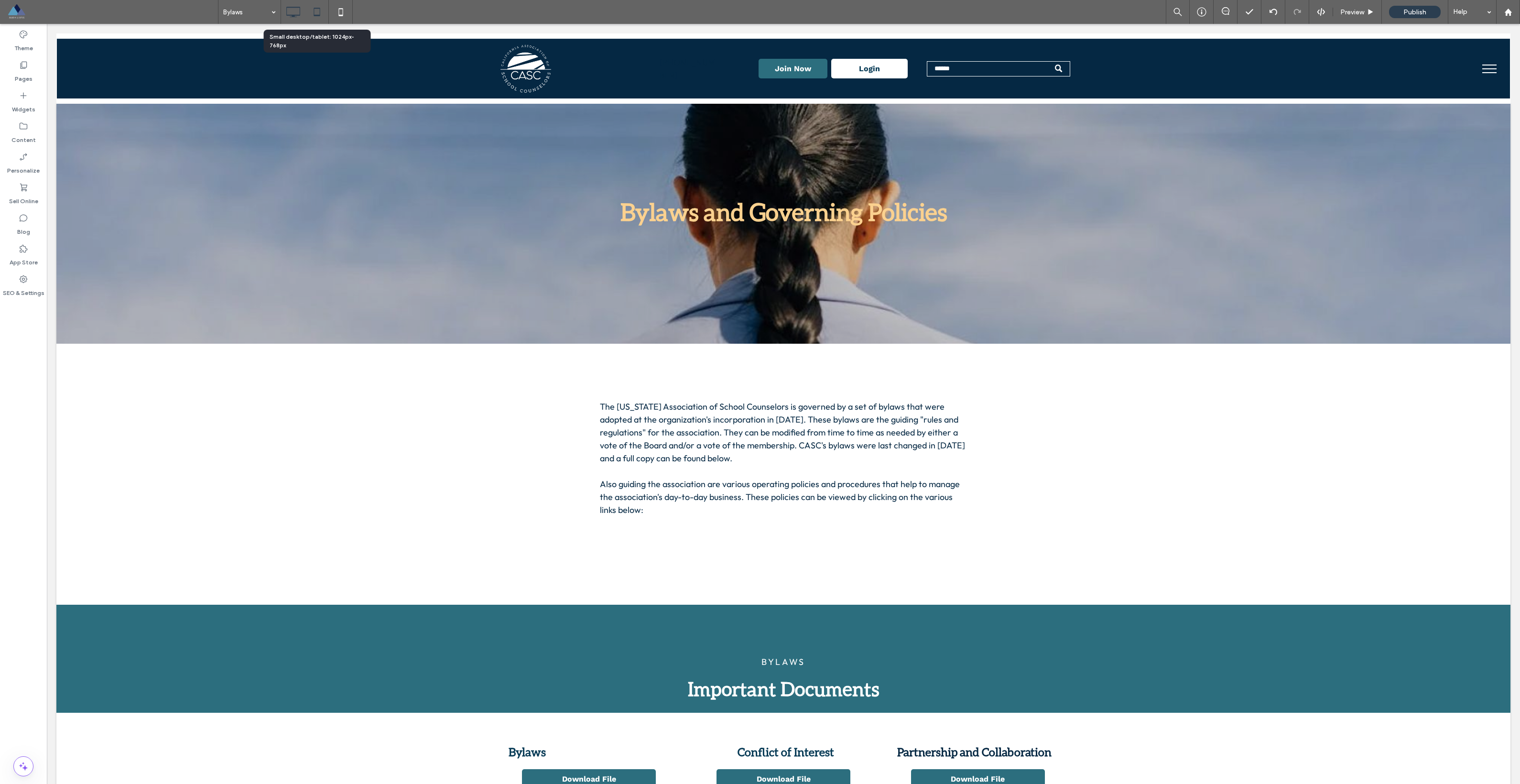
click at [314, 12] on use at bounding box center [316, 12] width 6 height 8
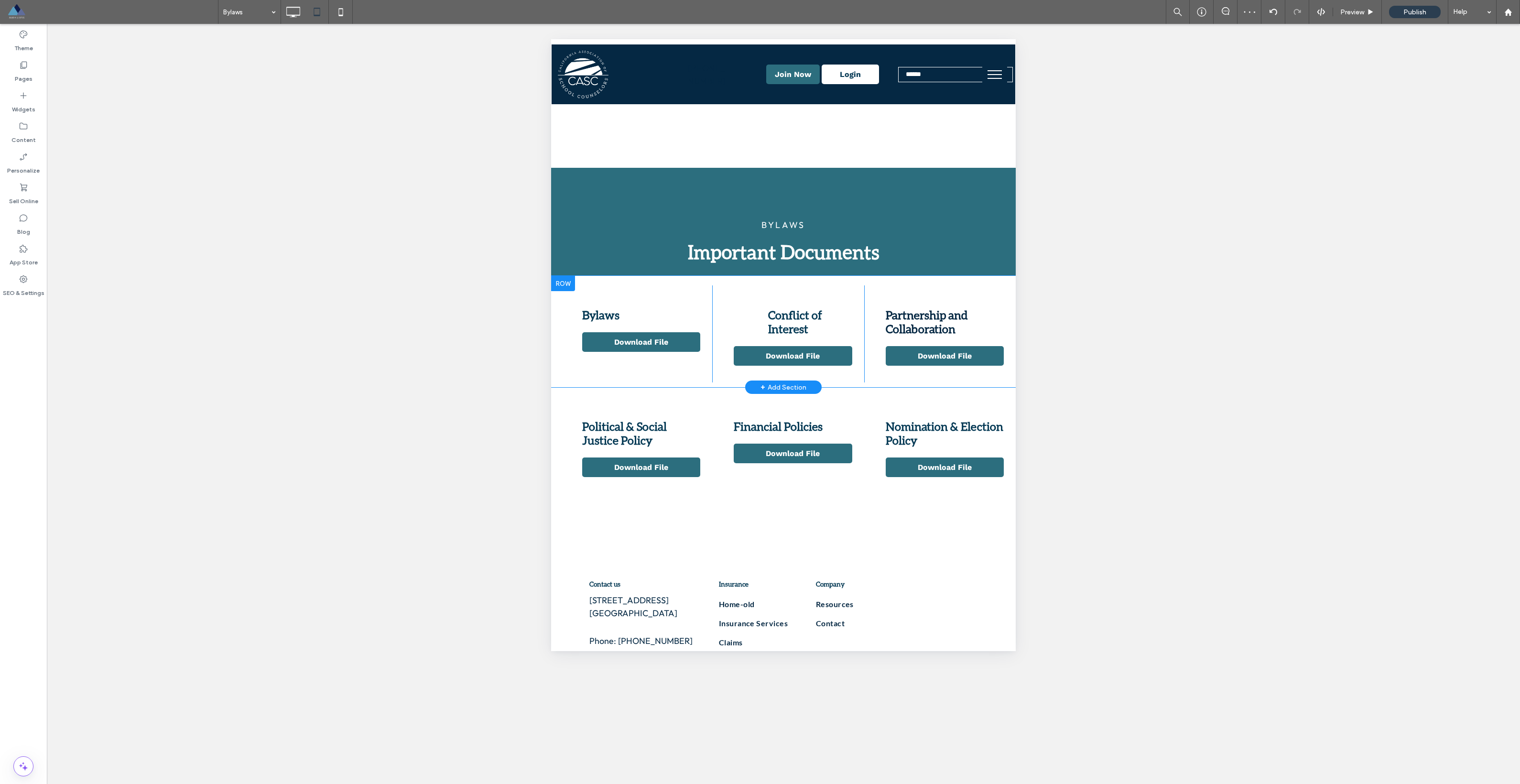
scroll to position [561, 0]
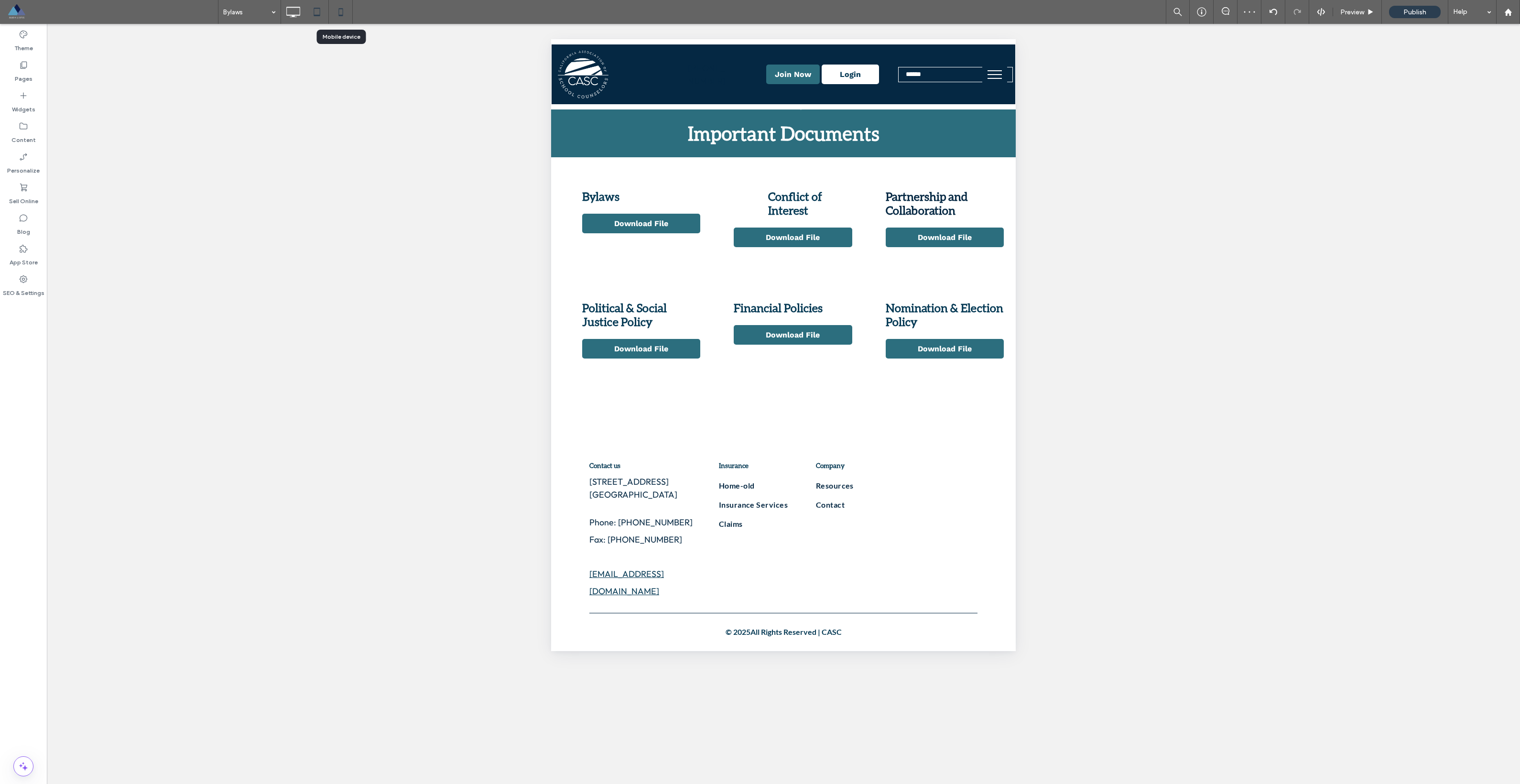
click at [340, 8] on icon at bounding box center [340, 12] width 19 height 19
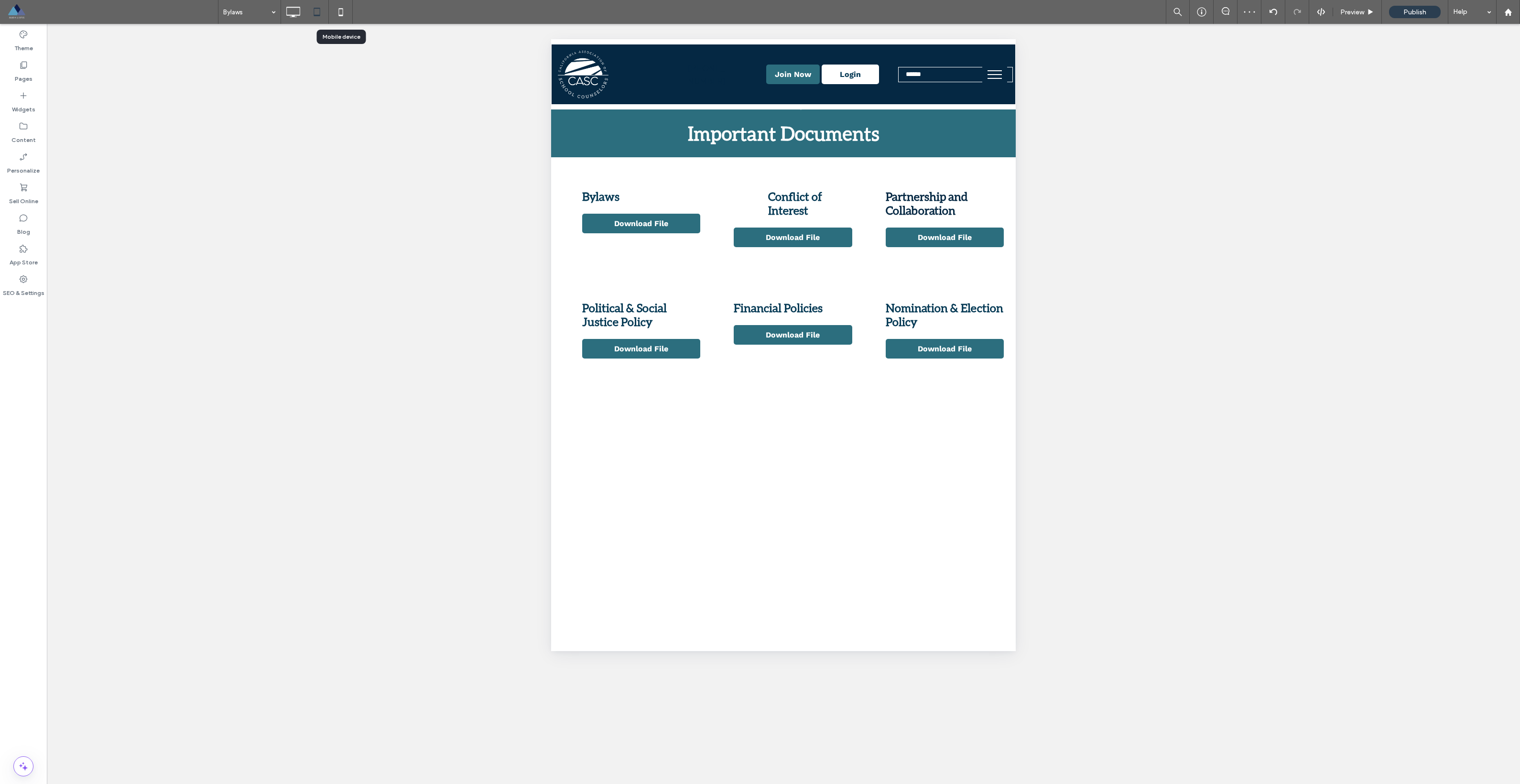
scroll to position [0, 0]
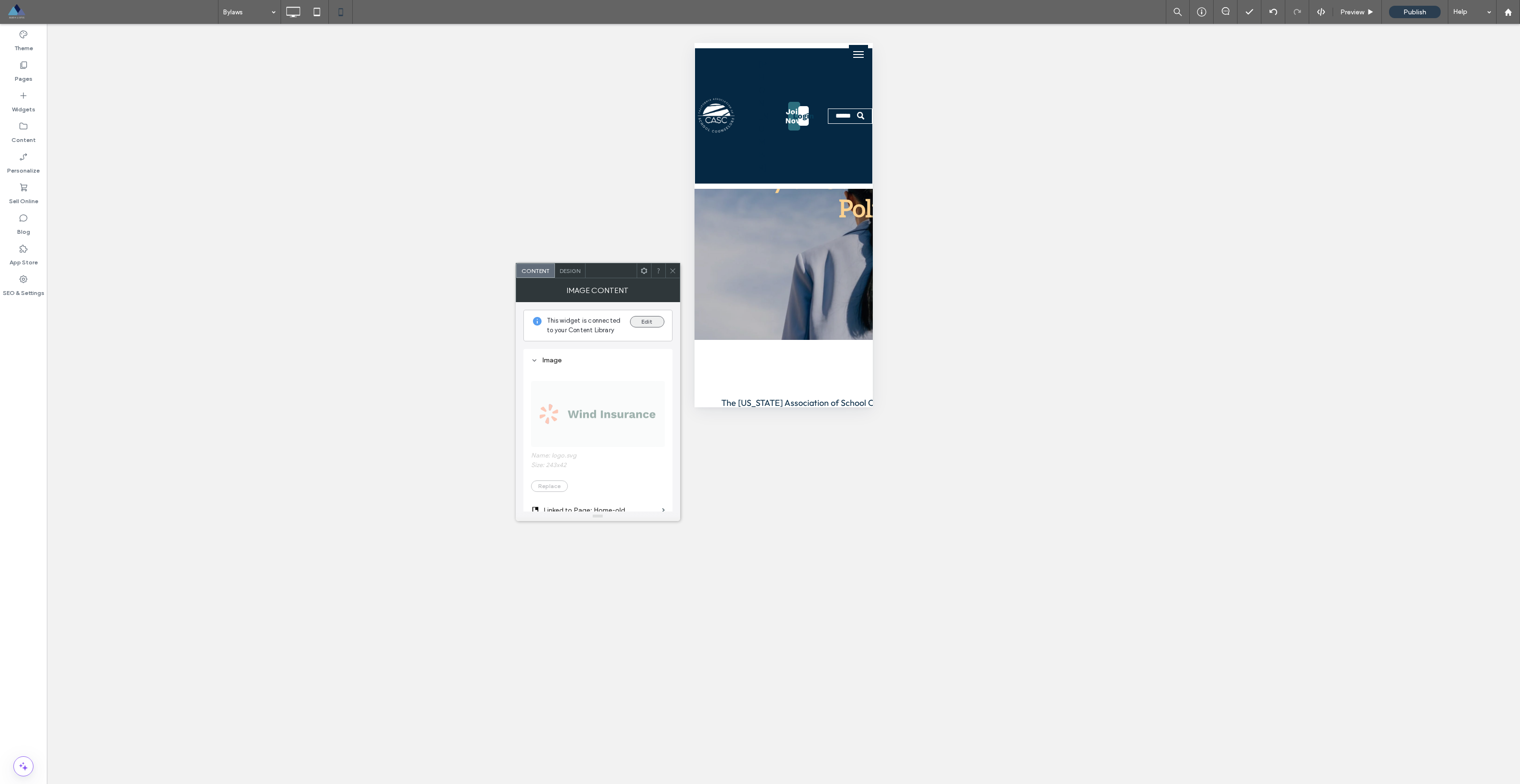
click at [635, 321] on button "Edit" at bounding box center [647, 321] width 34 height 11
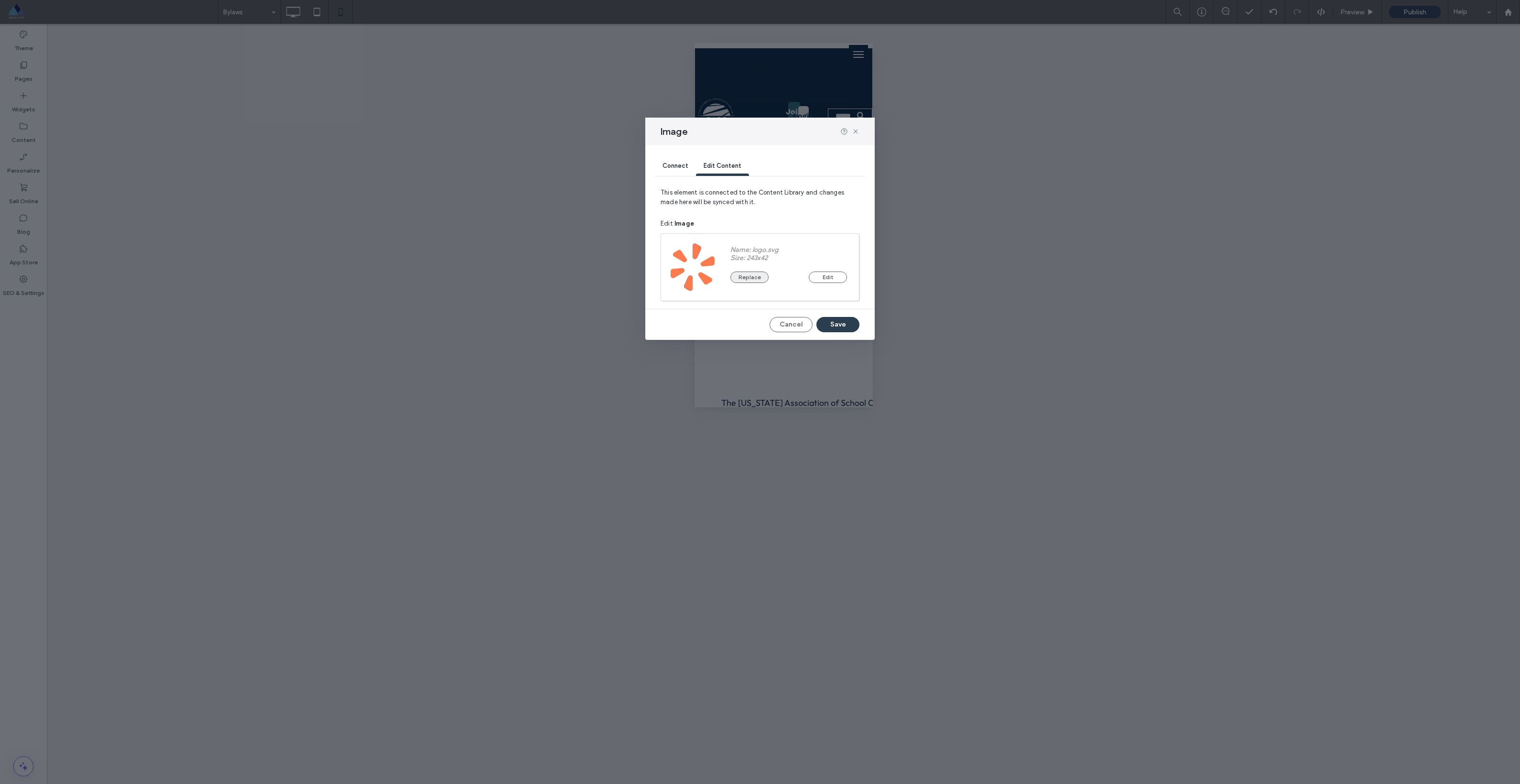
click at [752, 276] on button "Replace" at bounding box center [749, 277] width 38 height 11
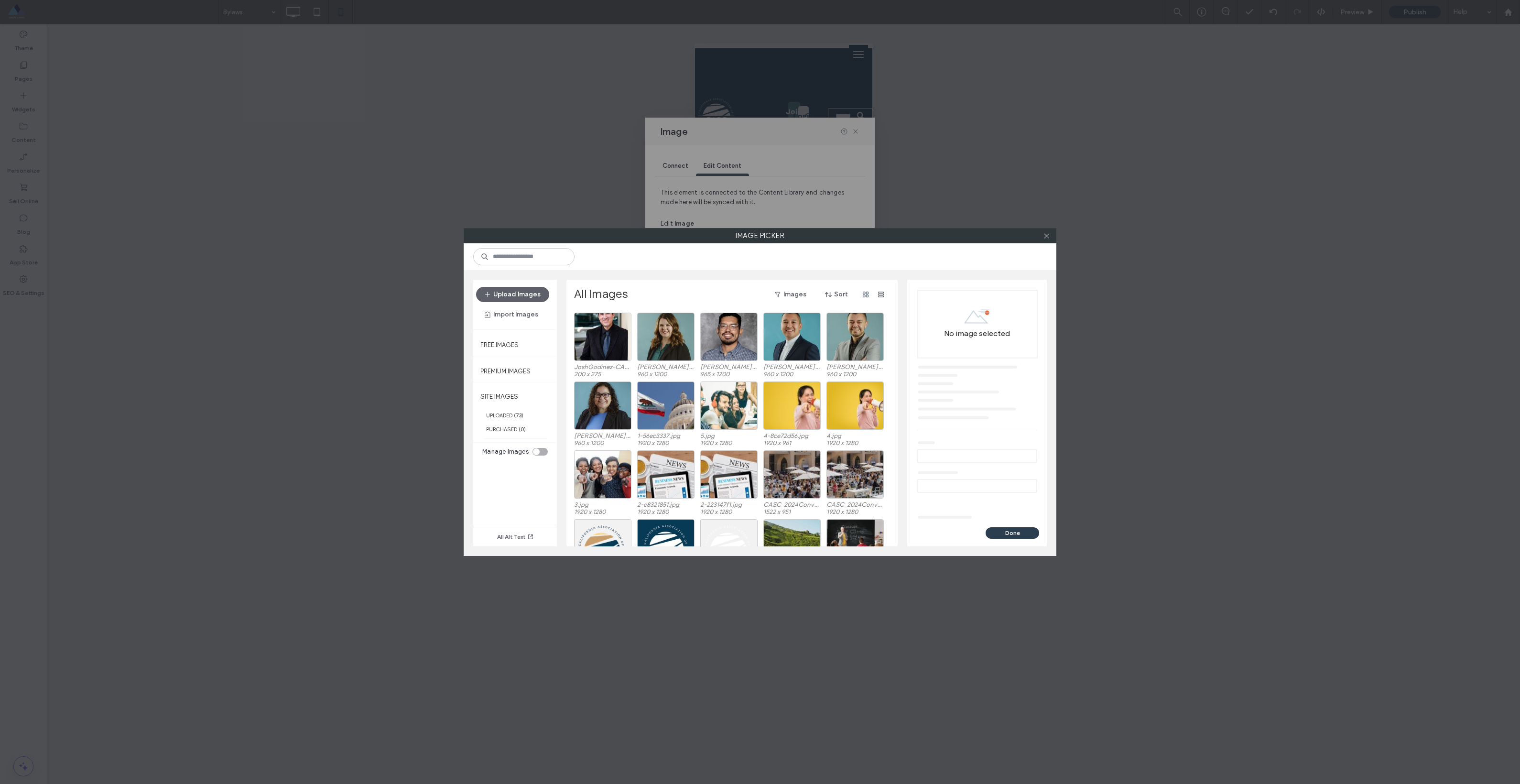
scroll to position [275, 0]
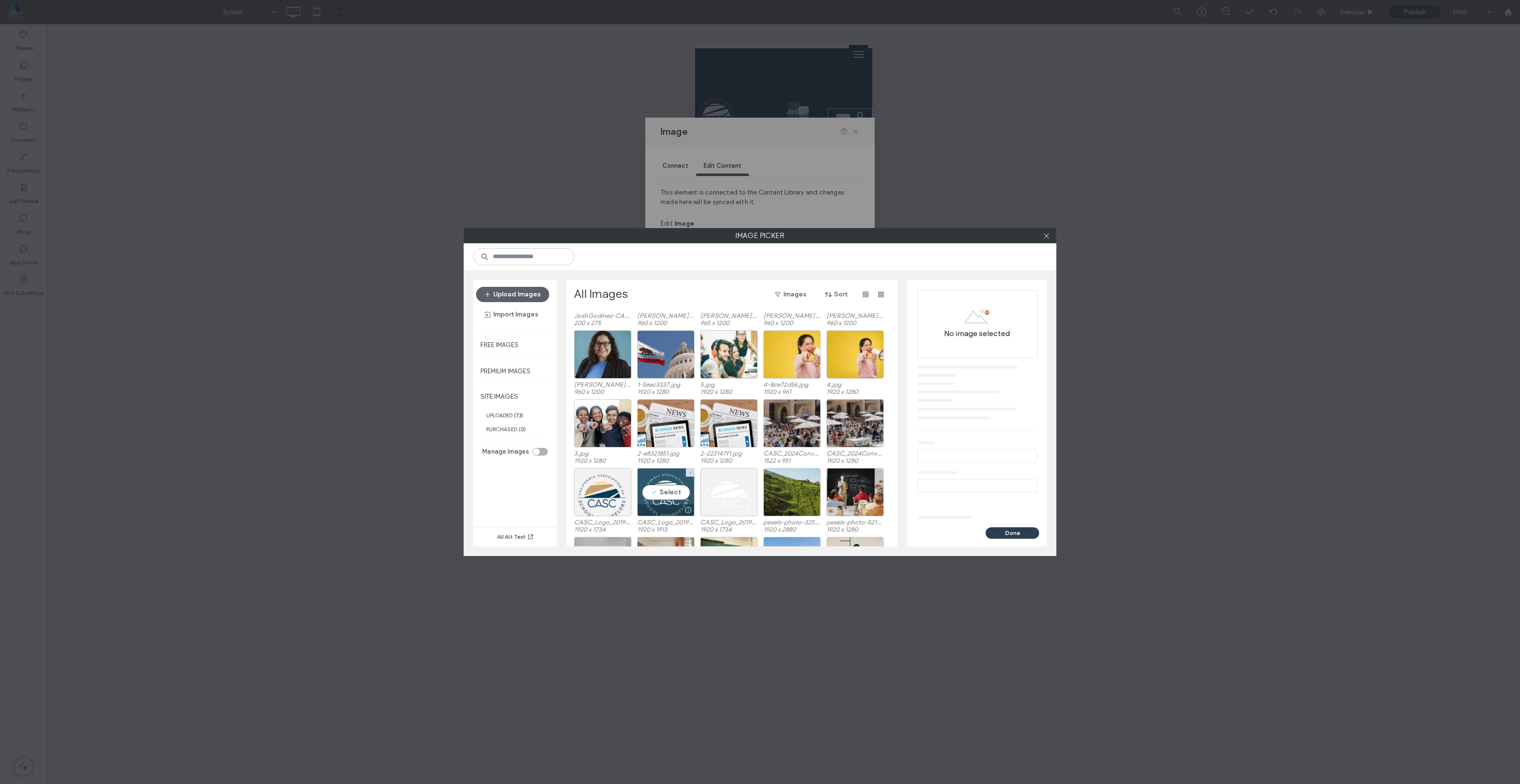
click at [666, 494] on div "Select" at bounding box center [666, 492] width 57 height 48
click at [1019, 535] on button "Done" at bounding box center [1012, 532] width 54 height 11
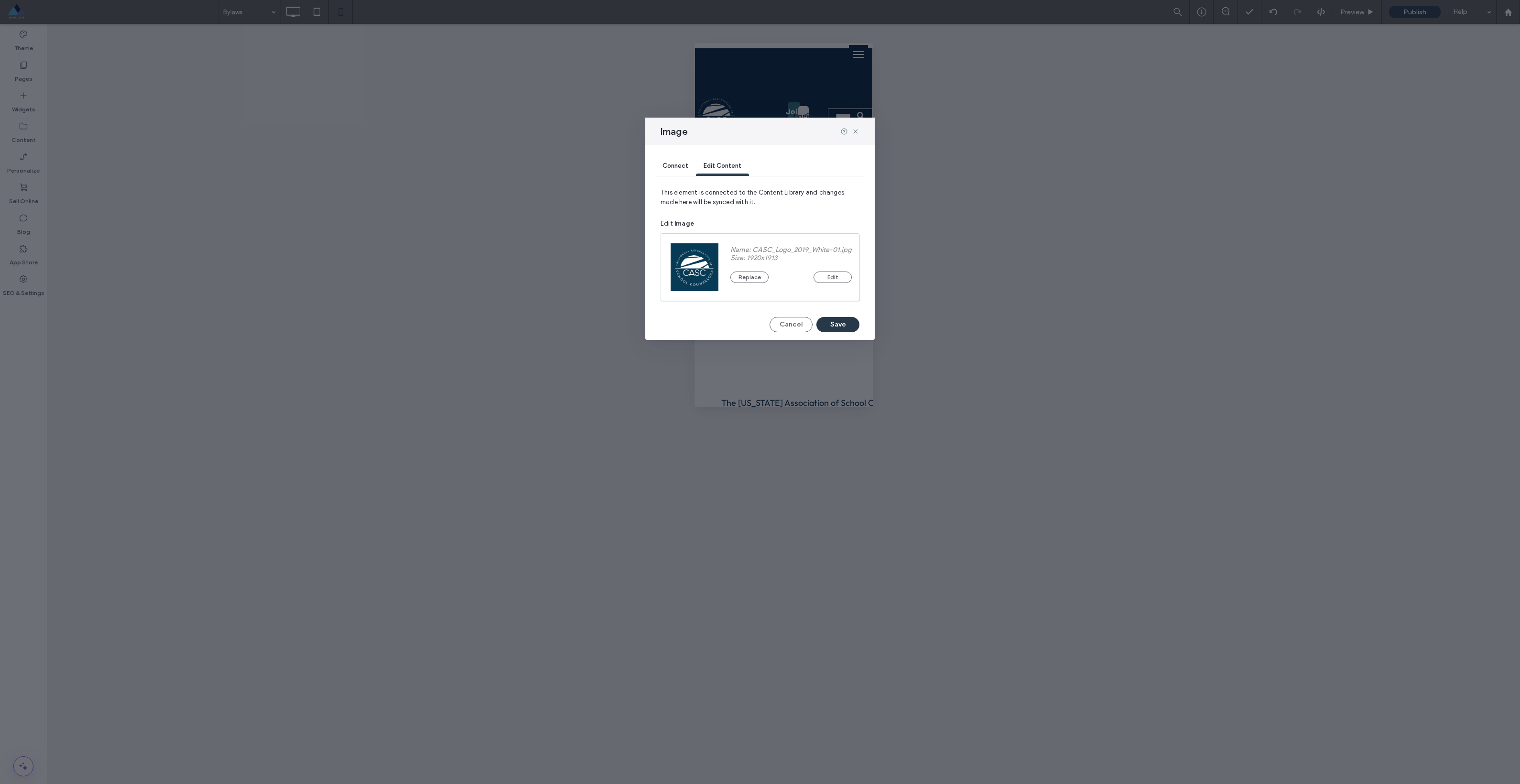
click at [828, 330] on button "Save" at bounding box center [838, 324] width 43 height 15
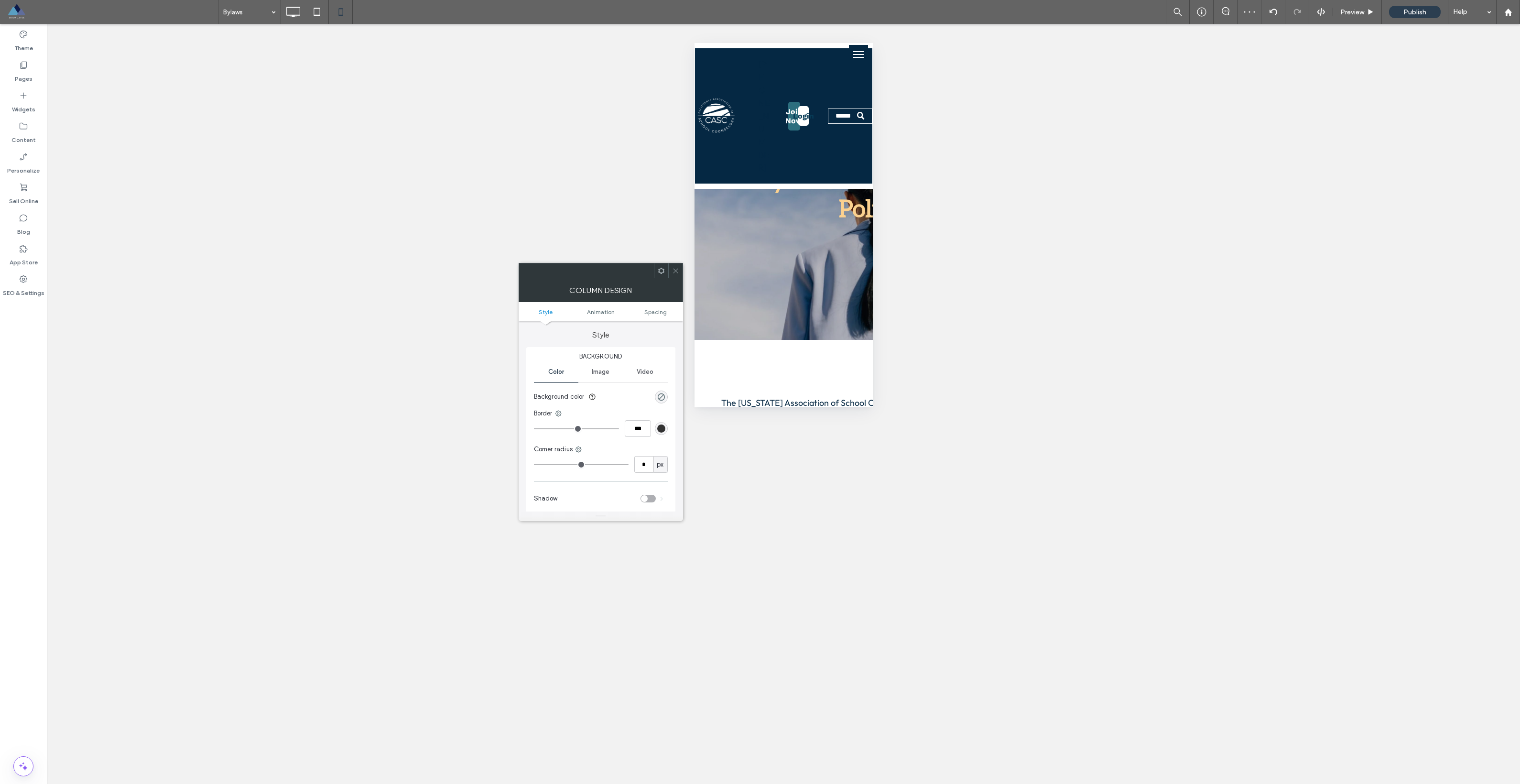
click at [976, 208] on div "Unhide? Yes" at bounding box center [783, 404] width 1473 height 760
click at [677, 271] on icon at bounding box center [676, 271] width 7 height 7
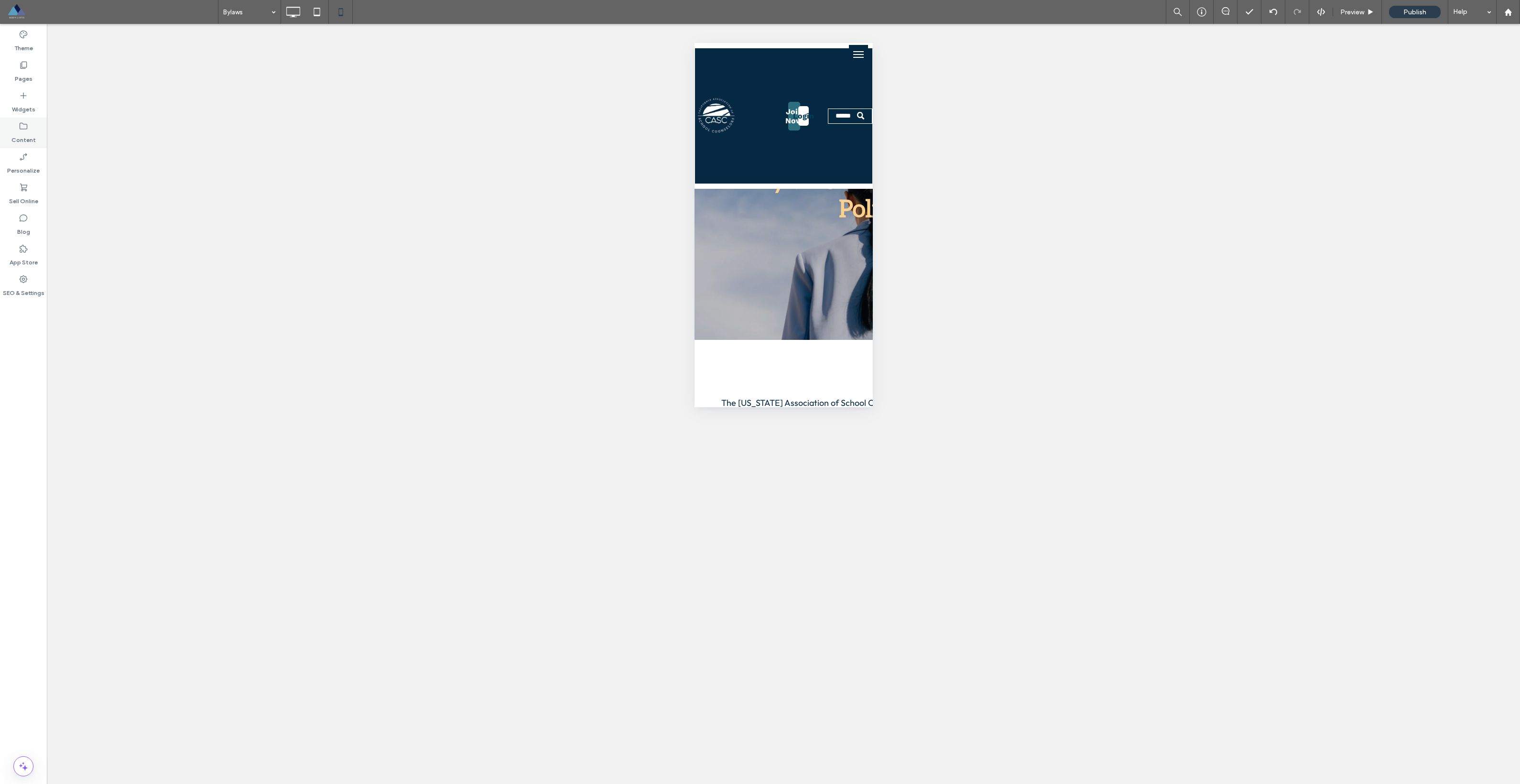
click at [19, 126] on icon at bounding box center [24, 126] width 9 height 9
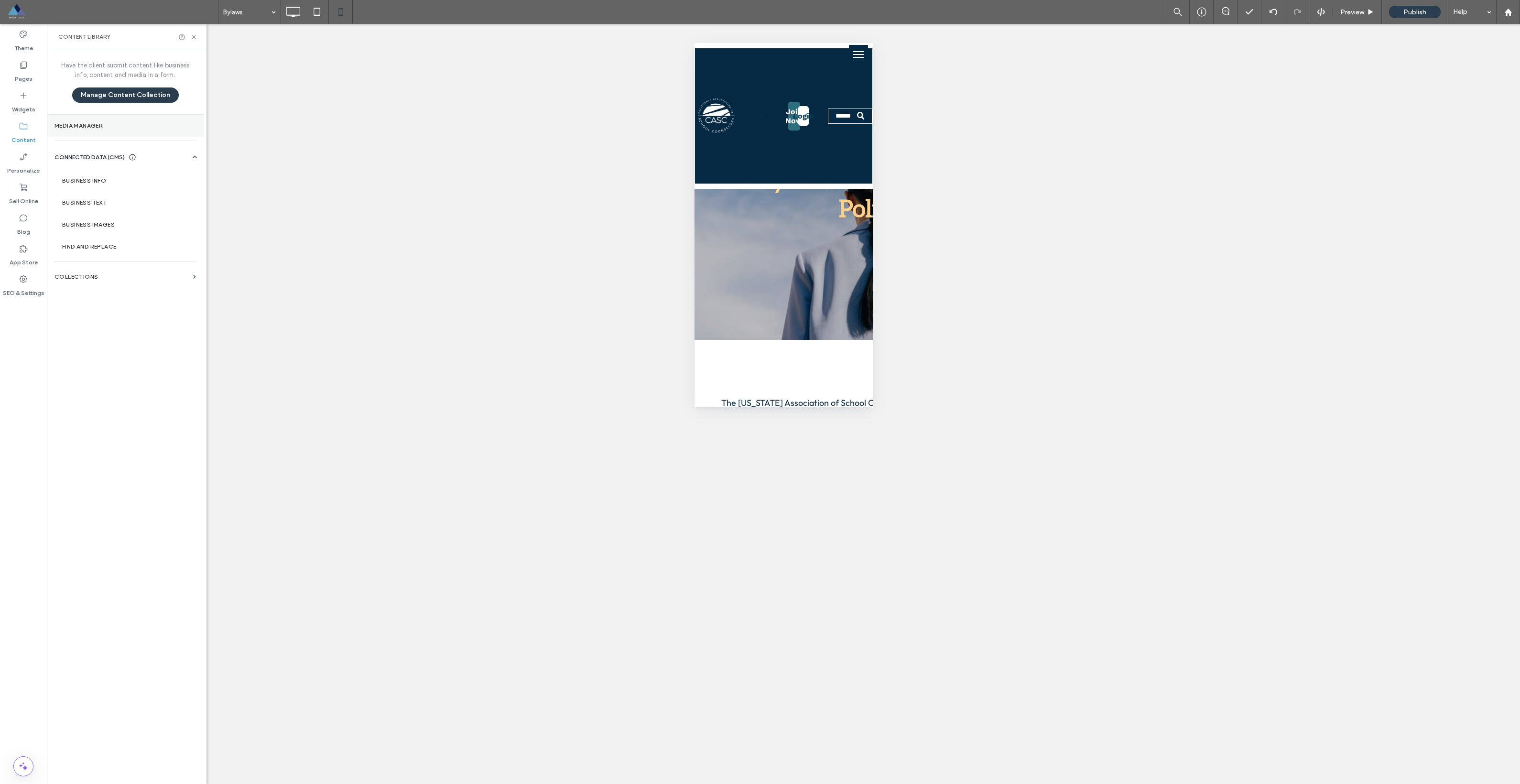
click at [83, 126] on label "Media Manager" at bounding box center [125, 125] width 142 height 6
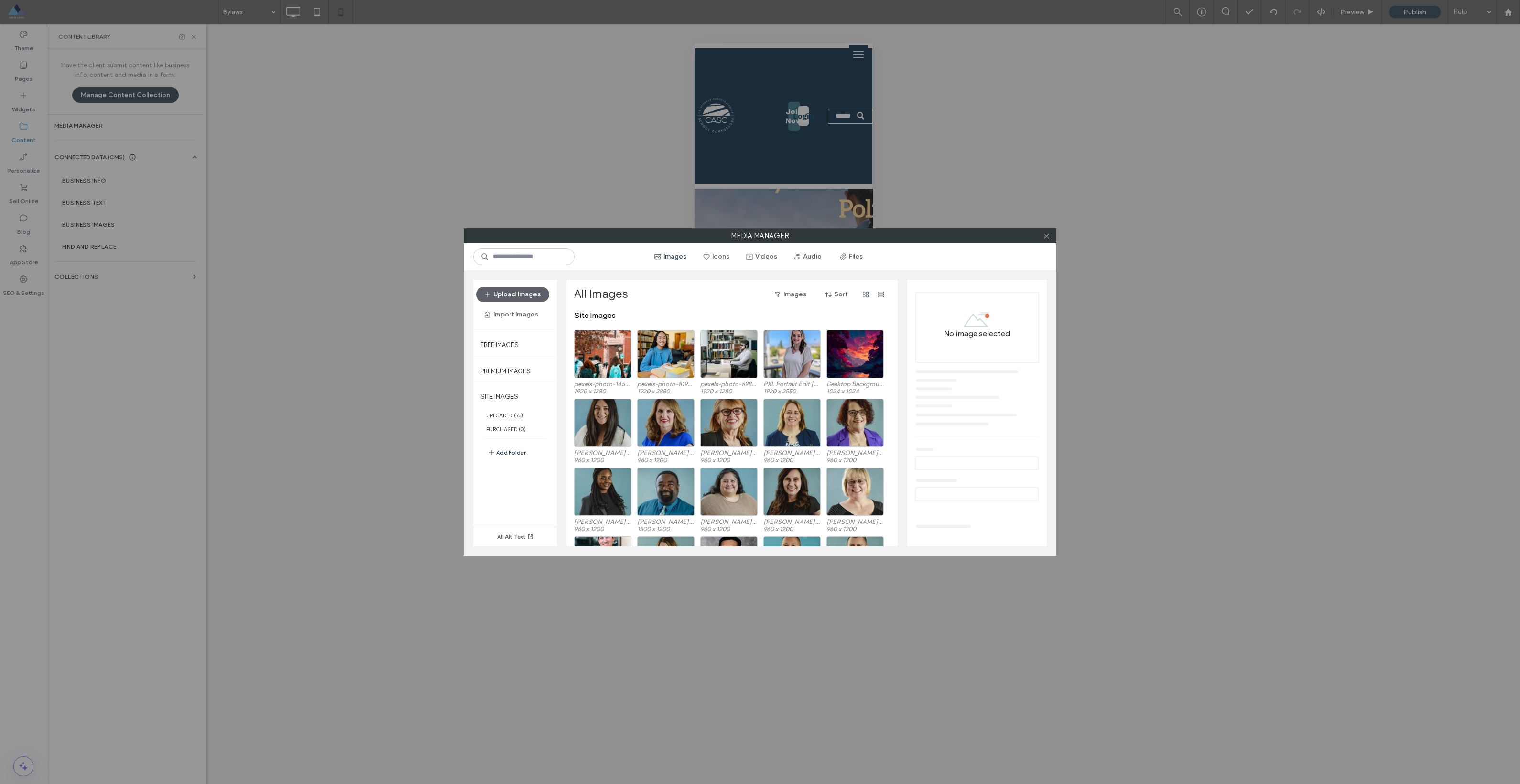
click at [733, 309] on div "All Images Images Sort" at bounding box center [731, 298] width 315 height 24
click at [506, 452] on button "Add Folder" at bounding box center [506, 452] width 38 height 11
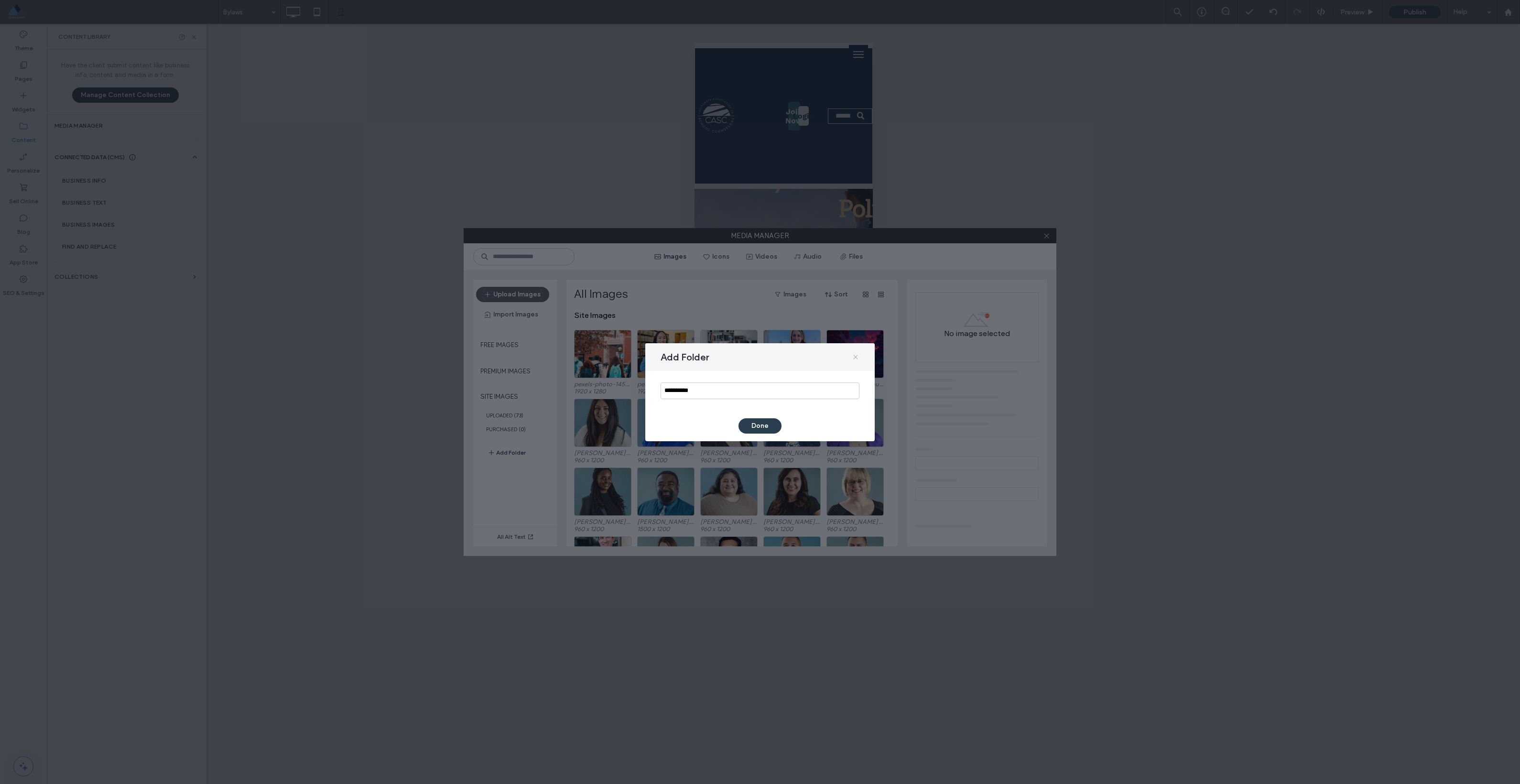
click at [853, 360] on icon at bounding box center [856, 357] width 8 height 8
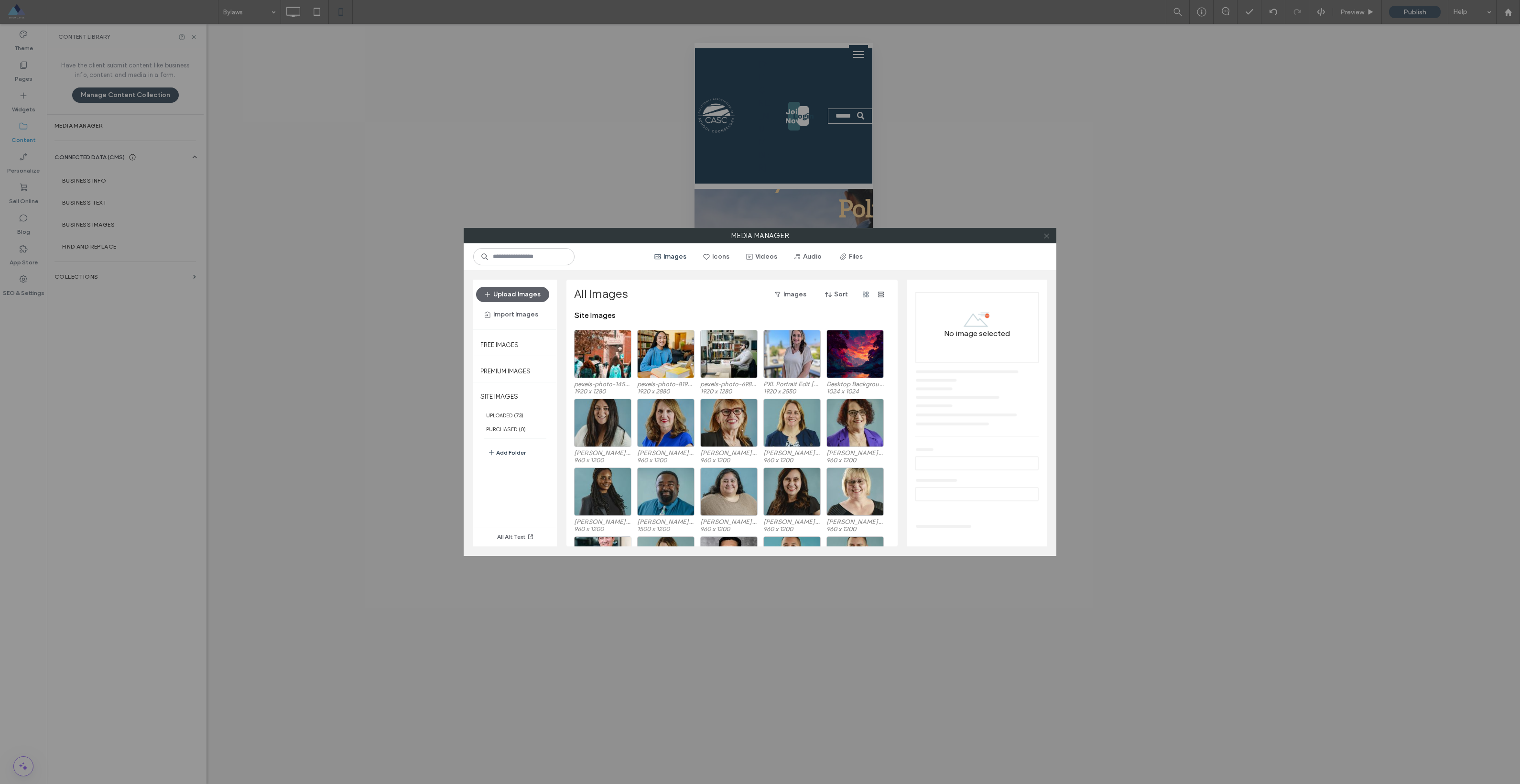
click at [1047, 237] on icon at bounding box center [1047, 236] width 7 height 7
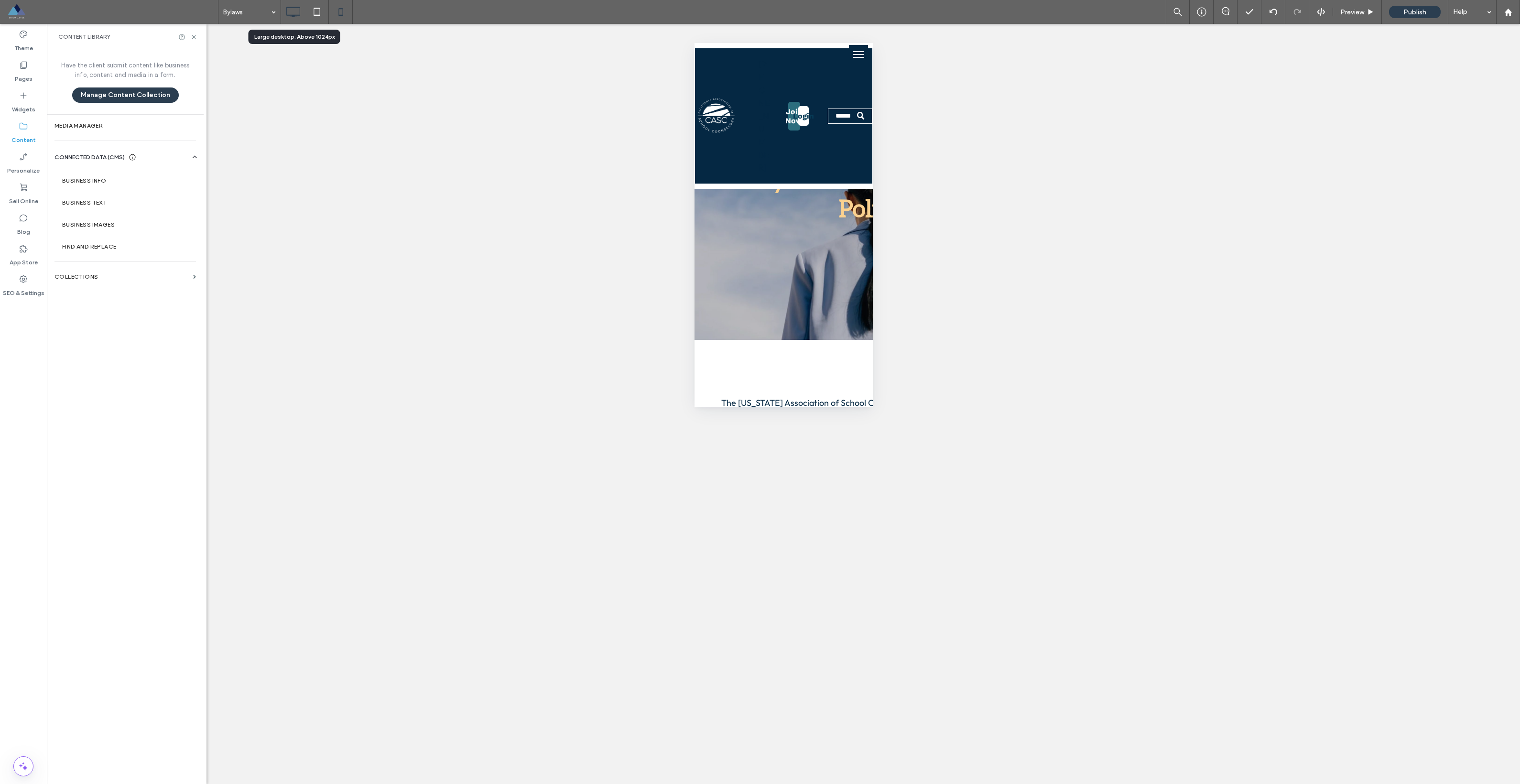
click at [296, 13] on icon at bounding box center [293, 12] width 19 height 19
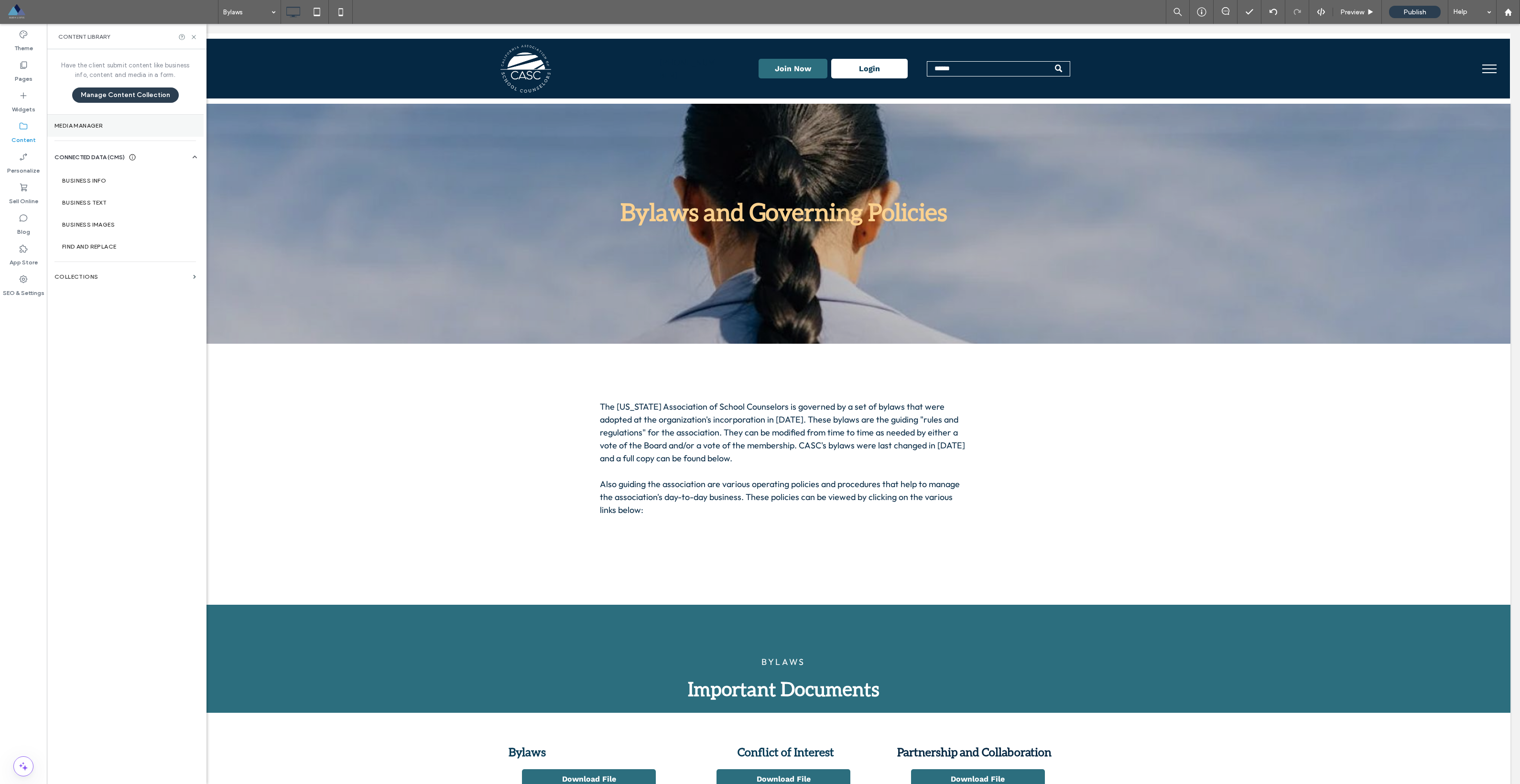
click at [71, 126] on label "Media Manager" at bounding box center [125, 125] width 142 height 6
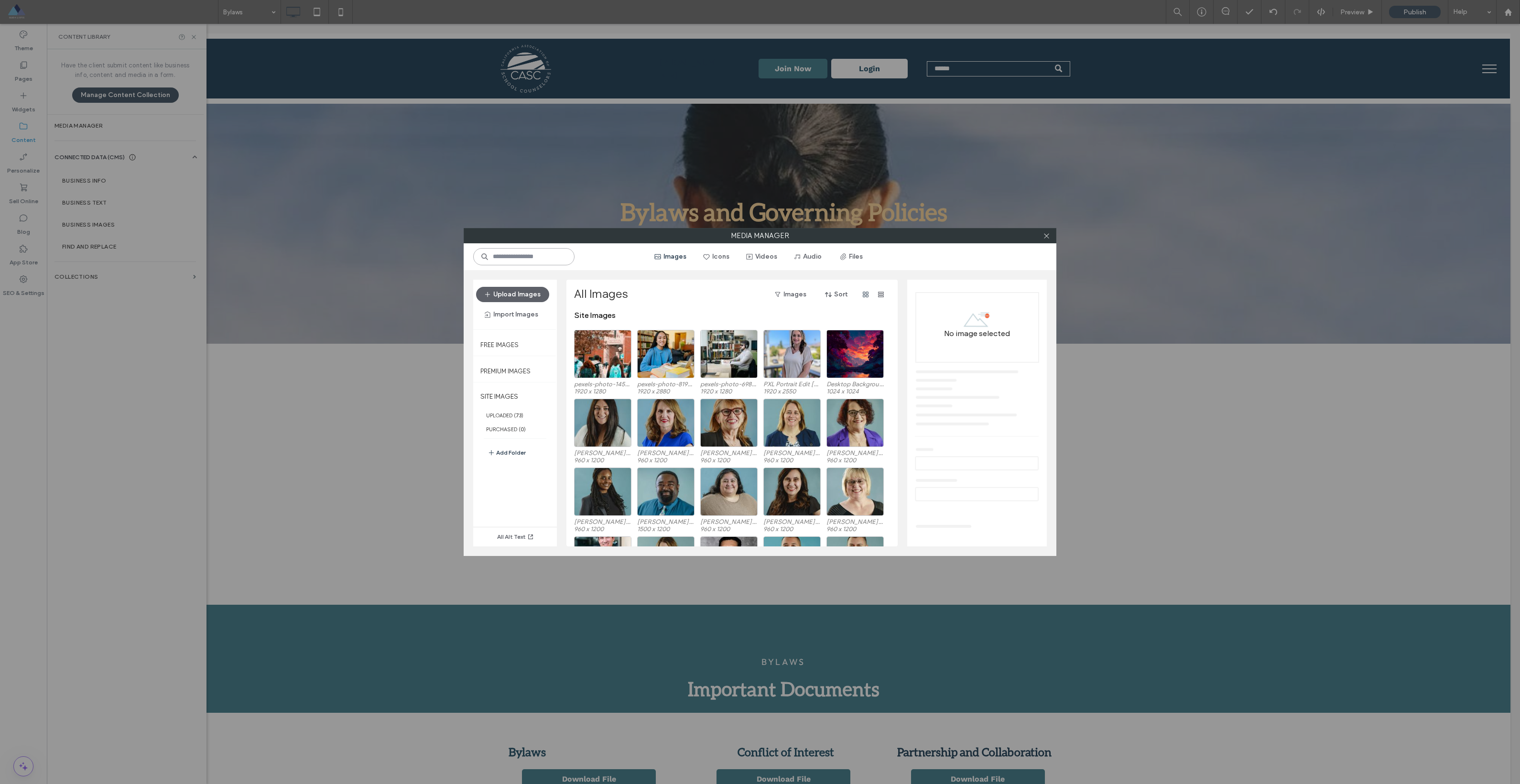
click at [506, 262] on input at bounding box center [524, 256] width 101 height 17
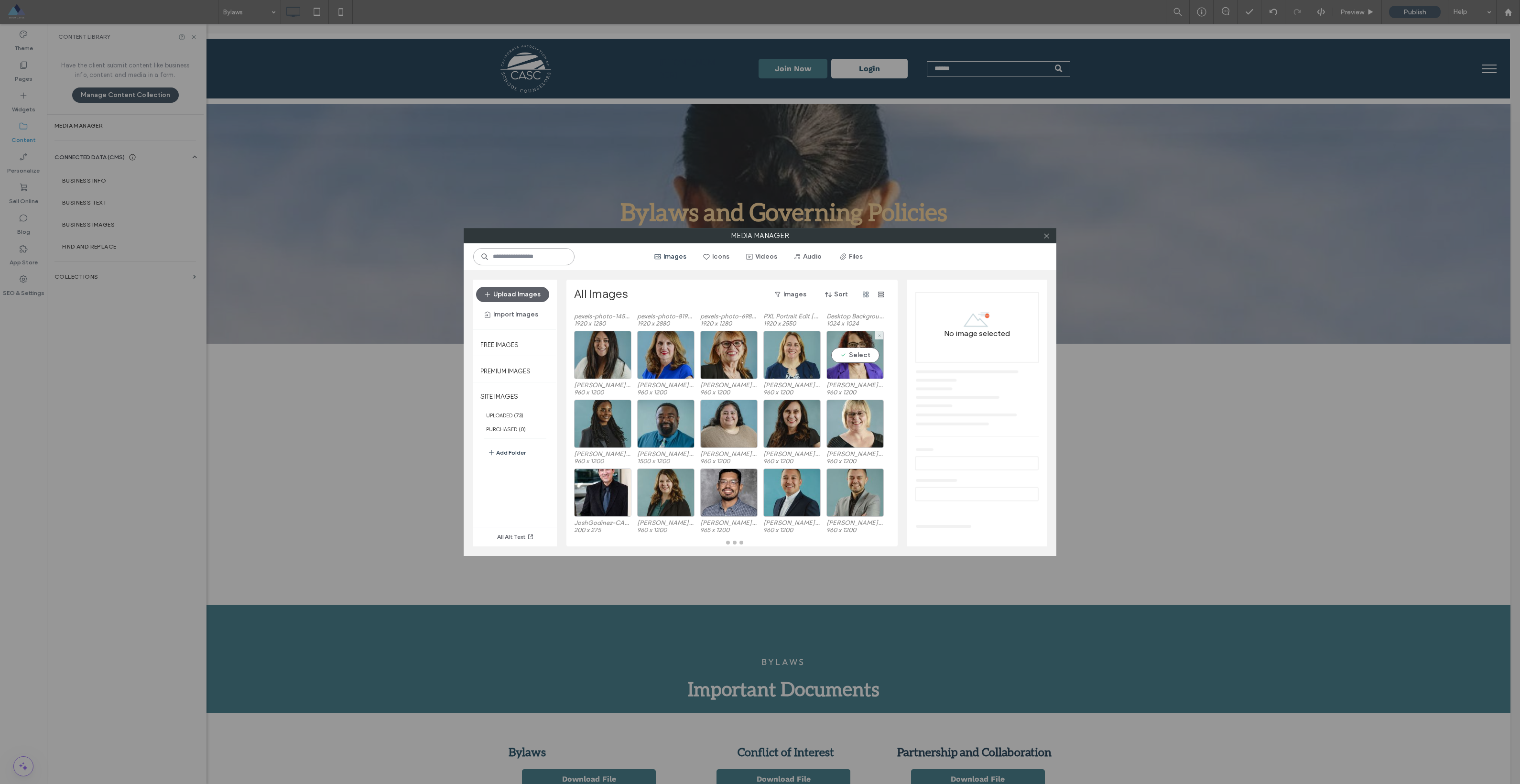
scroll to position [0, 0]
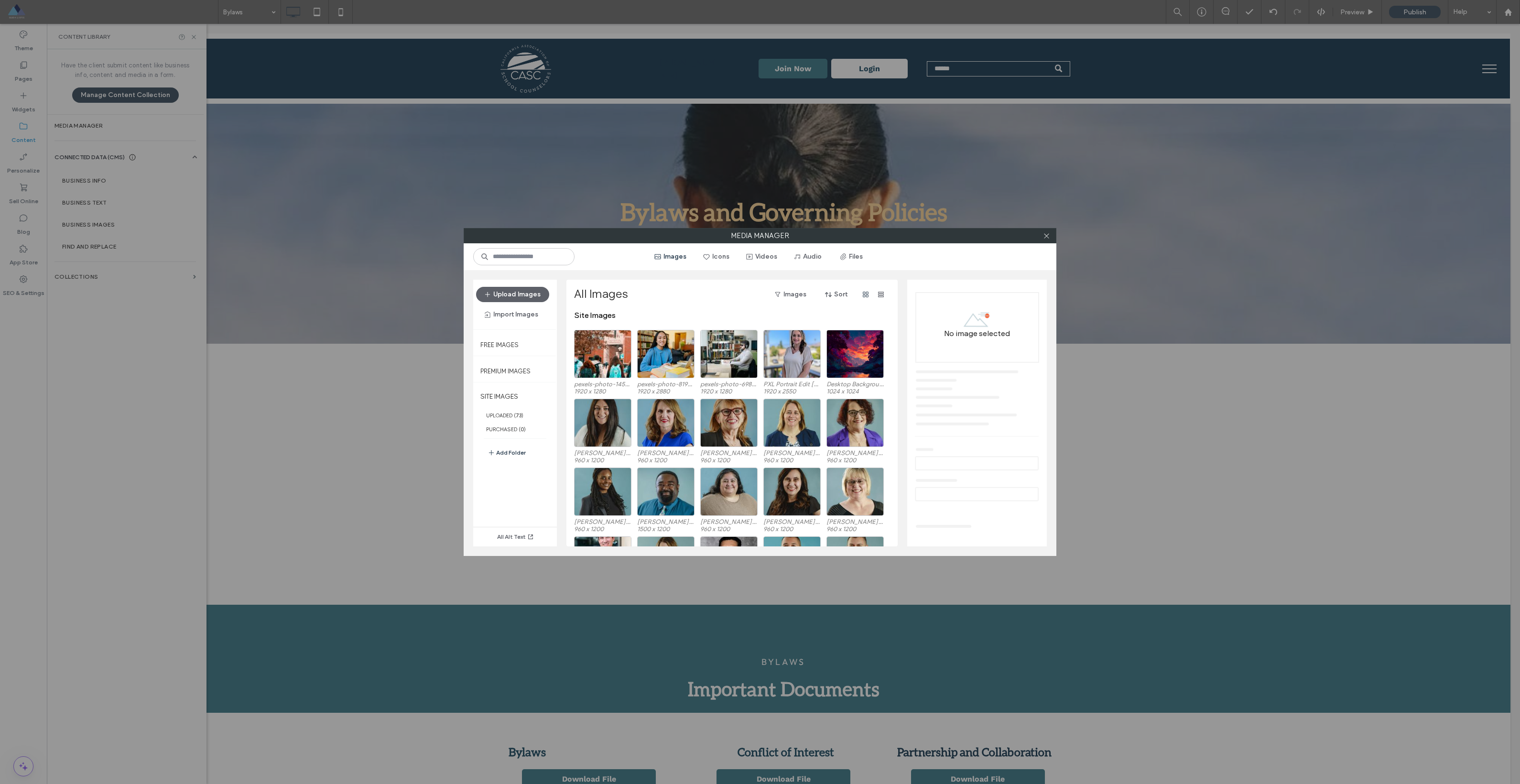
click at [1053, 235] on div at bounding box center [1046, 235] width 14 height 14
click at [1048, 235] on icon at bounding box center [1047, 236] width 7 height 7
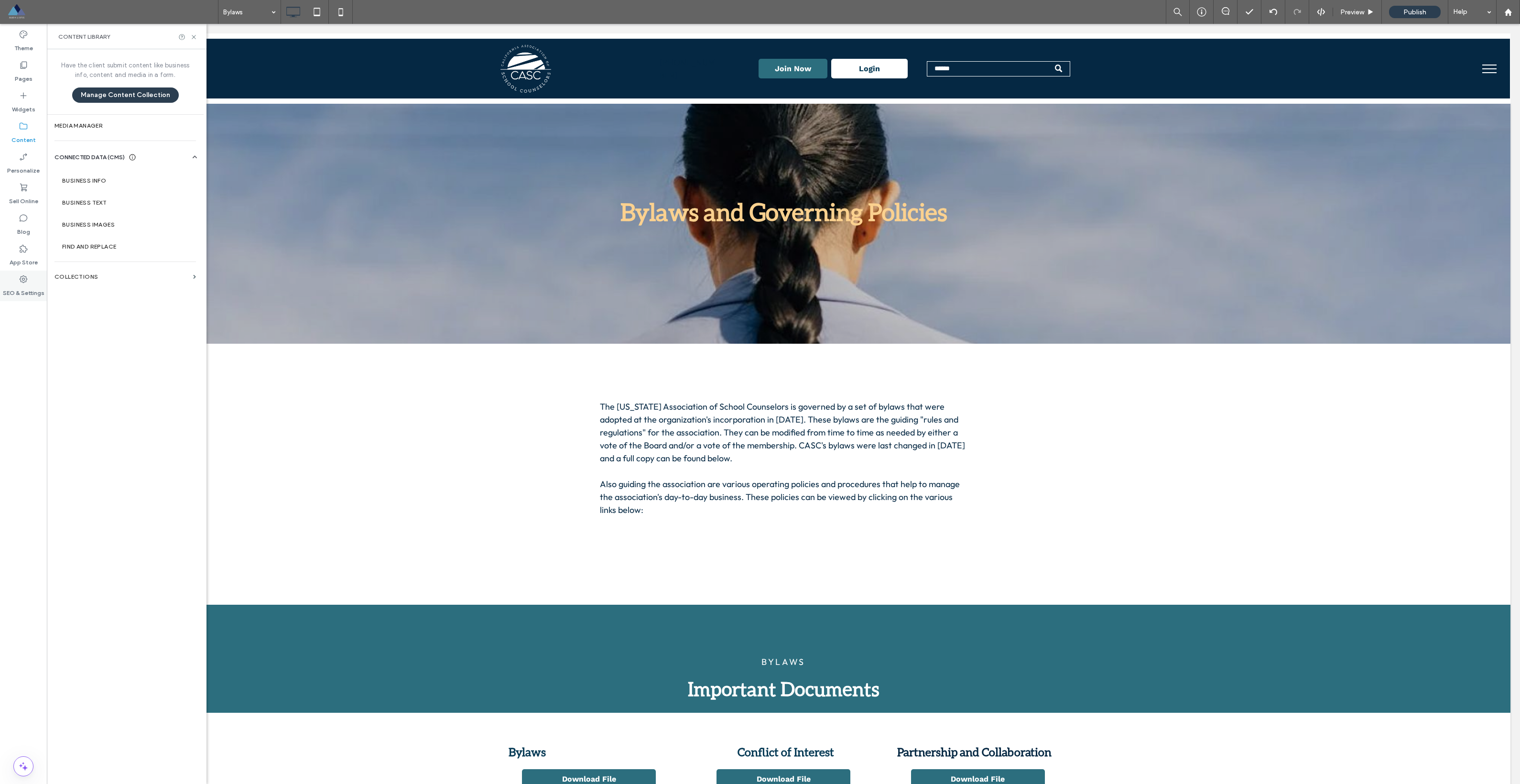
click at [41, 276] on div "SEO & Settings" at bounding box center [23, 286] width 47 height 31
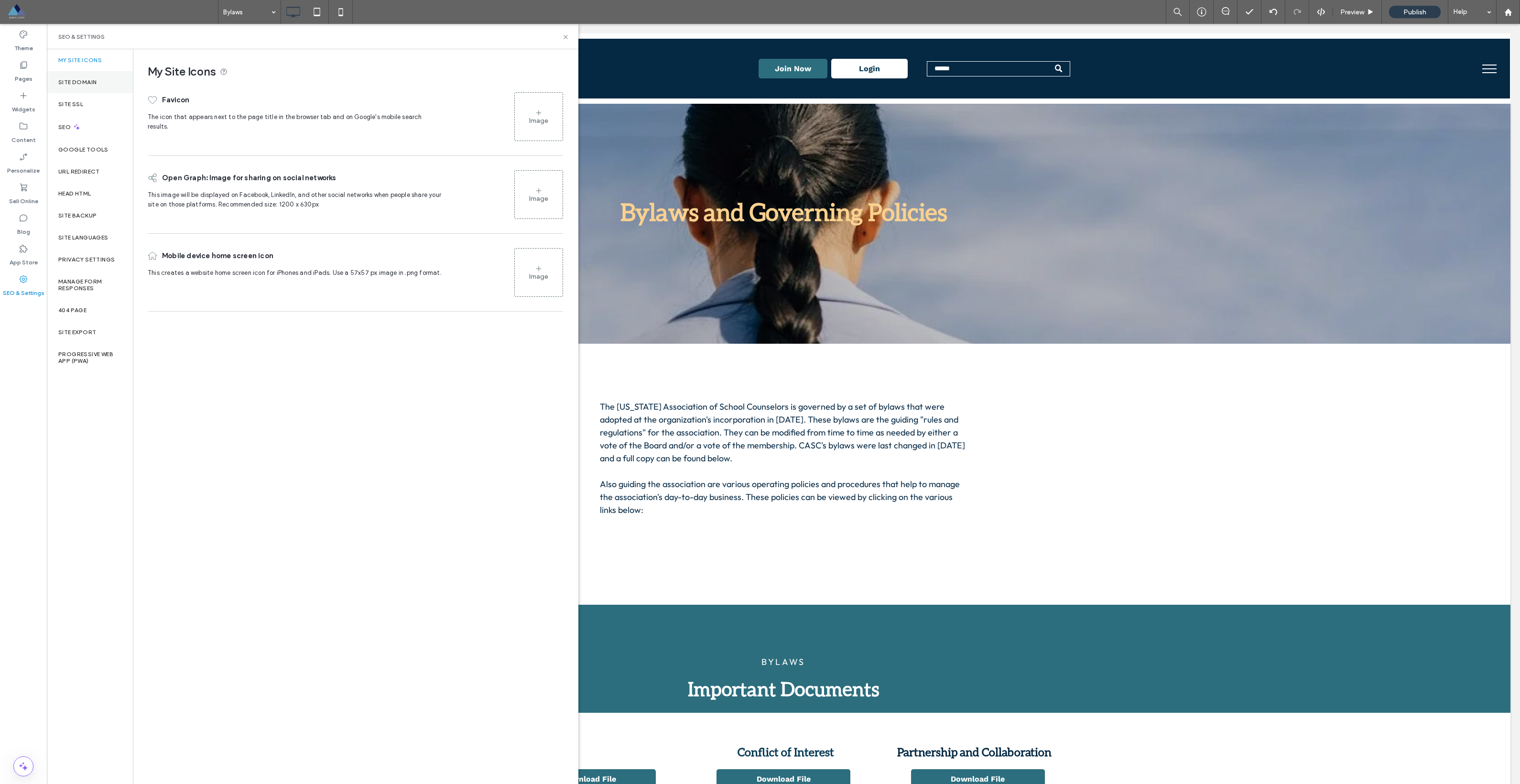
click at [89, 87] on div "Site Domain" at bounding box center [90, 82] width 86 height 22
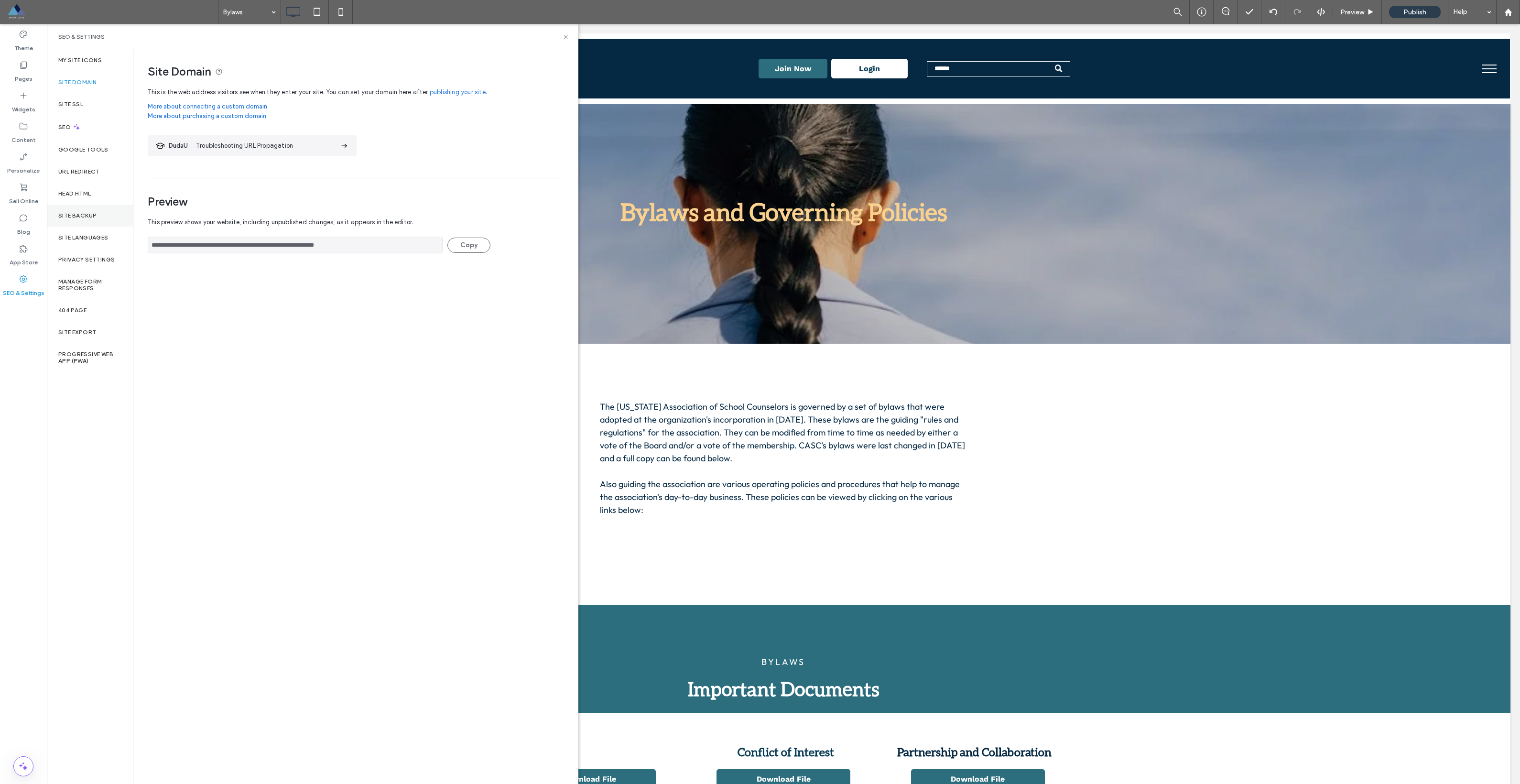
click at [77, 207] on div "Site Backup" at bounding box center [90, 215] width 86 height 22
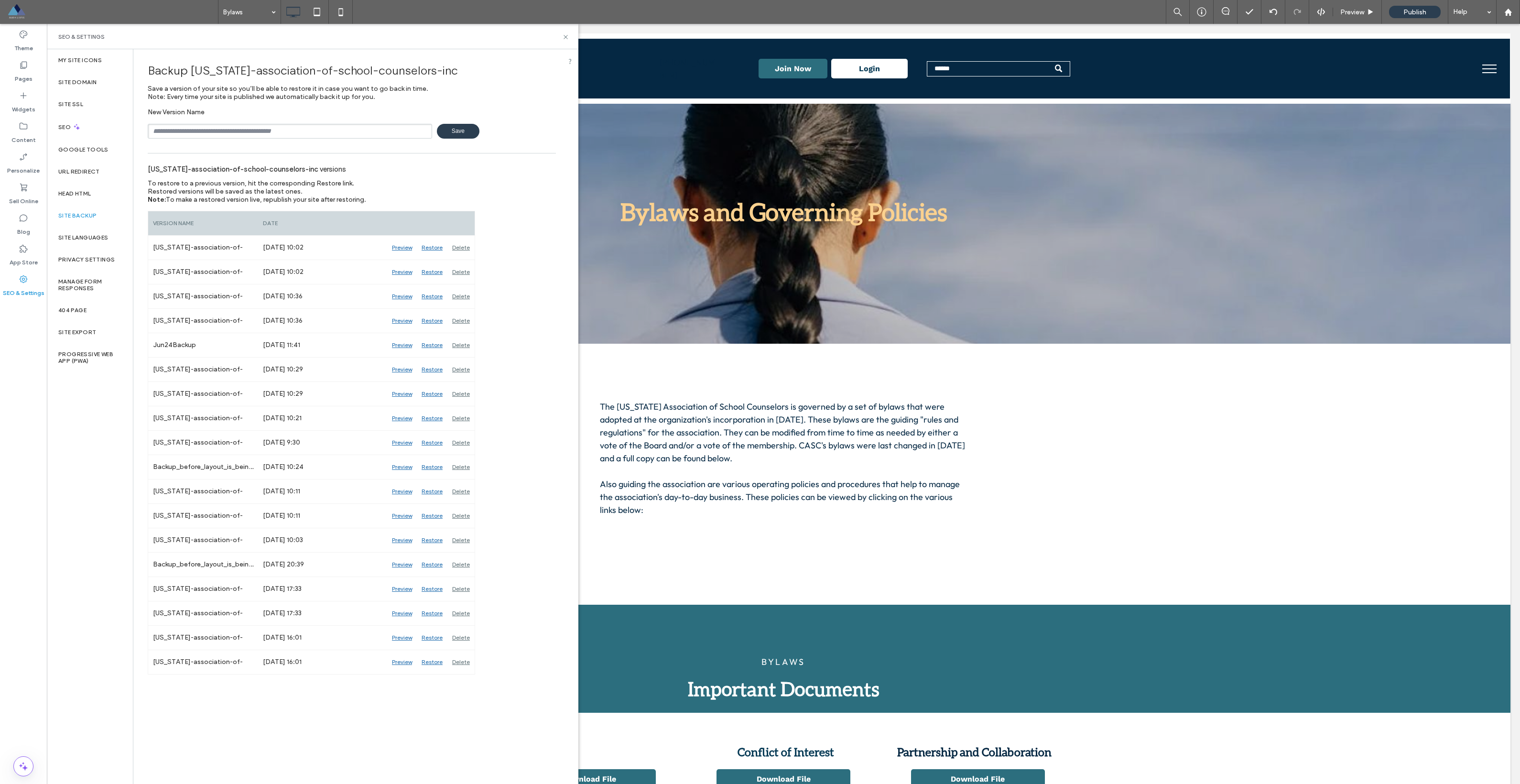
click at [310, 137] on input "text" at bounding box center [290, 131] width 284 height 15
type input "**********"
click at [464, 126] on span "Save" at bounding box center [458, 131] width 42 height 15
click at [565, 38] on icon at bounding box center [566, 37] width 7 height 7
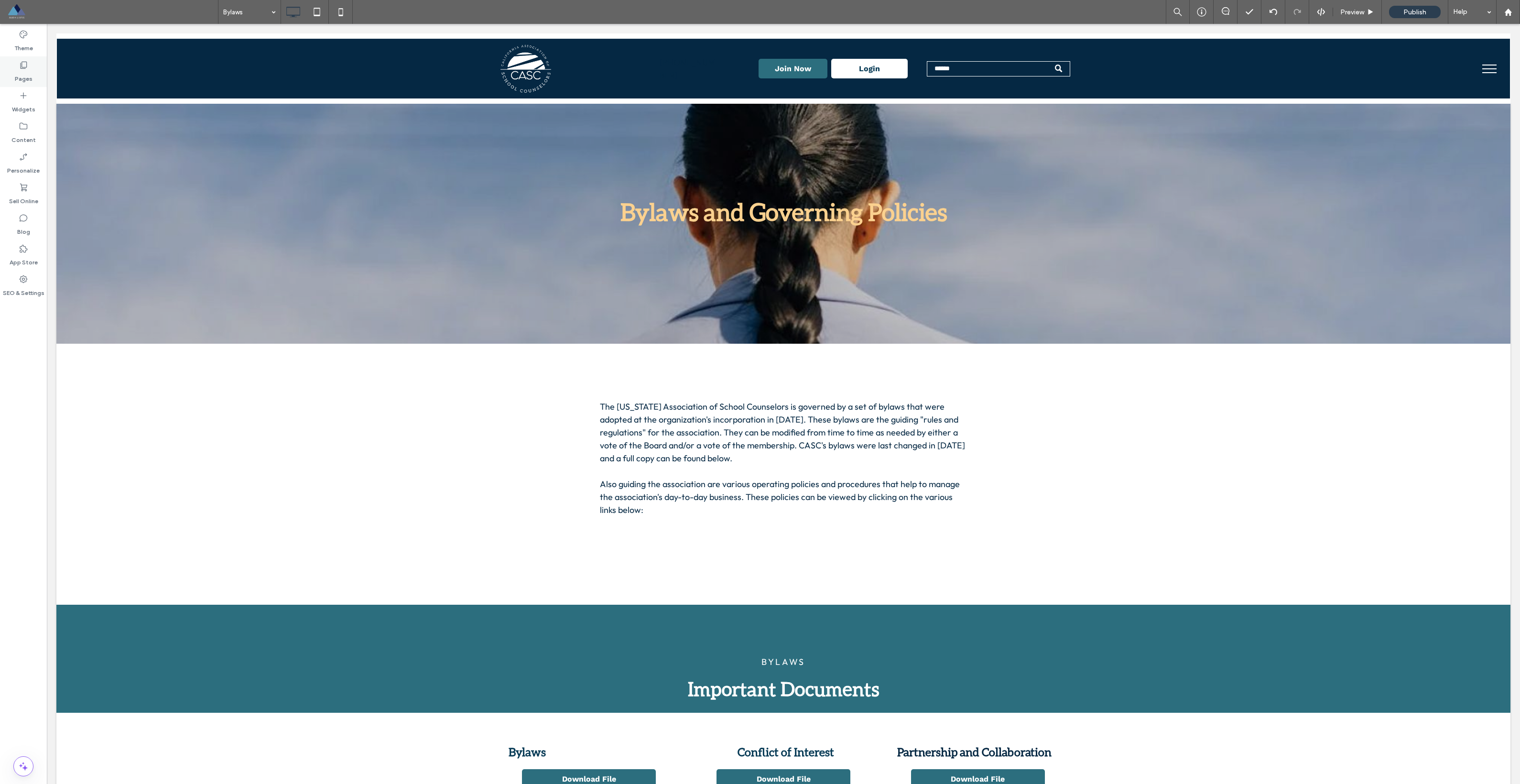
click at [12, 70] on div "Pages" at bounding box center [23, 72] width 47 height 31
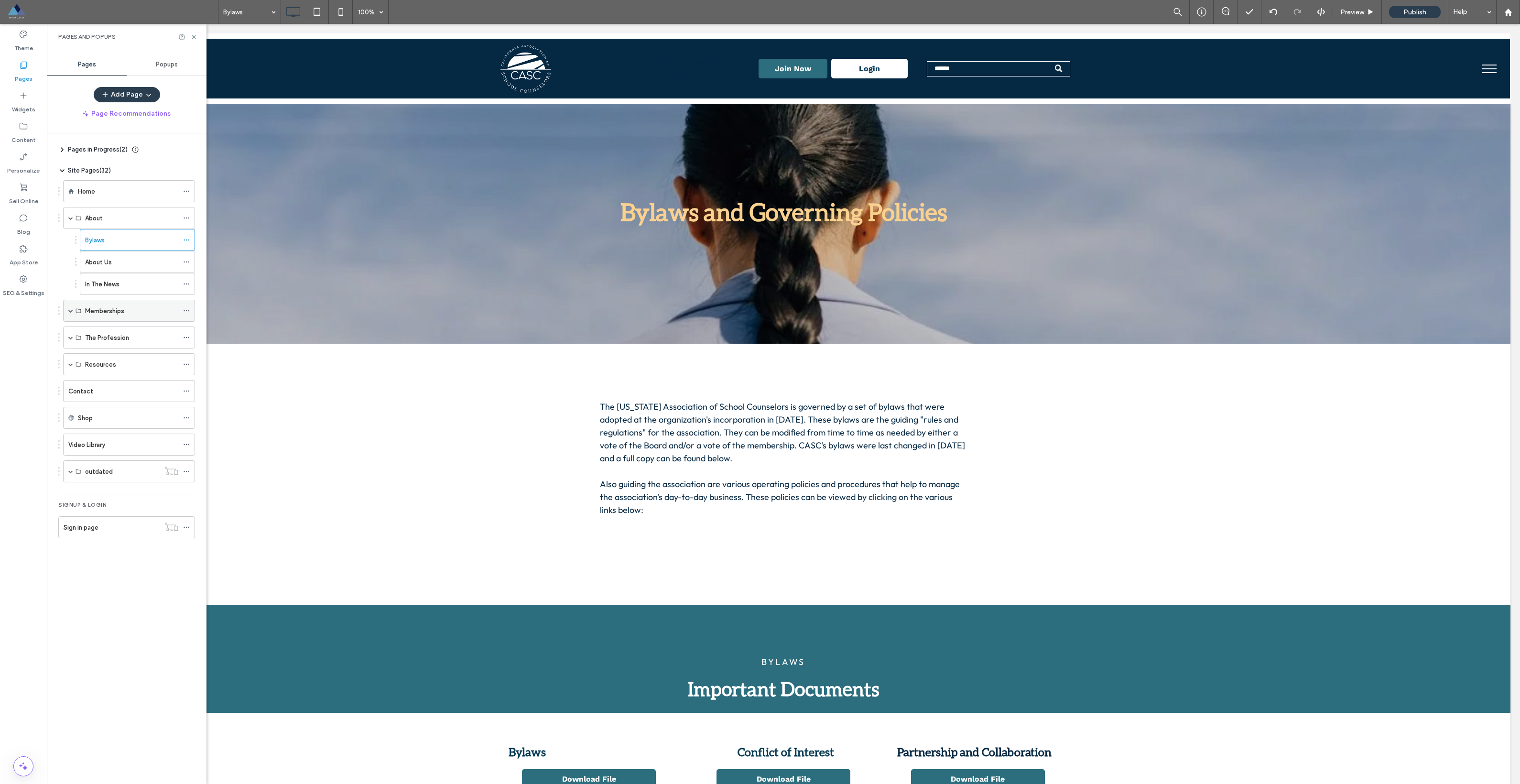
click at [73, 313] on div "Memberships" at bounding box center [129, 310] width 132 height 22
click at [69, 308] on span at bounding box center [71, 310] width 5 height 5
click at [68, 380] on span at bounding box center [71, 381] width 5 height 5
click at [66, 491] on div "Resources" at bounding box center [129, 496] width 132 height 22
click at [69, 494] on span at bounding box center [71, 496] width 5 height 5
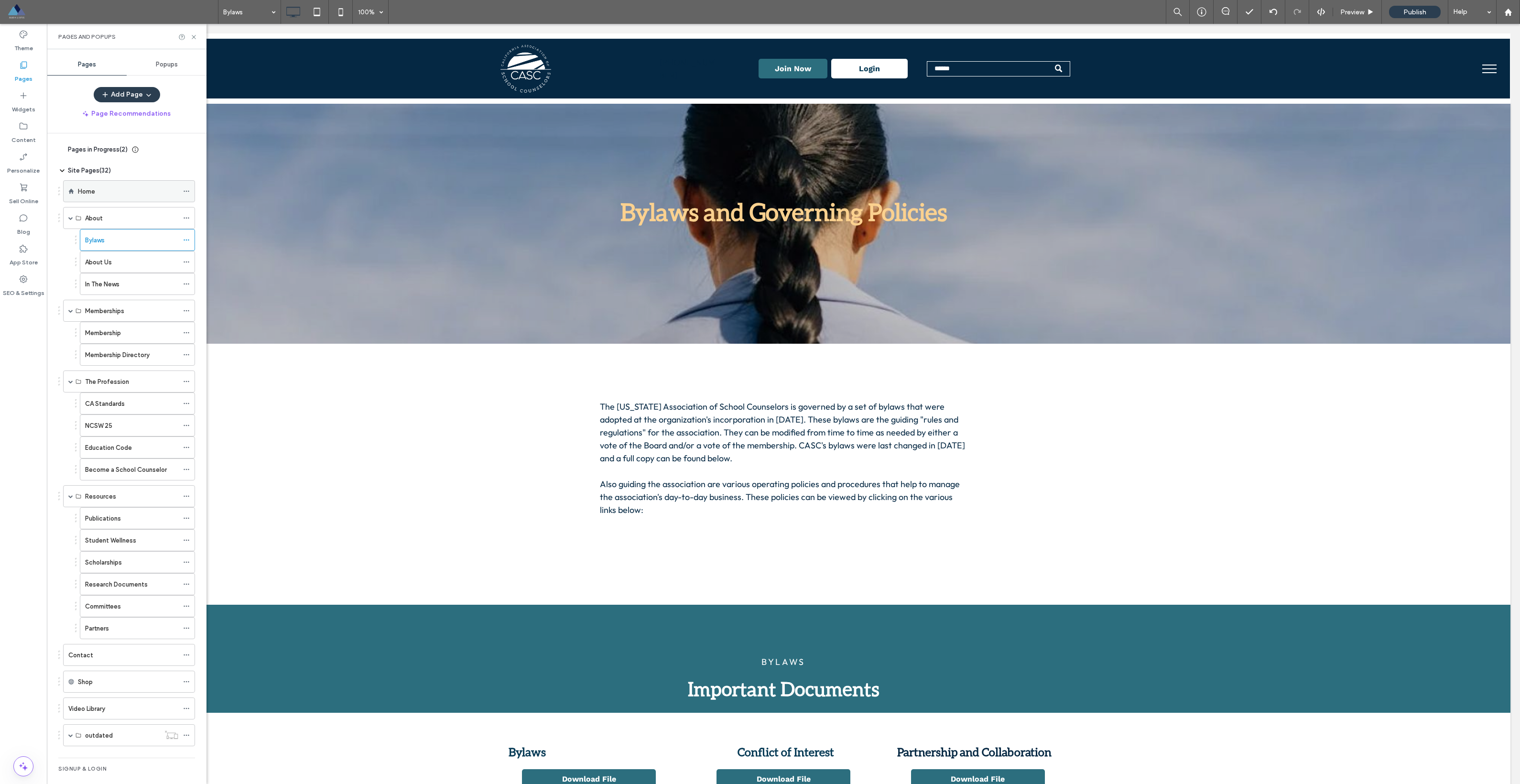
click at [130, 195] on div "Home" at bounding box center [128, 191] width 100 height 10
click at [164, 247] on div "Bylaws" at bounding box center [132, 240] width 93 height 21
click at [187, 240] on icon at bounding box center [186, 240] width 6 height 6
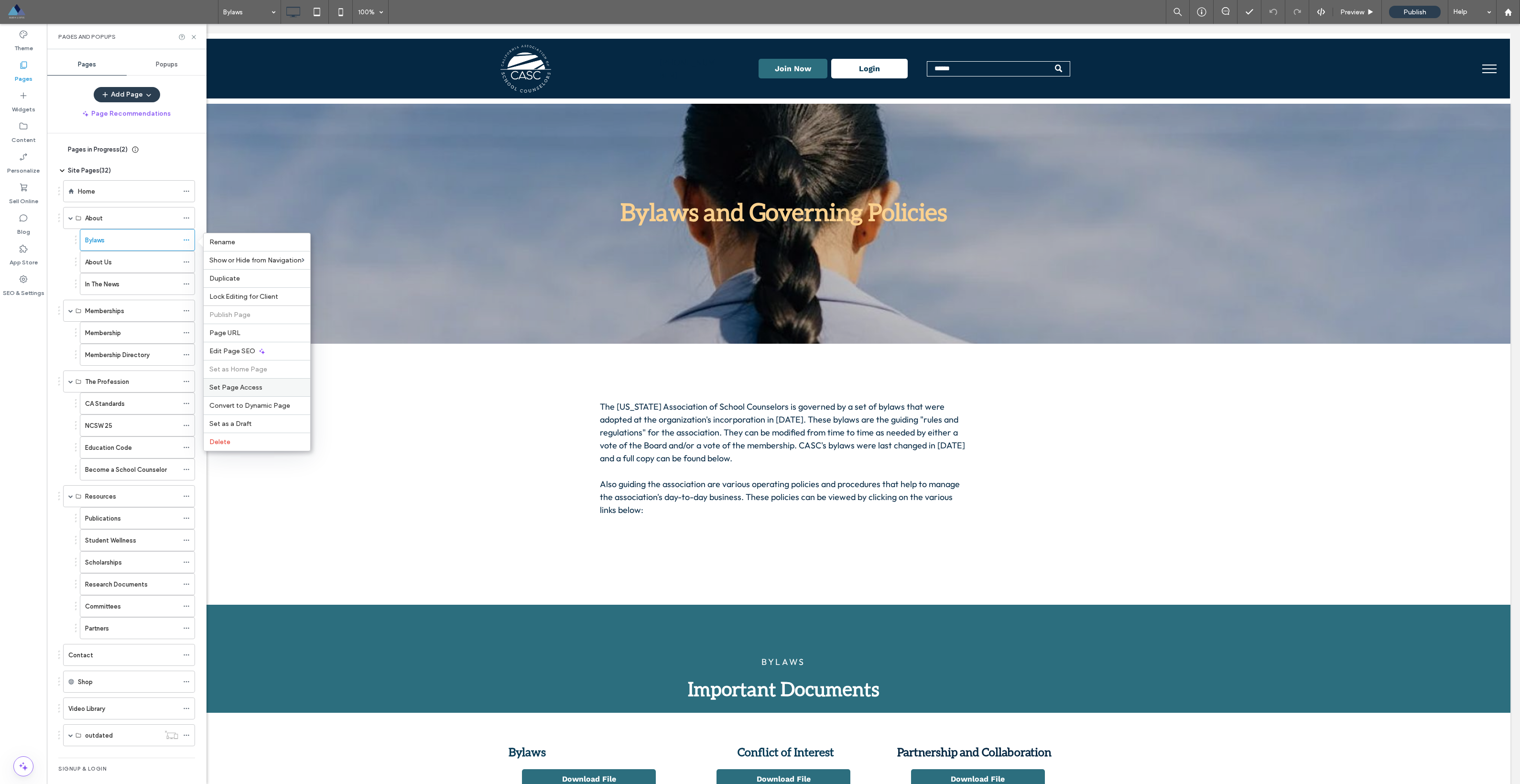
click at [245, 385] on span "Set Page Access" at bounding box center [236, 388] width 53 height 8
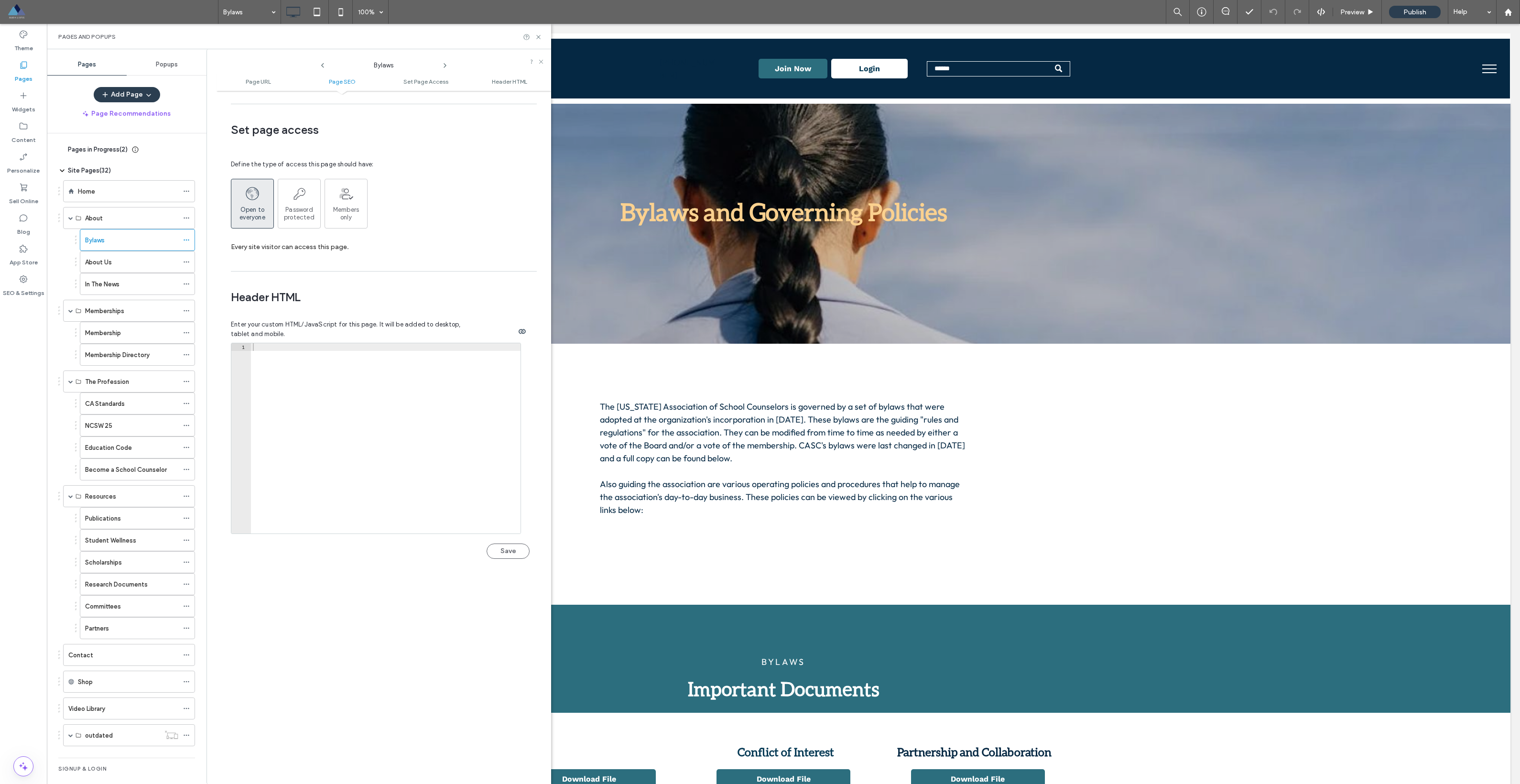
scroll to position [628, 0]
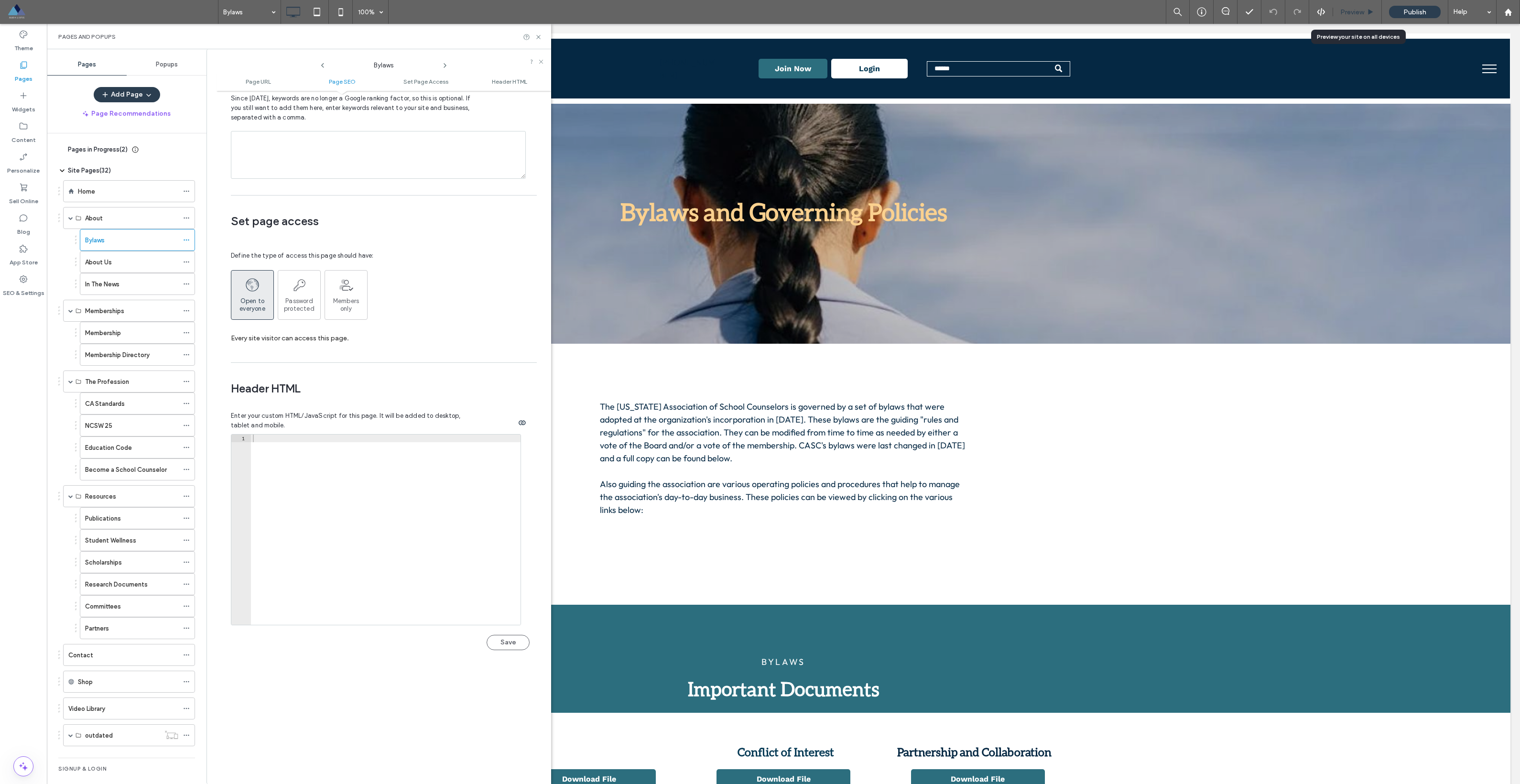
click at [1350, 12] on span "Preview" at bounding box center [1352, 12] width 24 height 8
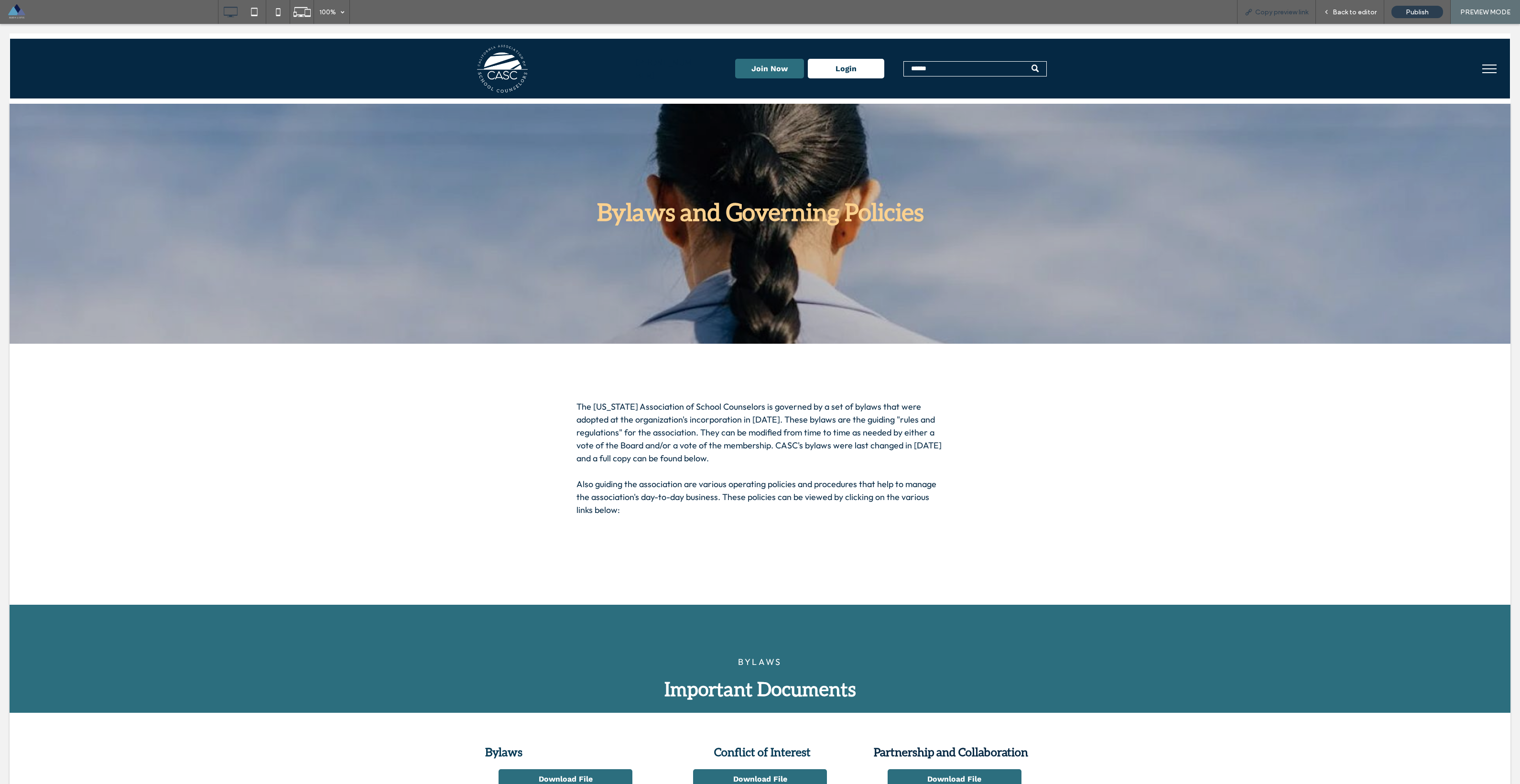
click at [1277, 14] on span "Copy preview link" at bounding box center [1282, 12] width 53 height 8
click at [1355, 19] on div "Back to editor" at bounding box center [1350, 12] width 68 height 24
click at [1340, 8] on span "Back to editor" at bounding box center [1354, 12] width 44 height 8
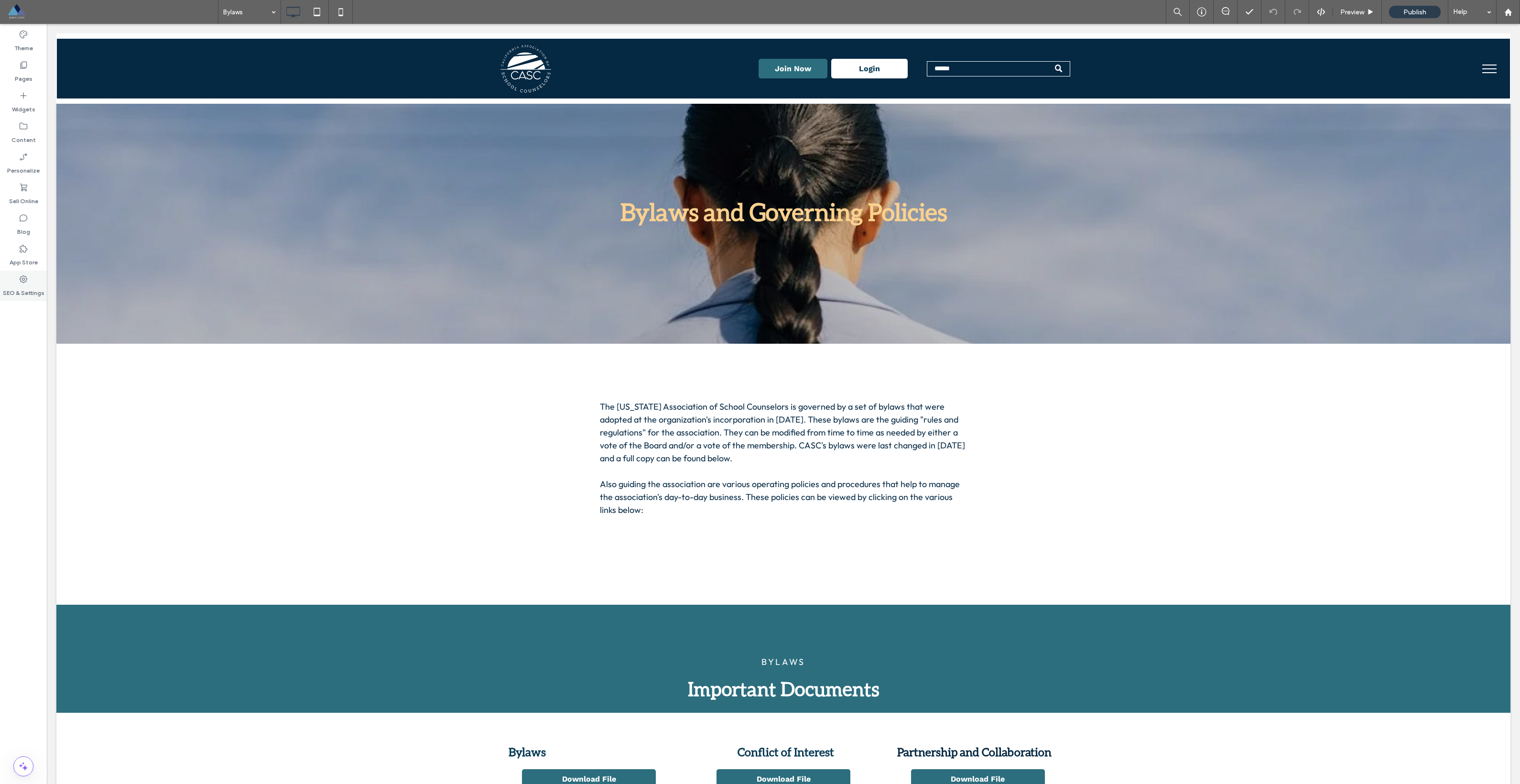
click at [18, 279] on div "SEO & Settings" at bounding box center [23, 286] width 47 height 31
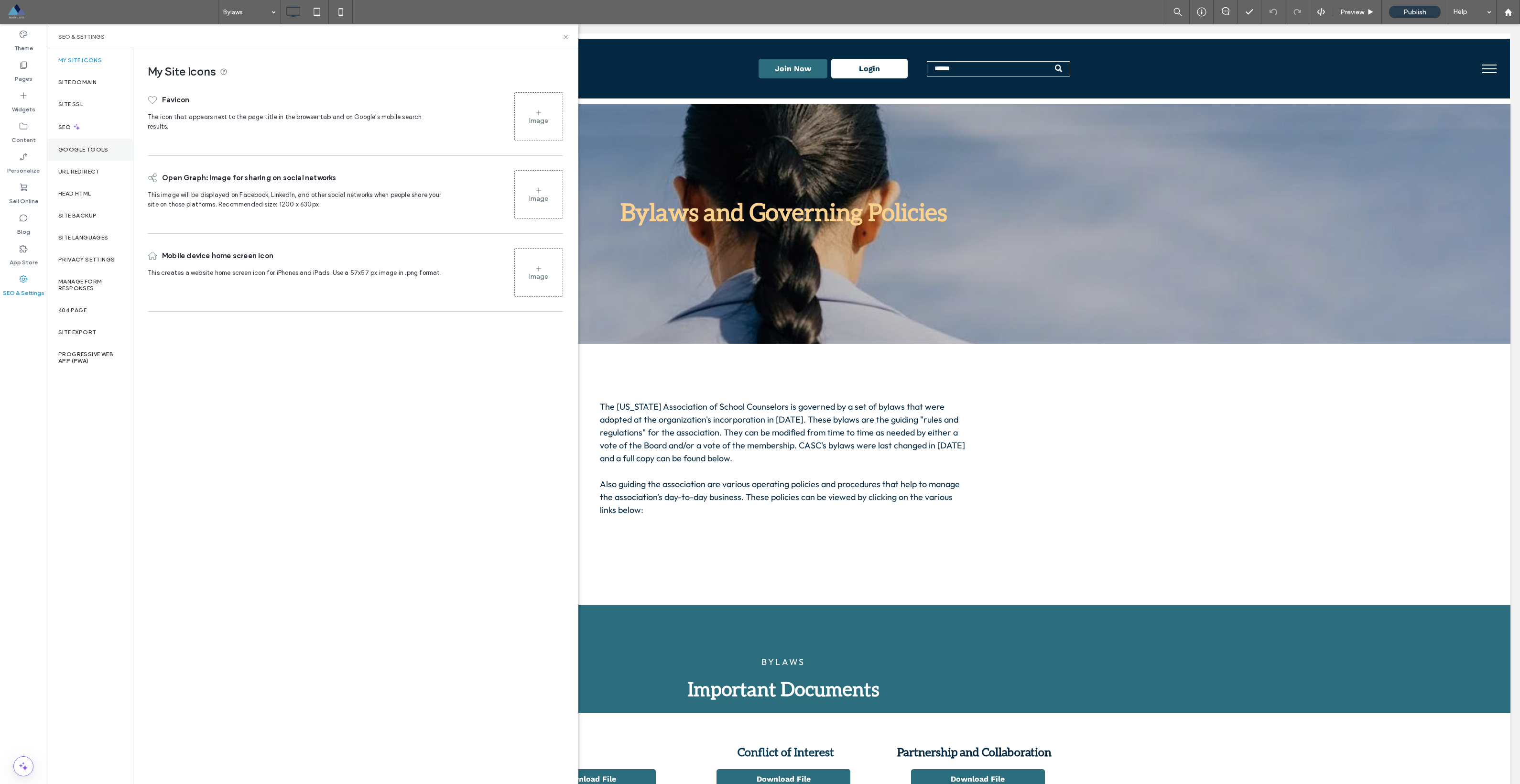
click at [92, 152] on label "Google Tools" at bounding box center [83, 149] width 50 height 6
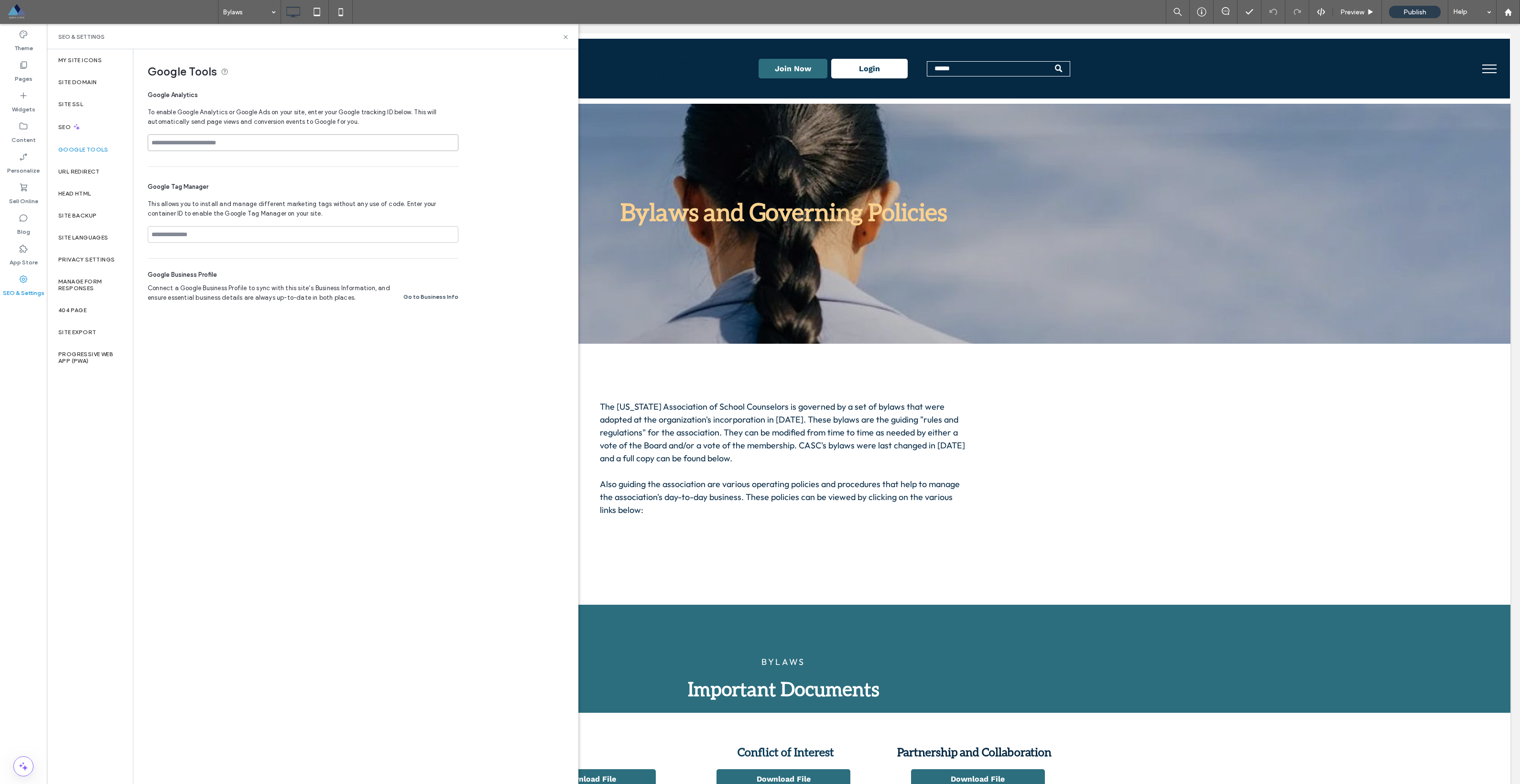
click at [192, 140] on input at bounding box center [303, 143] width 311 height 17
click at [59, 125] on label "SEO" at bounding box center [65, 127] width 14 height 6
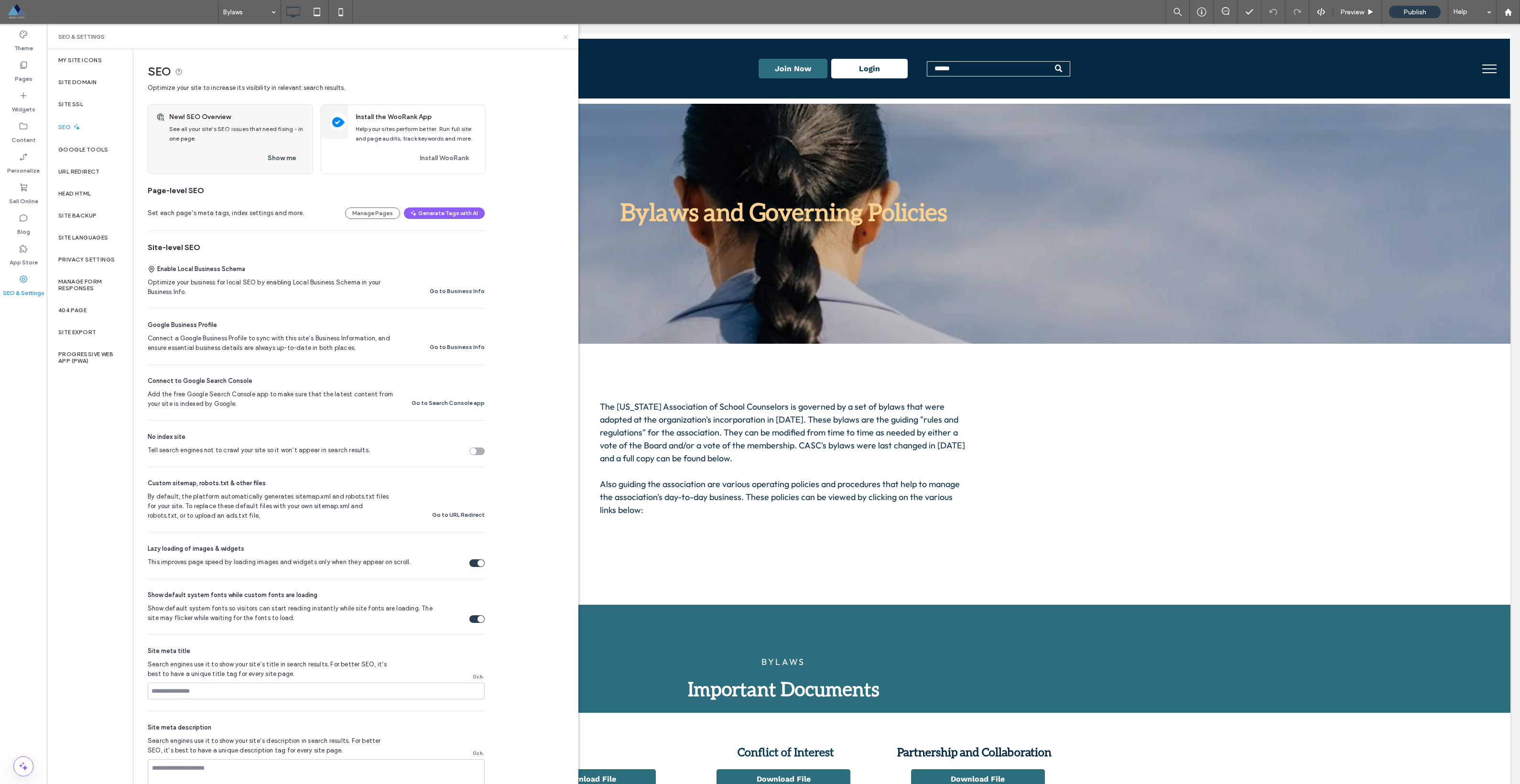
click at [568, 37] on icon at bounding box center [566, 37] width 7 height 7
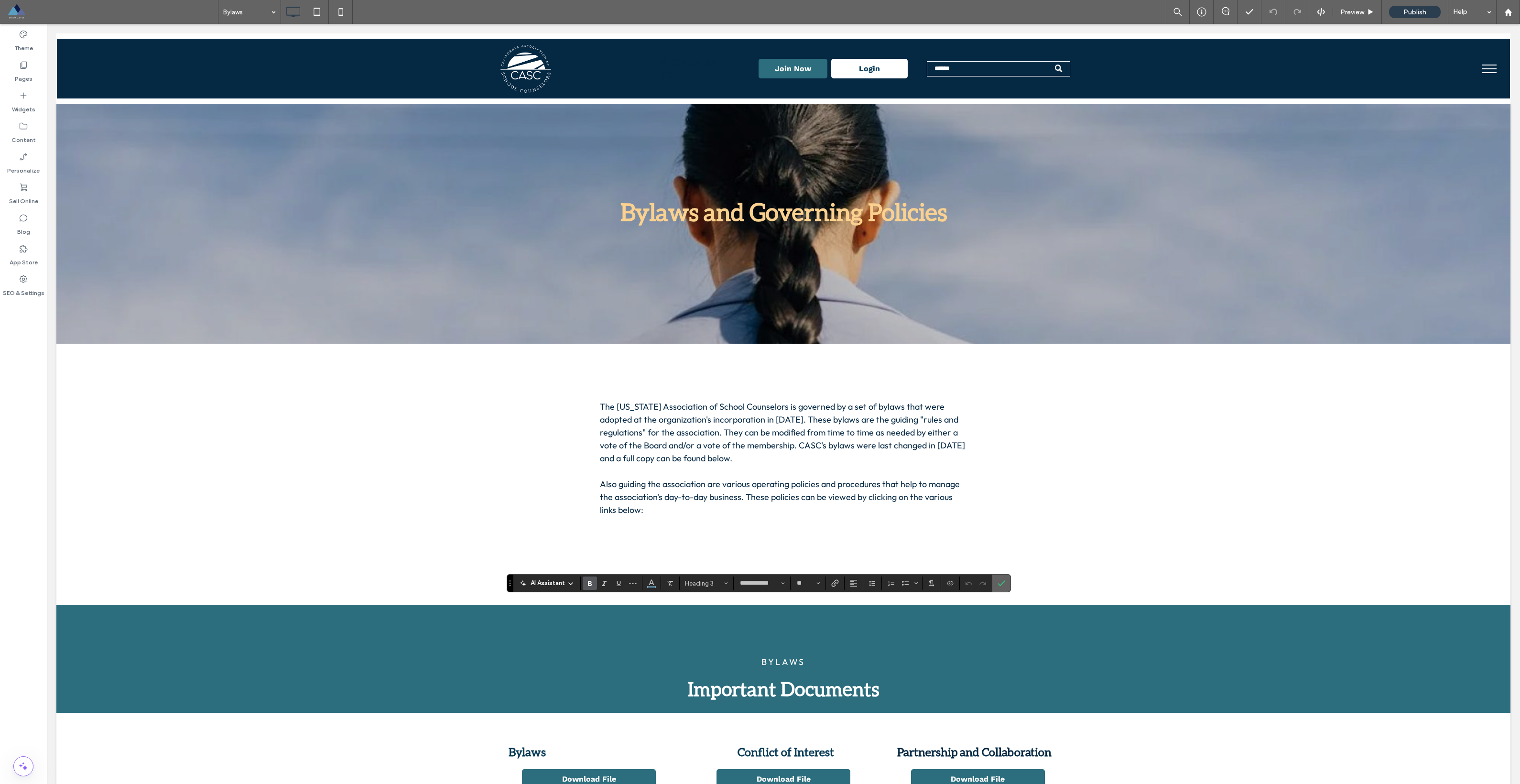
click at [998, 587] on span "Confirm" at bounding box center [1000, 583] width 4 height 17
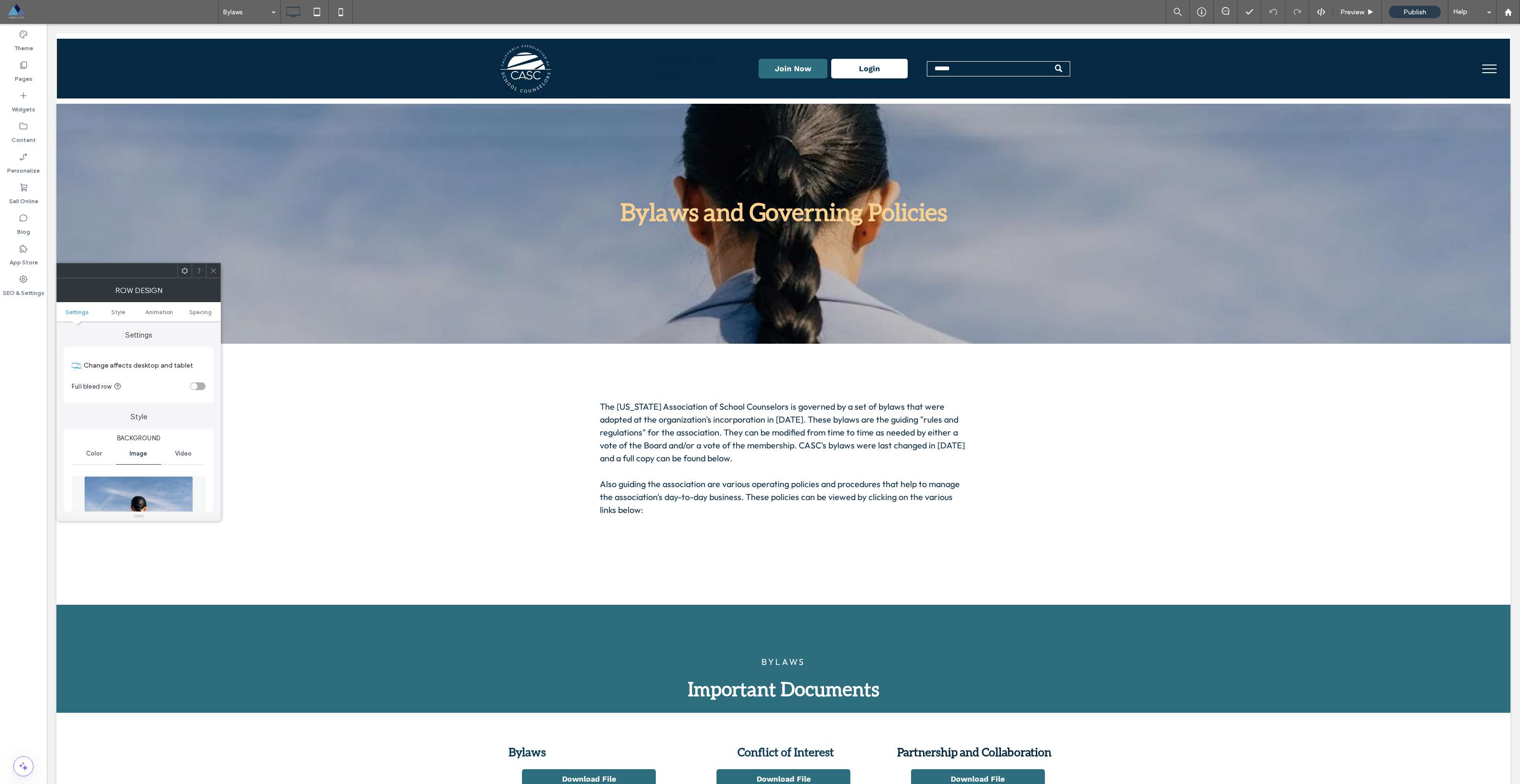
click at [214, 268] on icon at bounding box center [214, 271] width 7 height 7
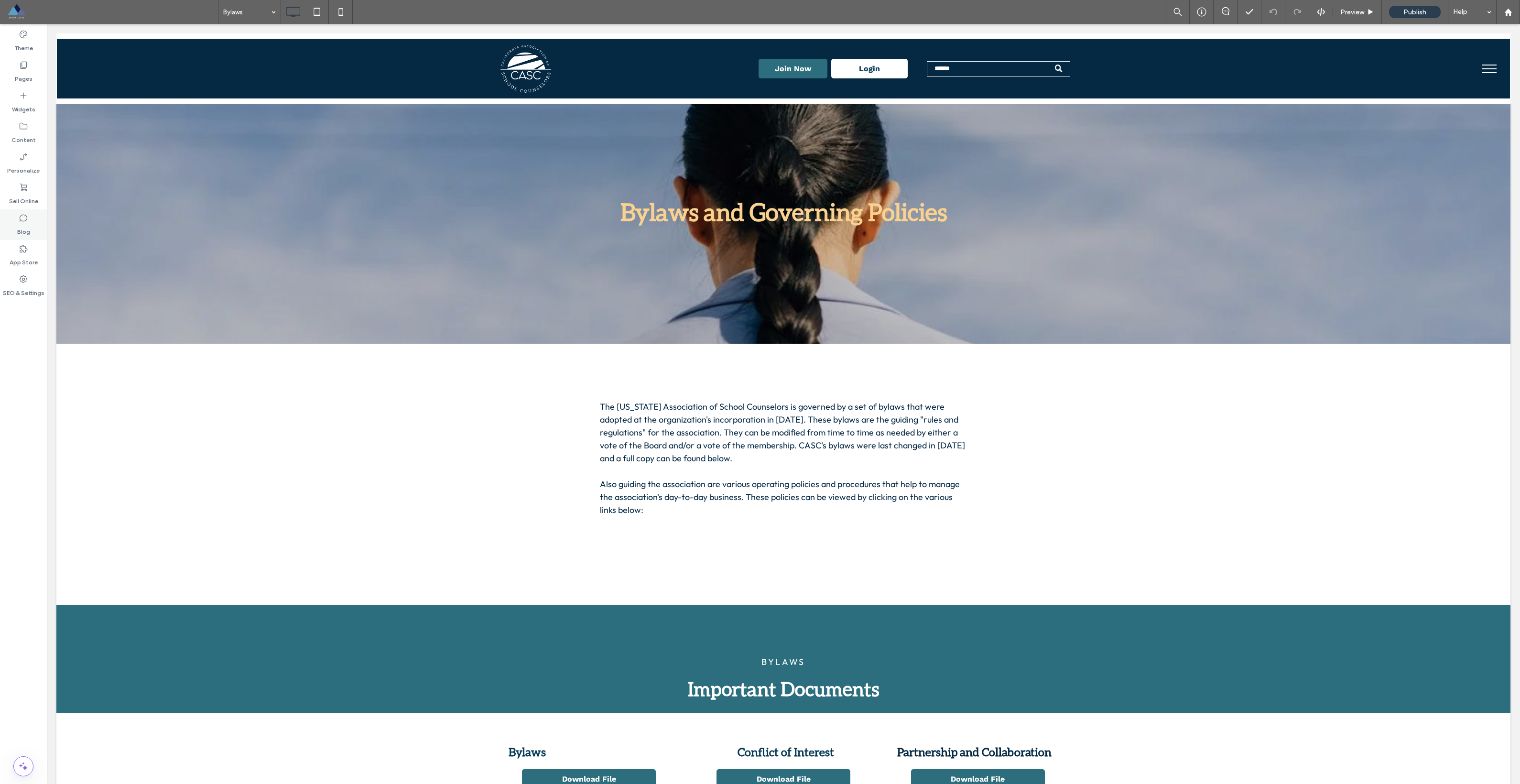
click at [25, 229] on label "Blog" at bounding box center [24, 229] width 13 height 14
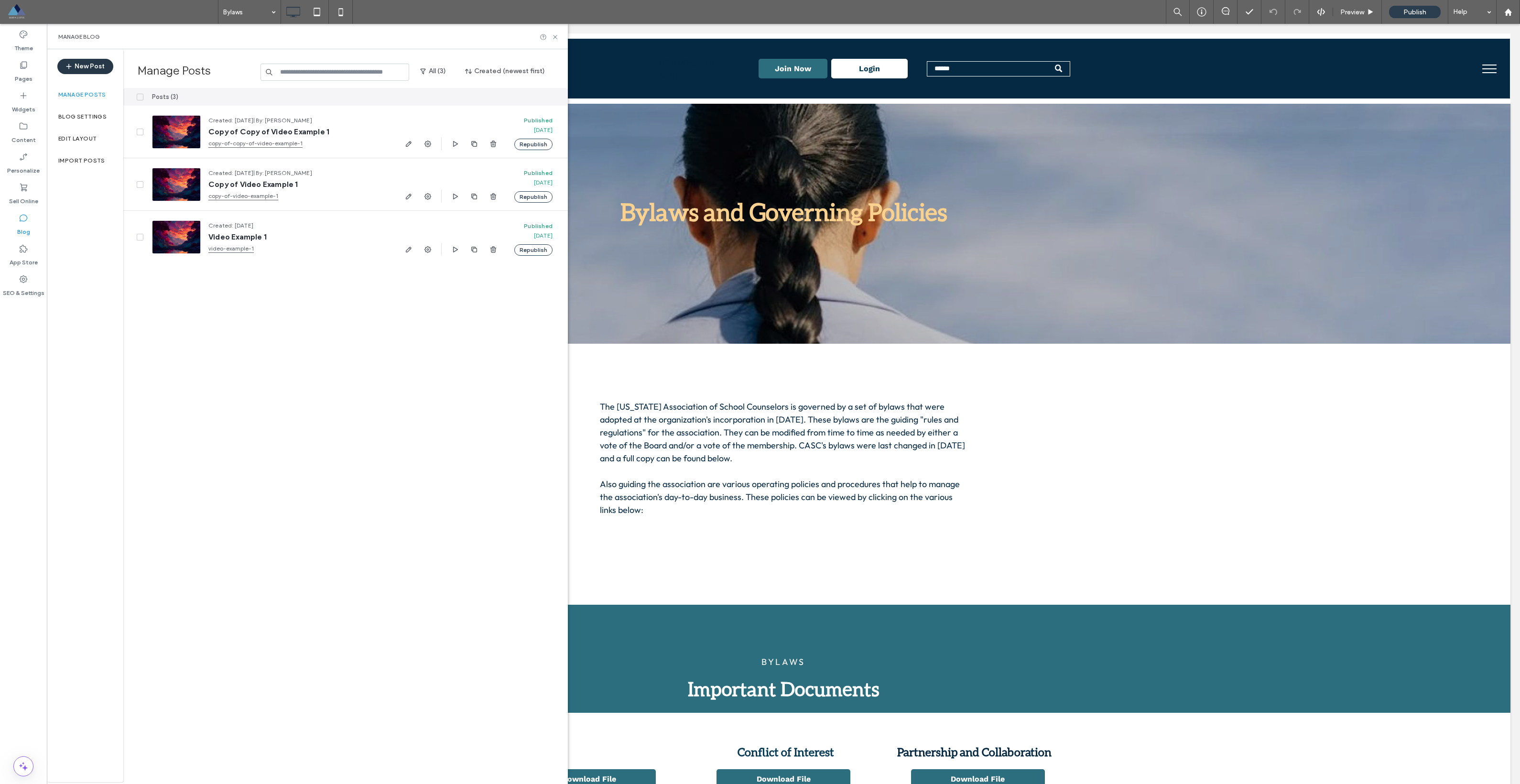
click at [99, 65] on button "New Post" at bounding box center [85, 67] width 56 height 15
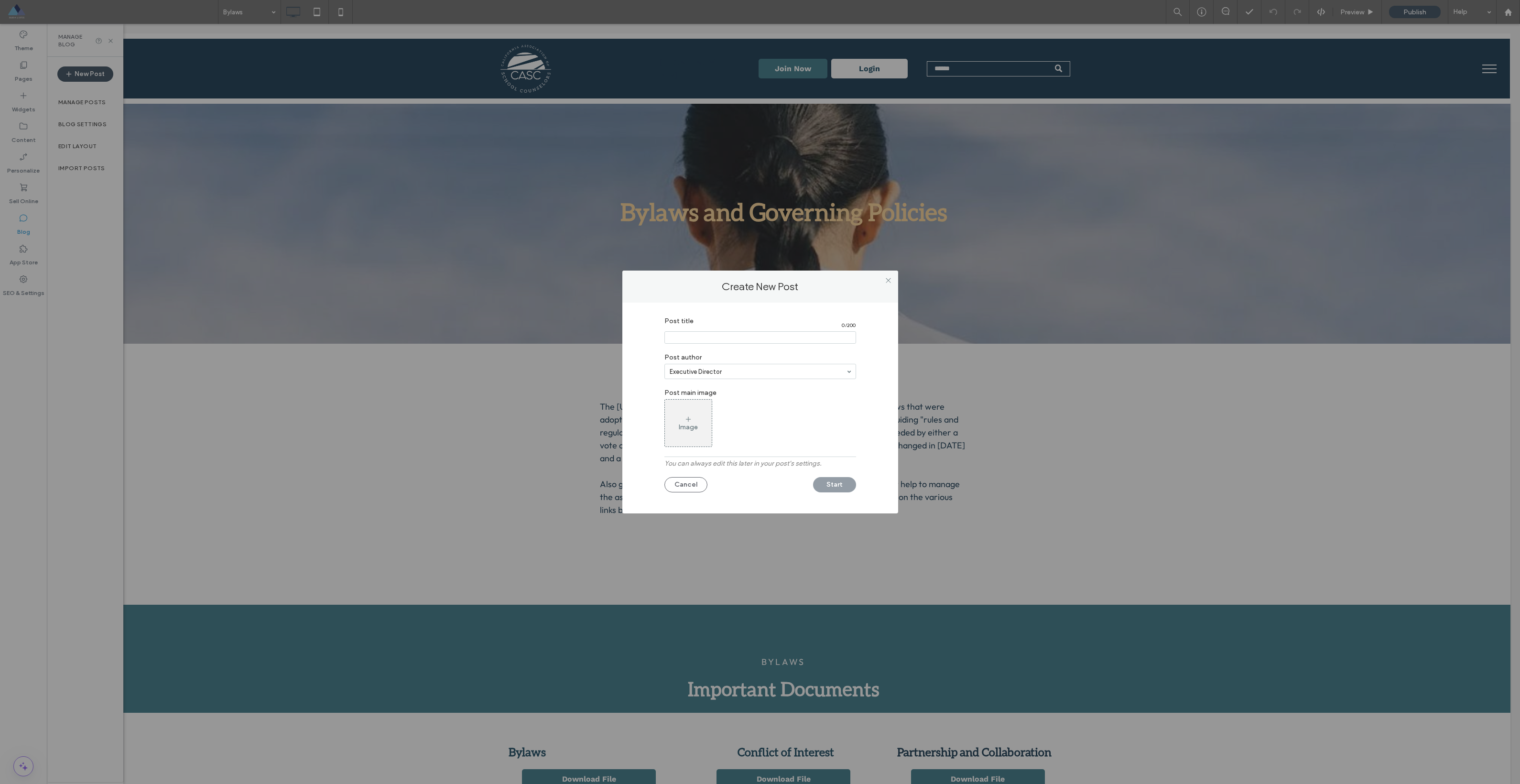
click at [684, 334] on input "Post title" at bounding box center [760, 337] width 192 height 12
type input "*******"
type input "**********"
click at [814, 469] on label "You can always edit this later in your post's settings." at bounding box center [760, 465] width 192 height 13
click at [833, 484] on button "Start" at bounding box center [834, 484] width 43 height 15
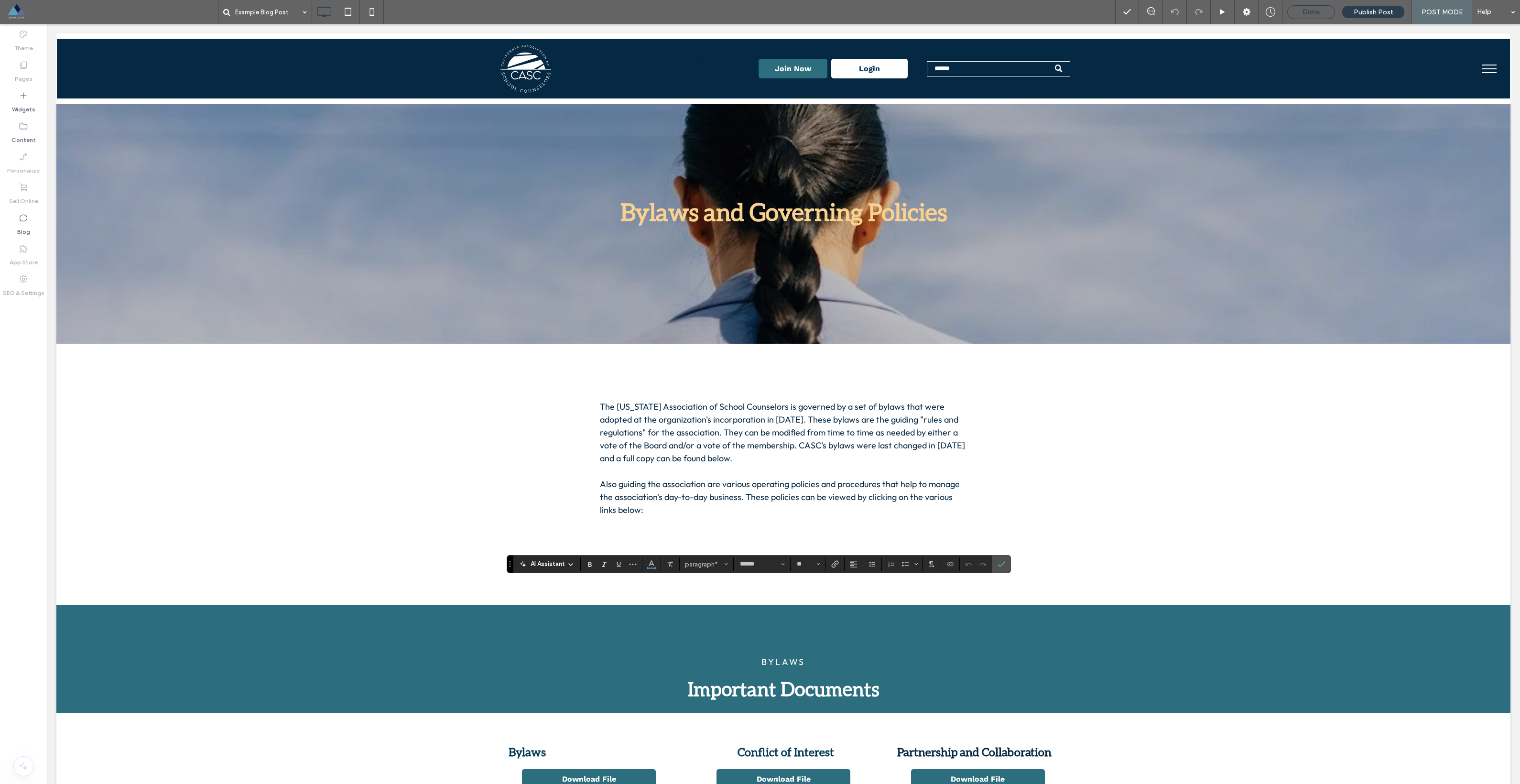
click at [1299, 11] on div "Done" at bounding box center [1311, 12] width 47 height 9
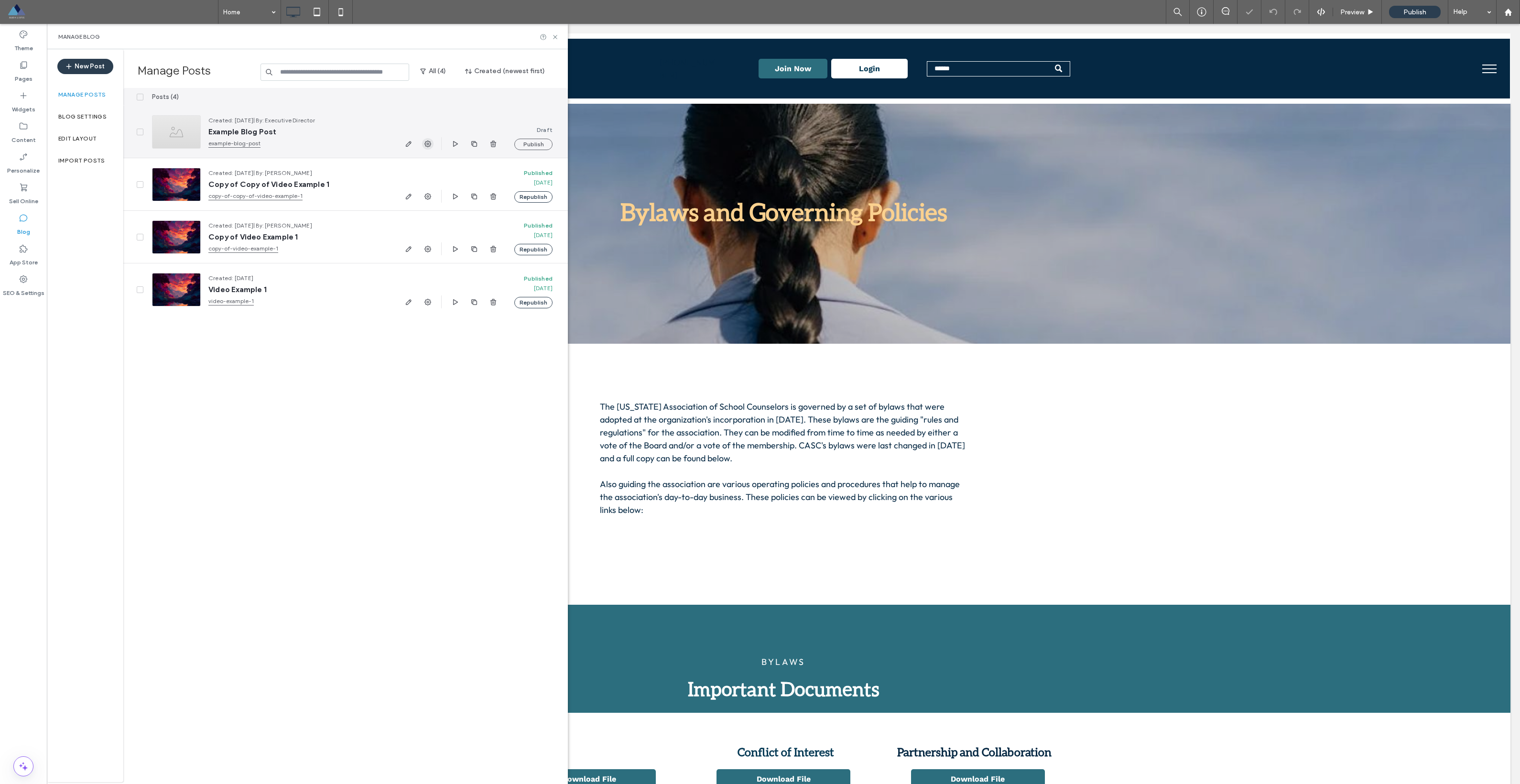
click at [424, 143] on icon "button" at bounding box center [428, 143] width 8 height 8
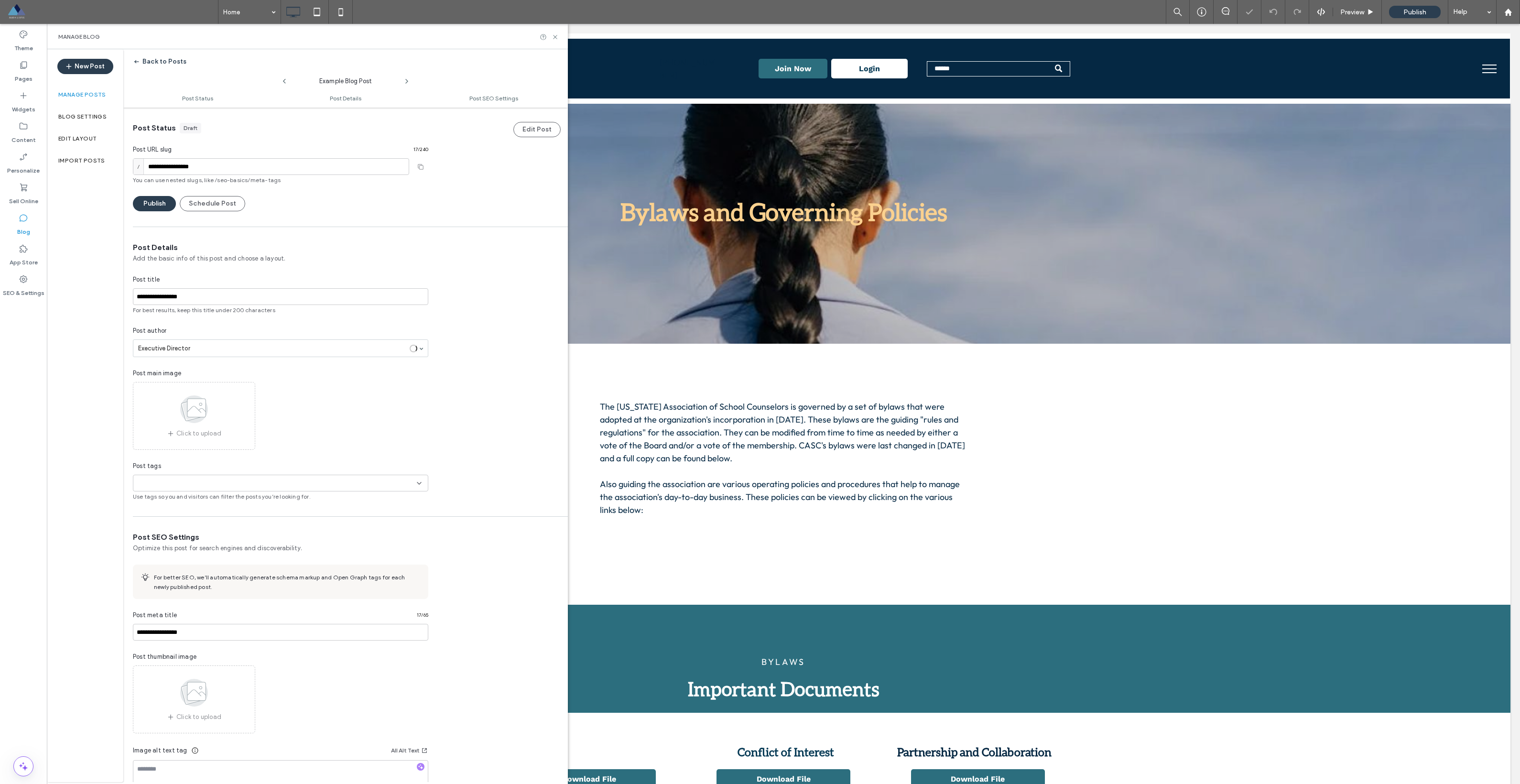
scroll to position [1, 0]
click at [460, 334] on div "**********" at bounding box center [345, 371] width 444 height 258
click at [12, 216] on div "Blog" at bounding box center [23, 225] width 47 height 31
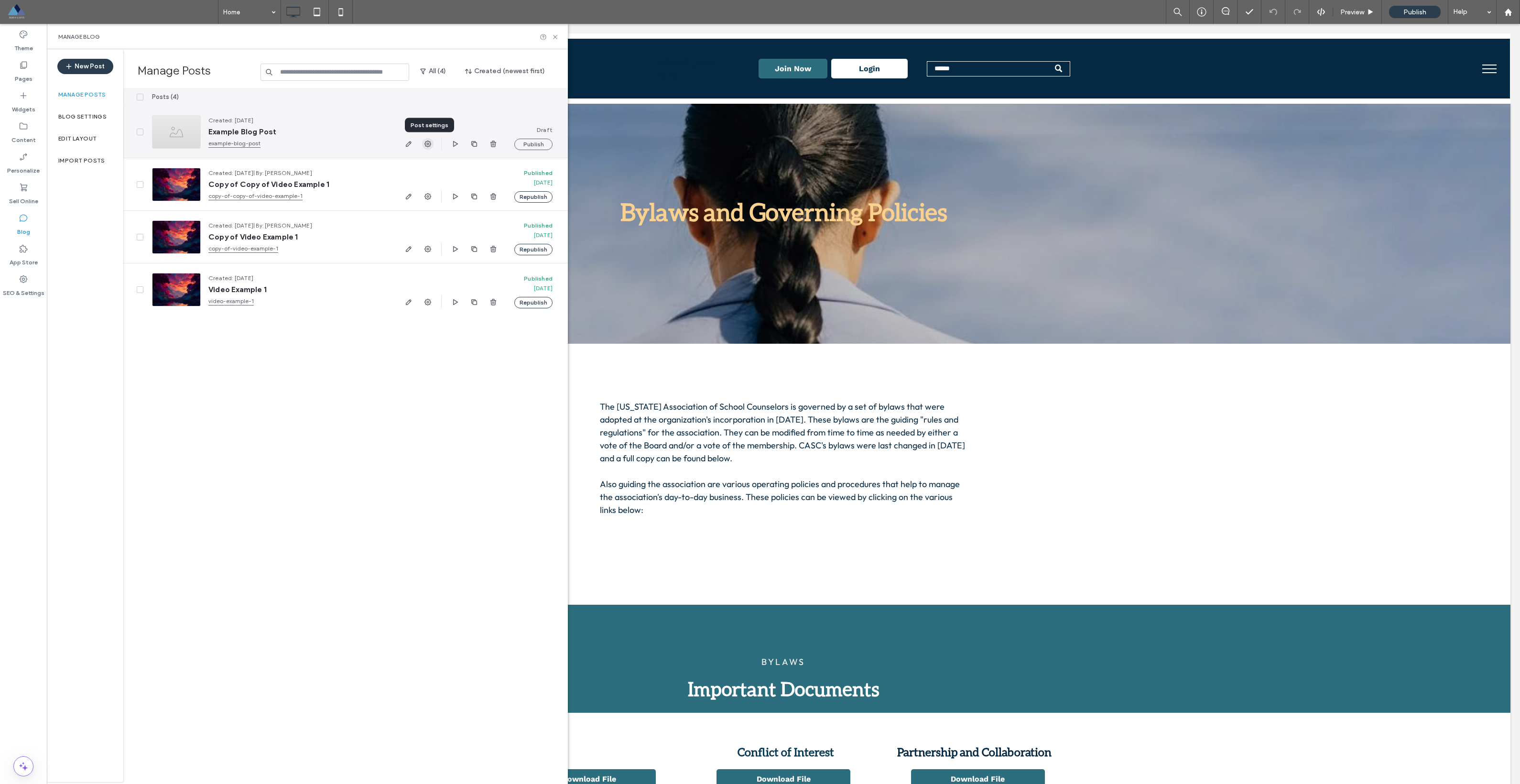
click at [425, 146] on icon "button" at bounding box center [428, 143] width 8 height 8
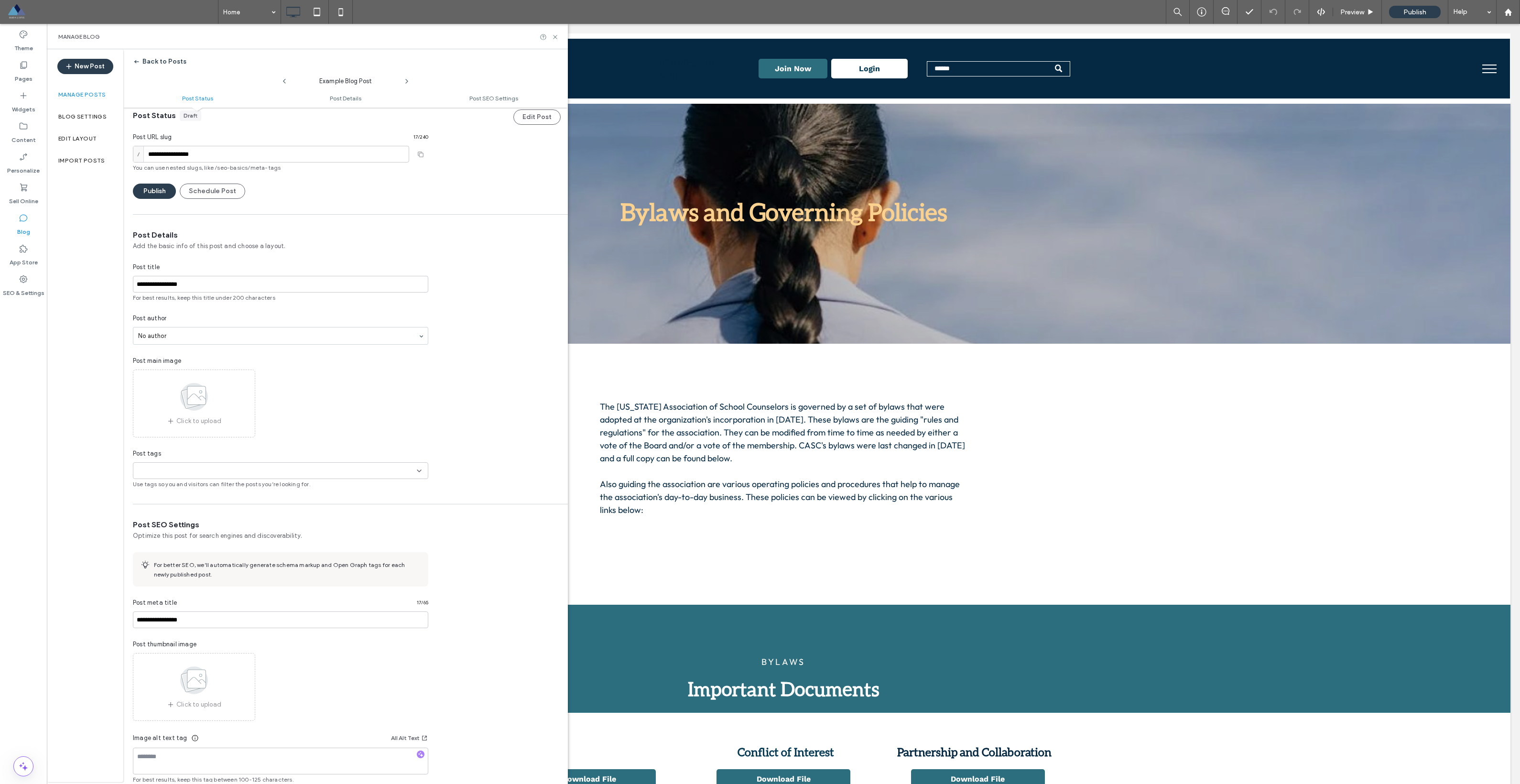
scroll to position [19, 0]
click at [319, 452] on div "Post tags +0 +0 Use tags so you and visitors can filter the posts you’re lookin…" at bounding box center [280, 462] width 296 height 40
click at [316, 464] on div "+0 +0" at bounding box center [277, 464] width 280 height 16
click at [299, 476] on button "Add new tag" at bounding box center [280, 481] width 55 height 11
click at [169, 465] on input at bounding box center [188, 464] width 66 height 8
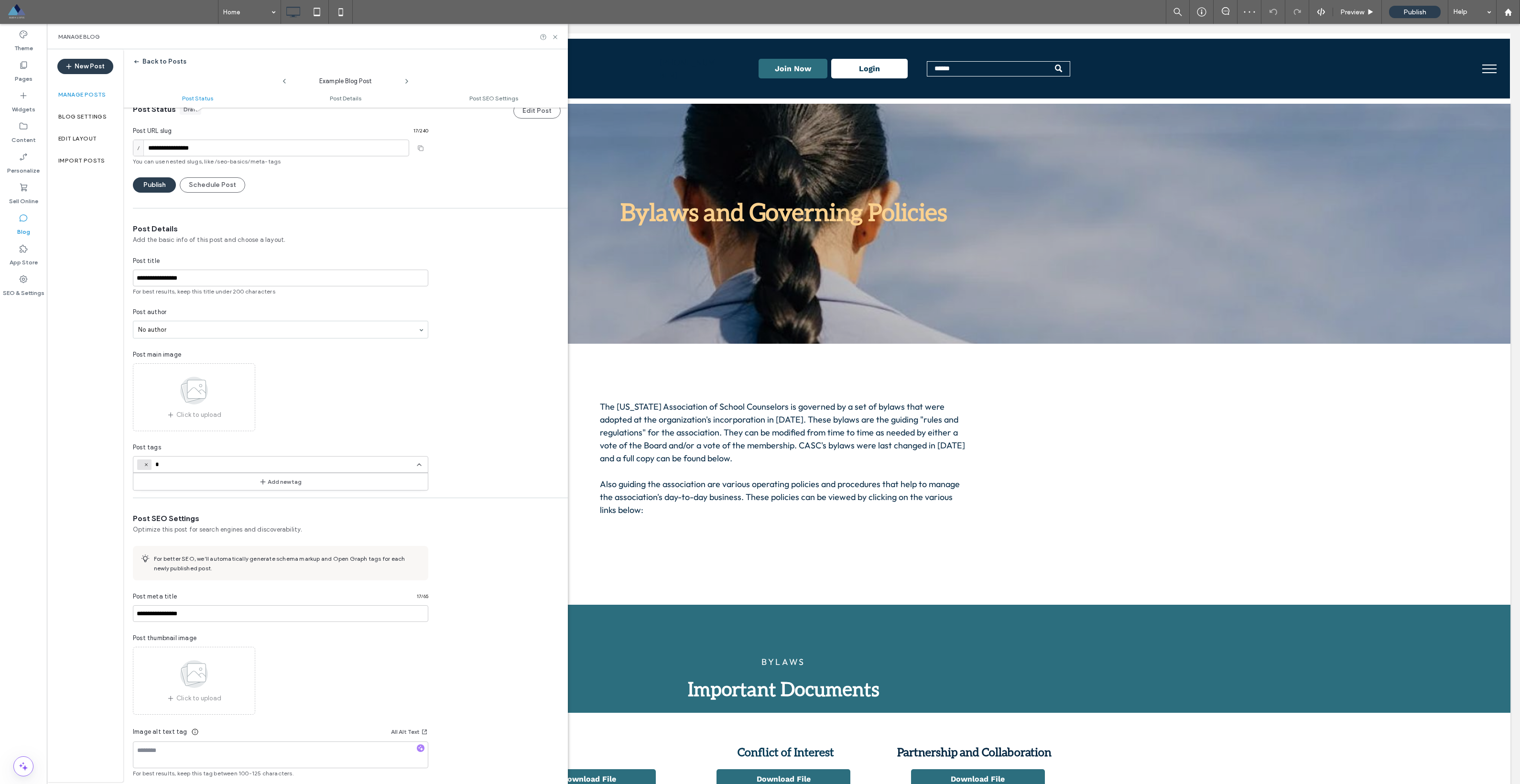
type input "*"
type input "**********"
click at [278, 483] on button "Add new tag" at bounding box center [280, 481] width 55 height 11
click at [145, 465] on icon at bounding box center [146, 464] width 5 height 5
click at [555, 35] on icon at bounding box center [555, 37] width 7 height 7
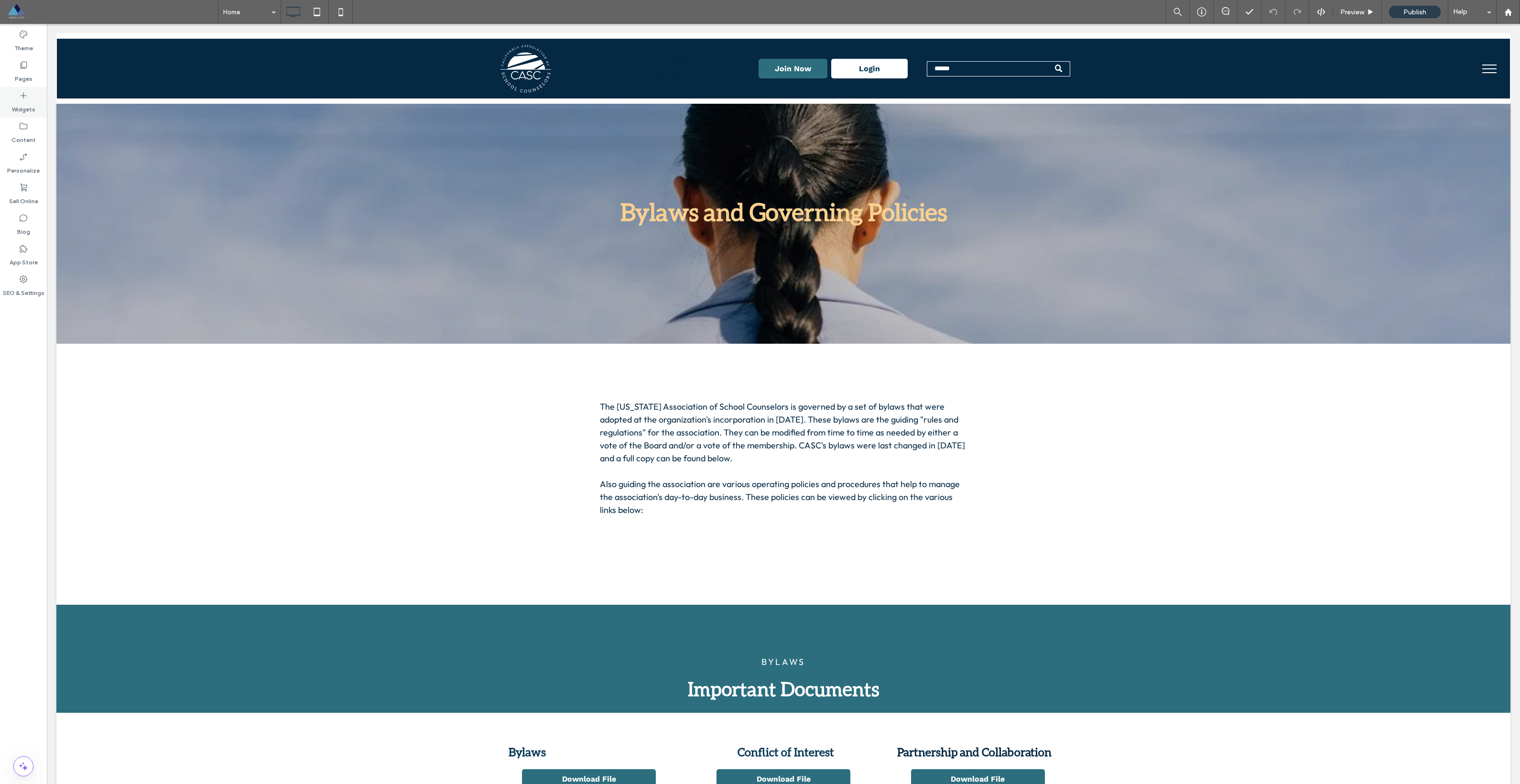
click at [21, 99] on icon at bounding box center [24, 96] width 9 height 9
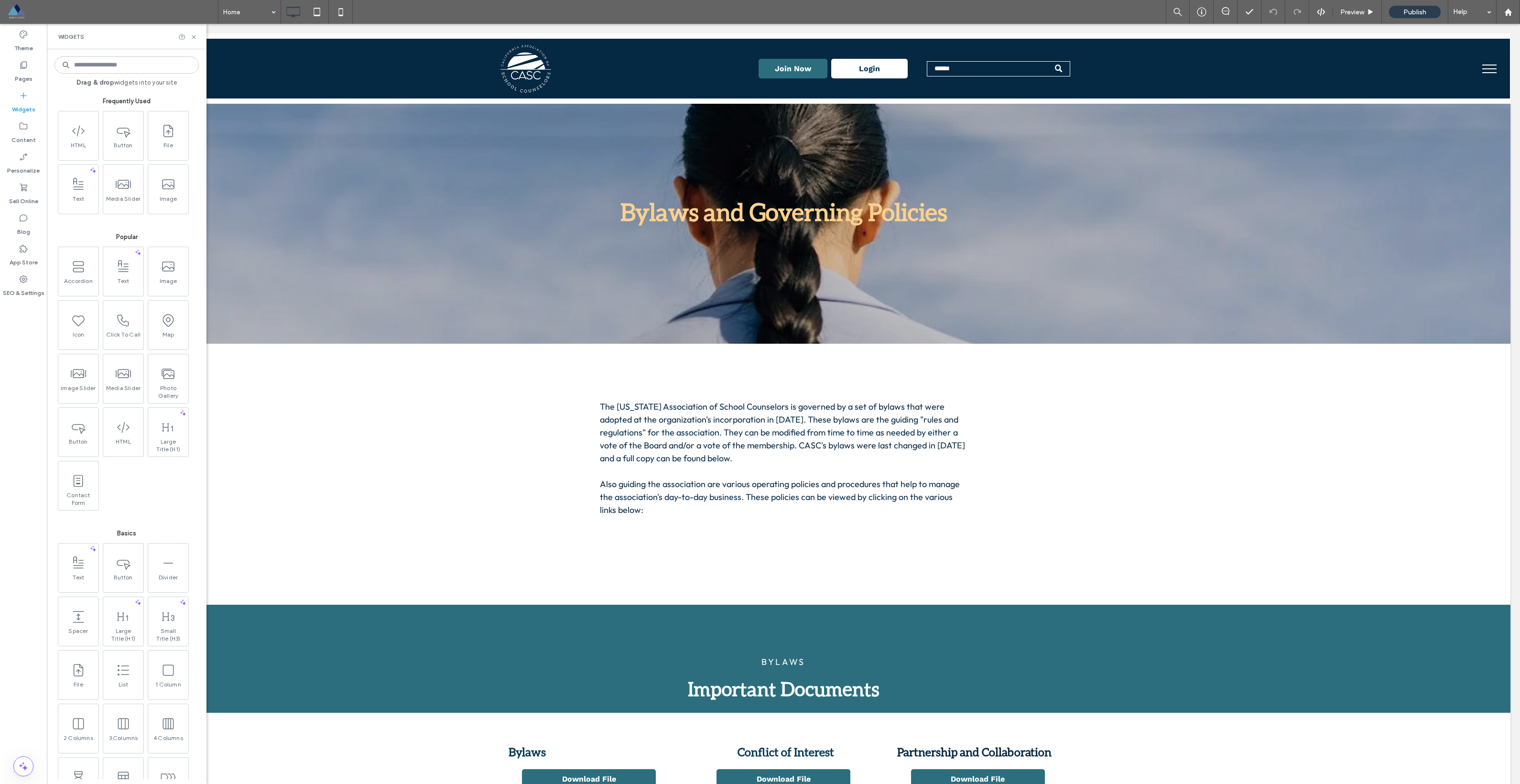
click at [130, 71] on input at bounding box center [126, 65] width 145 height 17
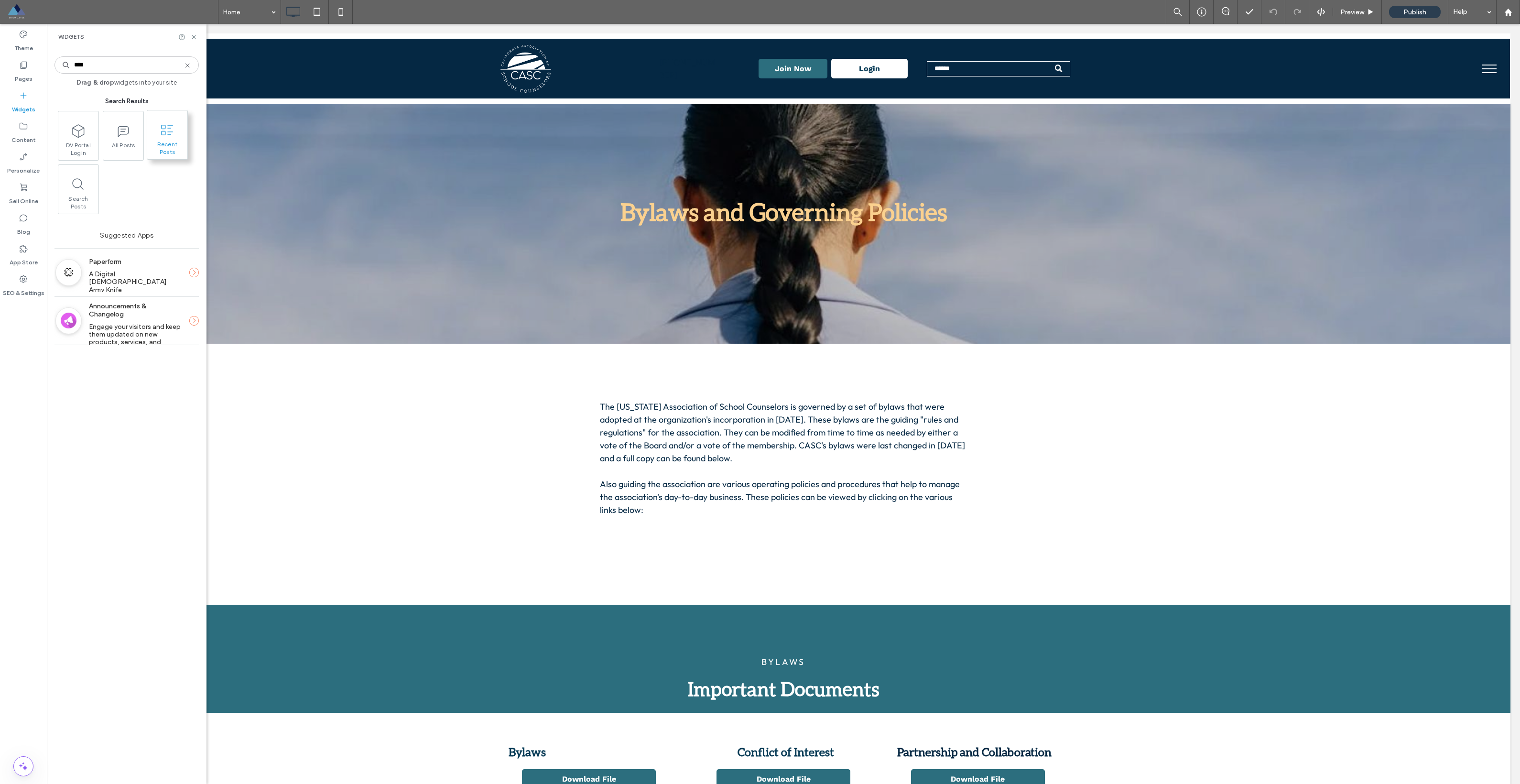
type input "****"
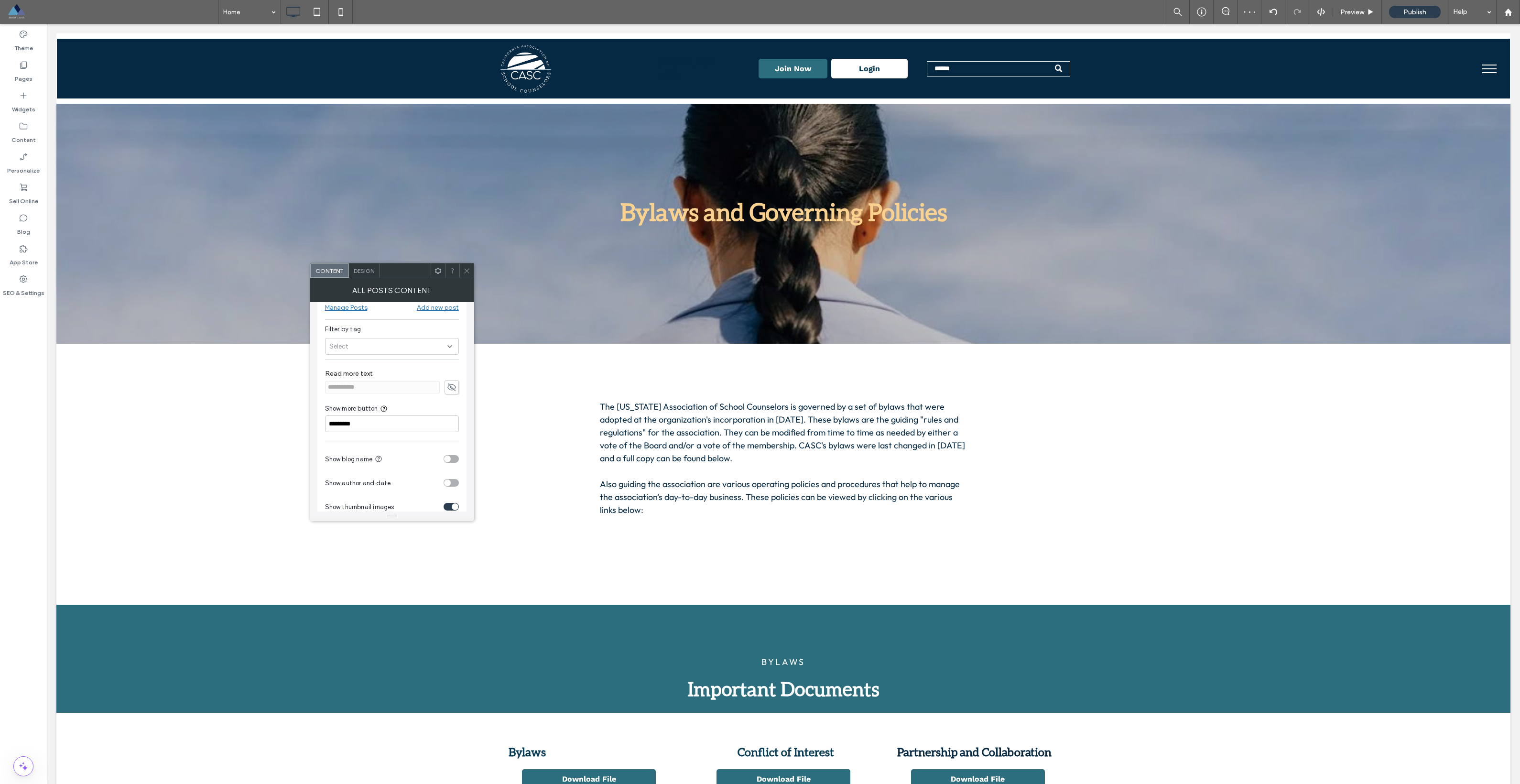
scroll to position [0, 0]
click at [350, 329] on div "Manage Posts" at bounding box center [346, 326] width 42 height 8
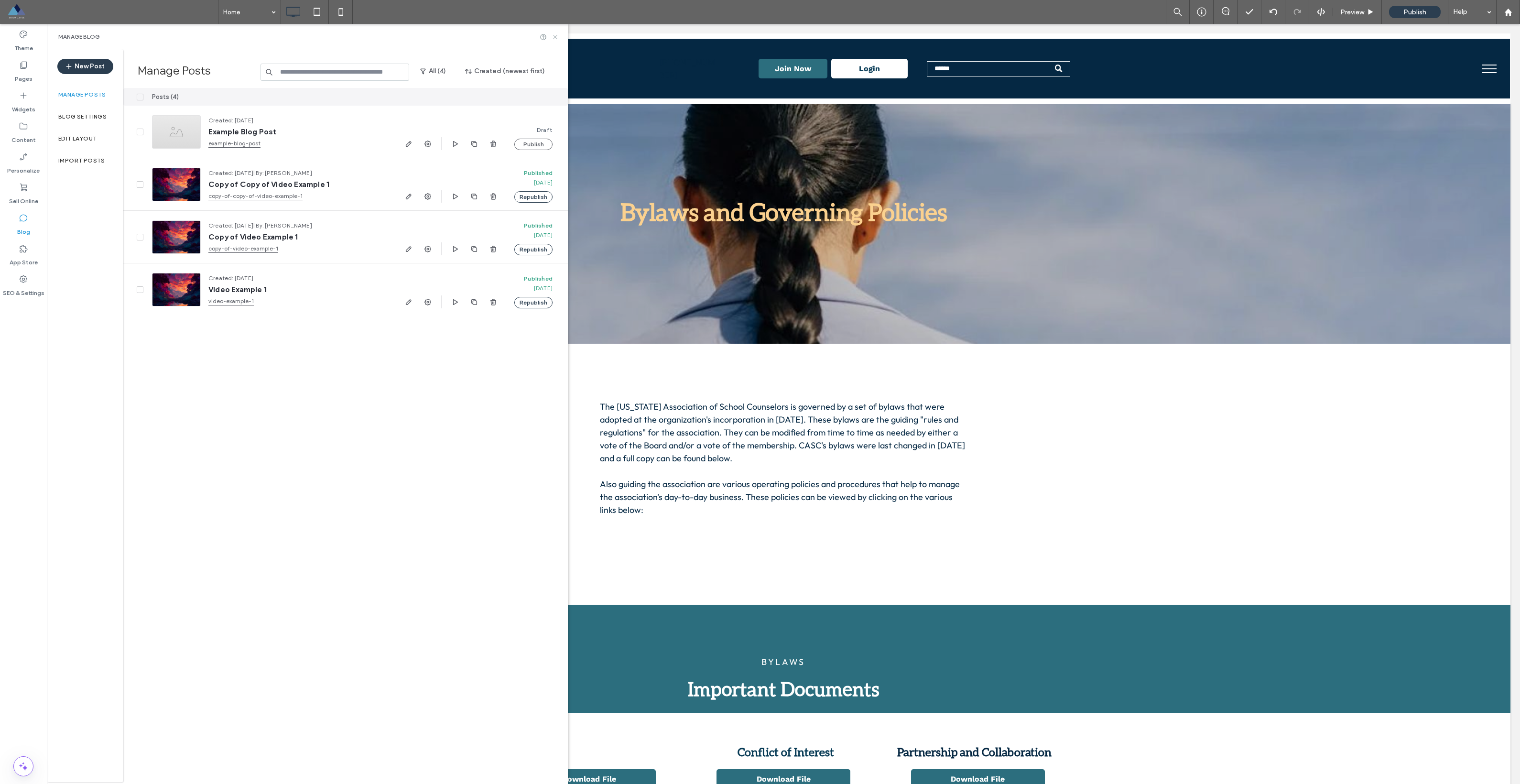
click at [554, 39] on icon at bounding box center [555, 37] width 7 height 7
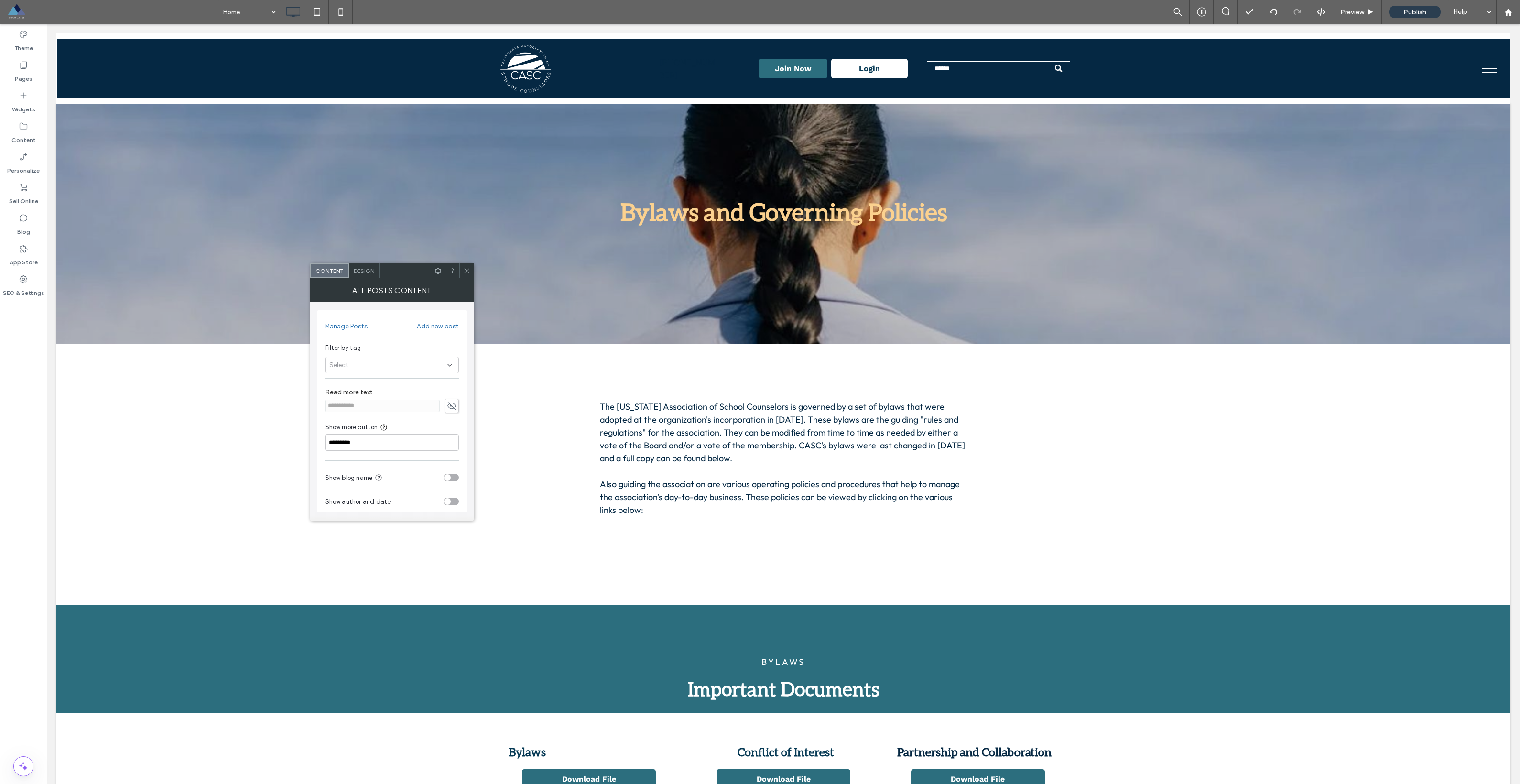
click at [408, 362] on div "Select" at bounding box center [392, 365] width 134 height 17
click at [335, 381] on span at bounding box center [332, 382] width 6 height 6
drag, startPoint x: 411, startPoint y: 423, endPoint x: 437, endPoint y: 413, distance: 27.9
click at [411, 423] on div "Show more button" at bounding box center [392, 427] width 134 height 9
click at [464, 276] on span at bounding box center [467, 270] width 7 height 14
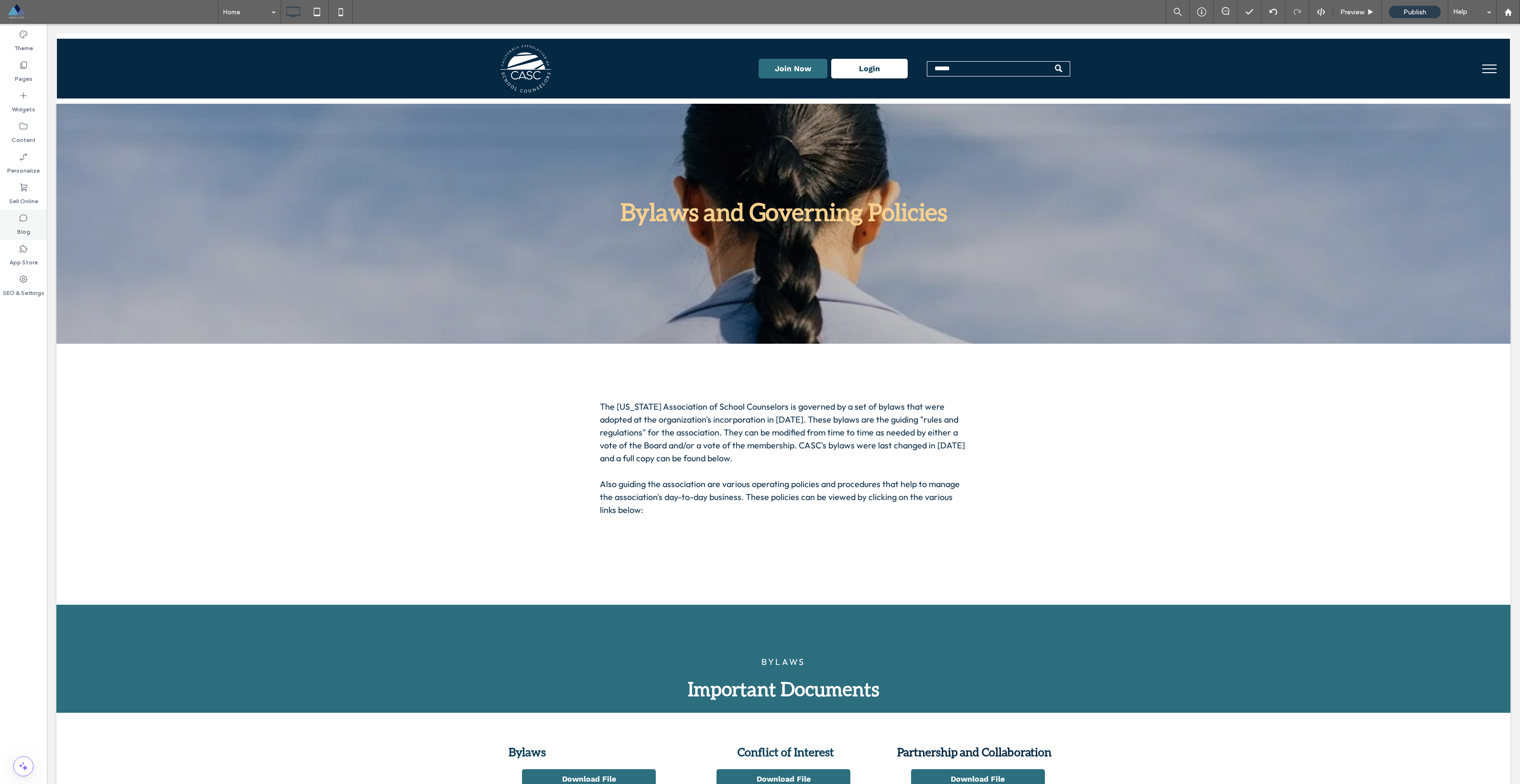
click at [30, 228] on div "Blog" at bounding box center [23, 225] width 47 height 31
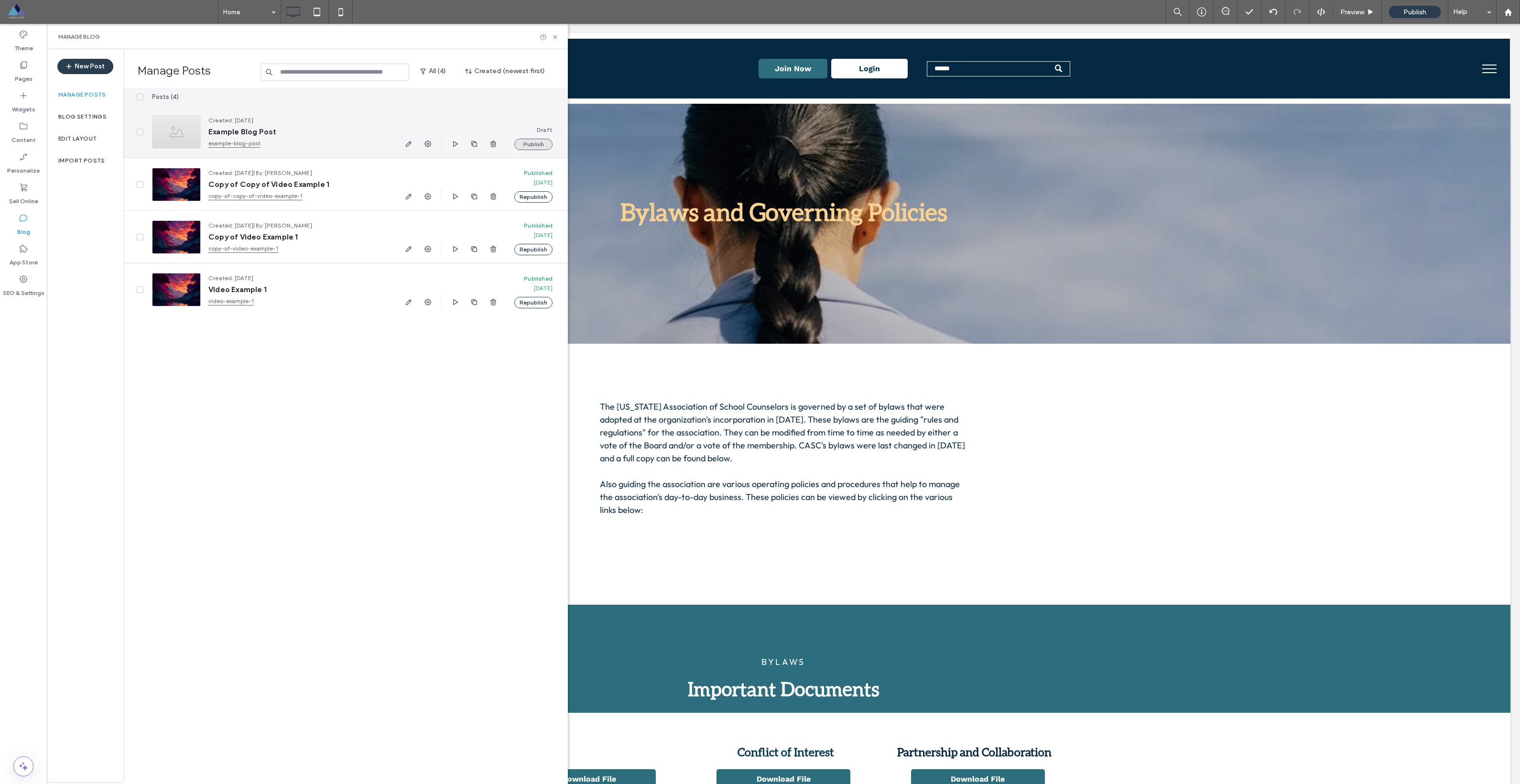
click at [534, 142] on button "Publish" at bounding box center [533, 144] width 38 height 11
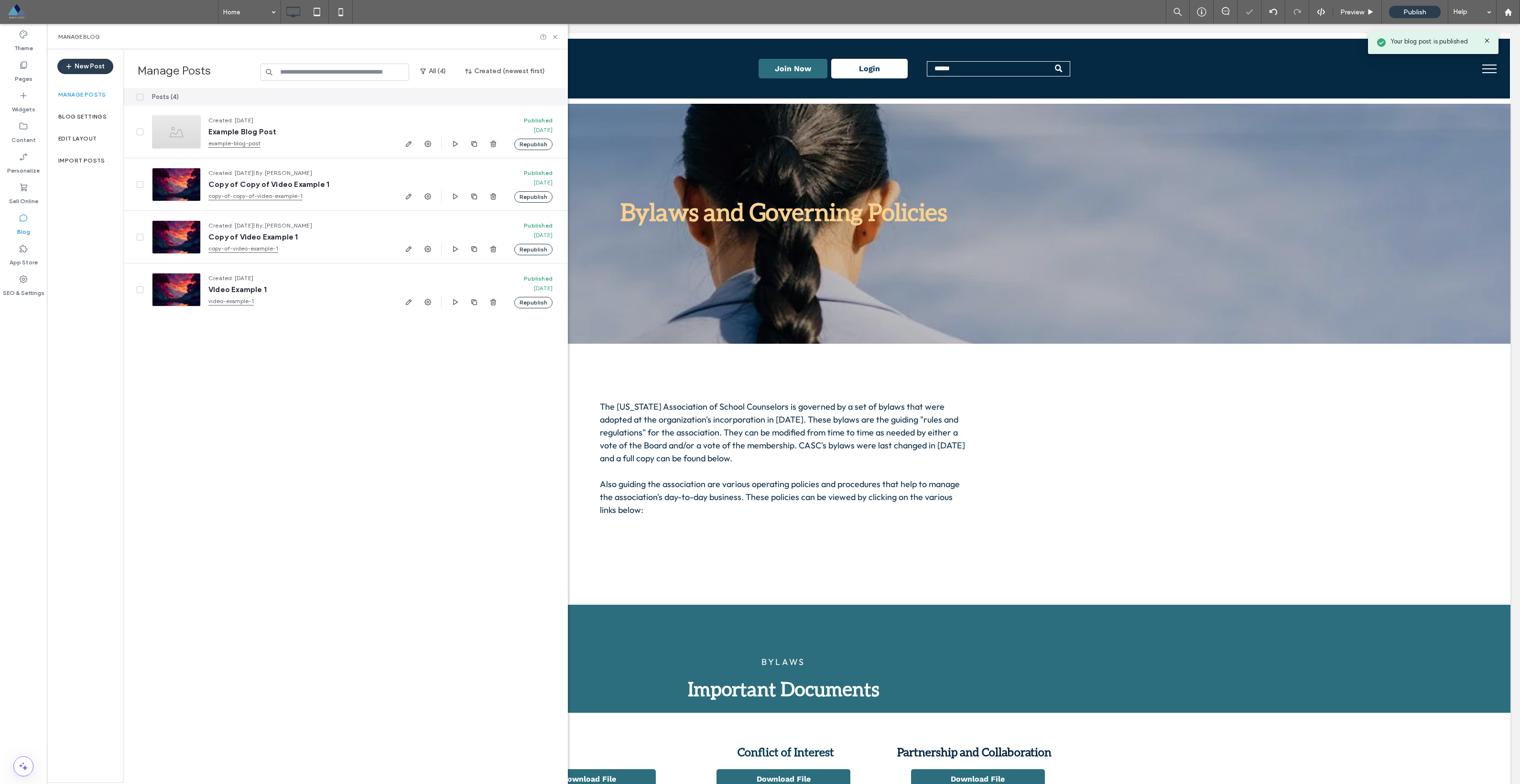
click at [559, 37] on div "Manage Blog" at bounding box center [307, 37] width 521 height 25
click at [553, 37] on icon at bounding box center [555, 37] width 7 height 7
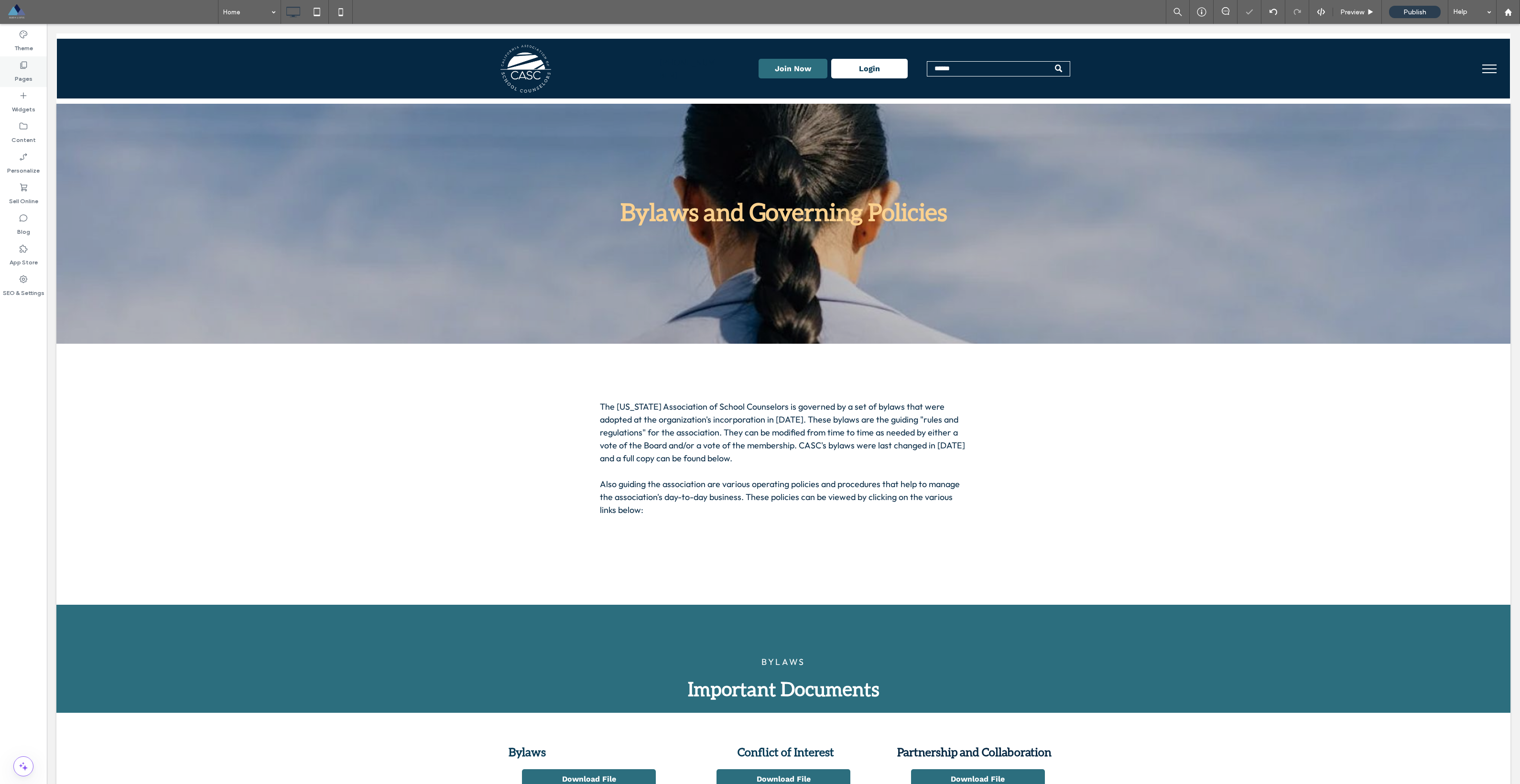
click at [18, 67] on div "Pages" at bounding box center [23, 72] width 47 height 31
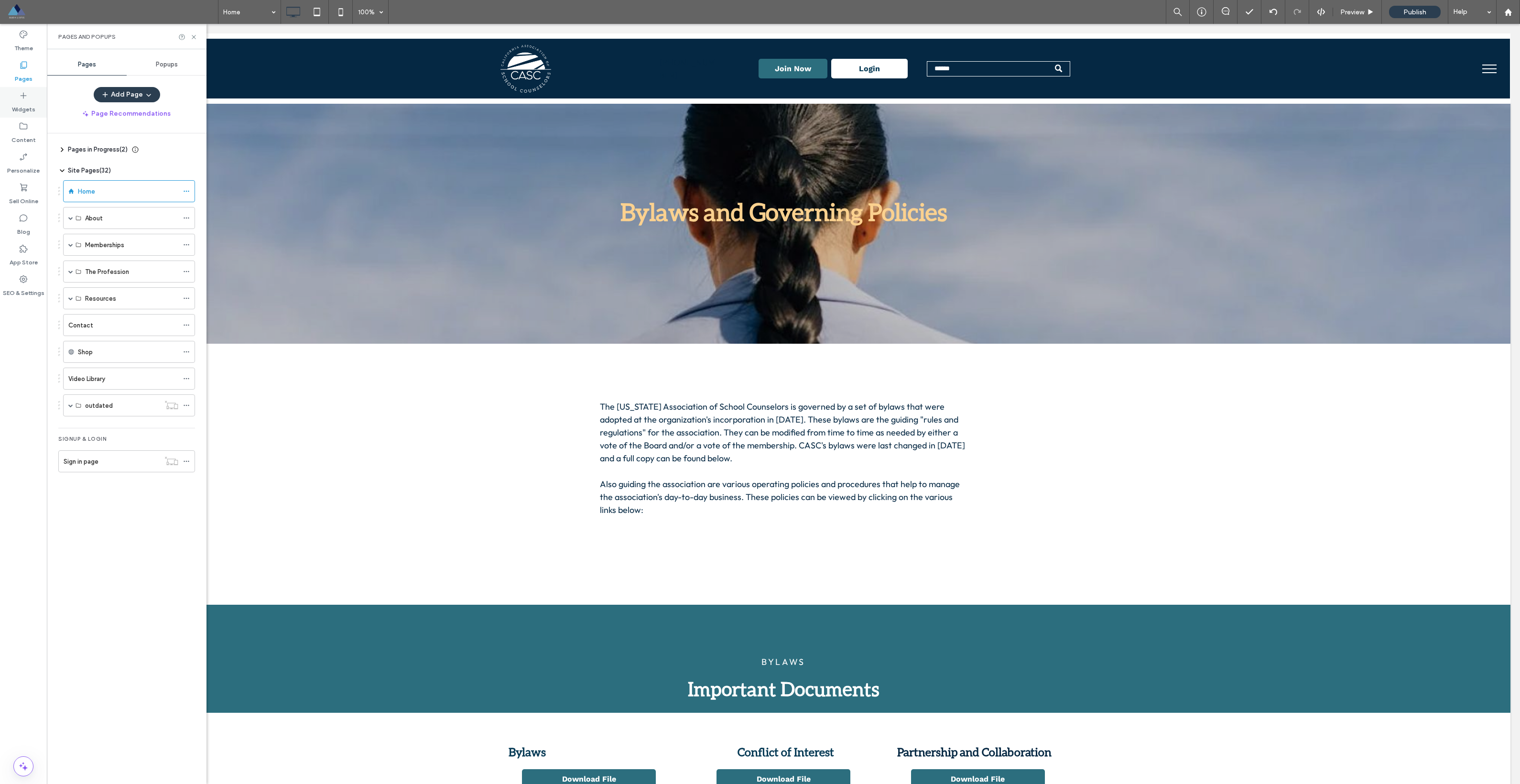
click at [29, 108] on label "Widgets" at bounding box center [24, 107] width 24 height 14
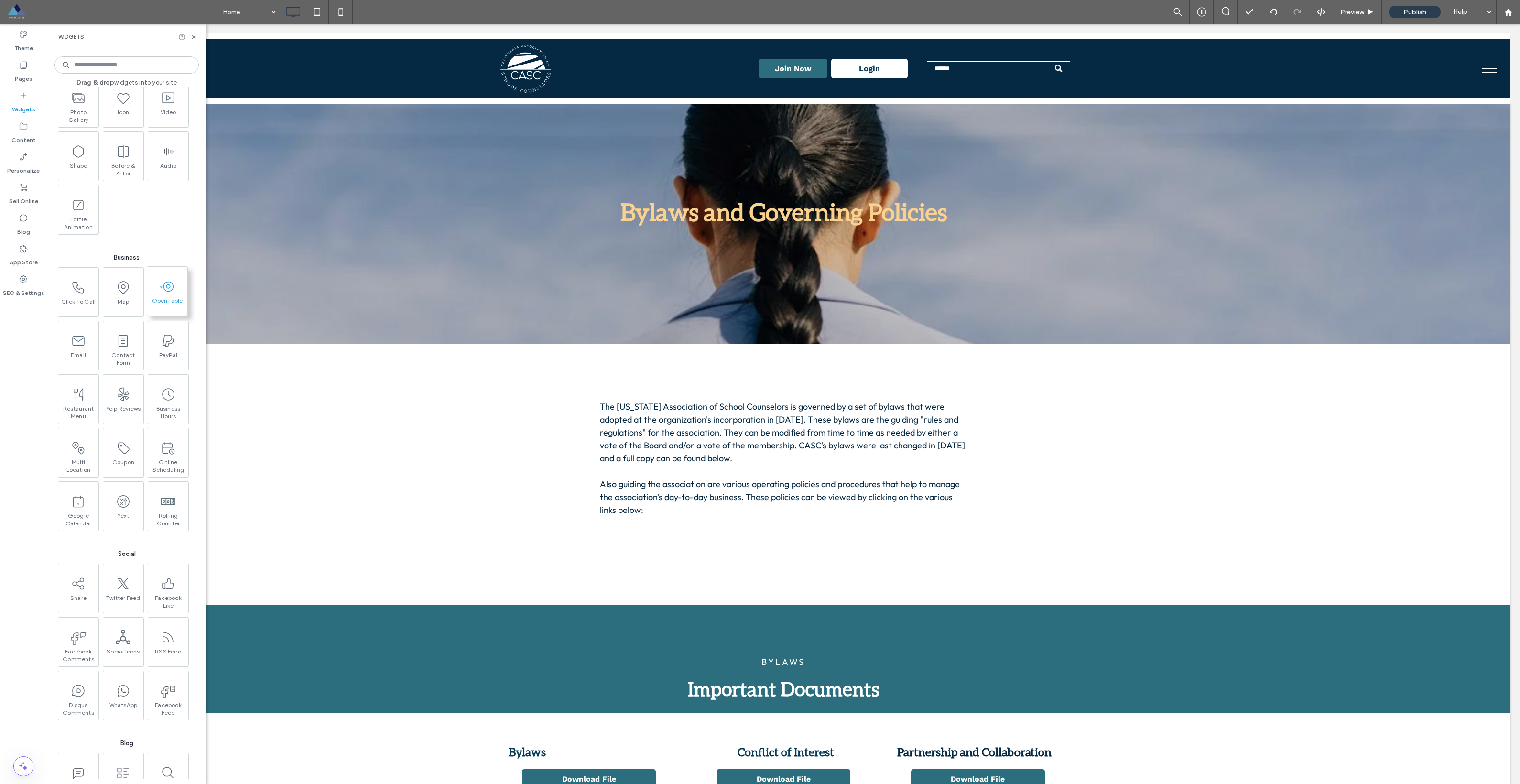
scroll to position [1108, 0]
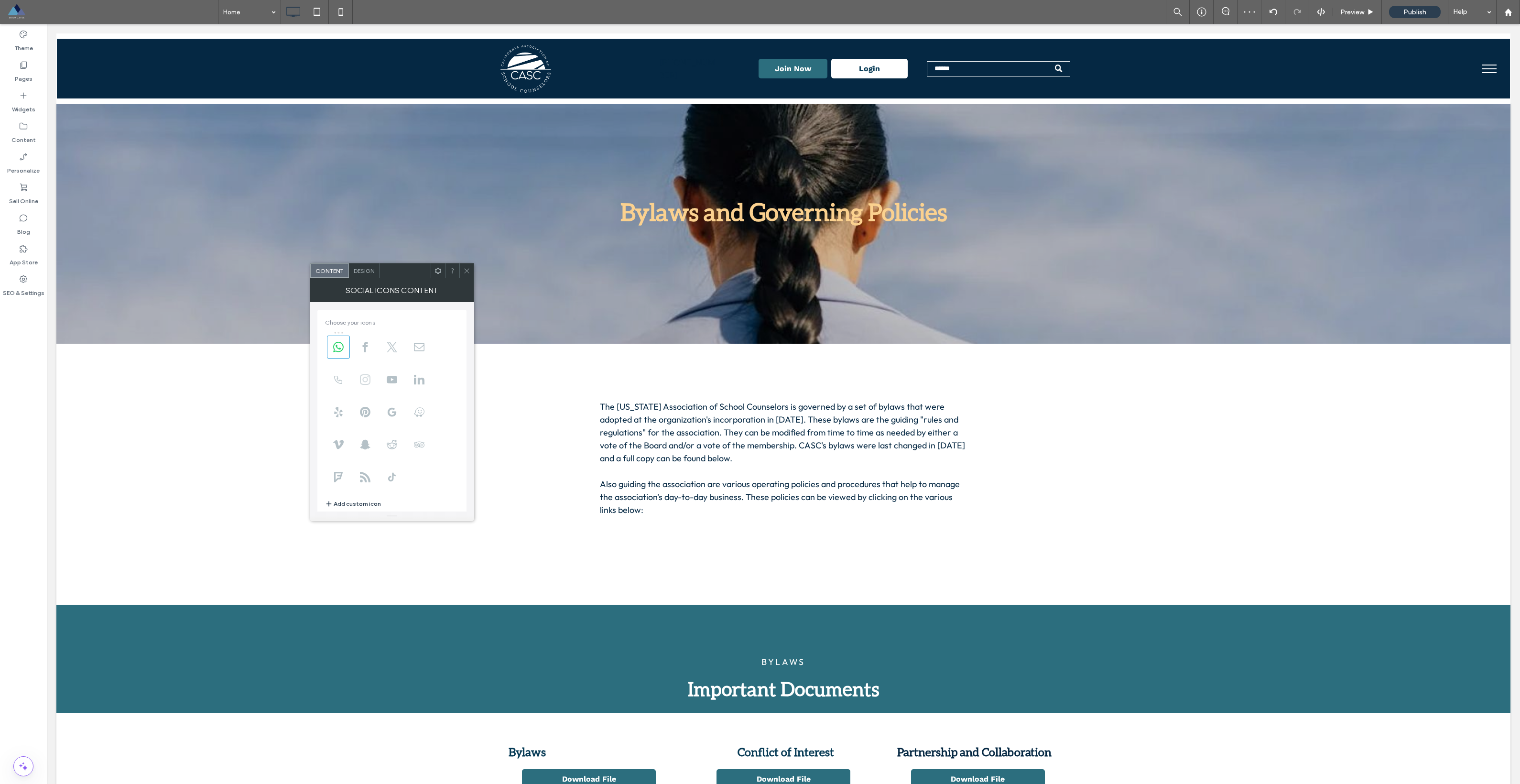
click at [361, 381] on icon at bounding box center [365, 379] width 11 height 11
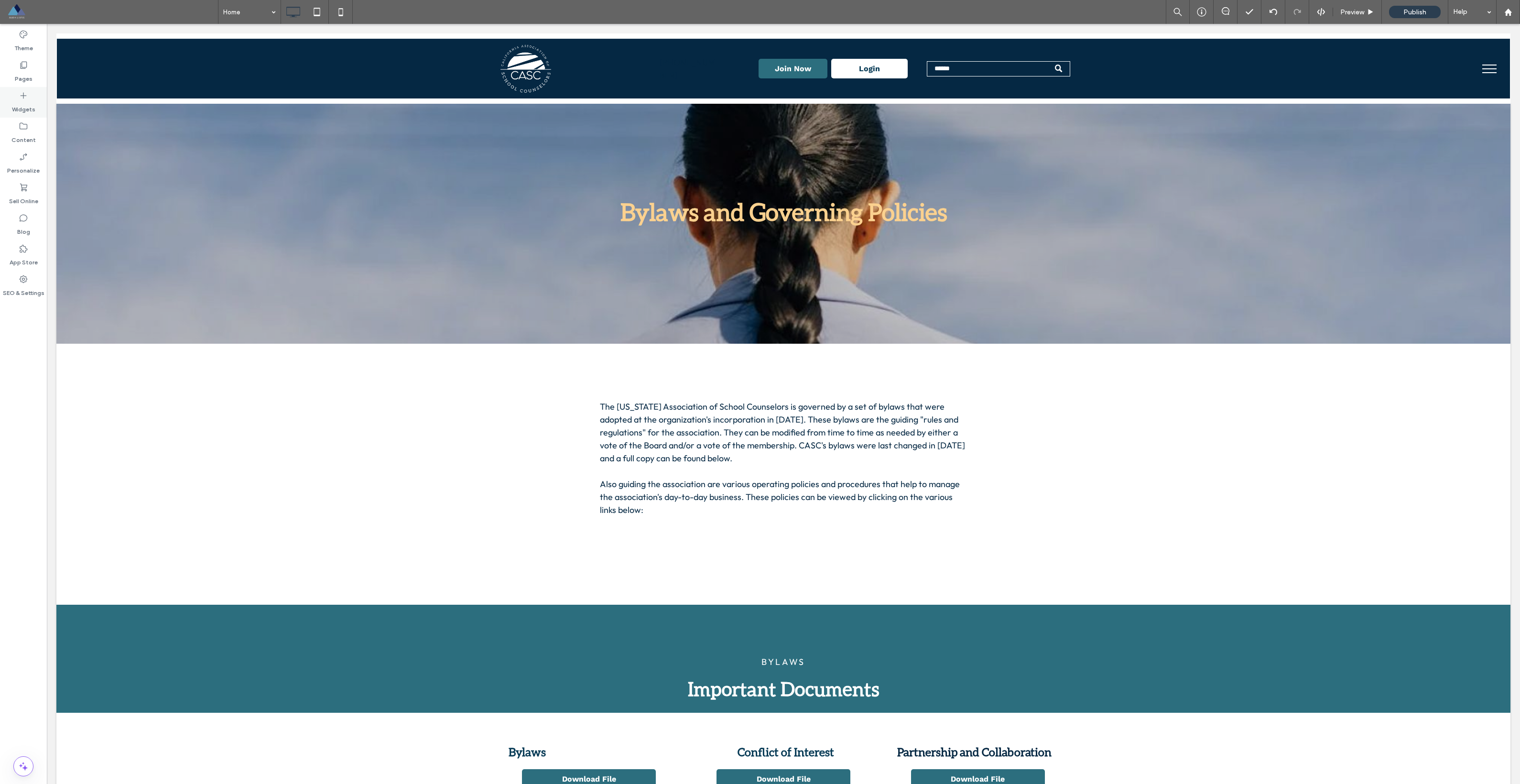
click at [21, 106] on label "Widgets" at bounding box center [24, 107] width 24 height 14
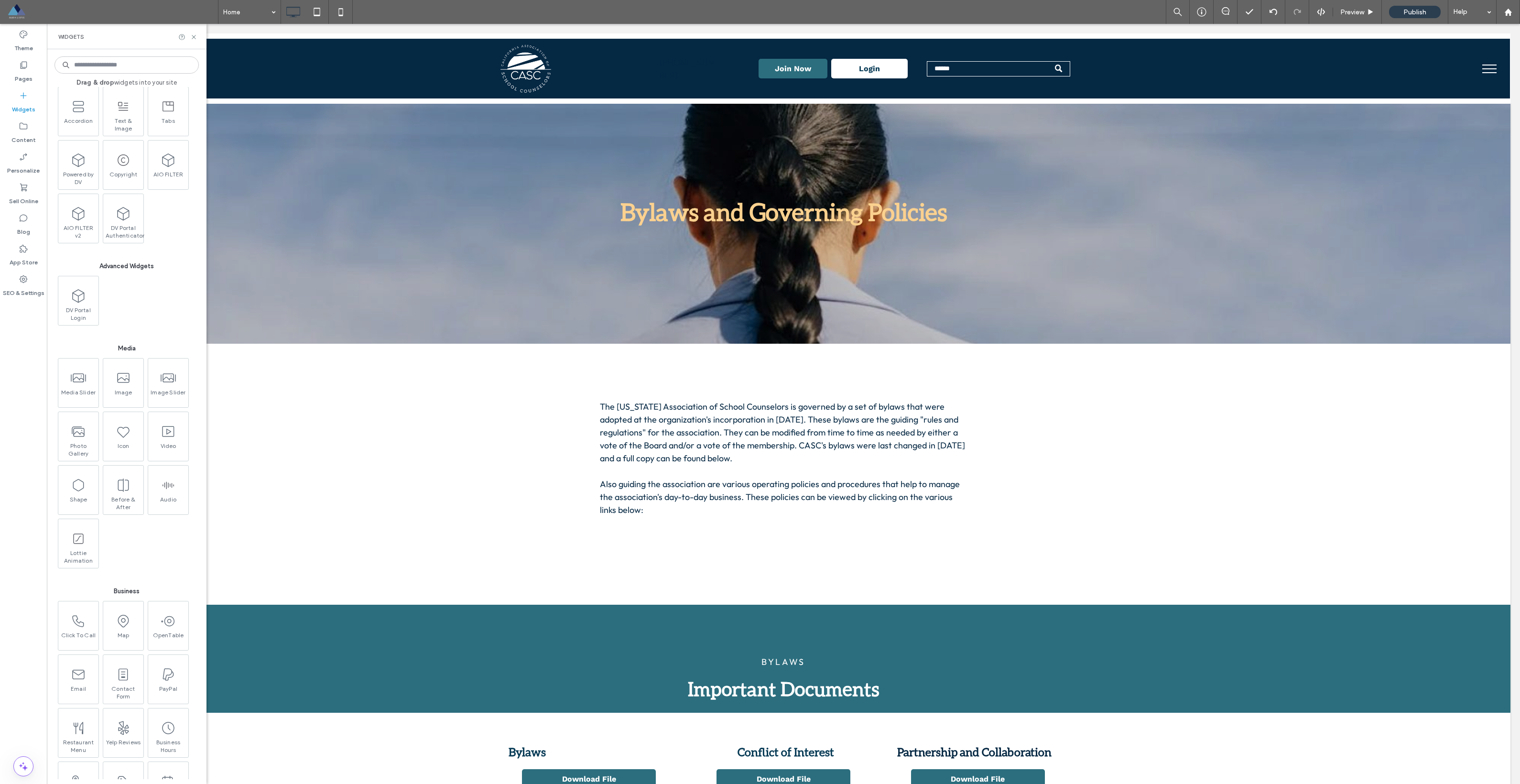
scroll to position [1260, 0]
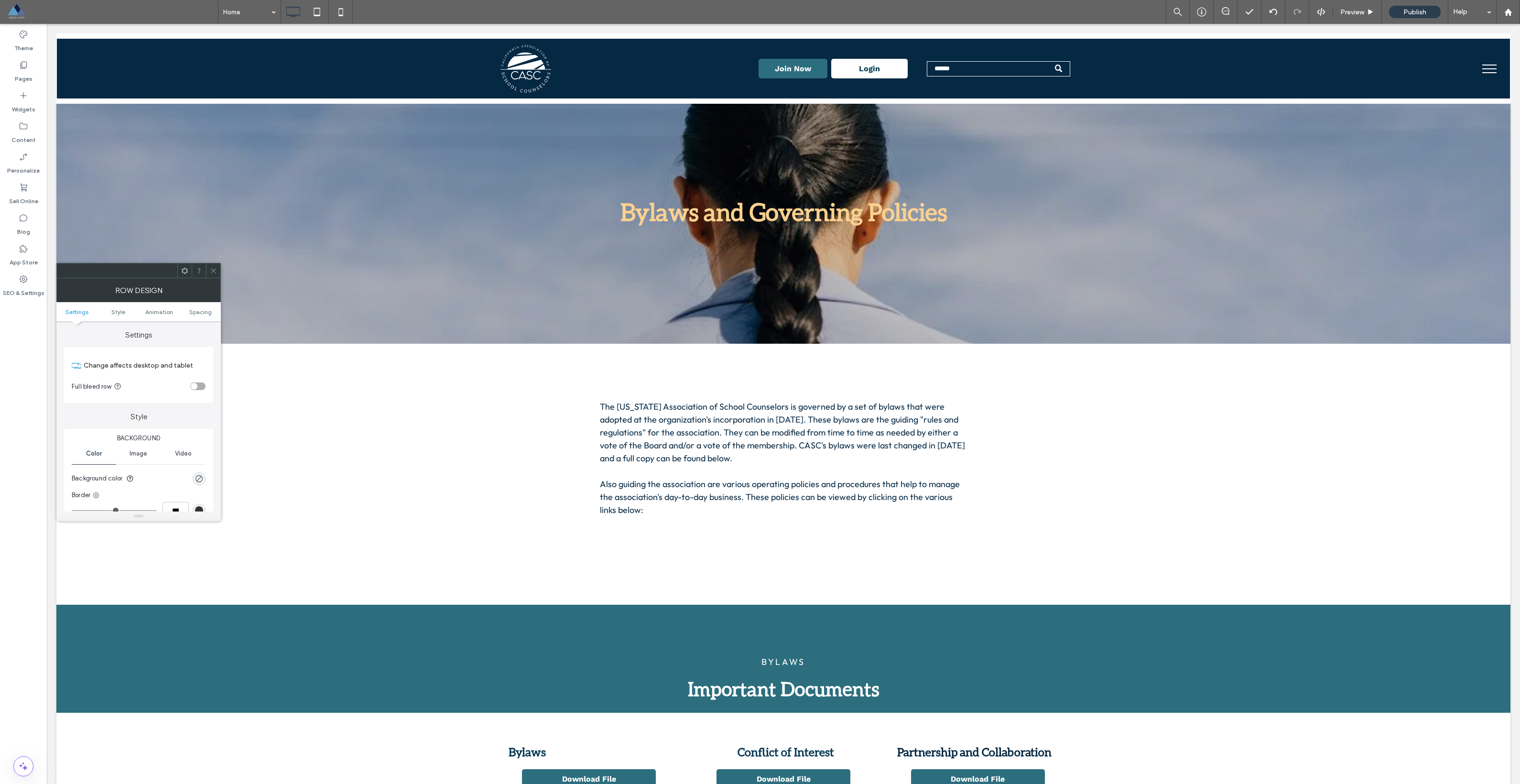
click at [211, 273] on use at bounding box center [213, 270] width 5 height 5
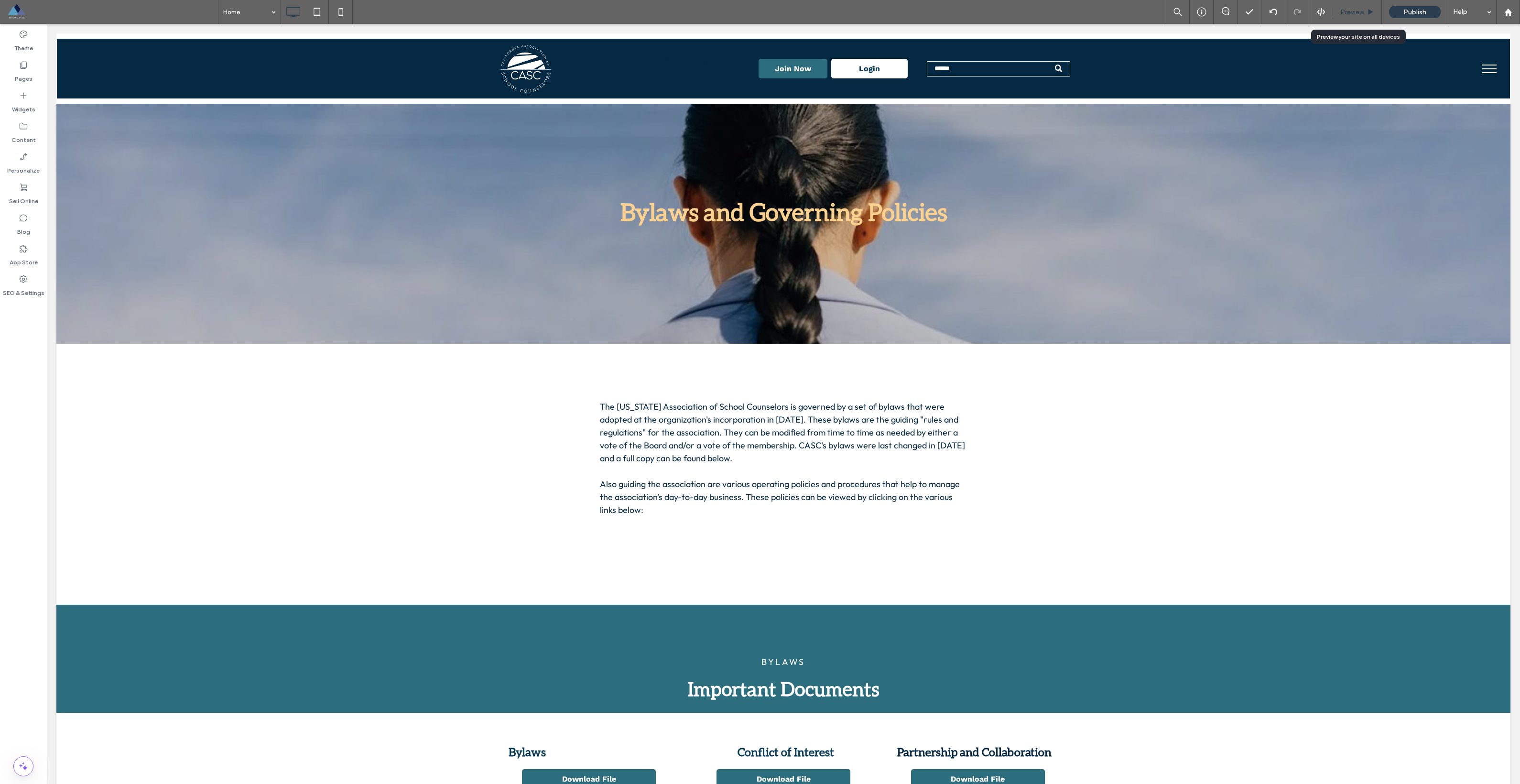
click at [1362, 12] on span "Preview" at bounding box center [1352, 12] width 24 height 8
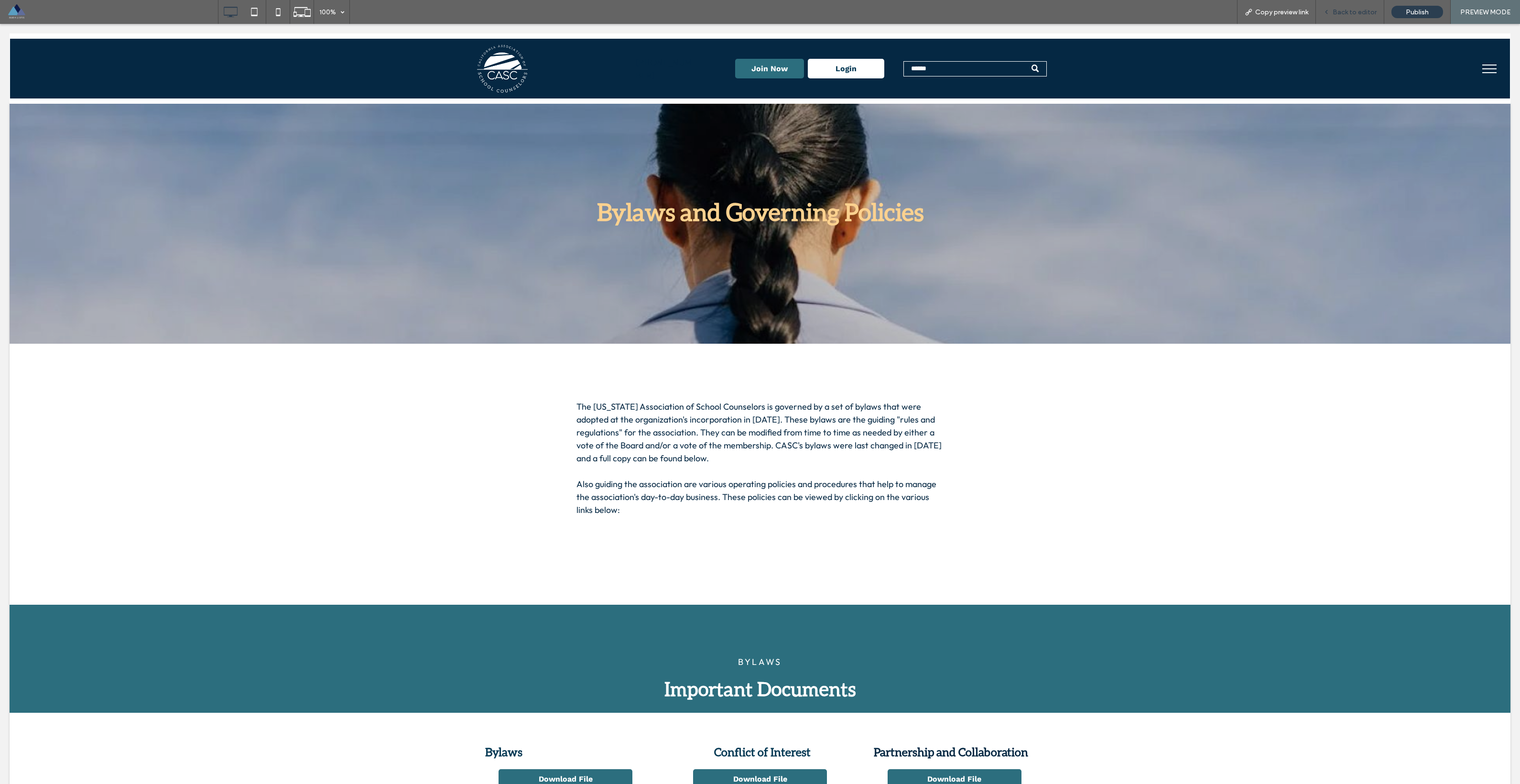
click at [1377, 17] on div "Back to editor" at bounding box center [1350, 12] width 68 height 24
click at [1350, 16] on span "Back to editor" at bounding box center [1354, 12] width 44 height 8
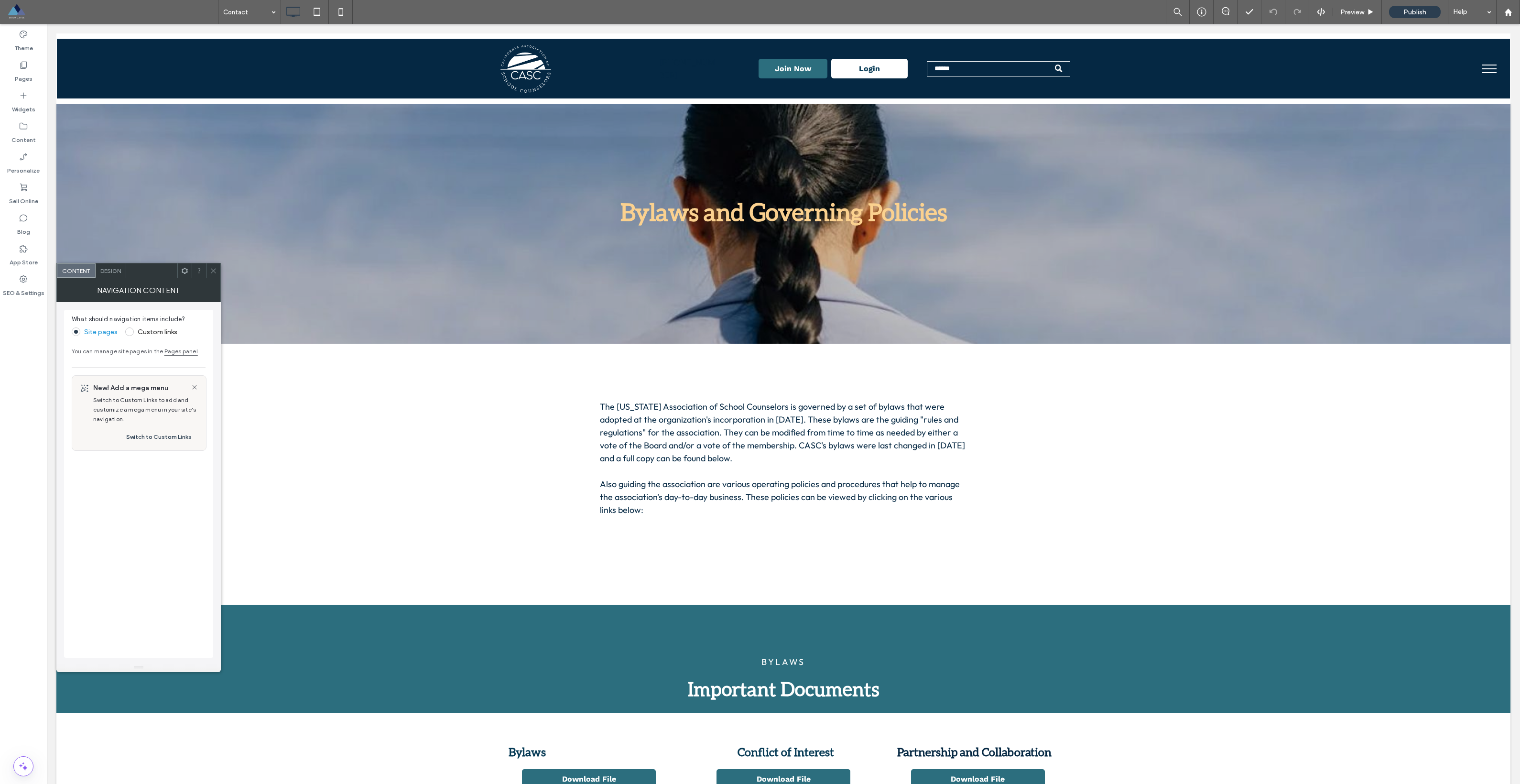
click at [109, 279] on div "NAVIGATION CONTENT" at bounding box center [139, 290] width 165 height 24
click at [110, 274] on div "Design" at bounding box center [111, 270] width 31 height 14
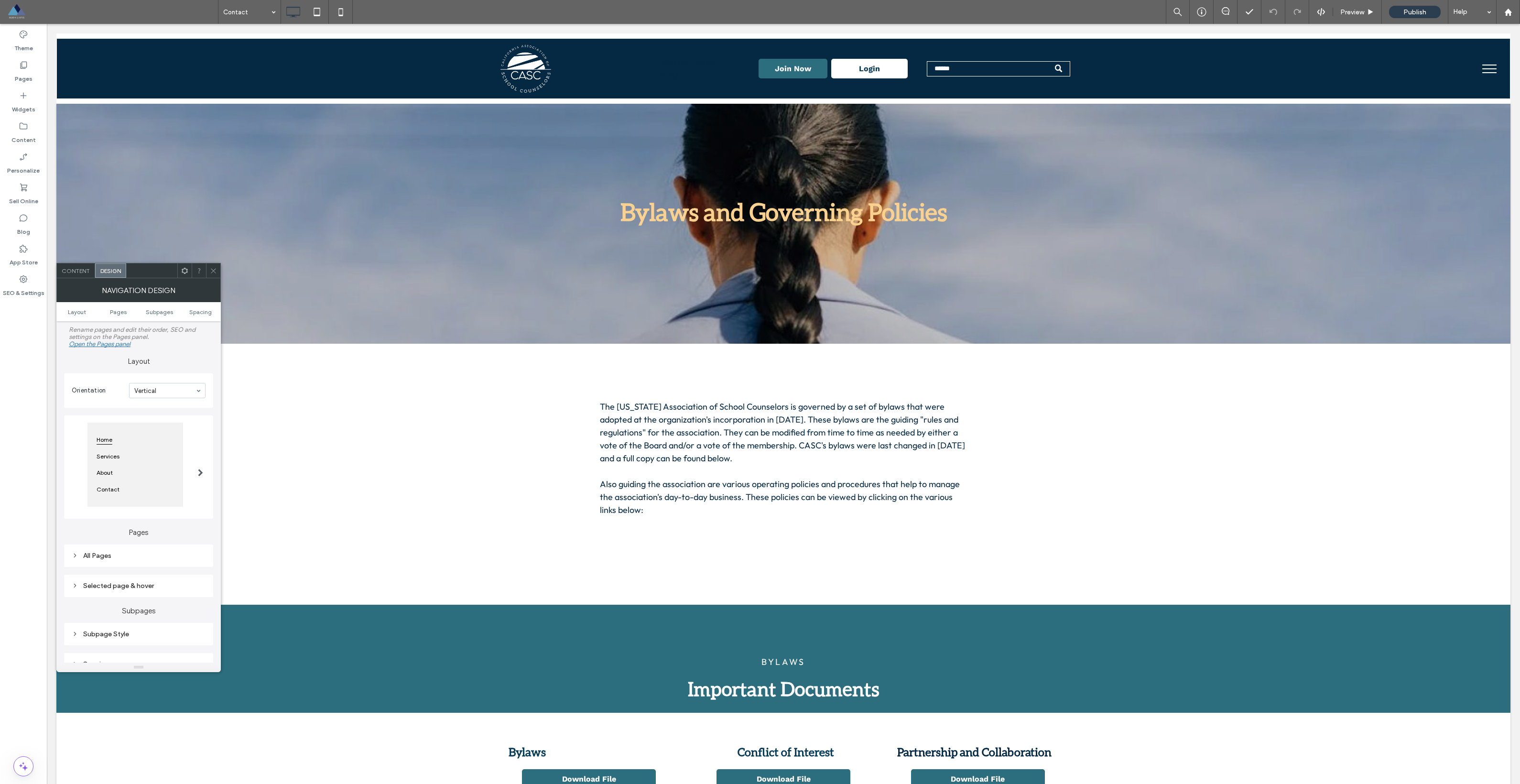
click at [192, 476] on div at bounding box center [200, 467] width 19 height 108
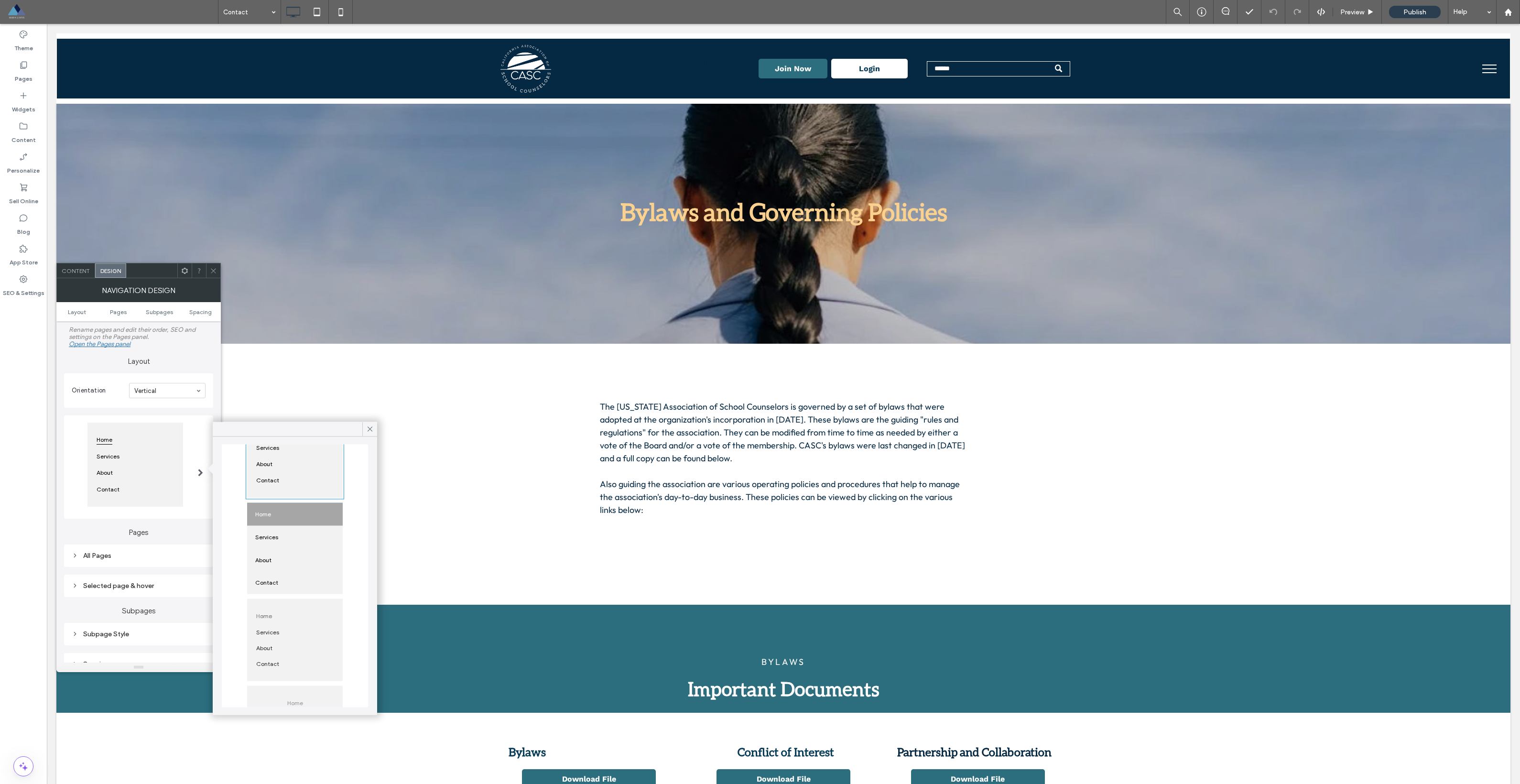
scroll to position [150, 0]
click at [163, 403] on section "Orientation Vertical" at bounding box center [139, 391] width 134 height 25
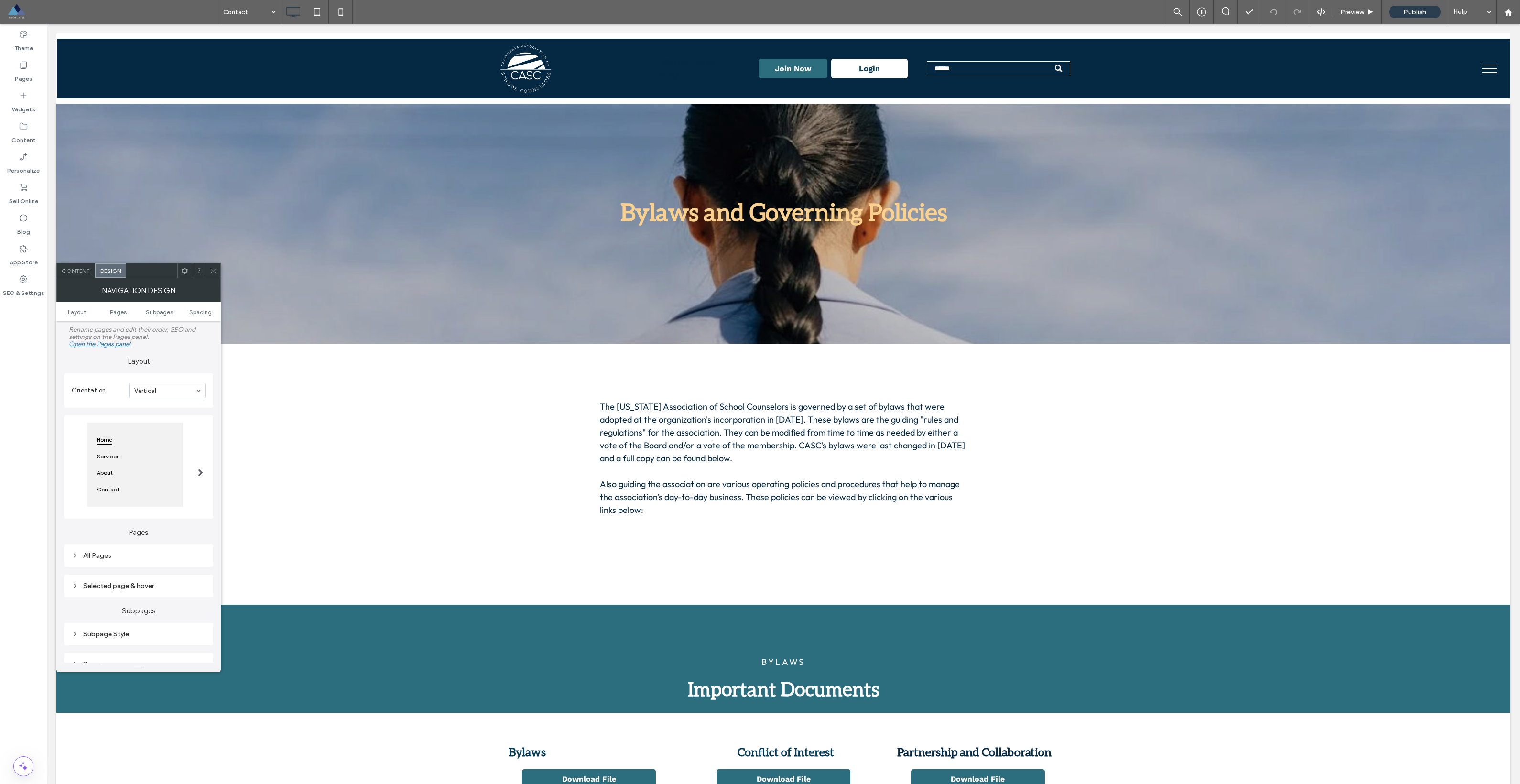
click at [207, 278] on div "Navigation Design" at bounding box center [139, 290] width 165 height 24
click at [212, 275] on span at bounding box center [214, 270] width 7 height 14
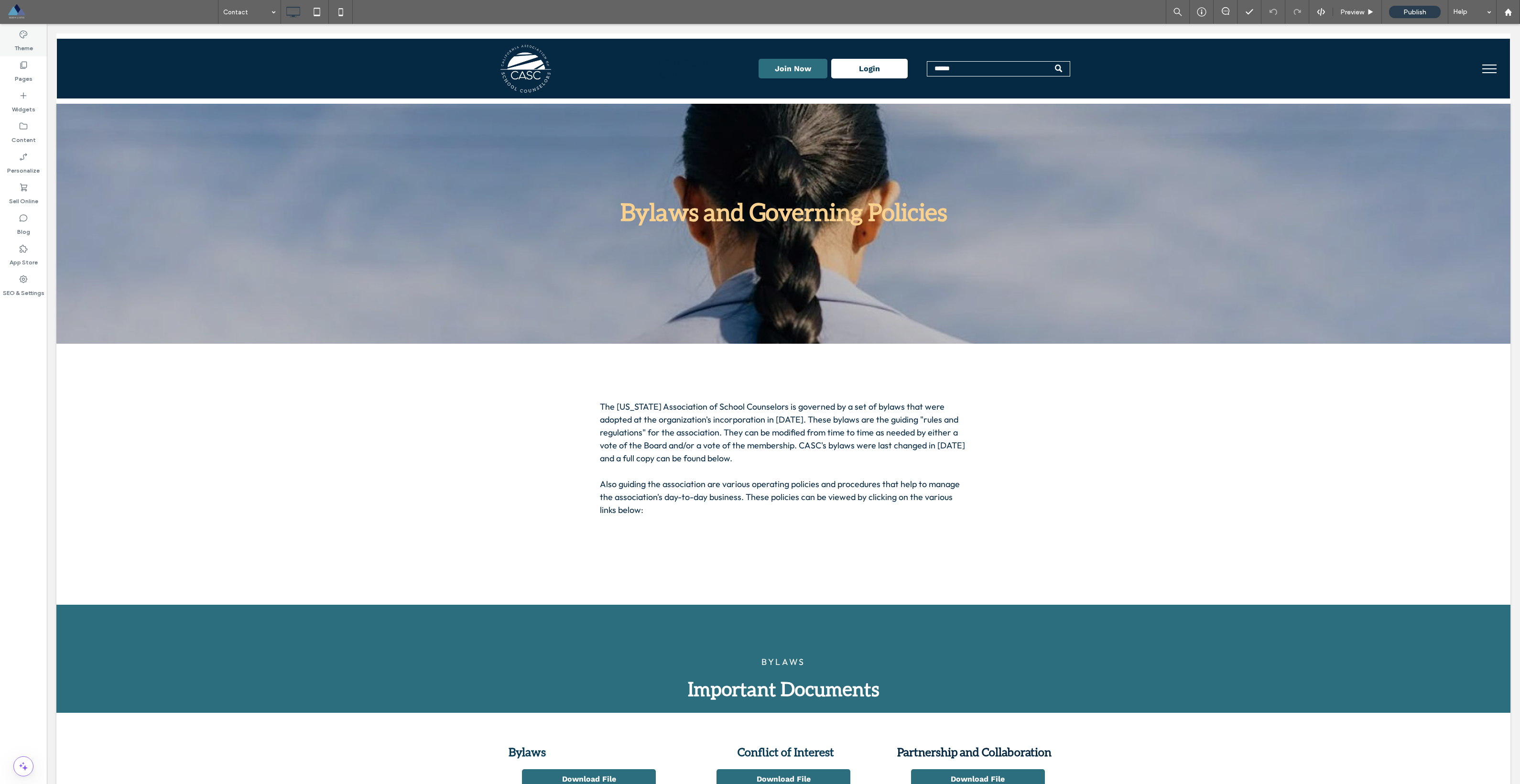
click at [21, 34] on icon at bounding box center [24, 34] width 9 height 9
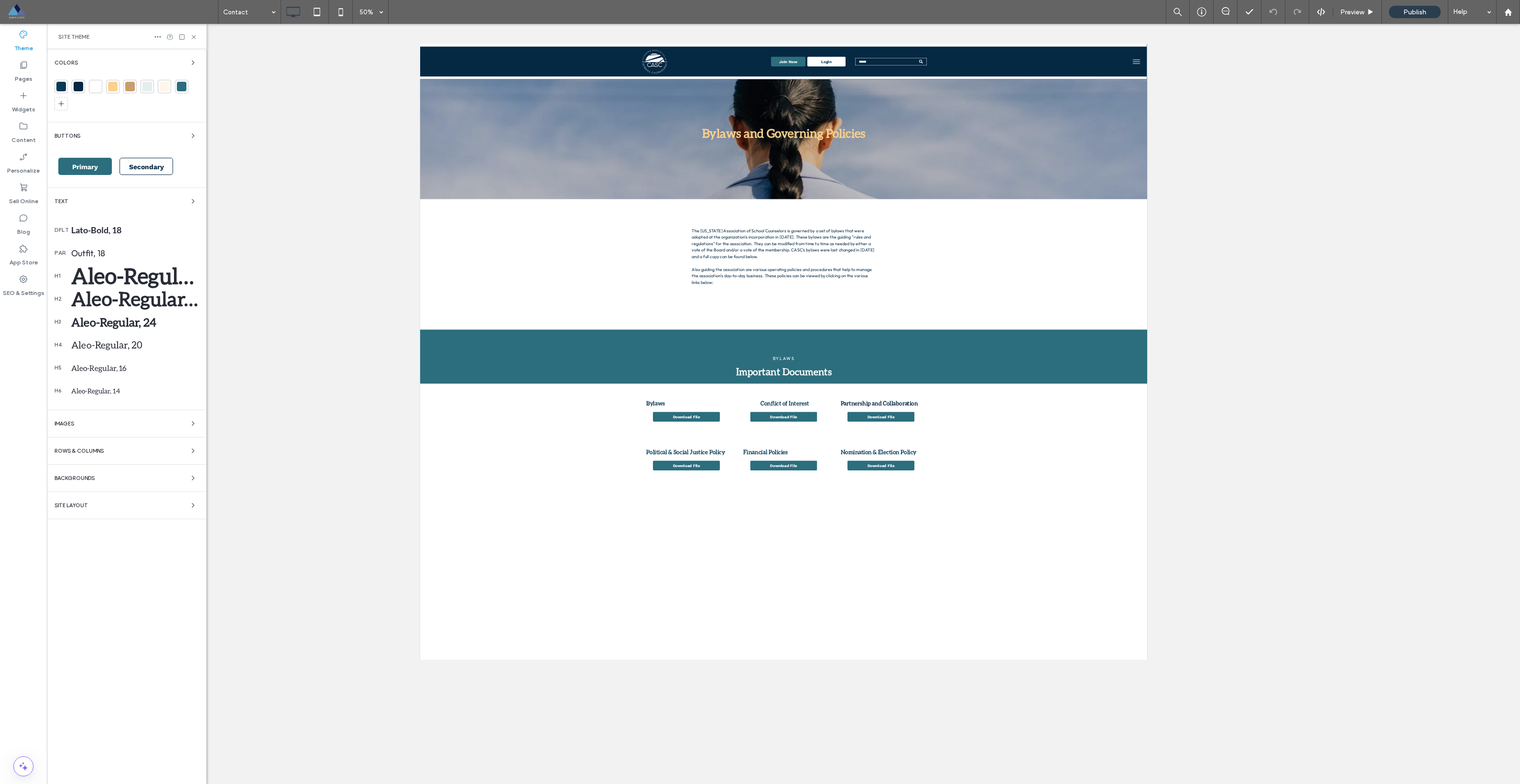
click at [101, 503] on div "Site Layout" at bounding box center [126, 505] width 145 height 11
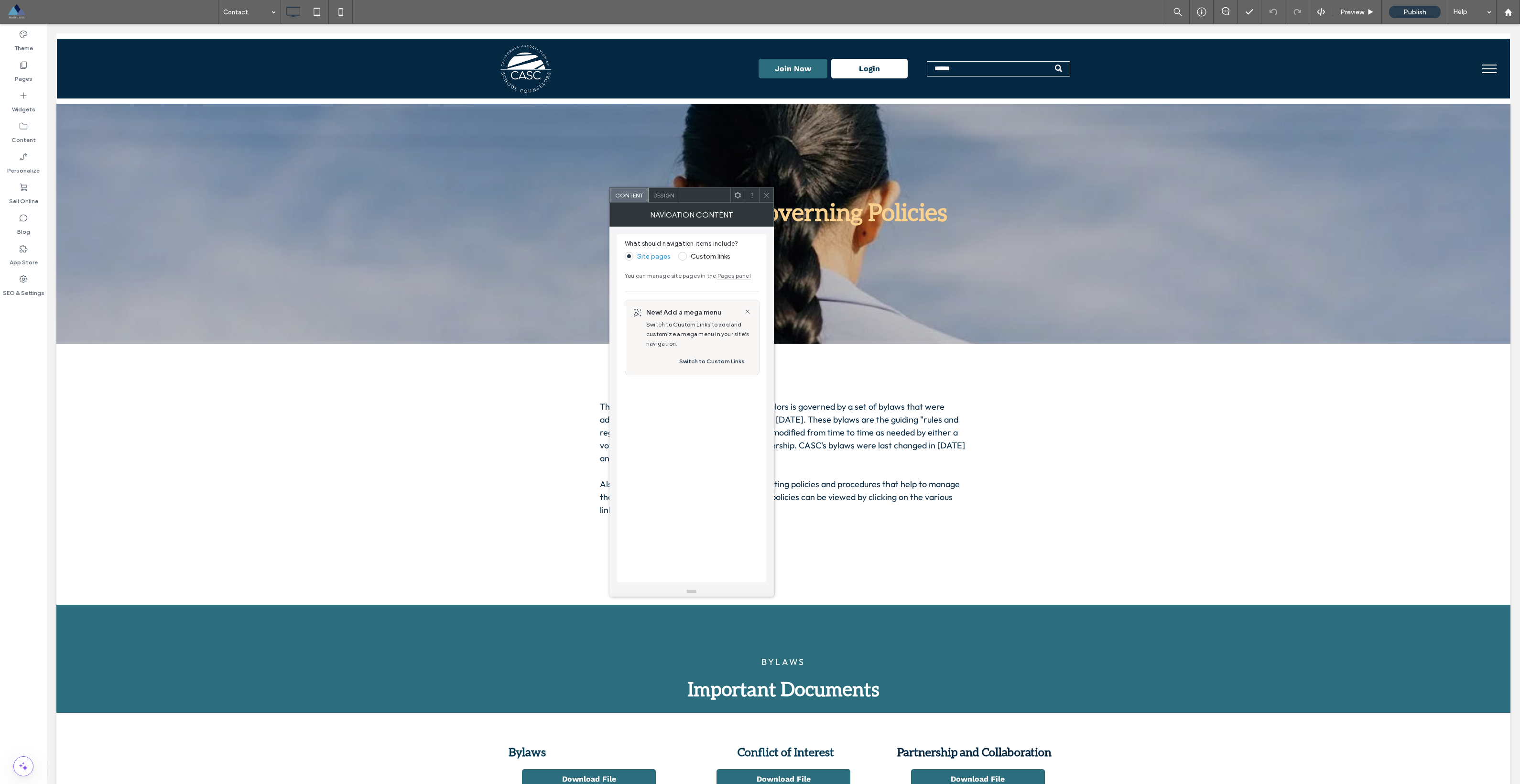
click at [739, 196] on use at bounding box center [738, 195] width 6 height 6
click at [709, 201] on div at bounding box center [705, 195] width 51 height 14
click at [673, 196] on span "Design" at bounding box center [663, 196] width 21 height 7
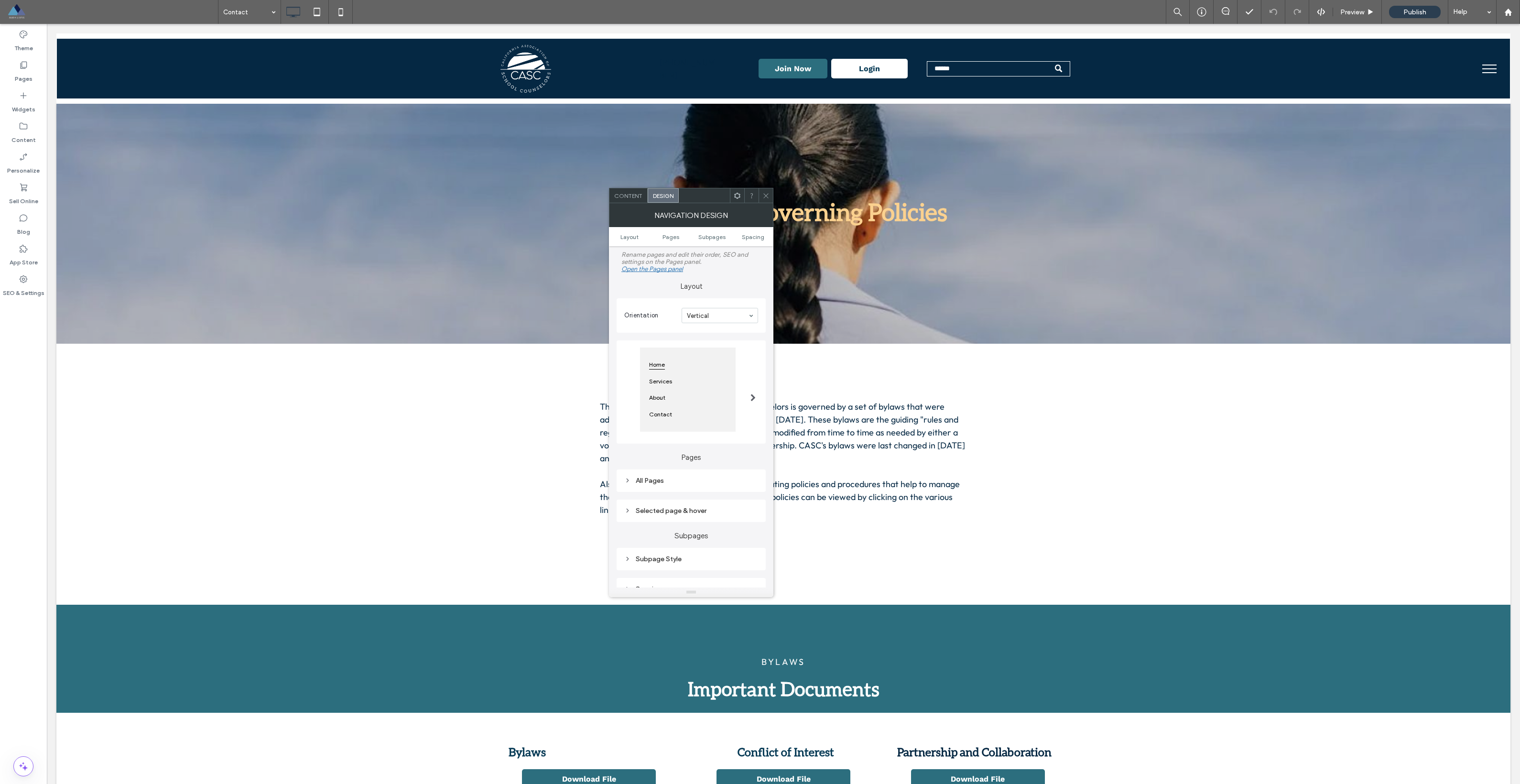
click at [659, 271] on div "Open the Pages panel" at bounding box center [652, 269] width 61 height 7
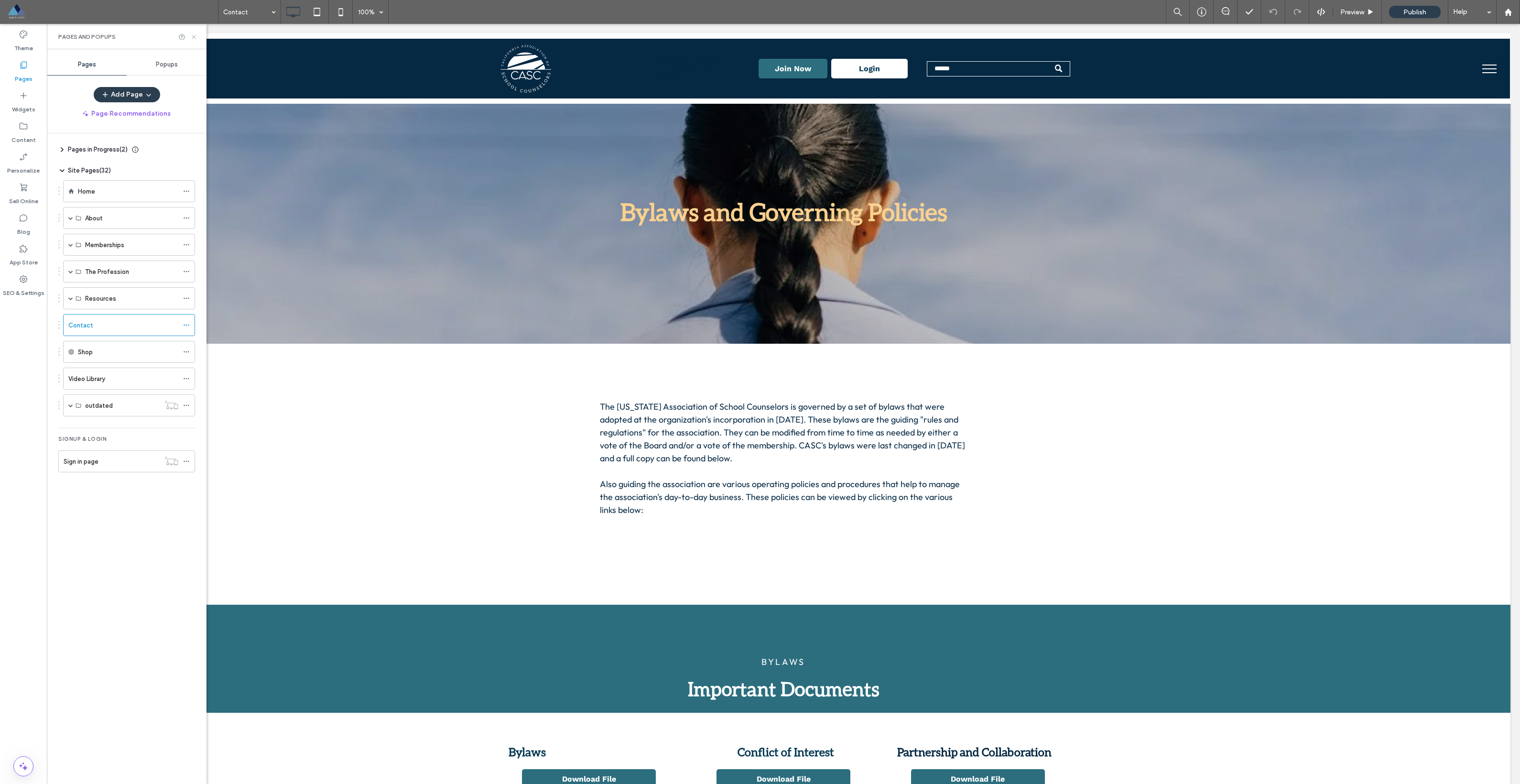
click at [196, 37] on icon at bounding box center [194, 37] width 7 height 7
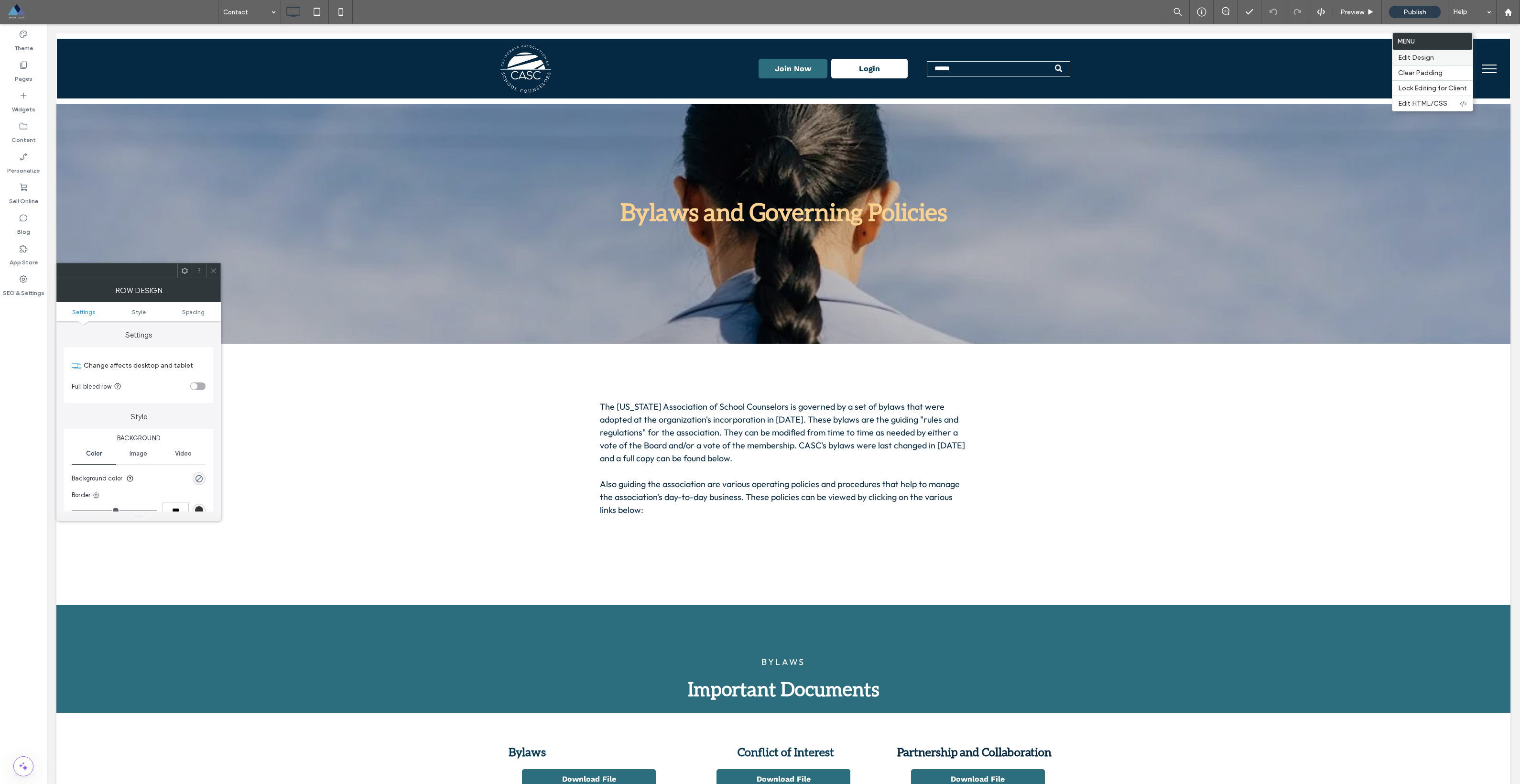
click at [1450, 53] on div "Edit Design" at bounding box center [1433, 57] width 80 height 15
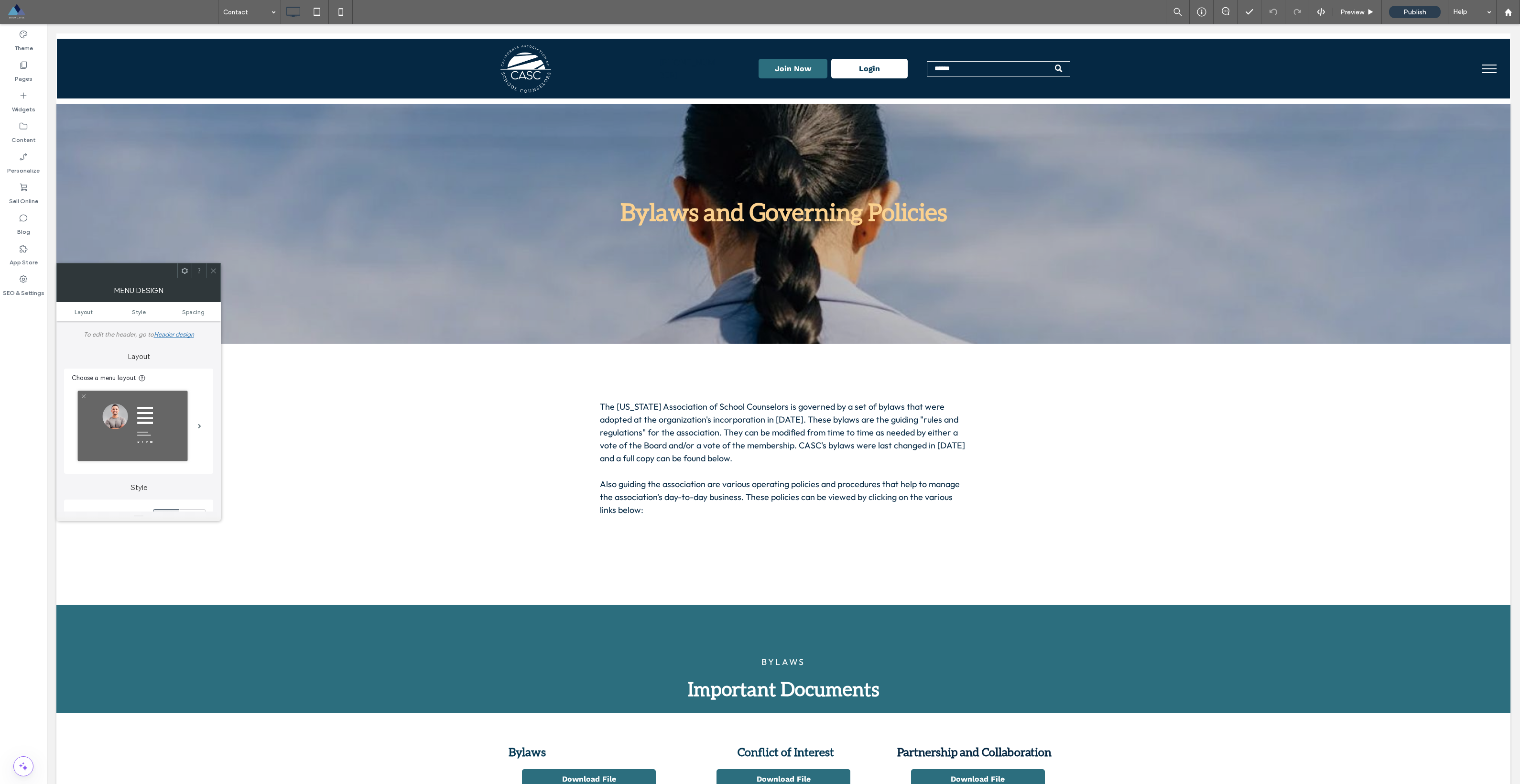
scroll to position [63, 0]
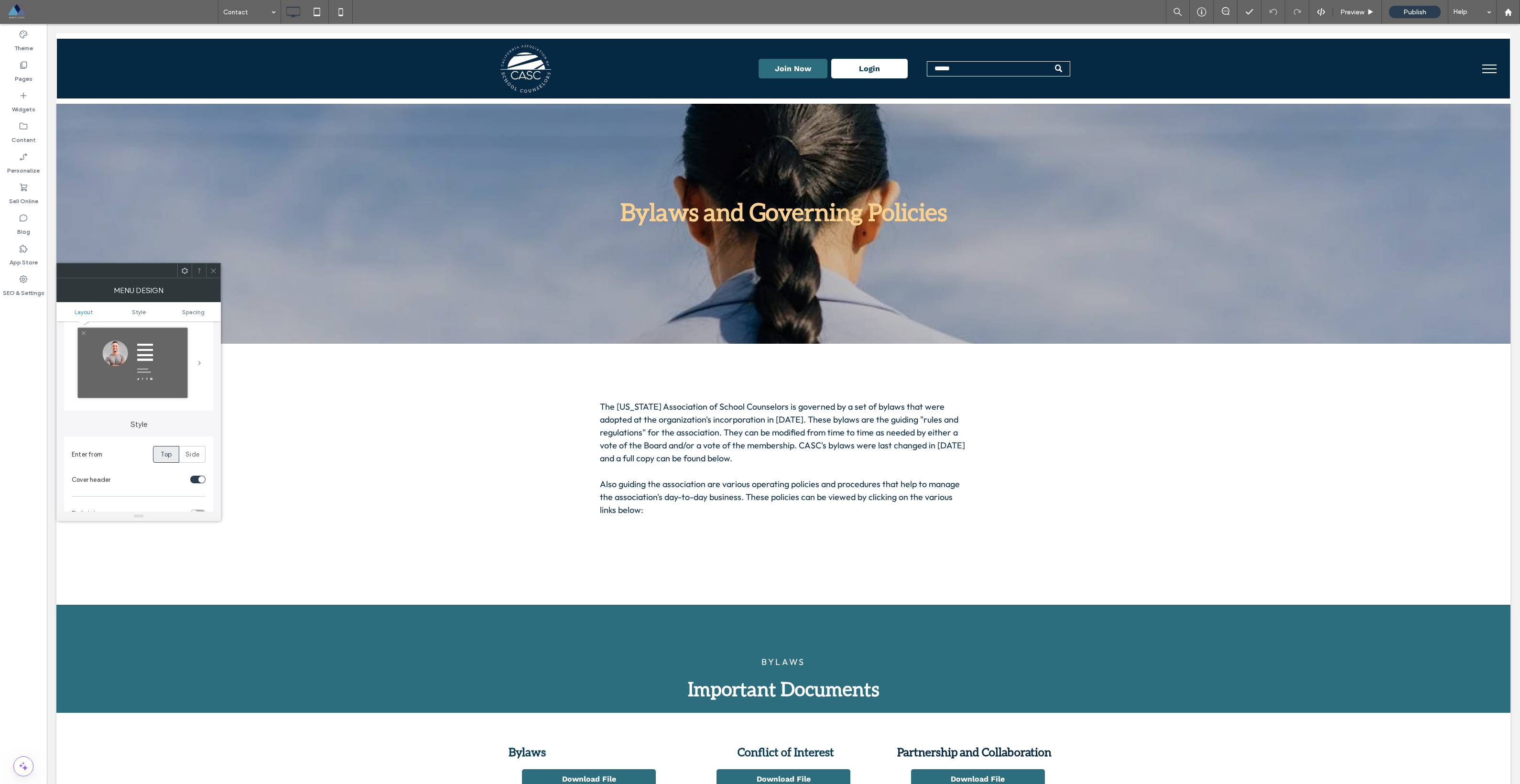
click at [201, 365] on span at bounding box center [199, 363] width 4 height 5
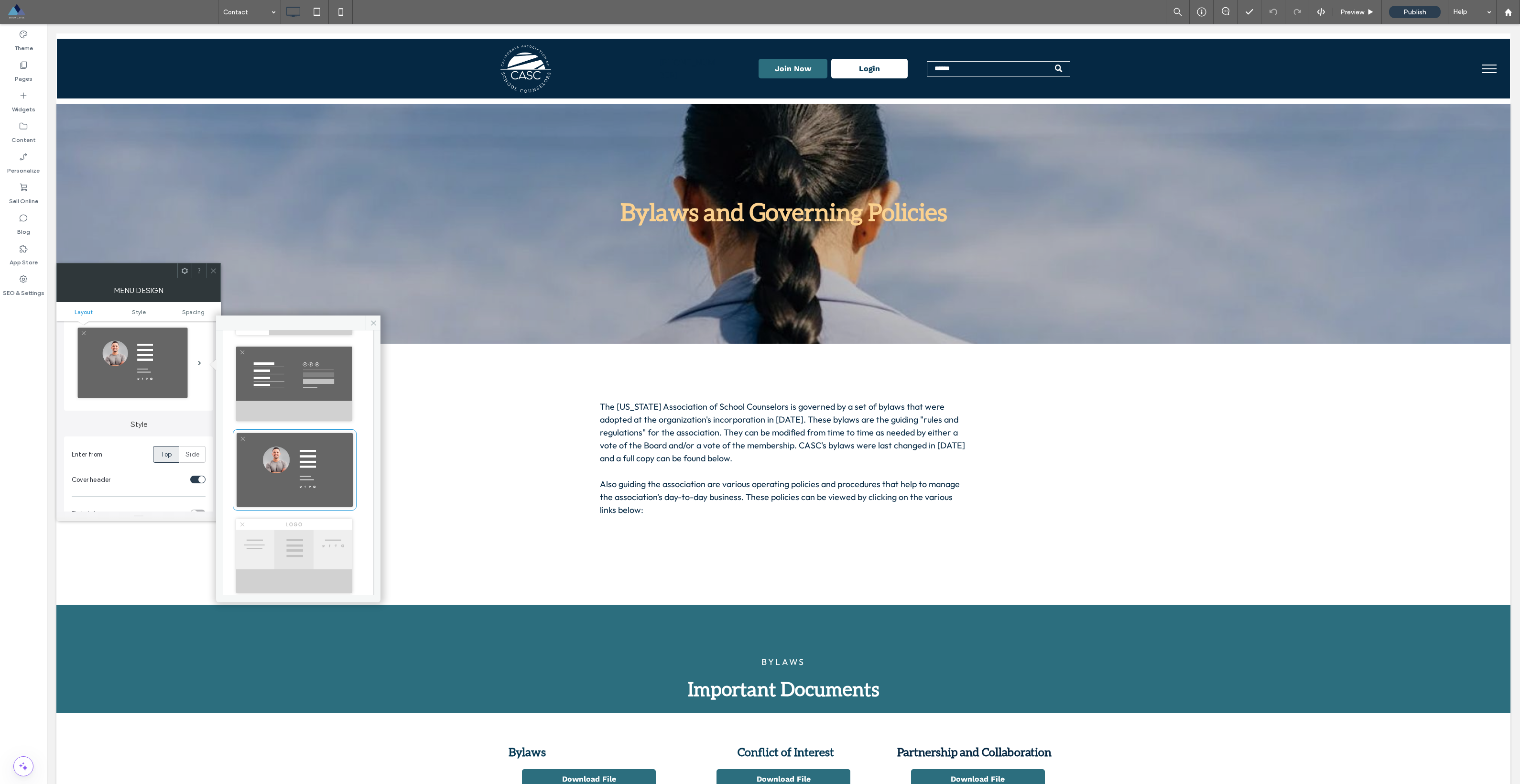
scroll to position [477, 0]
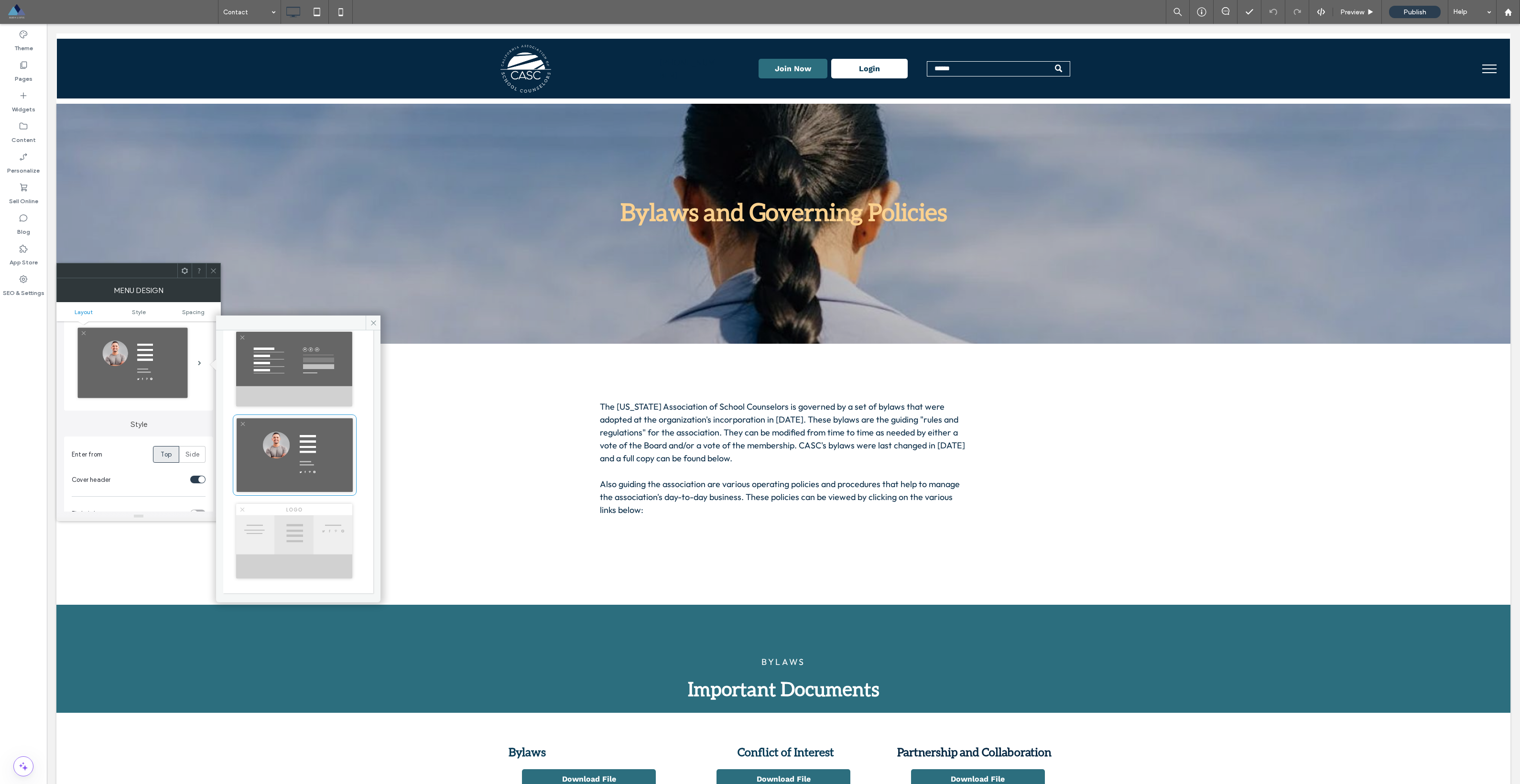
click at [312, 523] on img at bounding box center [294, 541] width 123 height 81
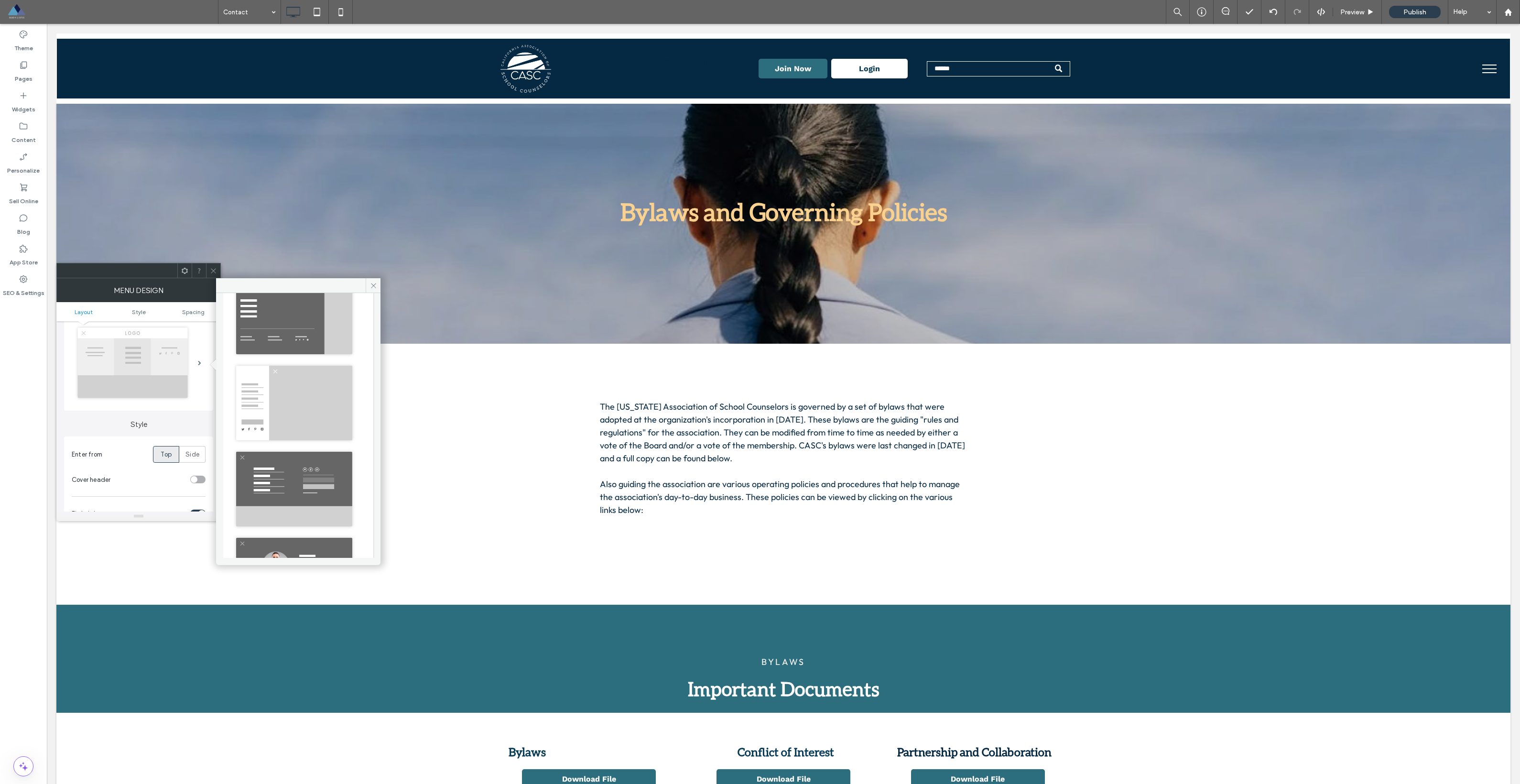
scroll to position [151, 0]
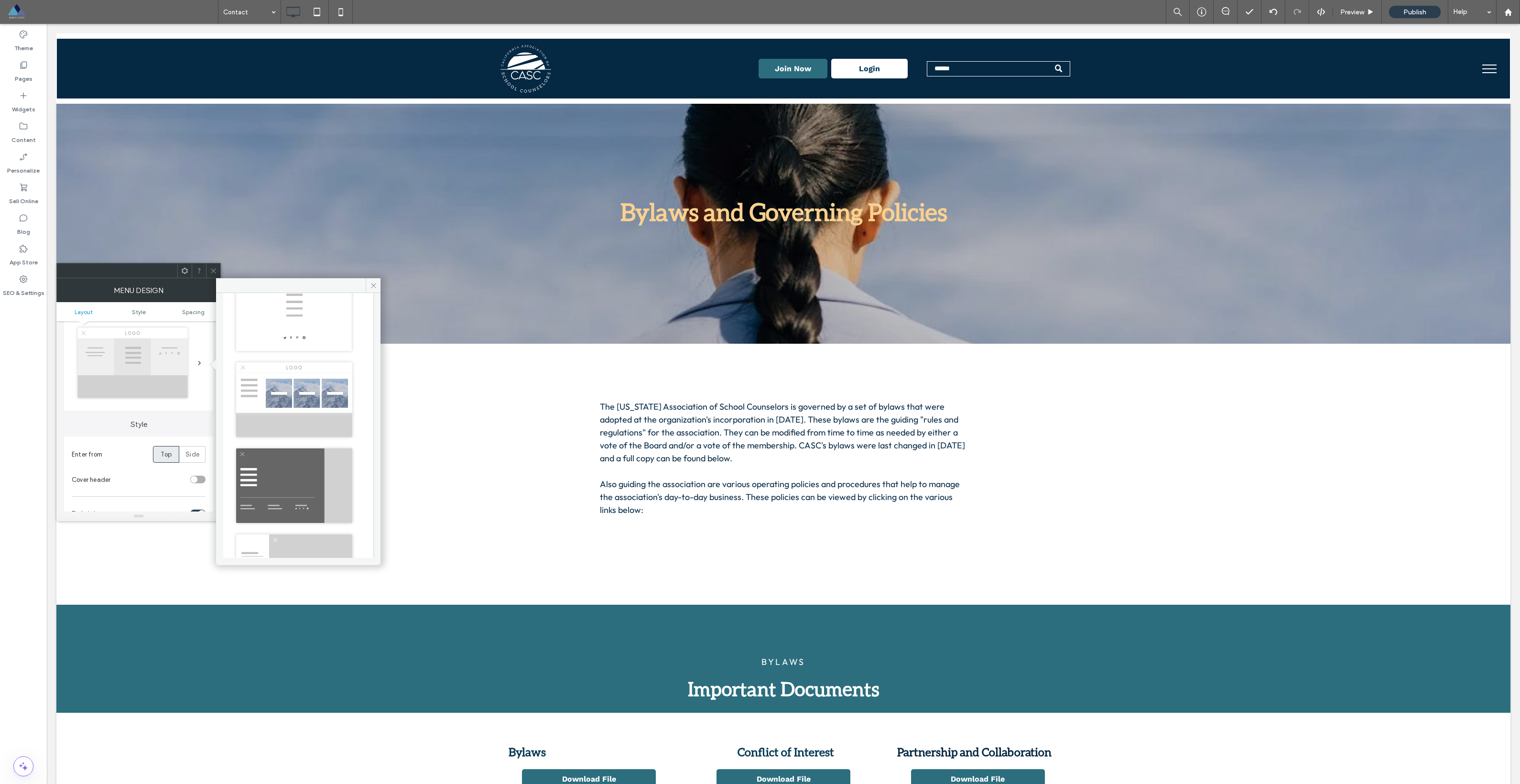
click at [309, 494] on img at bounding box center [294, 486] width 123 height 81
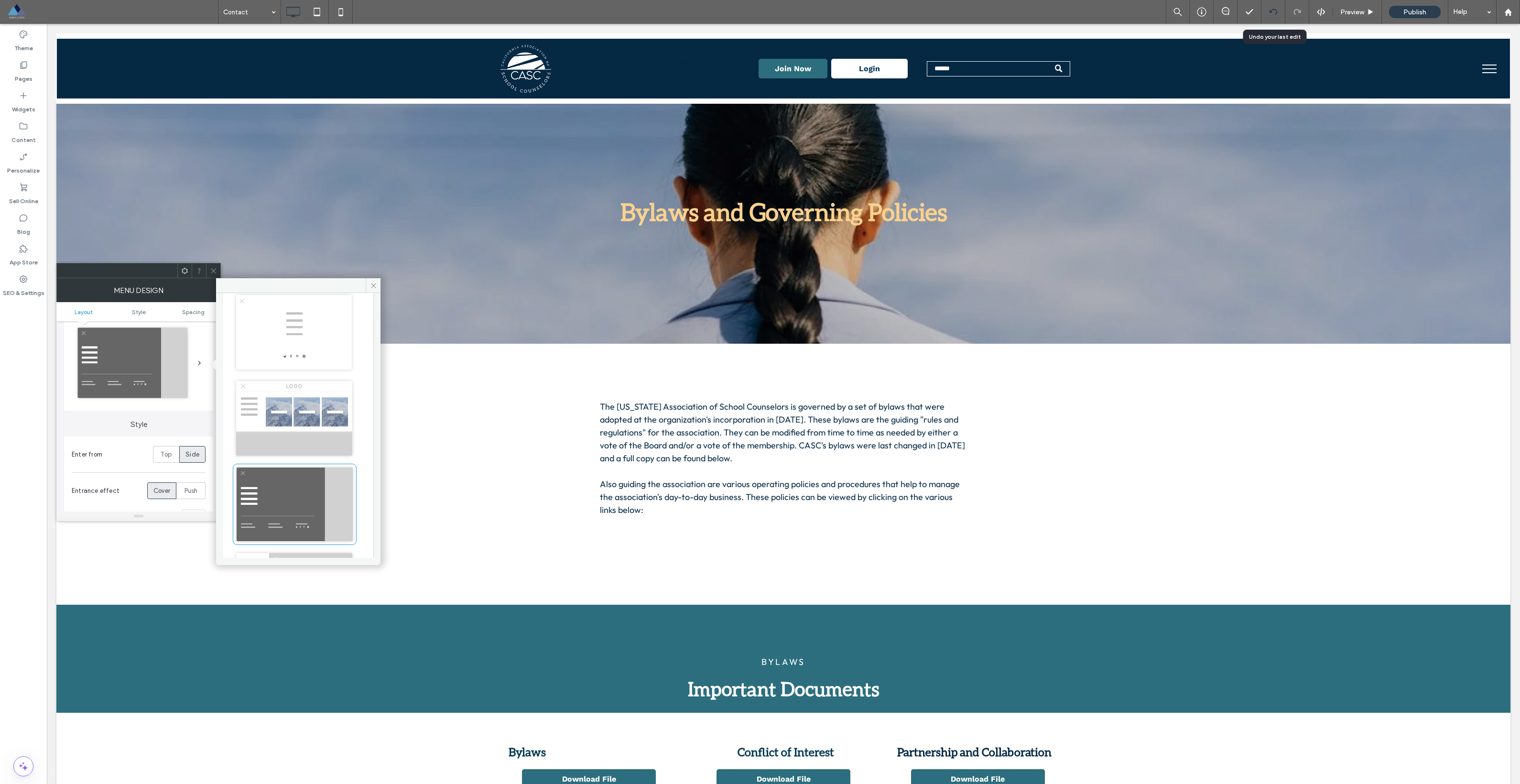
click at [1278, 9] on div at bounding box center [1273, 12] width 24 height 8
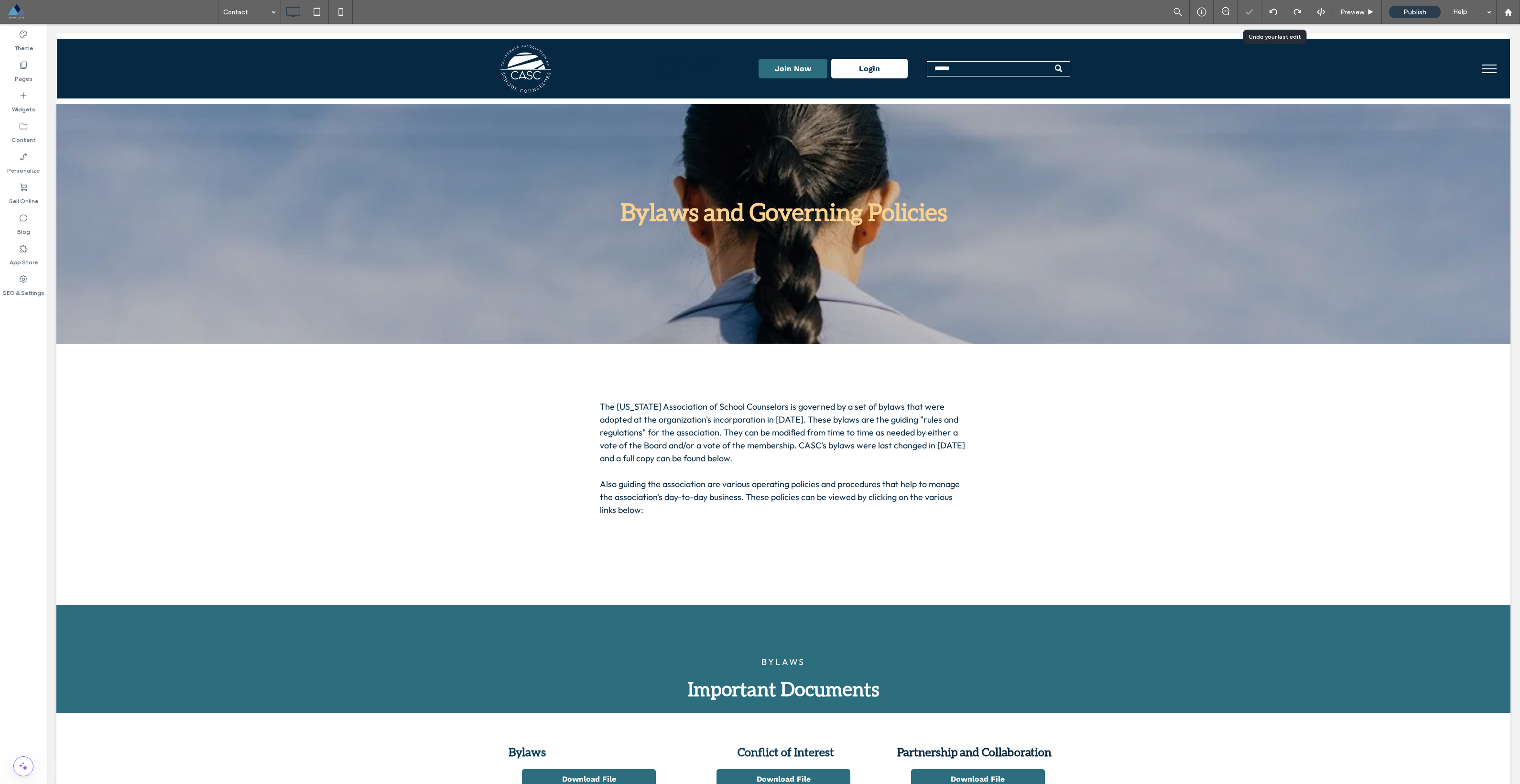
click at [1277, 9] on div at bounding box center [1273, 12] width 24 height 8
click at [1277, 10] on div at bounding box center [1273, 12] width 24 height 8
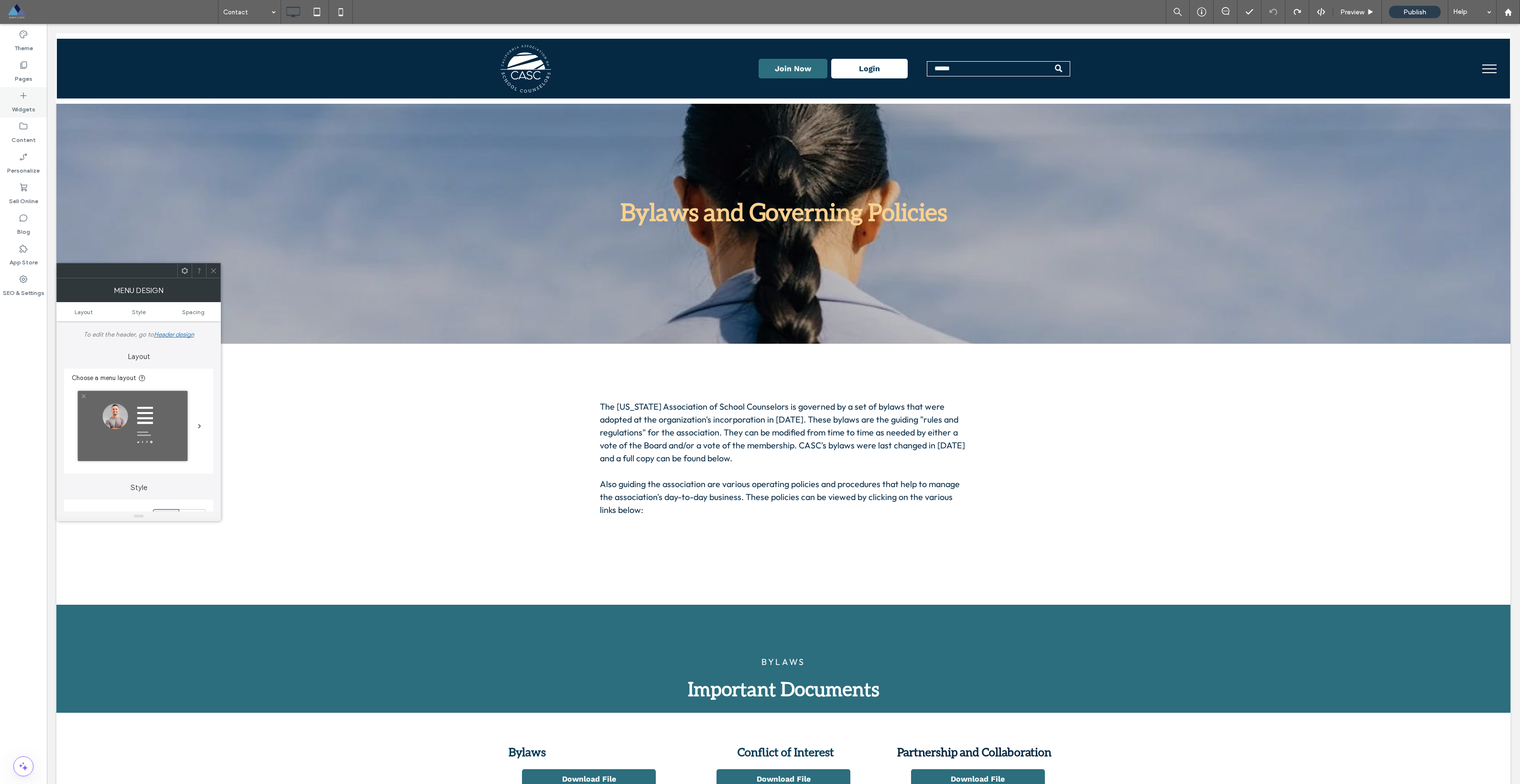
click at [29, 89] on div "Widgets" at bounding box center [23, 102] width 47 height 31
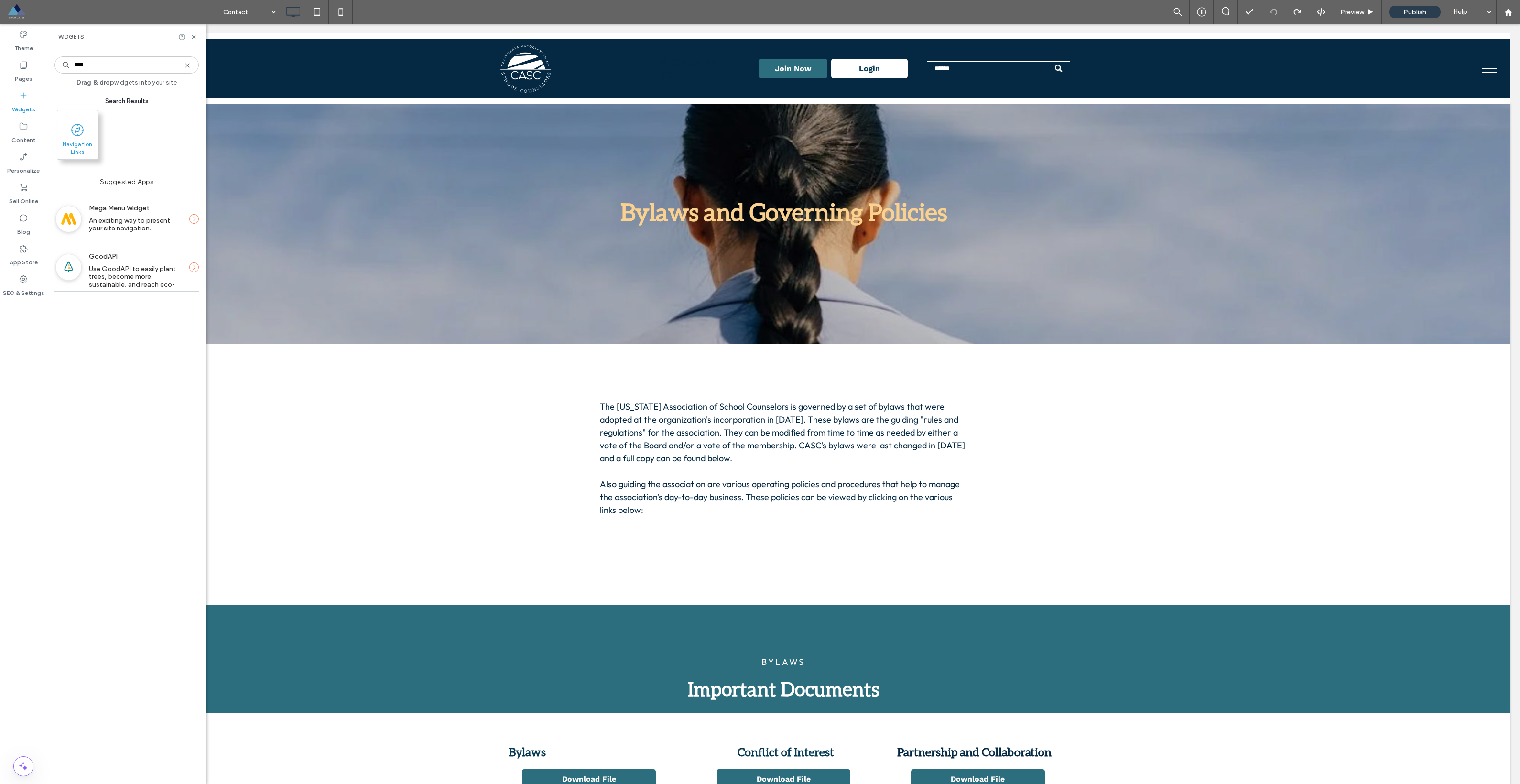
type input "****"
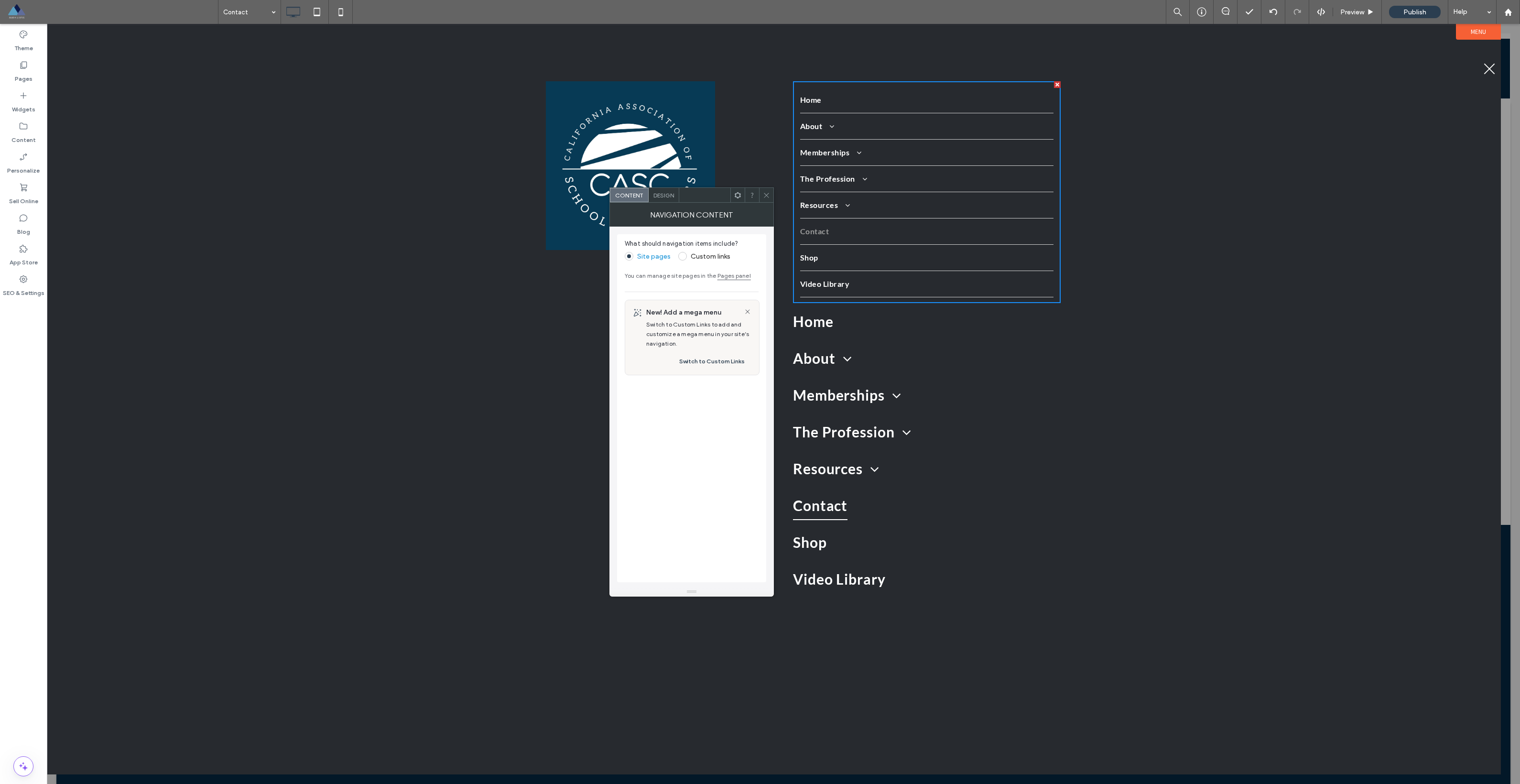
click at [766, 194] on icon at bounding box center [766, 195] width 7 height 7
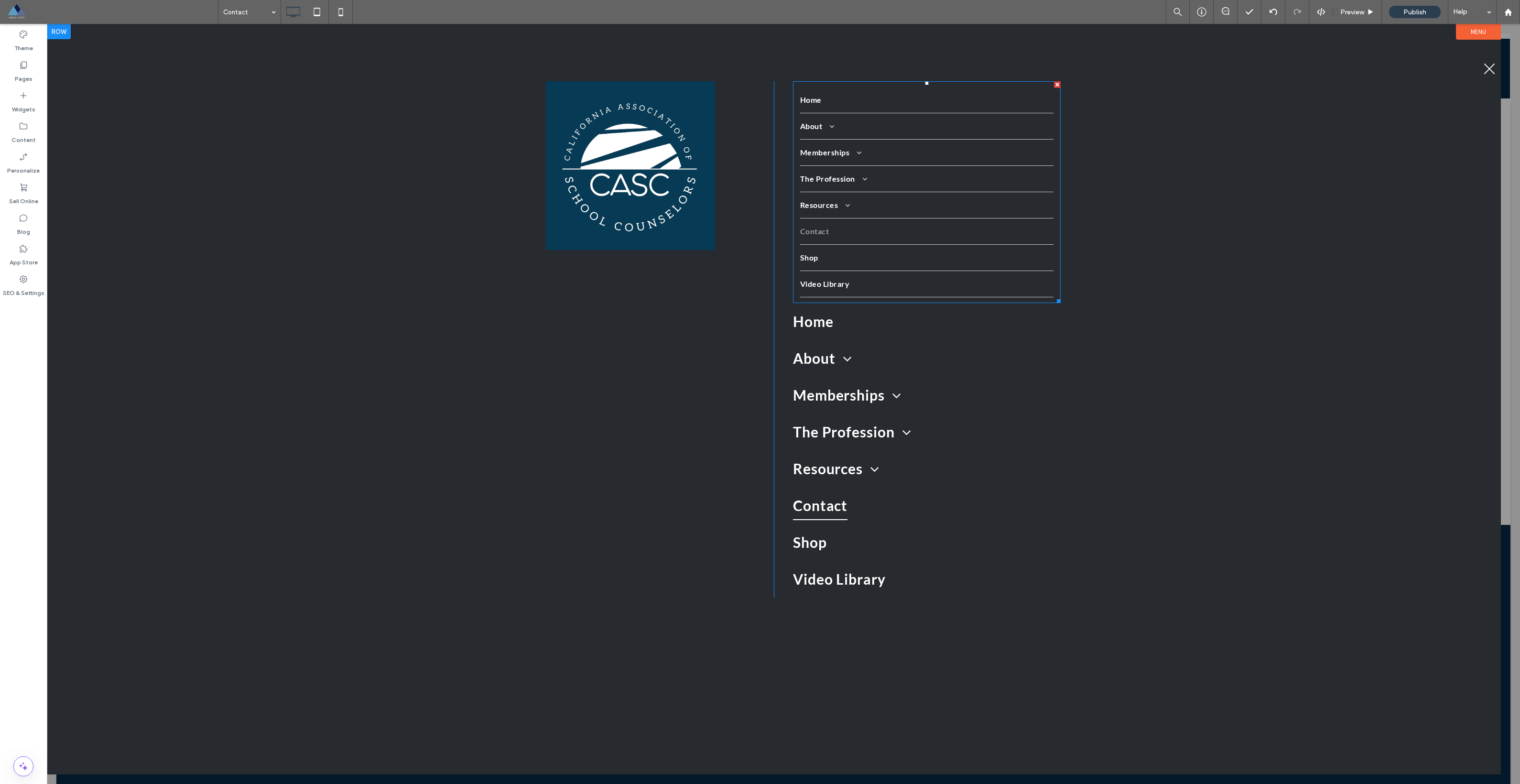
click at [1059, 84] on div at bounding box center [1057, 84] width 6 height 6
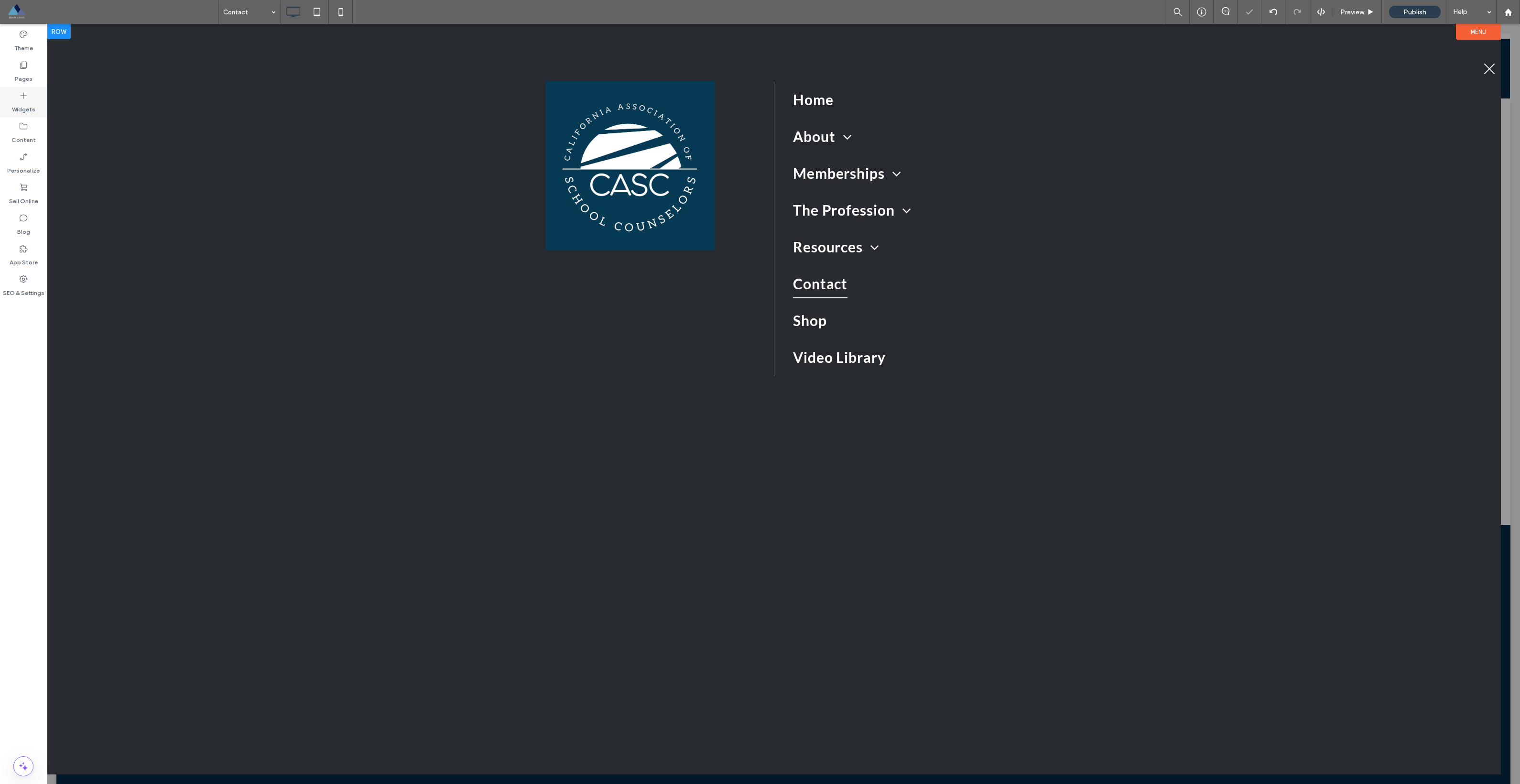
click at [25, 104] on label "Widgets" at bounding box center [24, 107] width 24 height 14
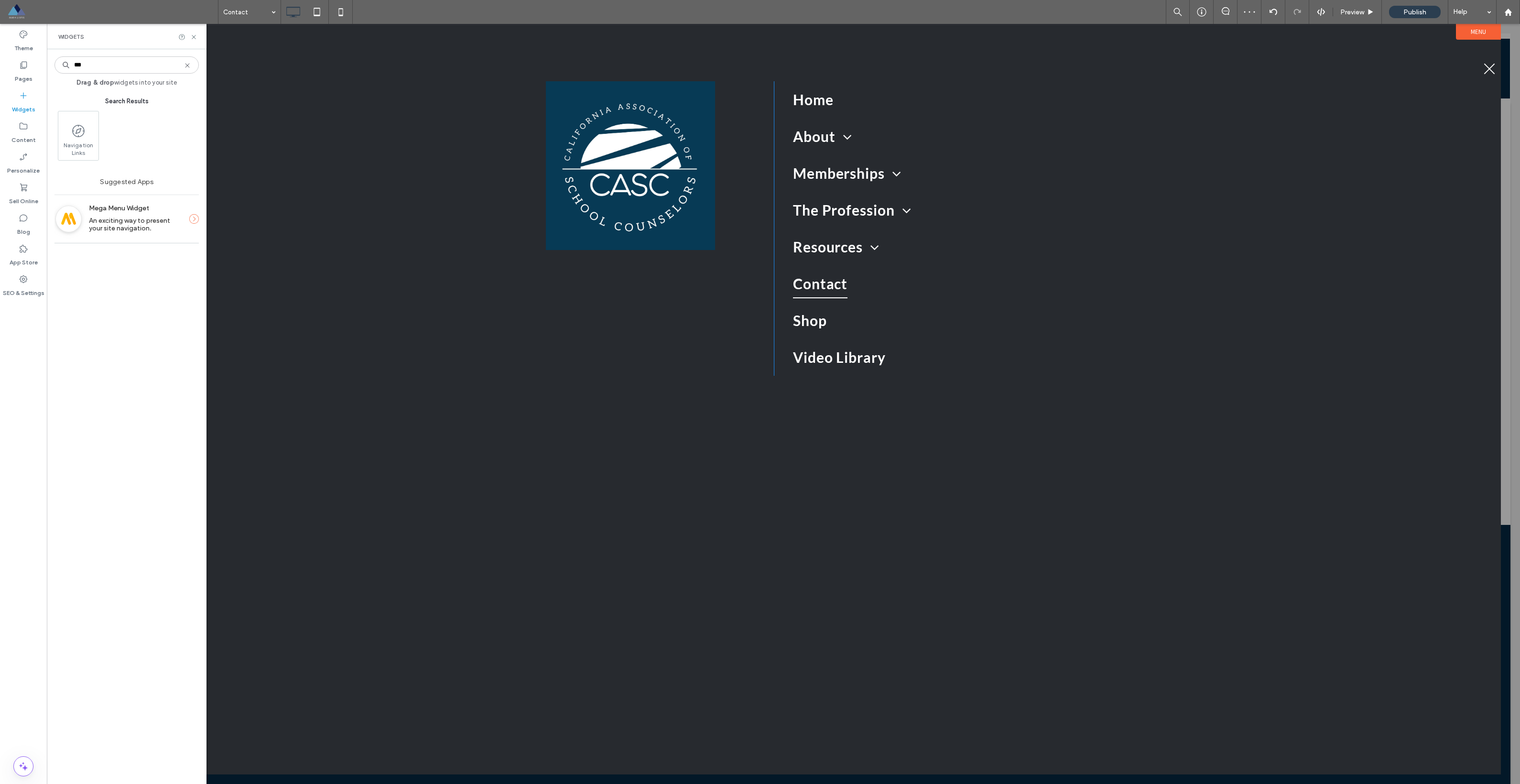
type input "****"
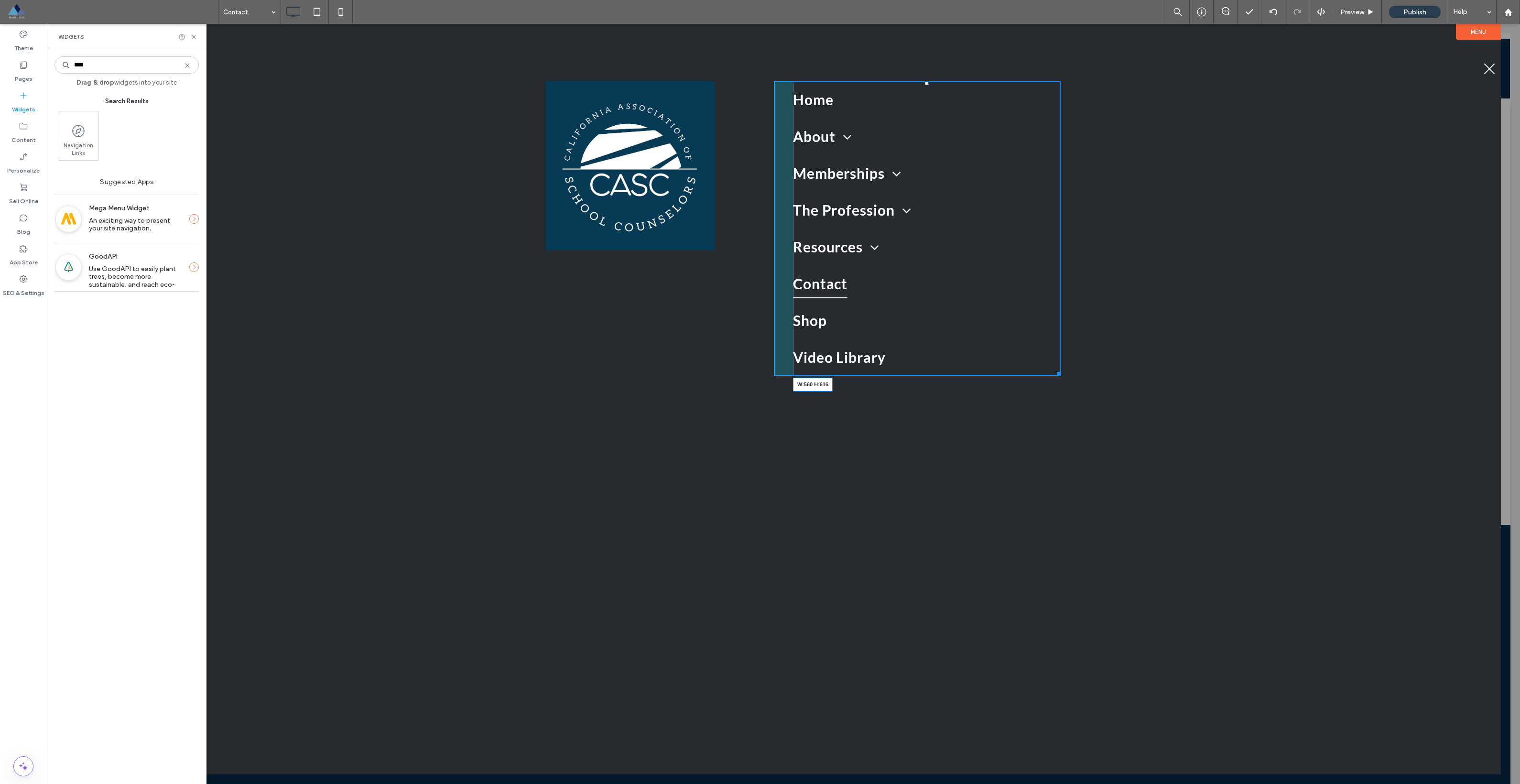
drag, startPoint x: 1058, startPoint y: 373, endPoint x: 1053, endPoint y: 384, distance: 12.1
click at [1138, 411] on div "Click To Paste Home About Bylaws About Us In The News Memberships Membership Me…" at bounding box center [774, 399] width 1454 height 750
click at [893, 303] on link "Shop" at bounding box center [927, 320] width 268 height 37
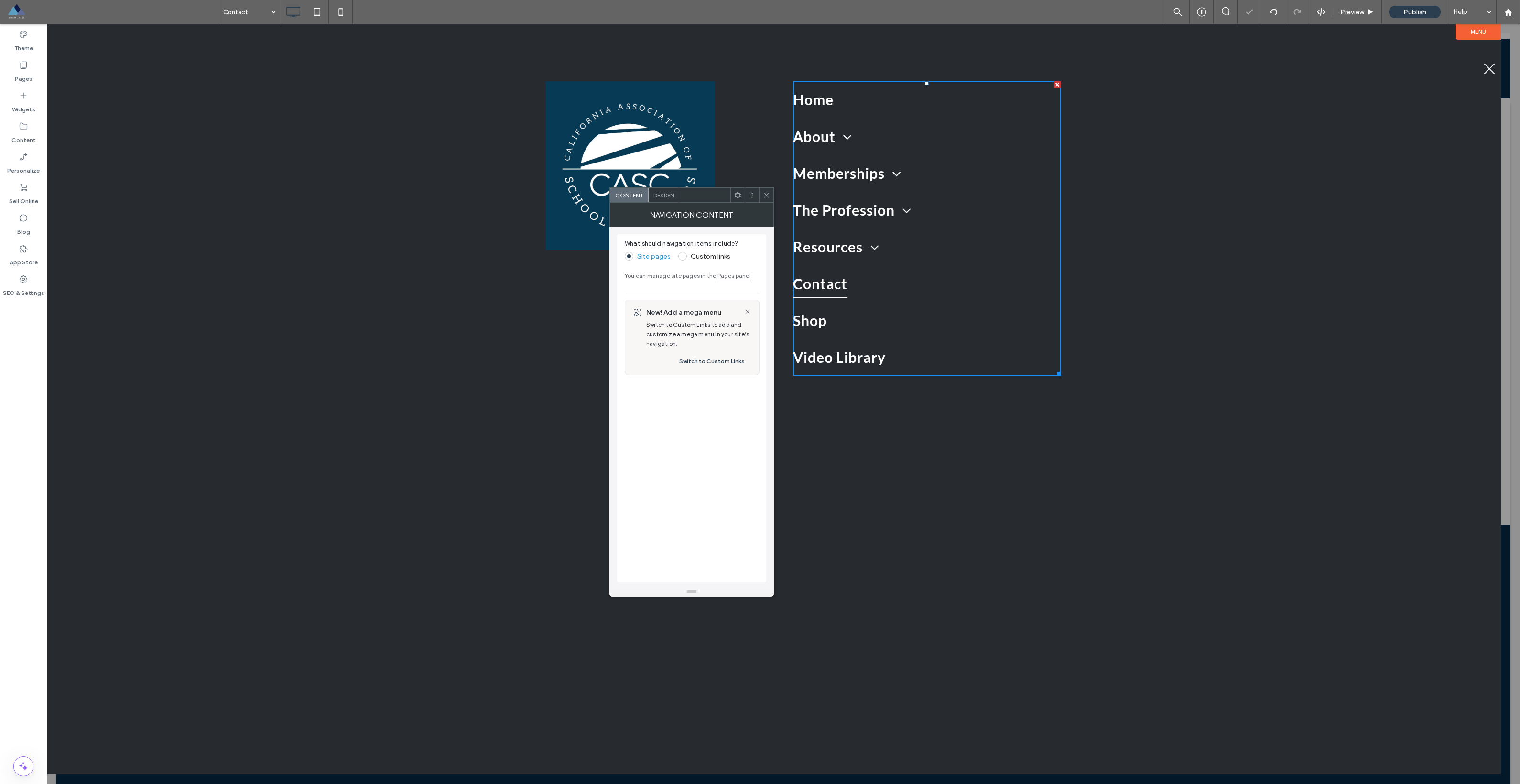
click at [665, 196] on span "Design" at bounding box center [663, 195] width 21 height 7
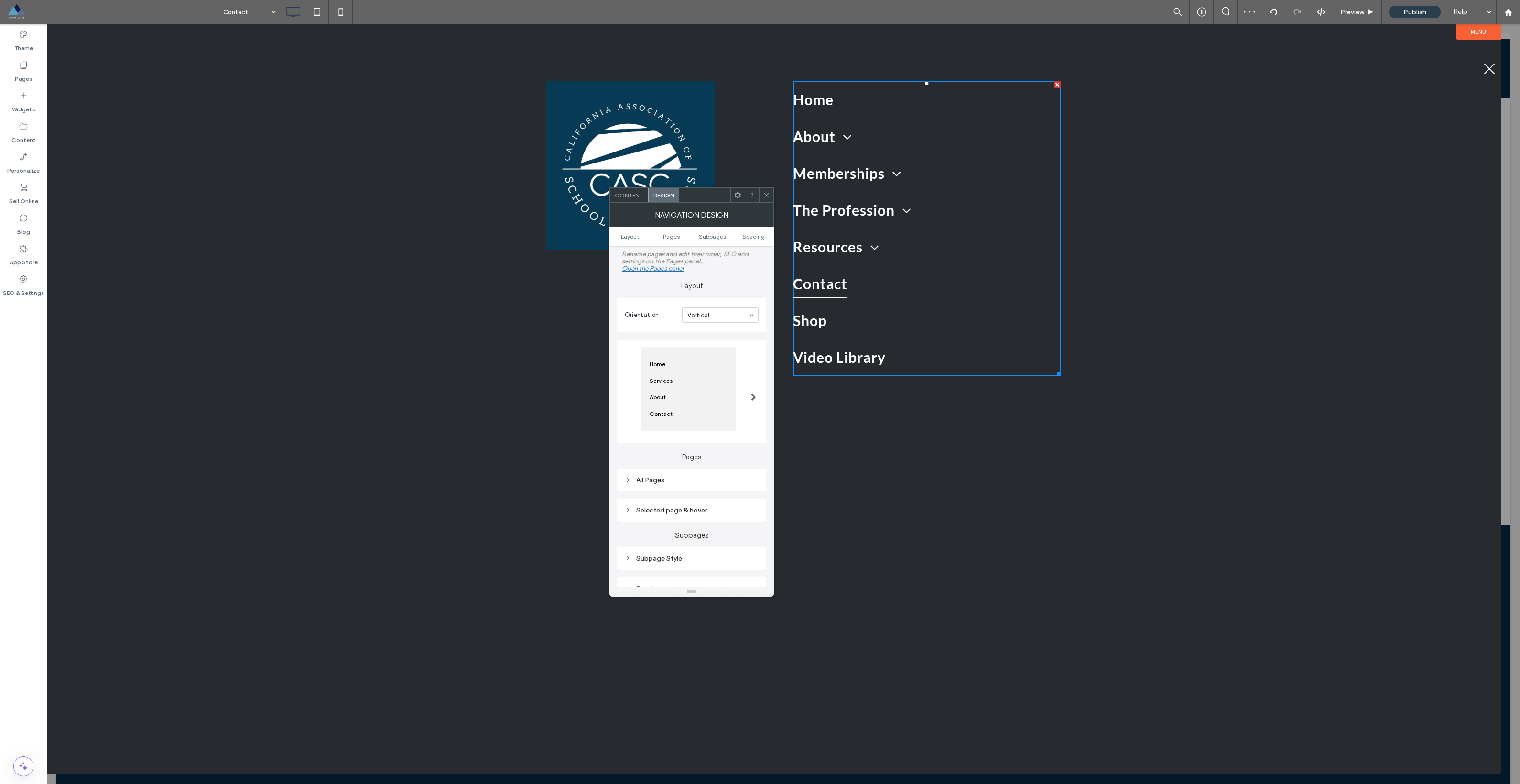
click at [745, 398] on div at bounding box center [753, 391] width 19 height 108
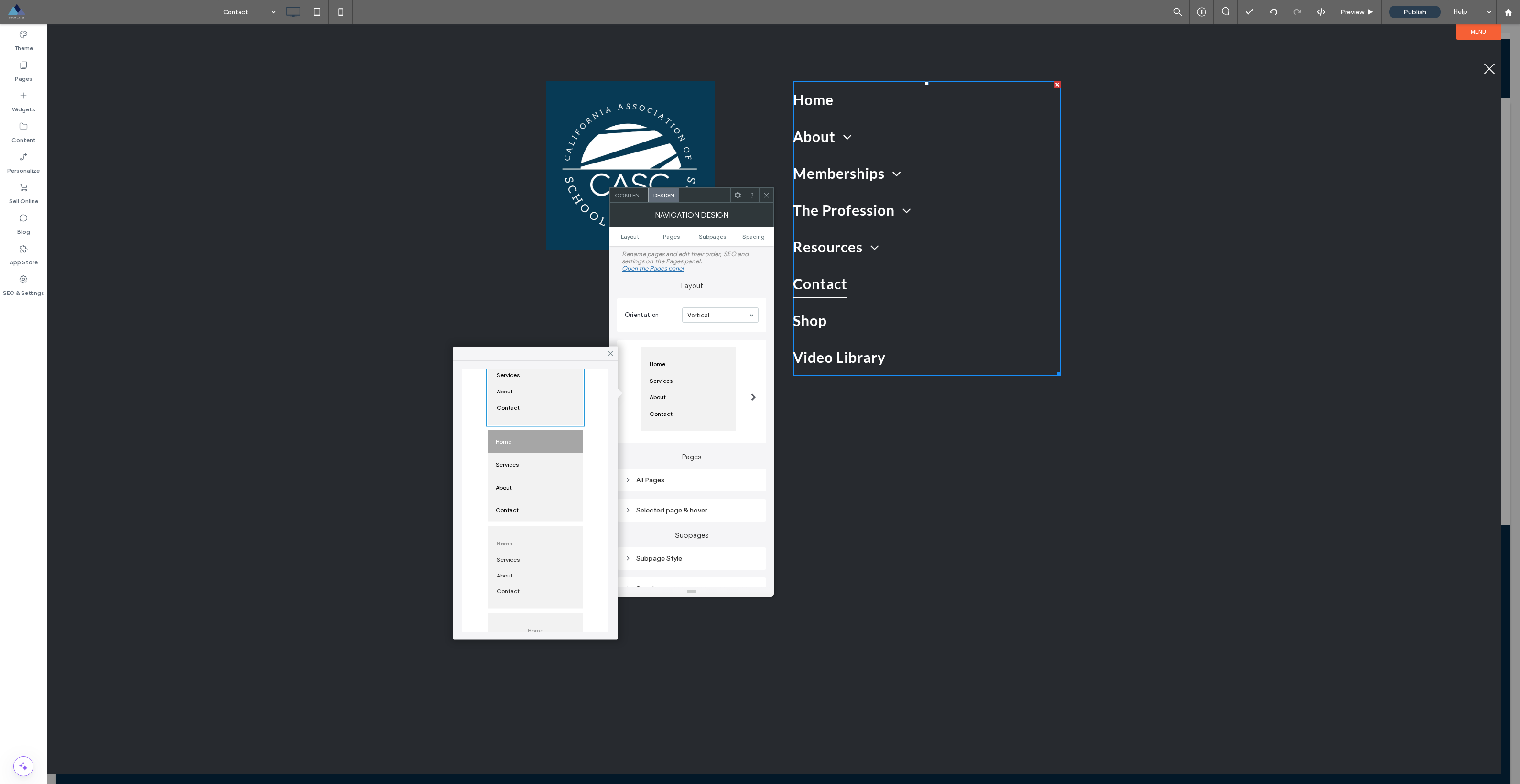
scroll to position [219, 0]
click at [611, 353] on use at bounding box center [610, 353] width 5 height 5
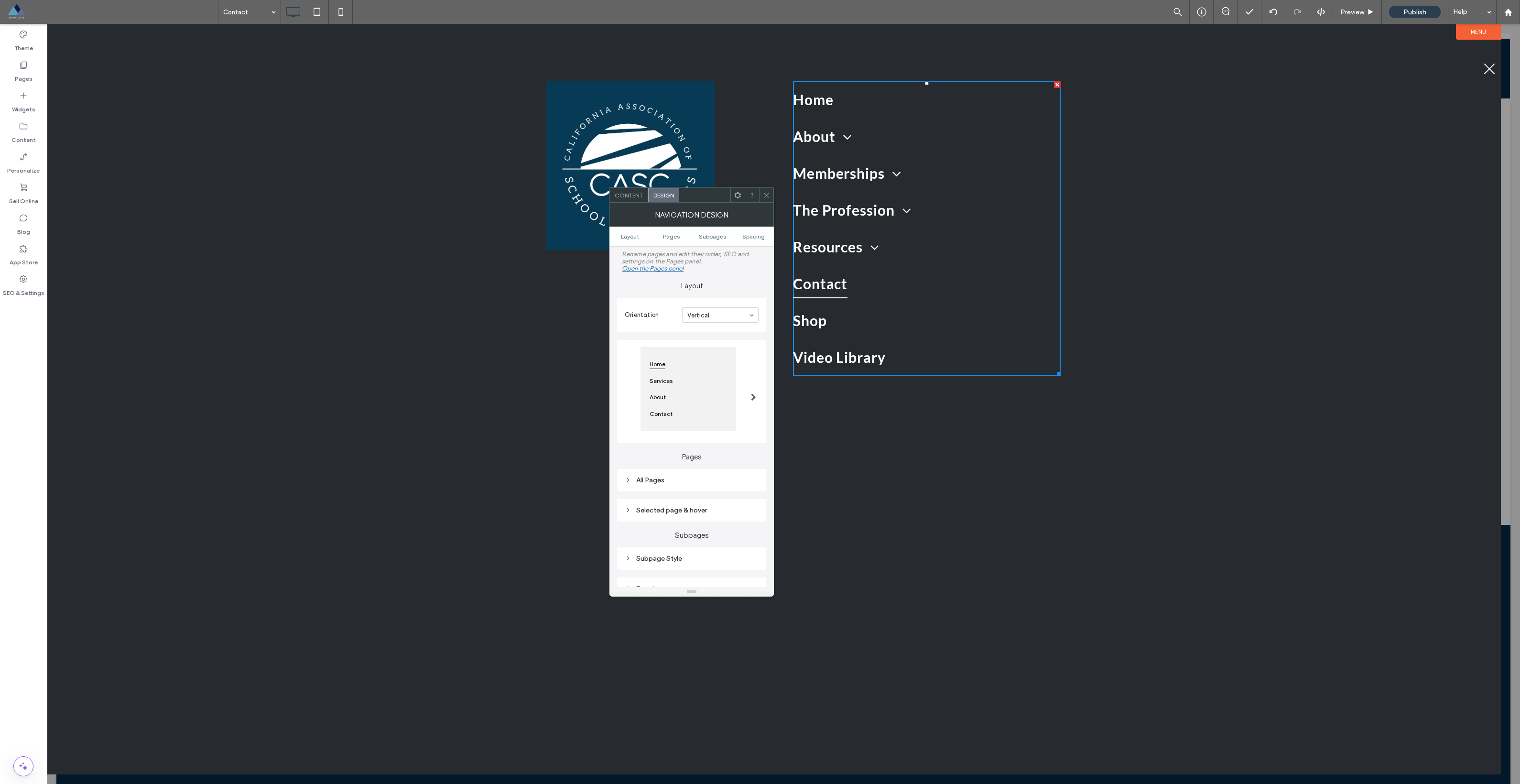
click at [647, 480] on div "All Pages" at bounding box center [692, 480] width 134 height 8
click at [657, 539] on div "Selected page & hover" at bounding box center [692, 532] width 134 height 13
click at [641, 480] on div "Subpage Style" at bounding box center [692, 477] width 134 height 8
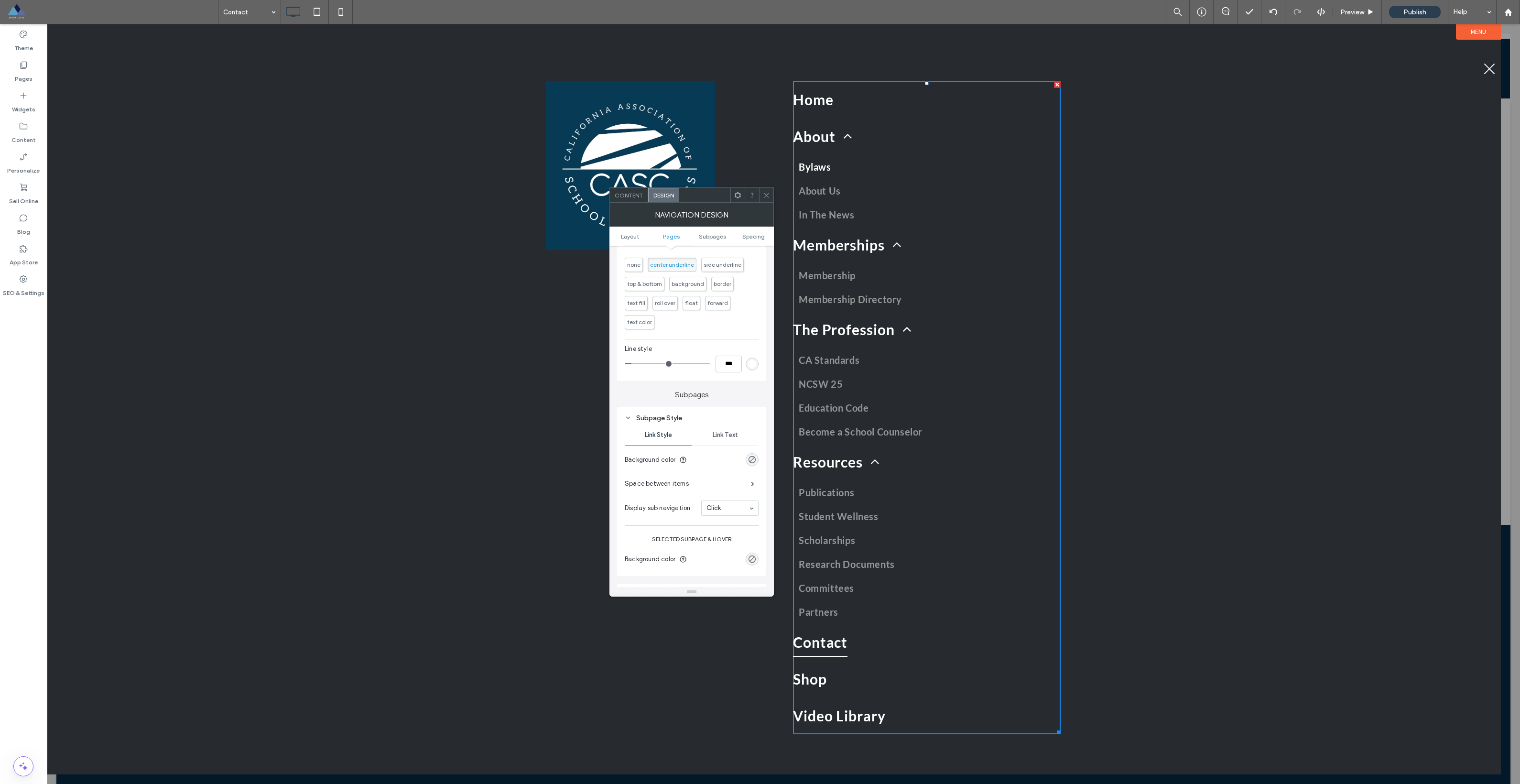
scroll to position [472, 0]
click at [768, 191] on span at bounding box center [766, 195] width 7 height 14
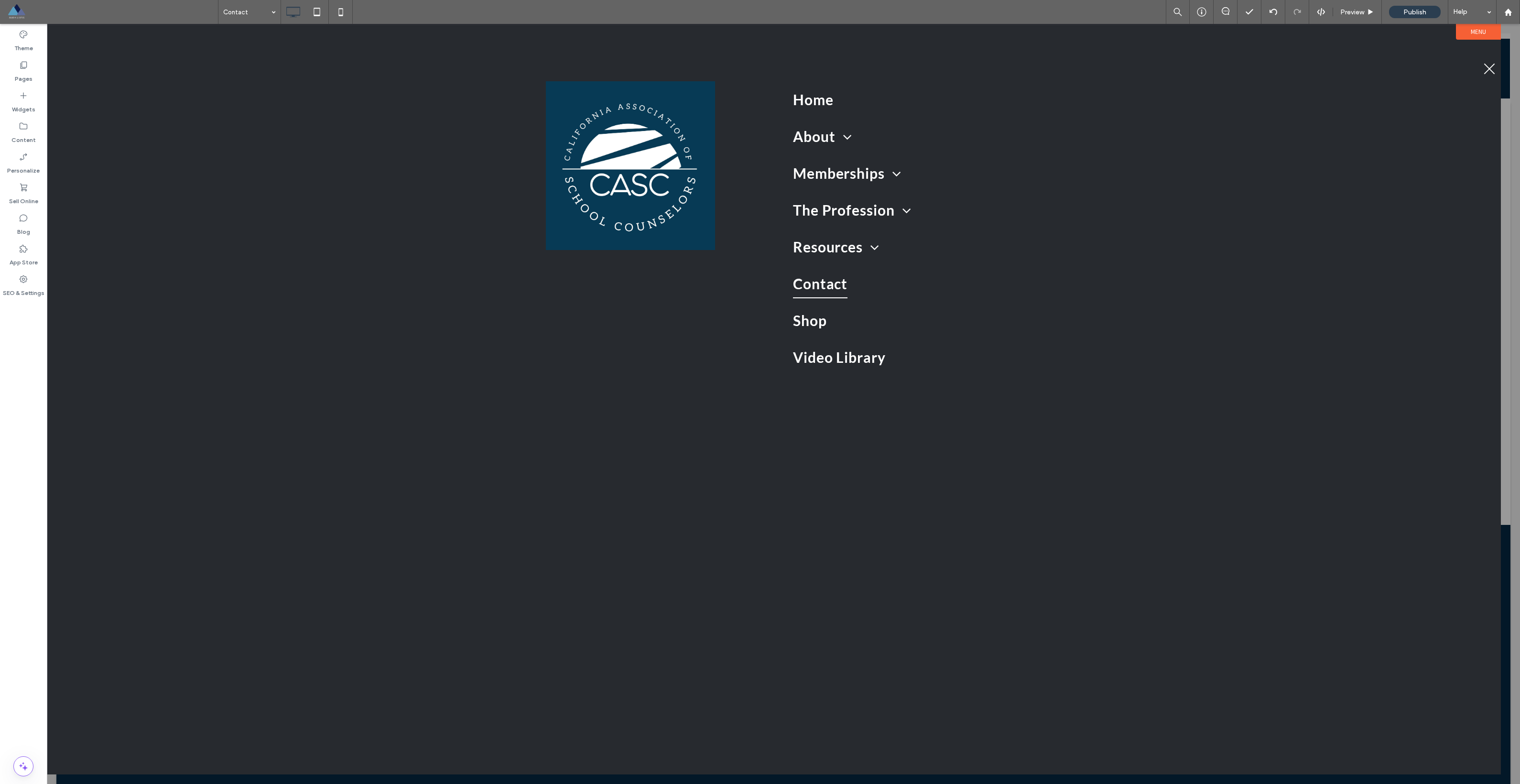
click at [1488, 67] on span "menu" at bounding box center [1489, 68] width 11 height 11
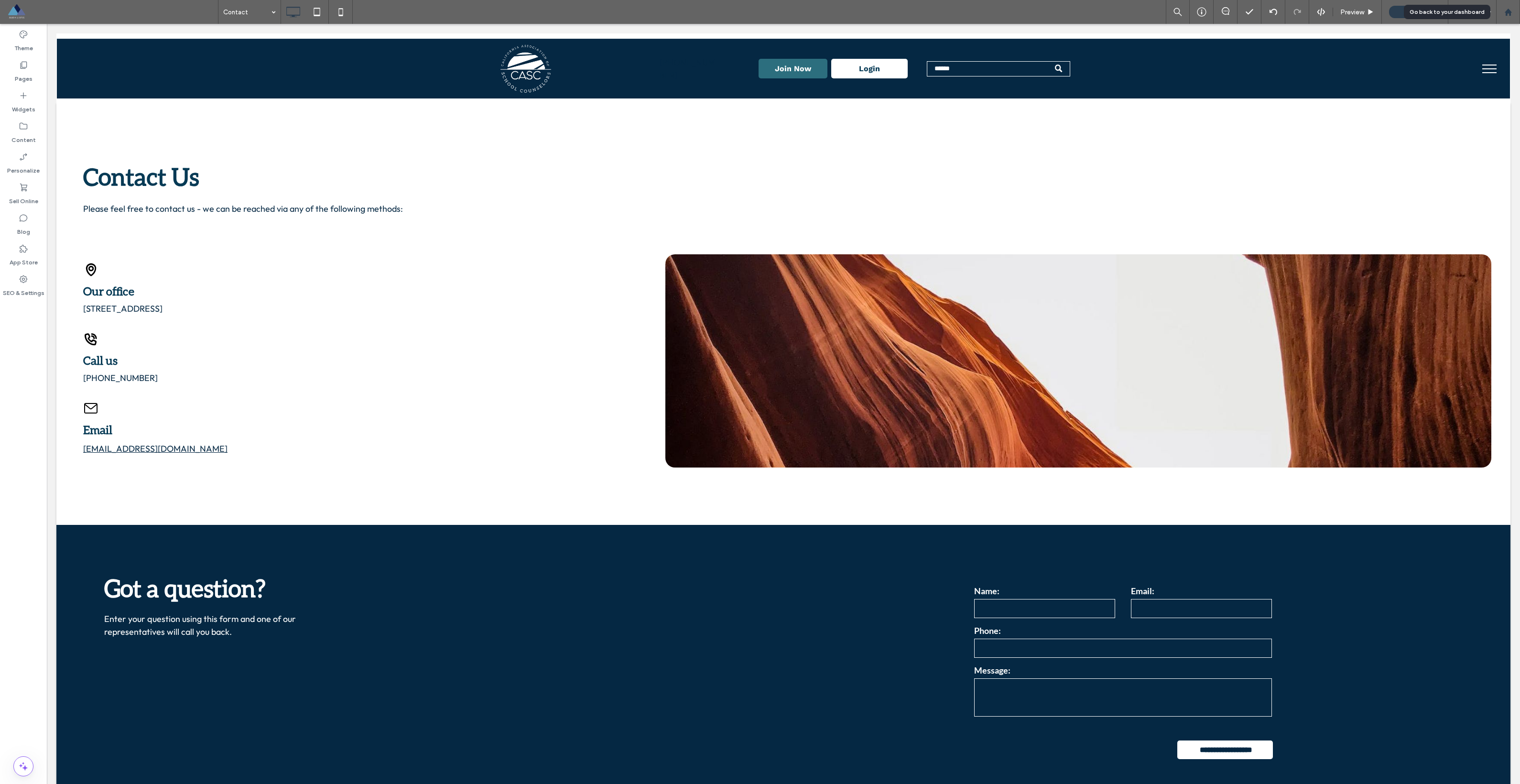
click at [1510, 14] on use at bounding box center [1508, 12] width 7 height 7
